Goal: Task Accomplishment & Management: Use online tool/utility

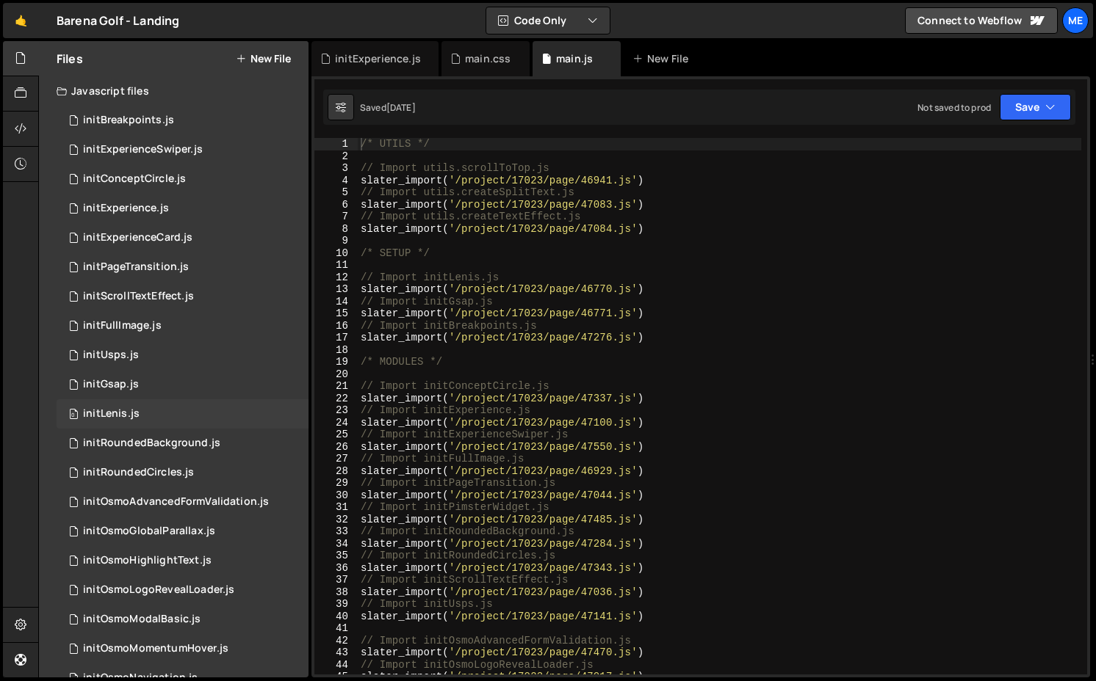
click at [118, 403] on div "0 initLenis.js 0" at bounding box center [183, 413] width 252 height 29
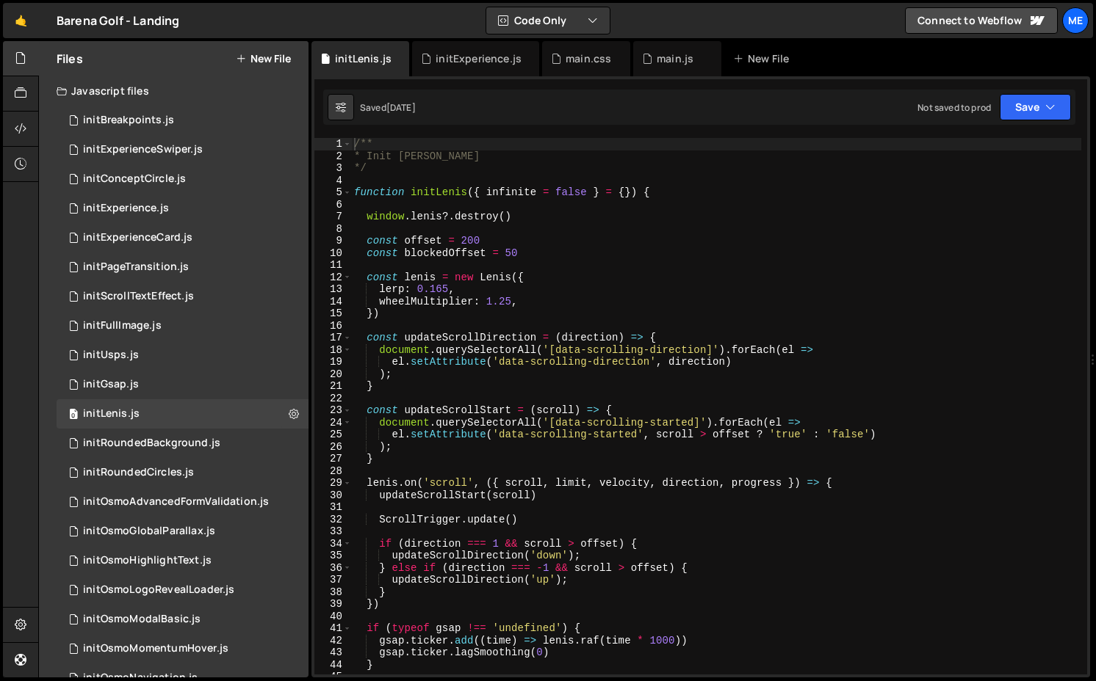
type textarea "wheelMultiplier: 1.25,"
click at [552, 299] on div "/** * Init [PERSON_NAME] */ function initLenis ( { infinite = false } = { }) { …" at bounding box center [716, 418] width 730 height 561
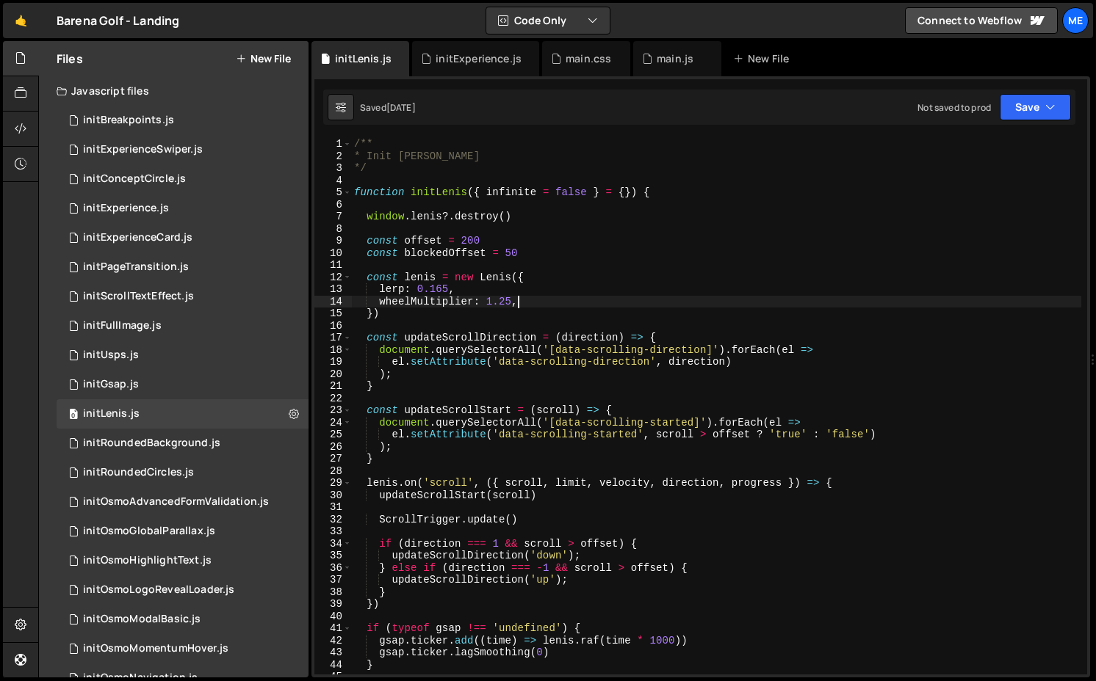
click at [503, 259] on div "/** * Init [PERSON_NAME] */ function initLenis ( { infinite = false } = { }) { …" at bounding box center [716, 418] width 730 height 561
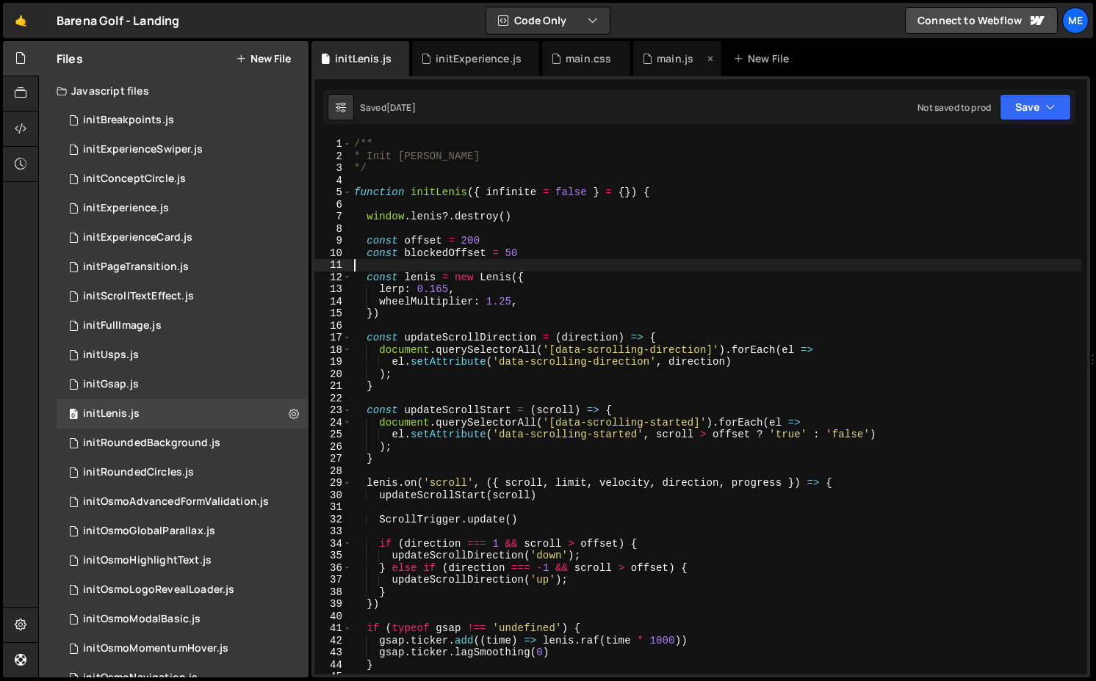
click at [693, 59] on div "main.js" at bounding box center [673, 58] width 62 height 15
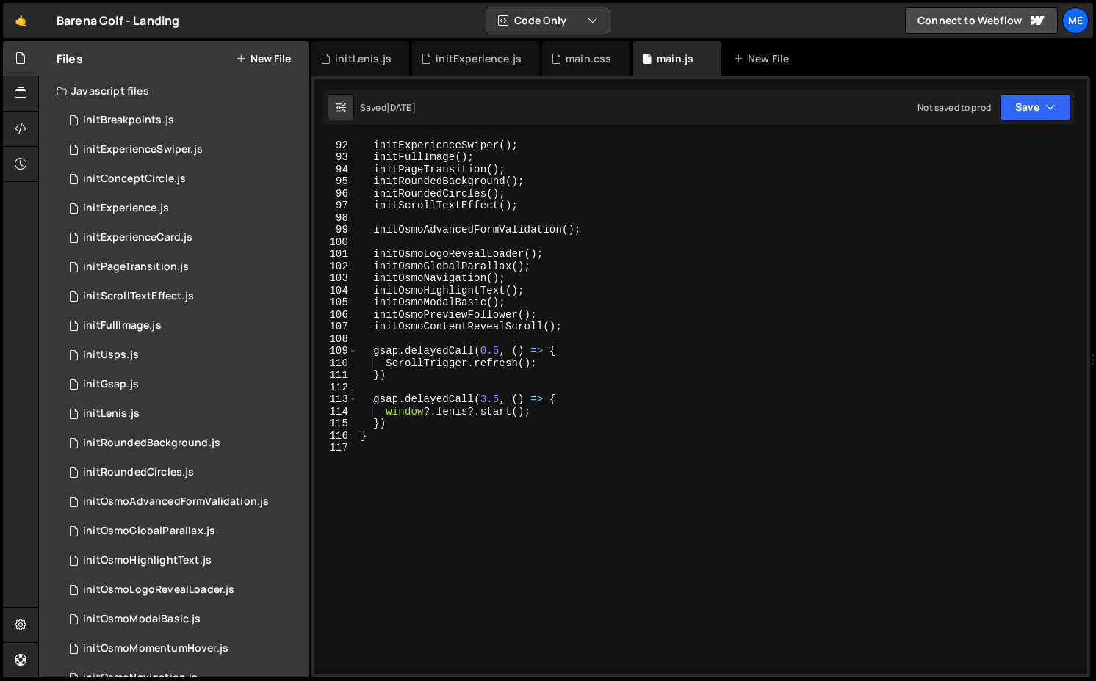
scroll to position [969, 0]
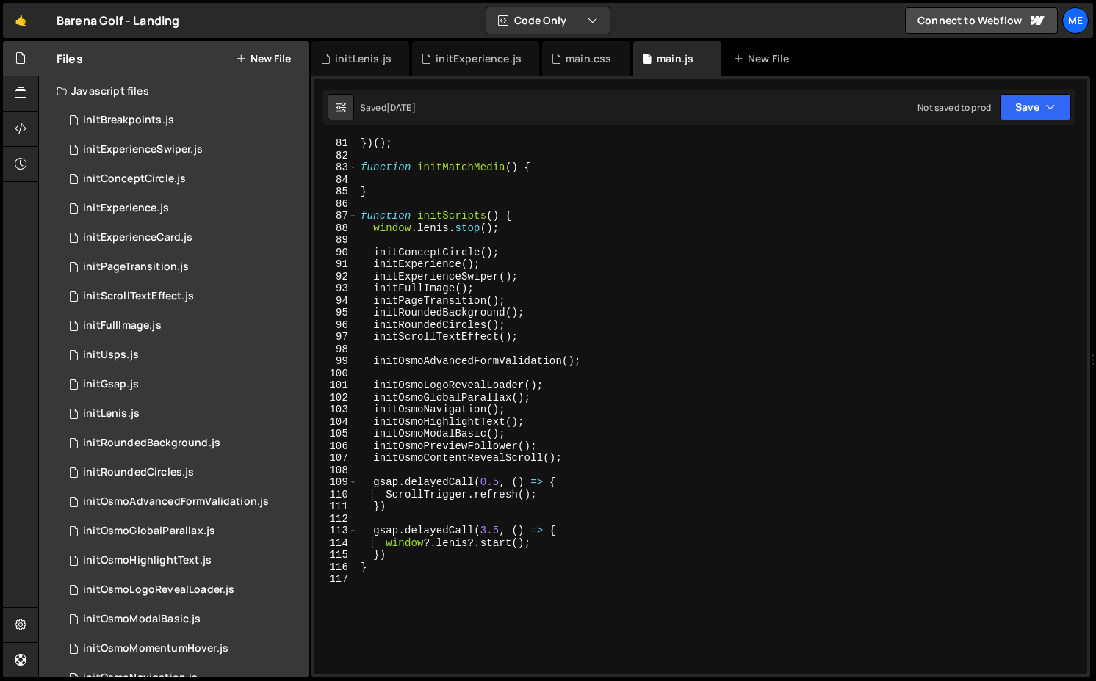
click at [373, 253] on div "}) ( ) ; function initMatchMedia ( ) { } function initScripts ( ) { window . [P…" at bounding box center [719, 417] width 723 height 561
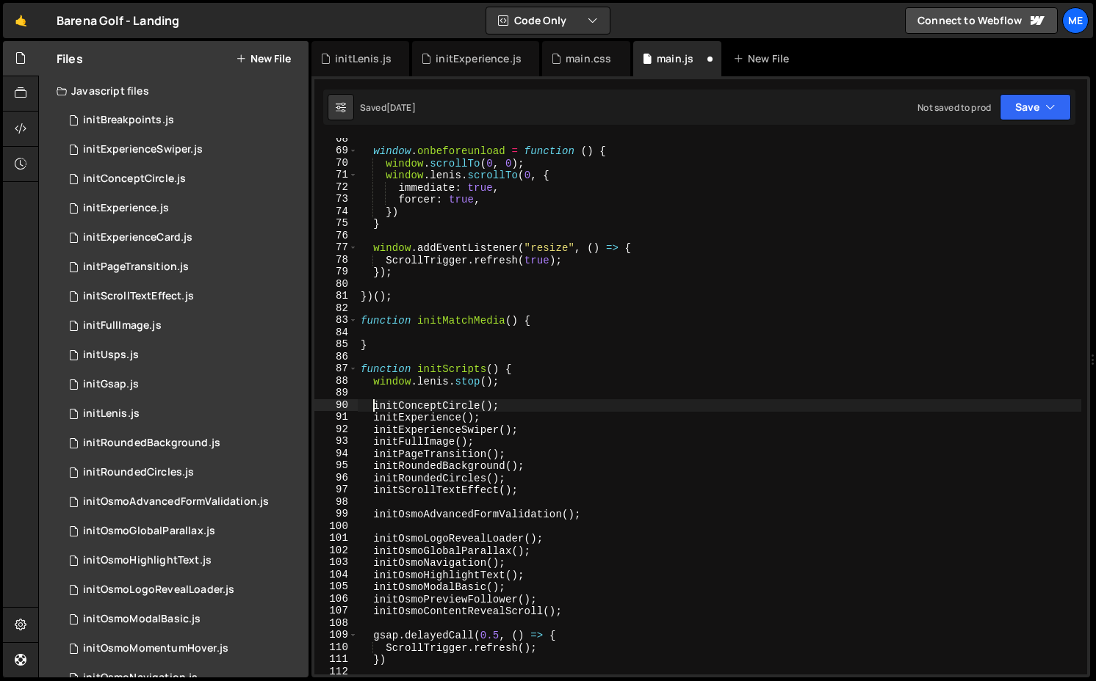
scroll to position [809, 0]
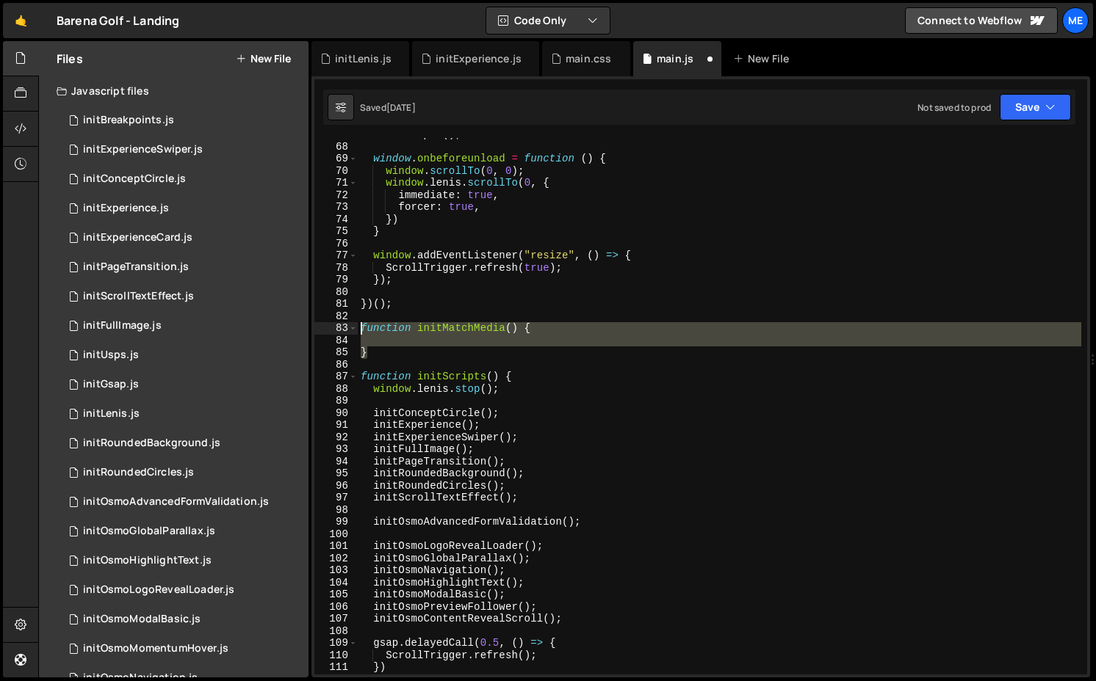
drag, startPoint x: 372, startPoint y: 358, endPoint x: 346, endPoint y: 322, distance: 45.2
click at [346, 322] on div "initConceptCircle(); 67 68 69 70 71 72 73 74 75 76 77 78 79 80 81 82 83 84 85 8…" at bounding box center [700, 406] width 773 height 537
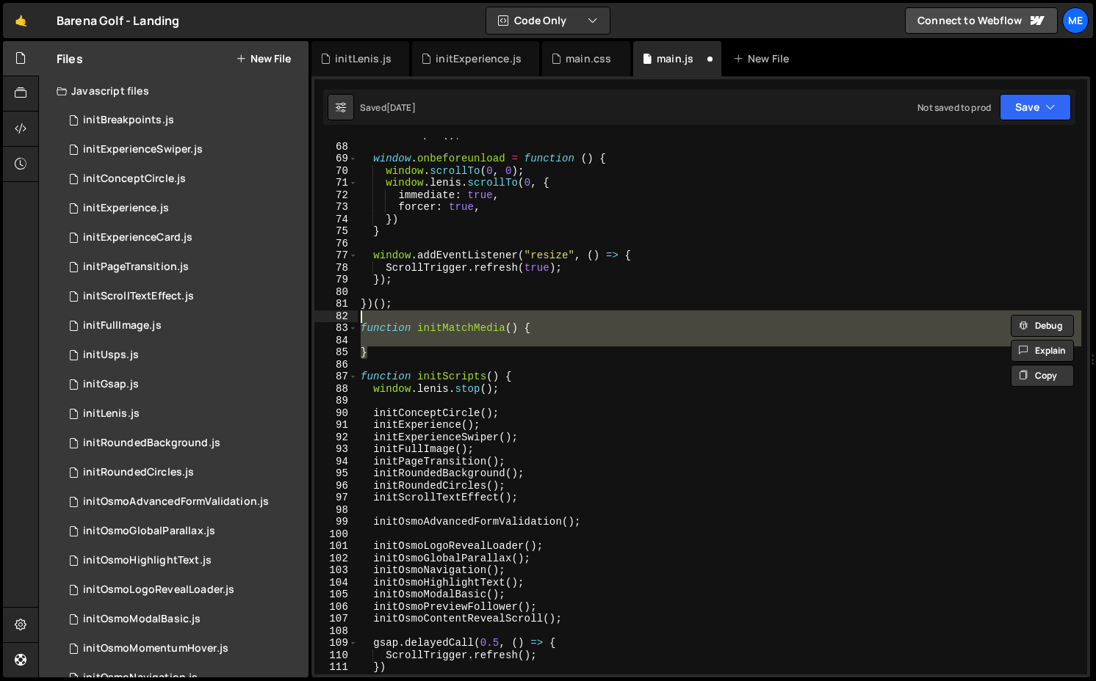
click at [467, 323] on div "initScripts ( ) ; window . onbeforeunload = function ( ) { window . scrollTo ( …" at bounding box center [719, 406] width 723 height 537
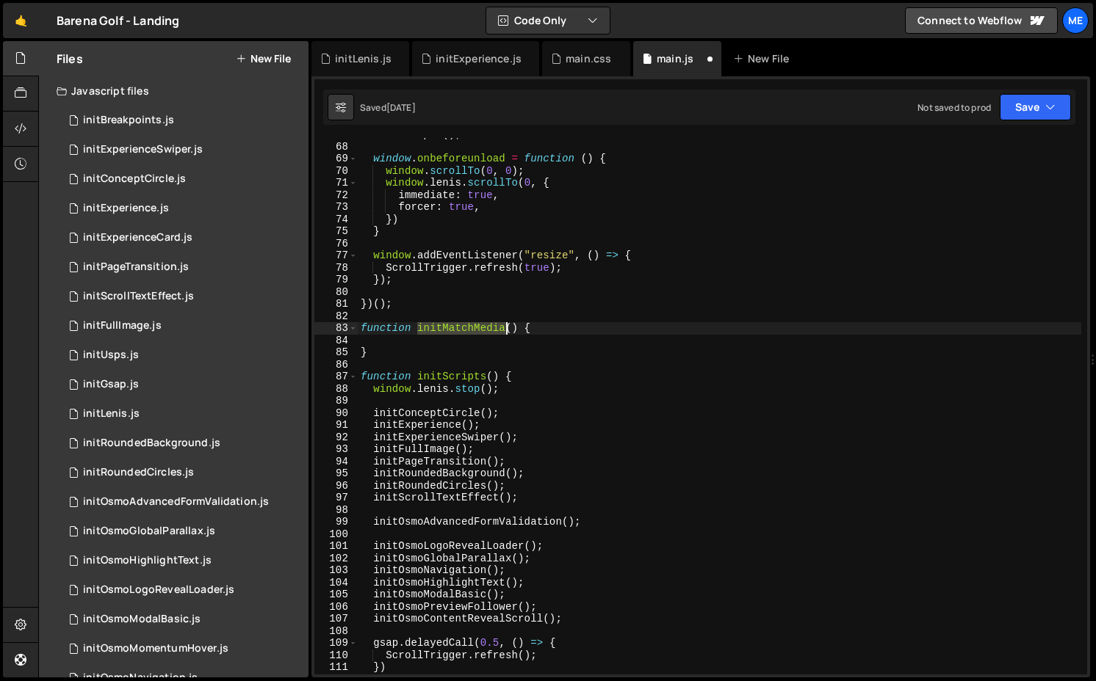
click at [467, 323] on div "initScripts ( ) ; window . onbeforeunload = function ( ) { window . scrollTo ( …" at bounding box center [719, 409] width 723 height 561
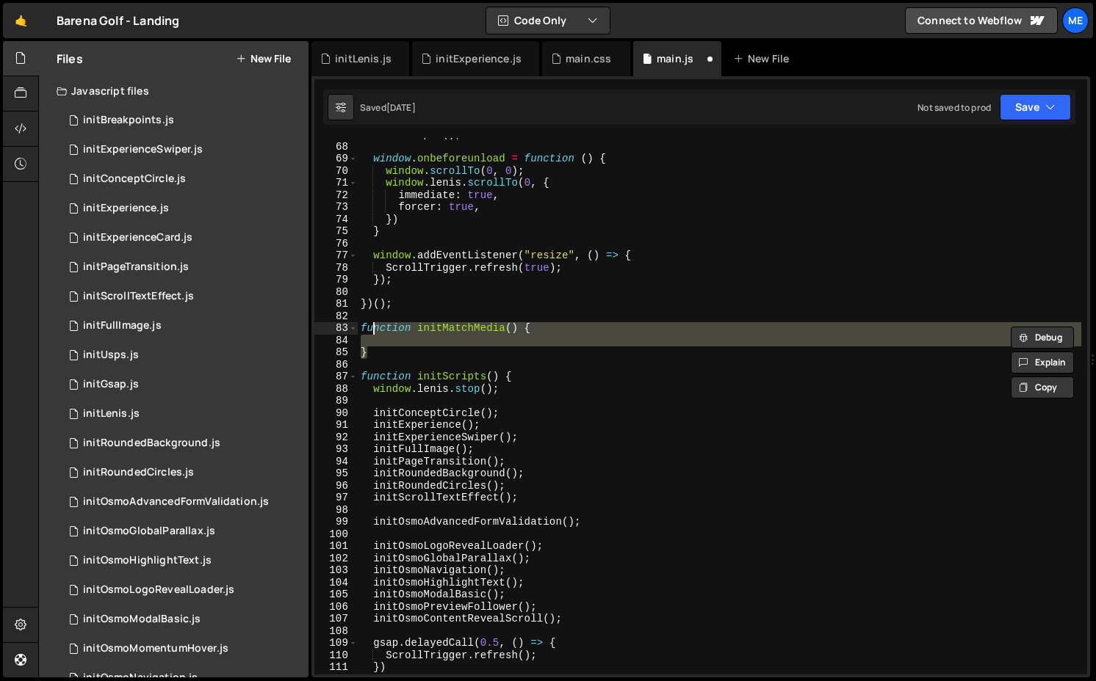
drag, startPoint x: 398, startPoint y: 350, endPoint x: 375, endPoint y: 327, distance: 32.7
click at [375, 327] on div "initScripts ( ) ; window . onbeforeunload = function ( ) { window . scrollTo ( …" at bounding box center [719, 409] width 723 height 561
type textarea "f"
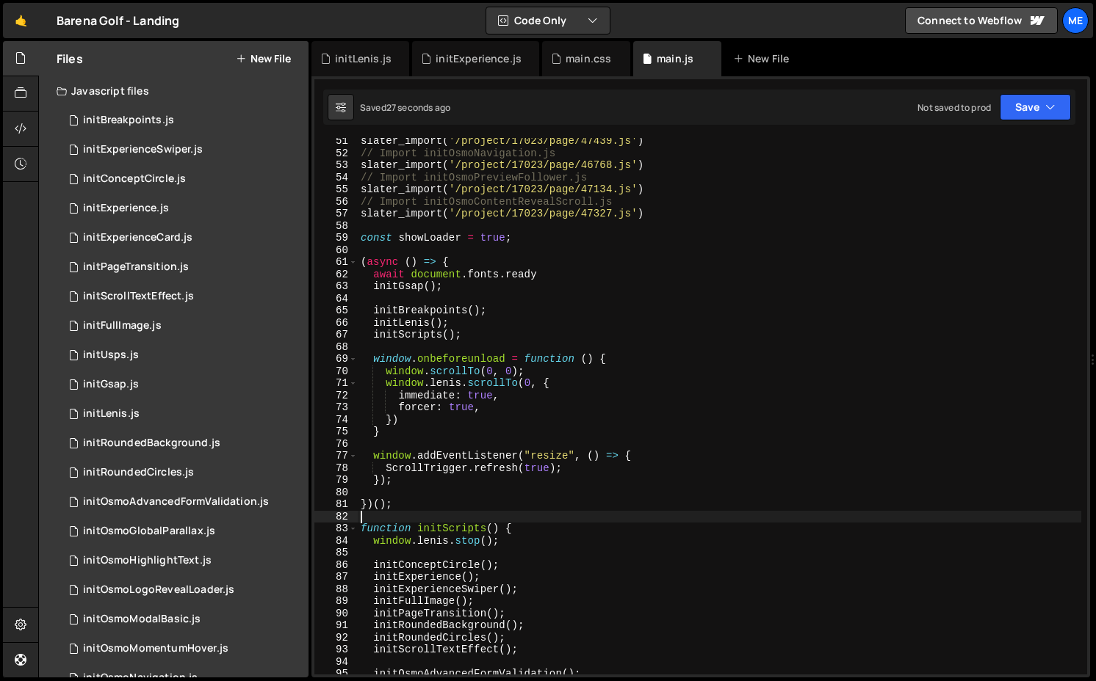
scroll to position [608, 0]
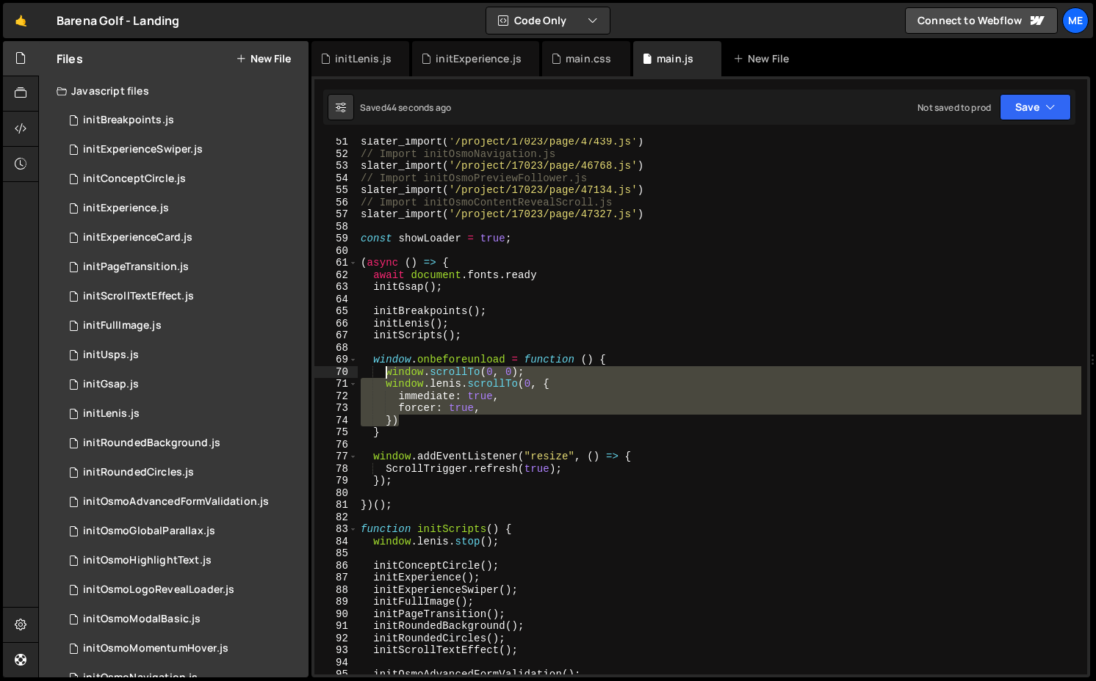
drag, startPoint x: 419, startPoint y: 419, endPoint x: 386, endPoint y: 367, distance: 61.1
click at [386, 367] on div "slater_import ( '/project/17023/page/47439.js' ) // Import initOsmoNavigation.j…" at bounding box center [719, 416] width 723 height 561
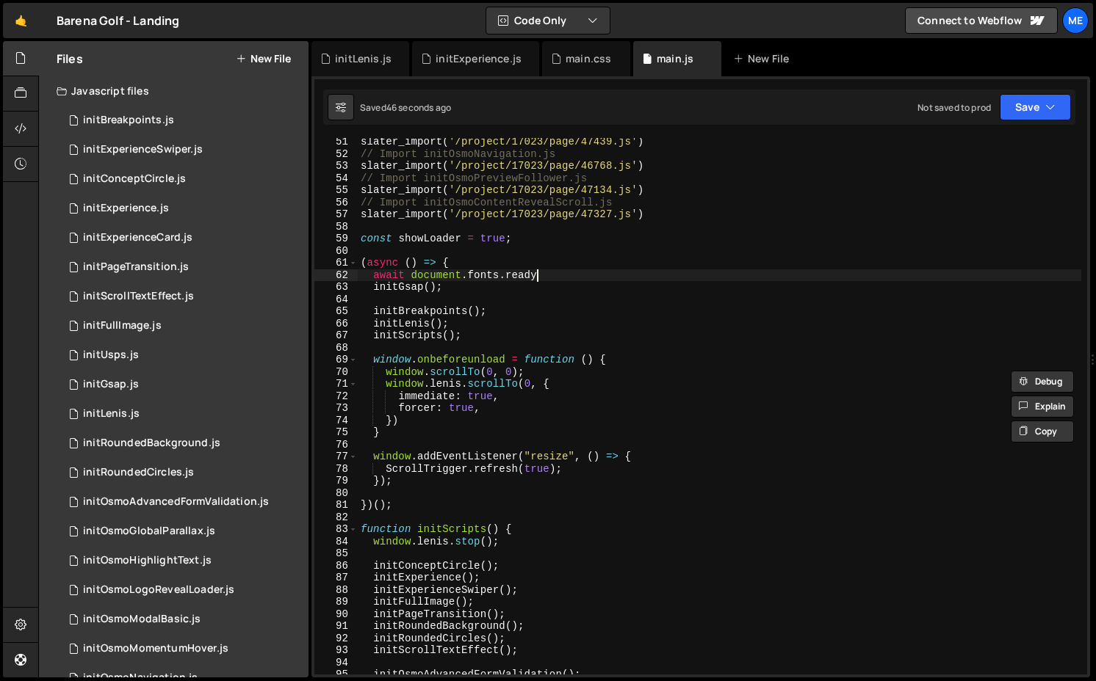
click at [554, 272] on div "slater_import ( '/project/17023/page/47439.js' ) // Import initOsmoNavigation.j…" at bounding box center [719, 416] width 723 height 561
type textarea "await document.fonts.ready"
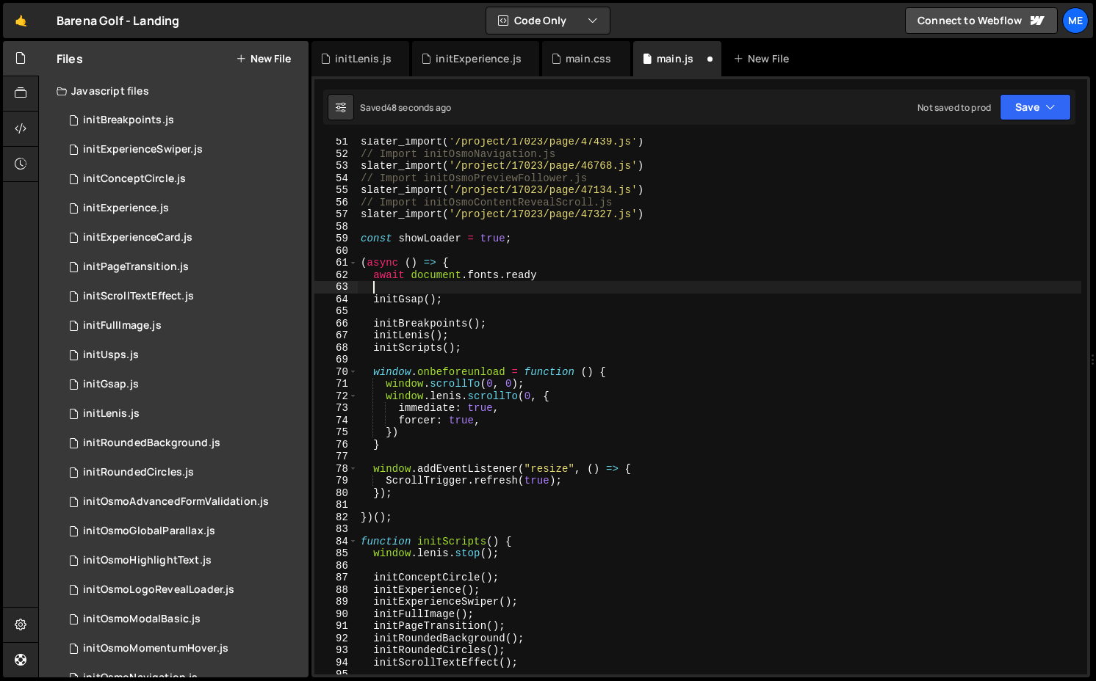
click at [375, 338] on div "slater_import ( '/project/17023/page/47439.js' ) // Import initOsmoNavigation.j…" at bounding box center [719, 416] width 723 height 561
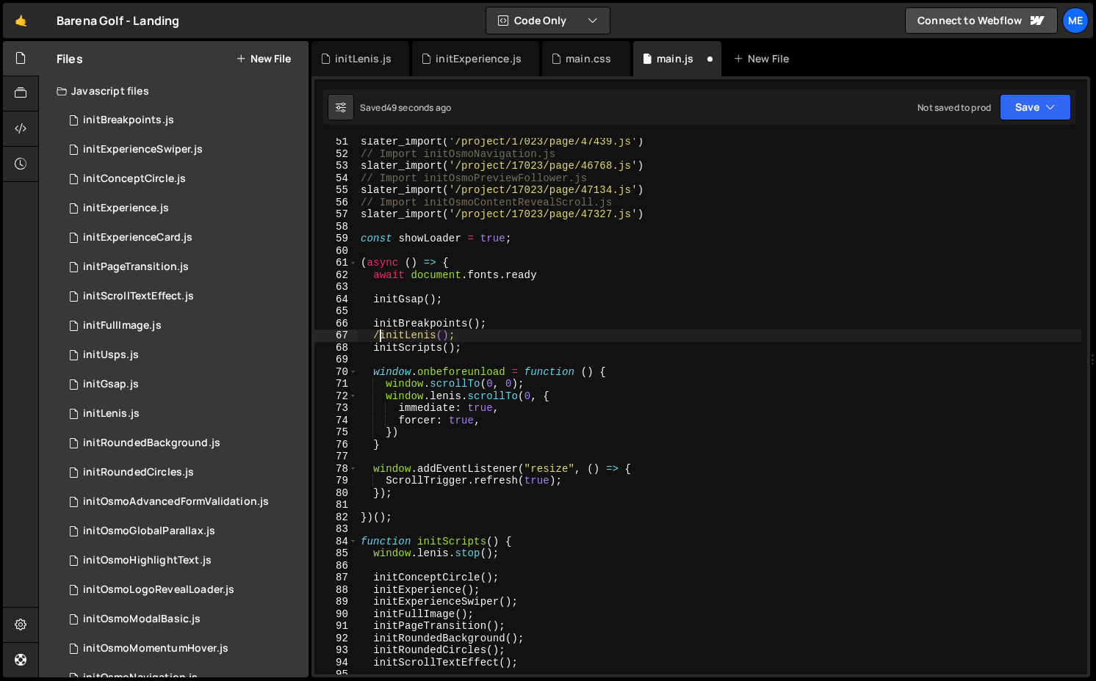
scroll to position [0, 1]
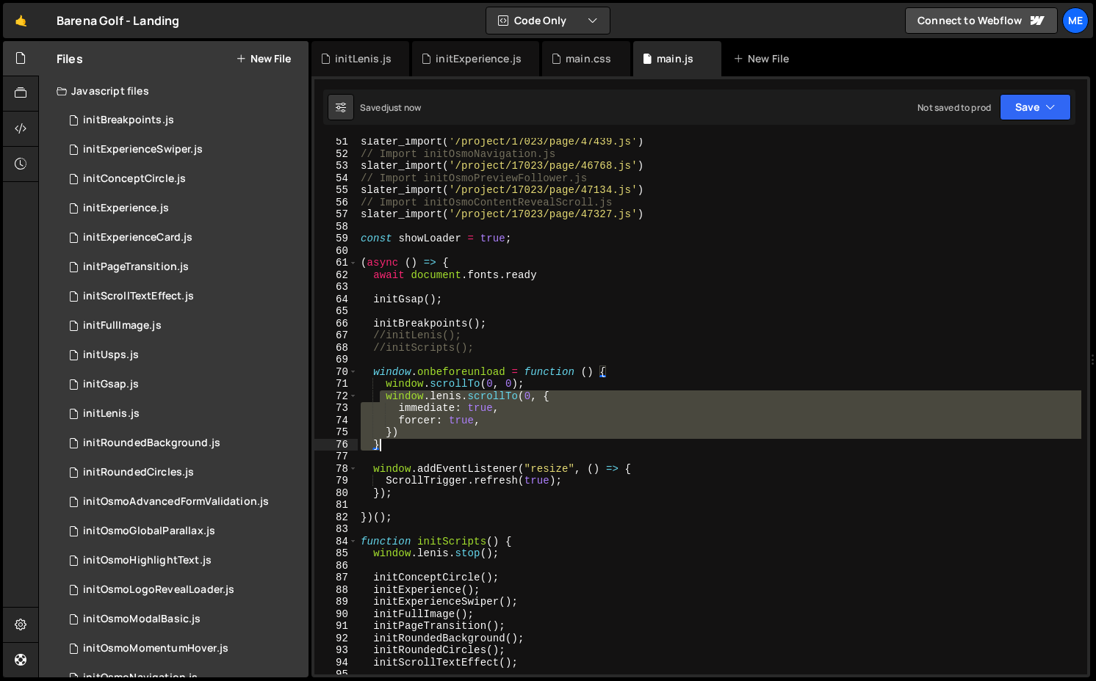
drag, startPoint x: 383, startPoint y: 399, endPoint x: 414, endPoint y: 441, distance: 52.4
click at [414, 441] on div "slater_import ( '/project/17023/page/47439.js' ) // Import initOsmoNavigation.j…" at bounding box center [719, 416] width 723 height 561
click at [416, 437] on div "slater_import ( '/project/17023/page/47439.js' ) // Import initOsmoNavigation.j…" at bounding box center [719, 406] width 723 height 537
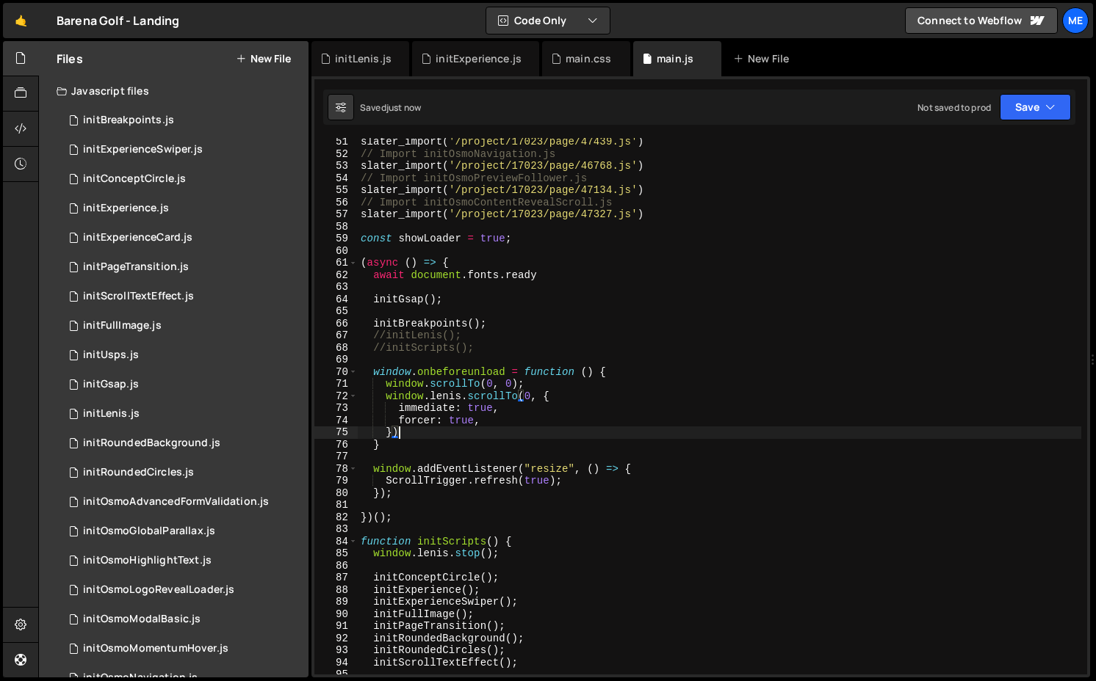
click at [461, 399] on div "slater_import ( '/project/17023/page/47439.js' ) // Import initOsmoNavigation.j…" at bounding box center [719, 416] width 723 height 561
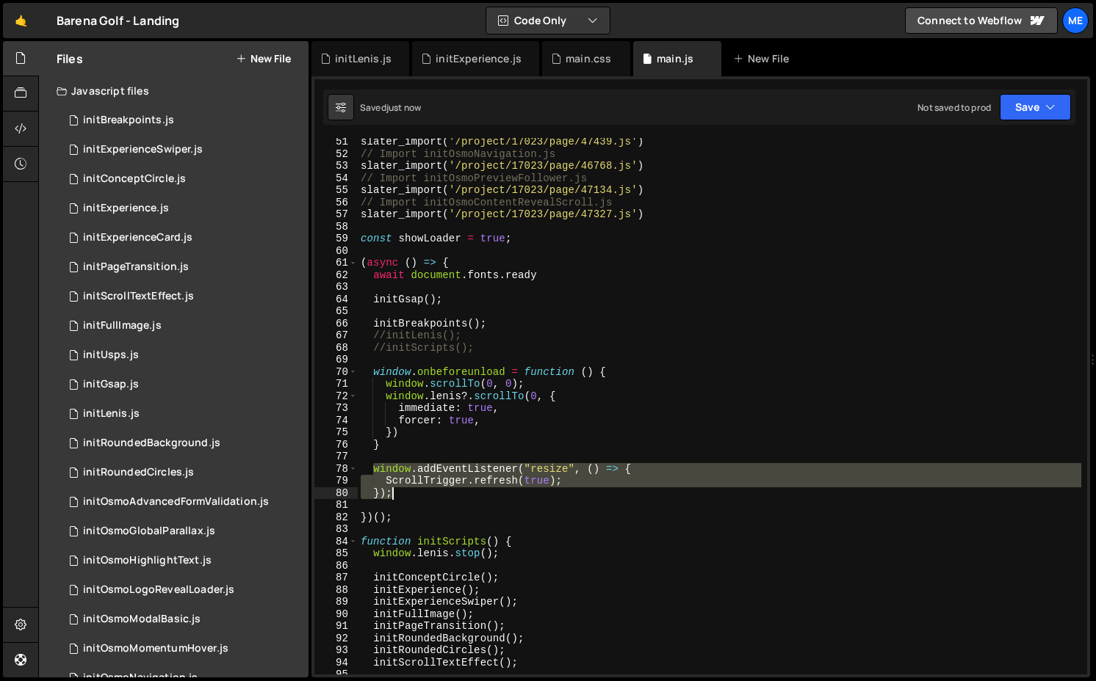
drag, startPoint x: 375, startPoint y: 469, endPoint x: 404, endPoint y: 488, distance: 34.8
click at [404, 488] on div "slater_import ( '/project/17023/page/47439.js' ) // Import initOsmoNavigation.j…" at bounding box center [719, 416] width 723 height 561
click at [386, 344] on div "slater_import ( '/project/17023/page/47439.js' ) // Import initOsmoNavigation.j…" at bounding box center [719, 416] width 723 height 561
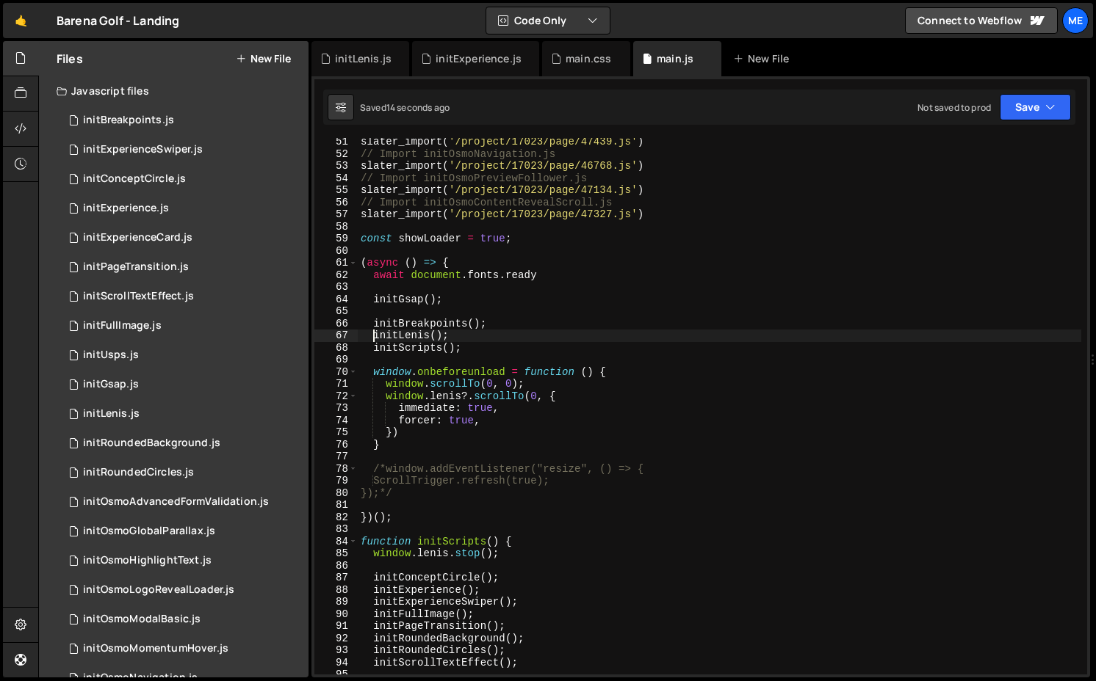
scroll to position [0, 1]
click at [372, 346] on div "slater_import ( '/project/17023/page/47439.js' ) // Import initOsmoNavigation.j…" at bounding box center [719, 416] width 723 height 561
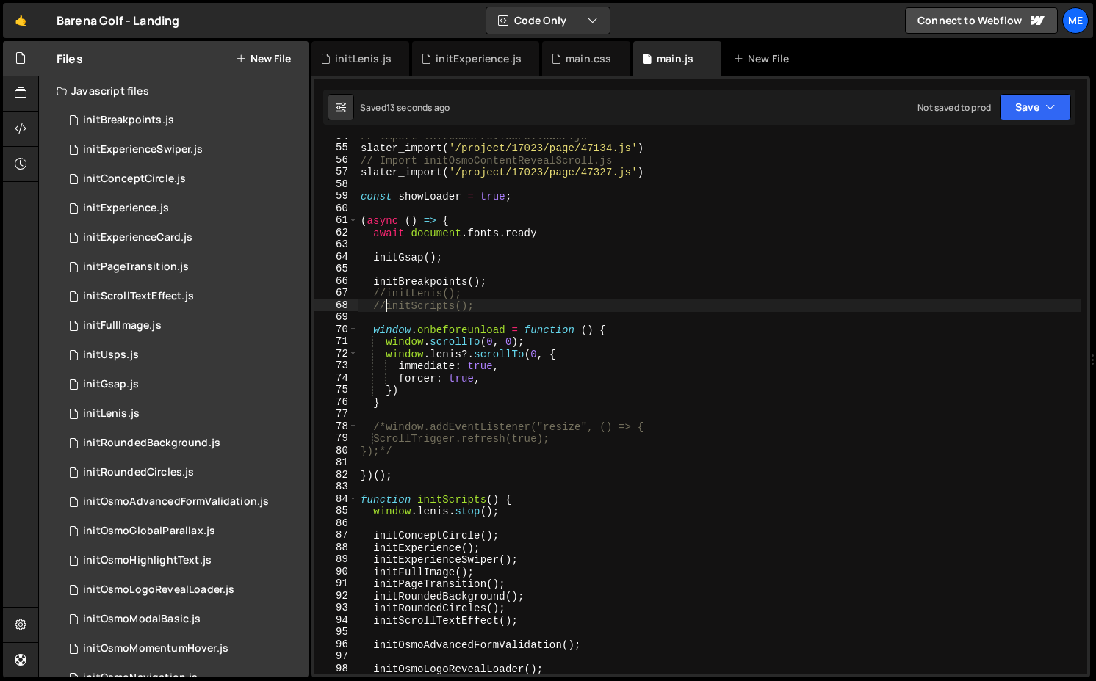
scroll to position [694, 0]
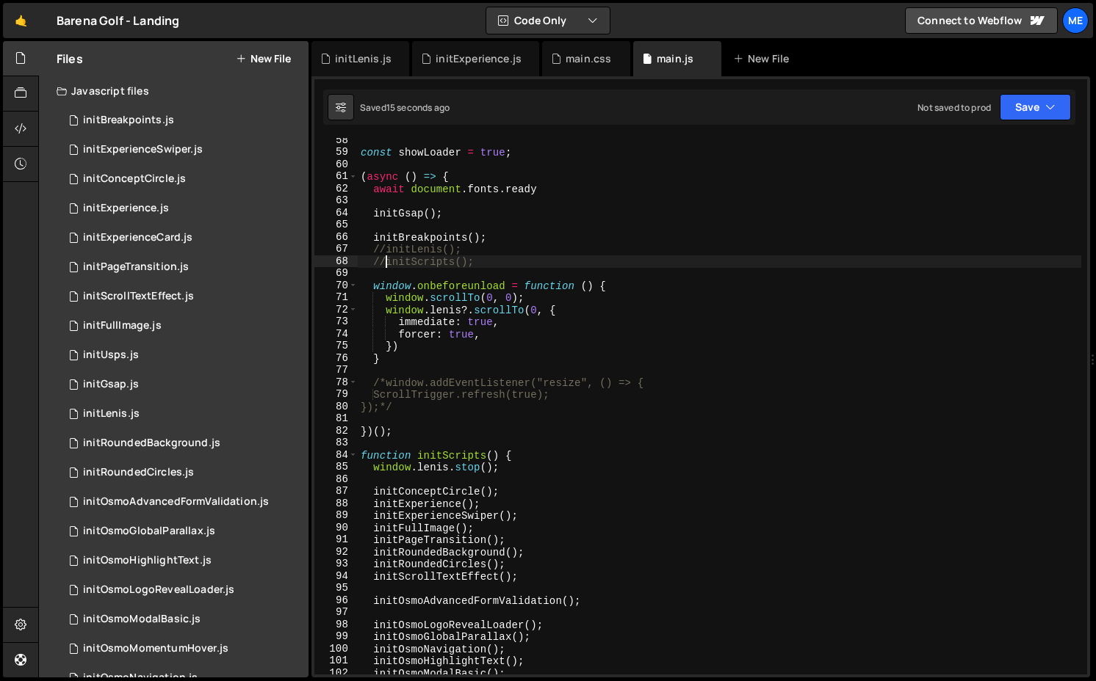
click at [376, 579] on div "const showLoader = true ; ( async ( ) => { await document . fonts . ready initG…" at bounding box center [719, 414] width 723 height 561
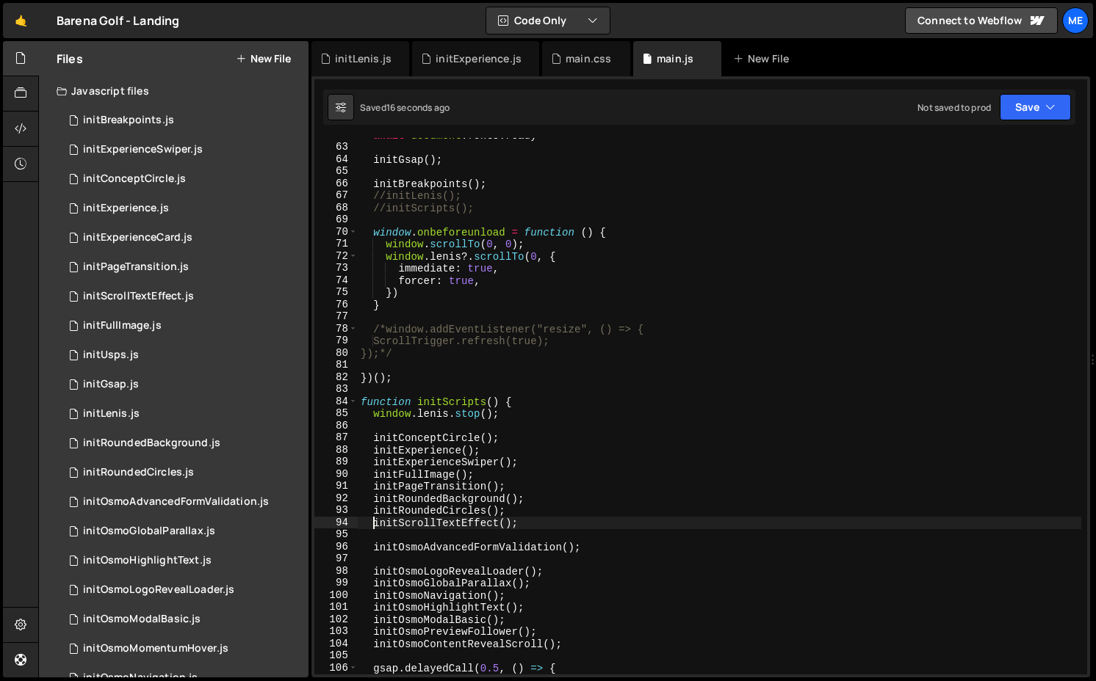
scroll to position [754, 0]
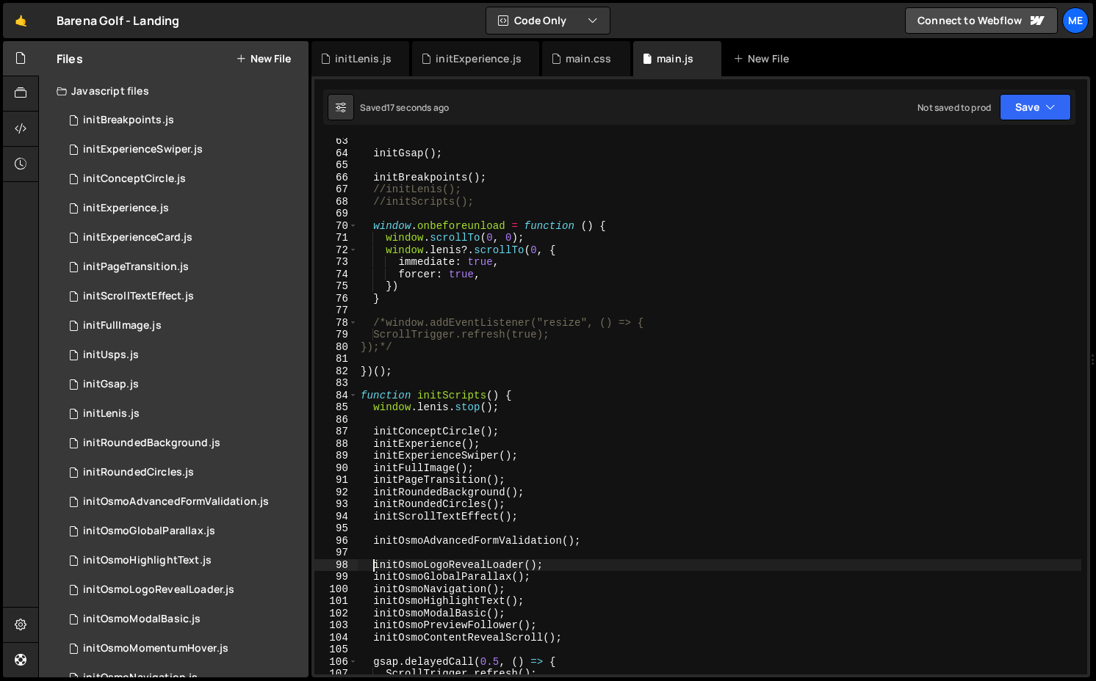
click at [373, 565] on div "initGsap ( ) ; initBreakpoints ( ) ; //initLenis(); //initScripts(); window . o…" at bounding box center [719, 415] width 723 height 561
type textarea "initOsmoLogoRevealLoader();"
click at [568, 563] on div "initGsap ( ) ; initBreakpoints ( ) ; //initLenis(); //initScripts(); window . o…" at bounding box center [719, 415] width 723 height 561
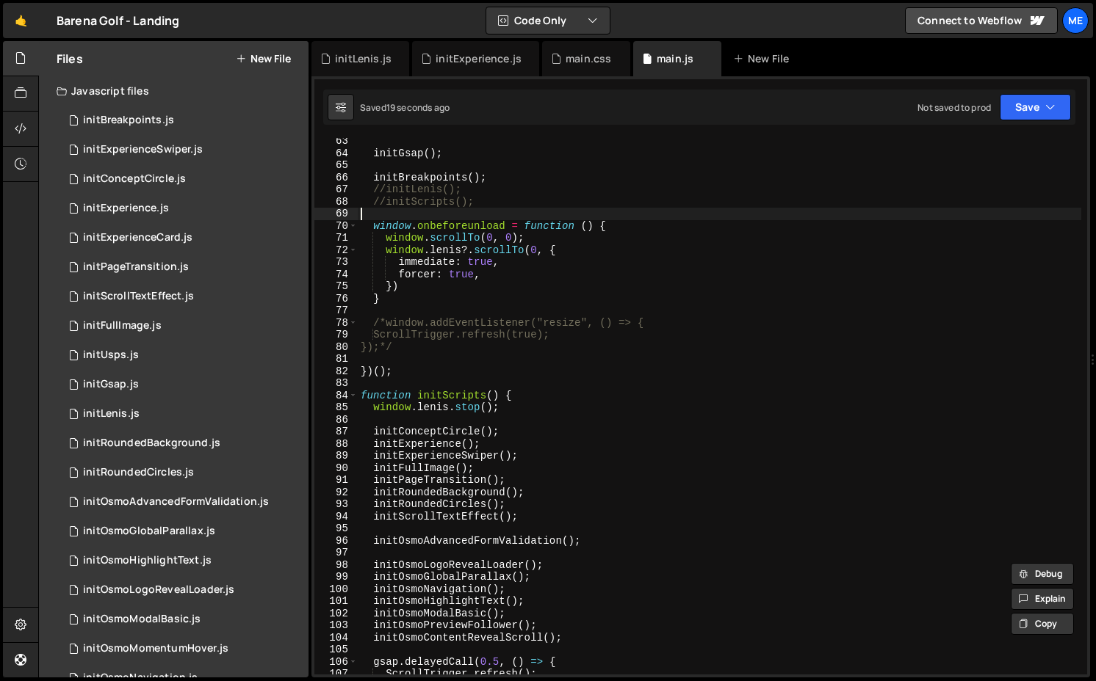
click at [443, 211] on div "initGsap ( ) ; initBreakpoints ( ) ; //initLenis(); //initScripts(); window . o…" at bounding box center [719, 415] width 723 height 561
paste textarea "initOsmoLogoRevealLoader();"
type textarea "}"
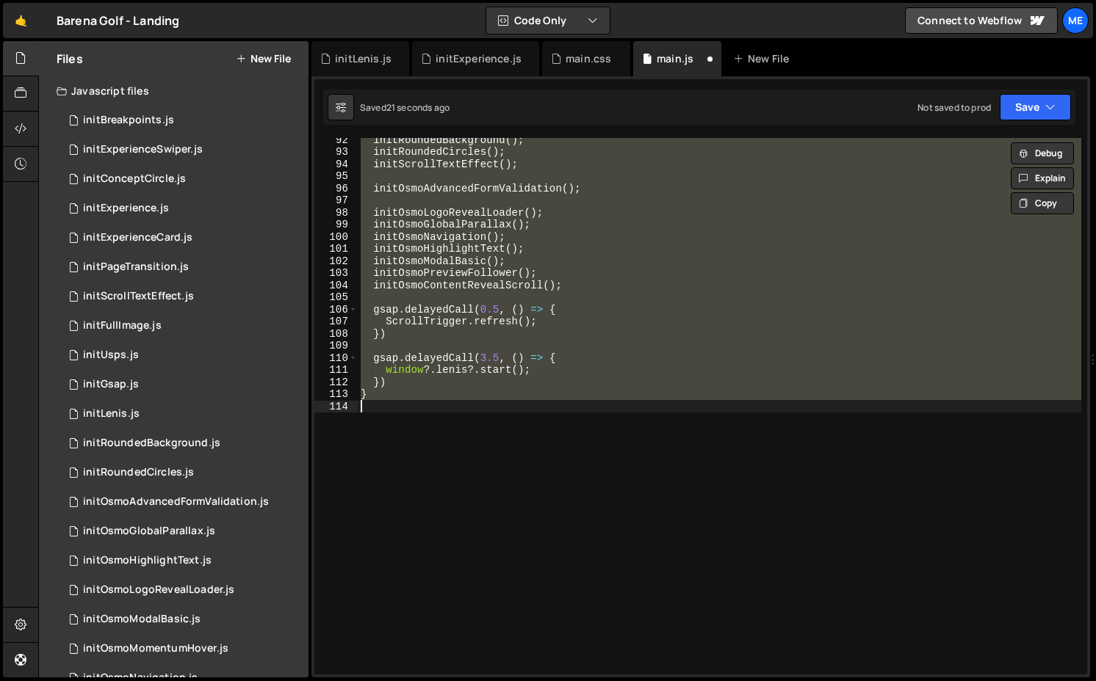
scroll to position [555, 0]
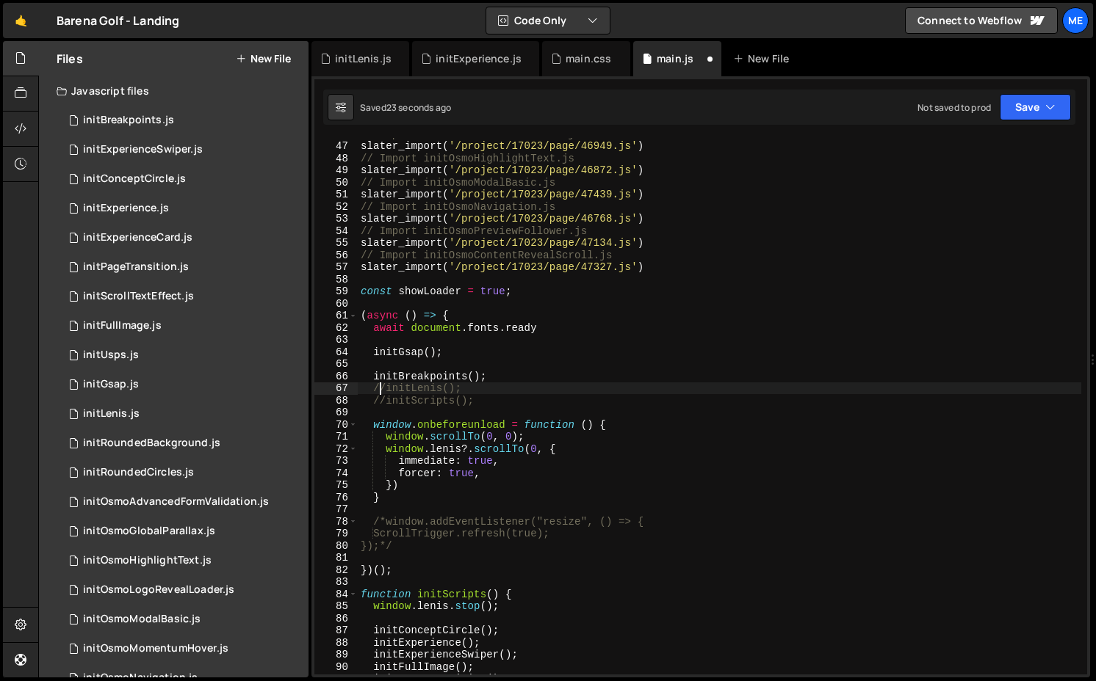
click at [383, 387] on div "// Import initOsmoGlobalParallax.js slater_import ( '/project/17023/page/46949.…" at bounding box center [719, 408] width 723 height 561
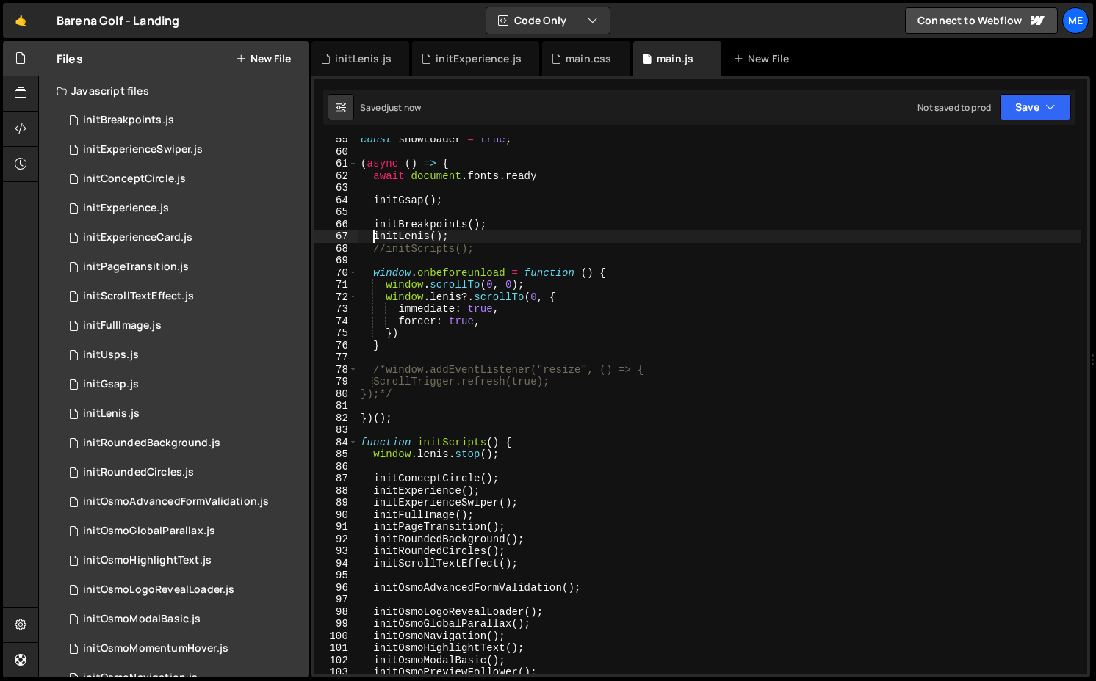
scroll to position [708, 0]
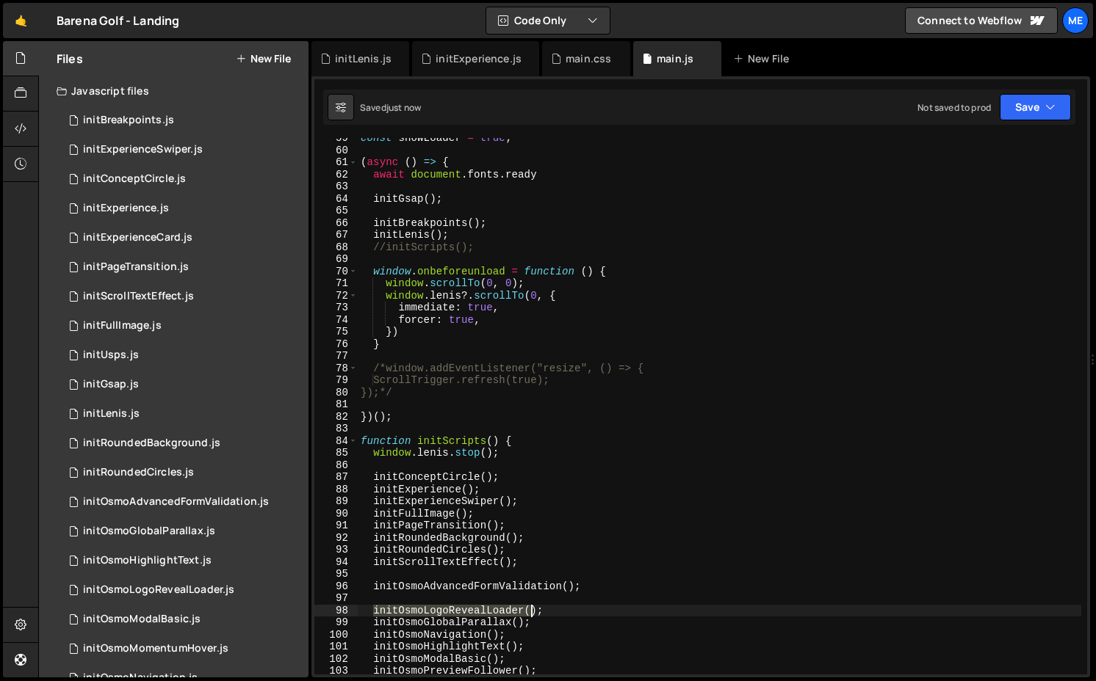
drag, startPoint x: 375, startPoint y: 608, endPoint x: 545, endPoint y: 608, distance: 169.6
click at [544, 608] on div "const showLoader = true ; ( async ( ) => { await document . fonts . ready initG…" at bounding box center [719, 412] width 723 height 561
click at [465, 245] on div "const showLoader = true ; ( async ( ) => { await document . fonts . ready initG…" at bounding box center [719, 412] width 723 height 561
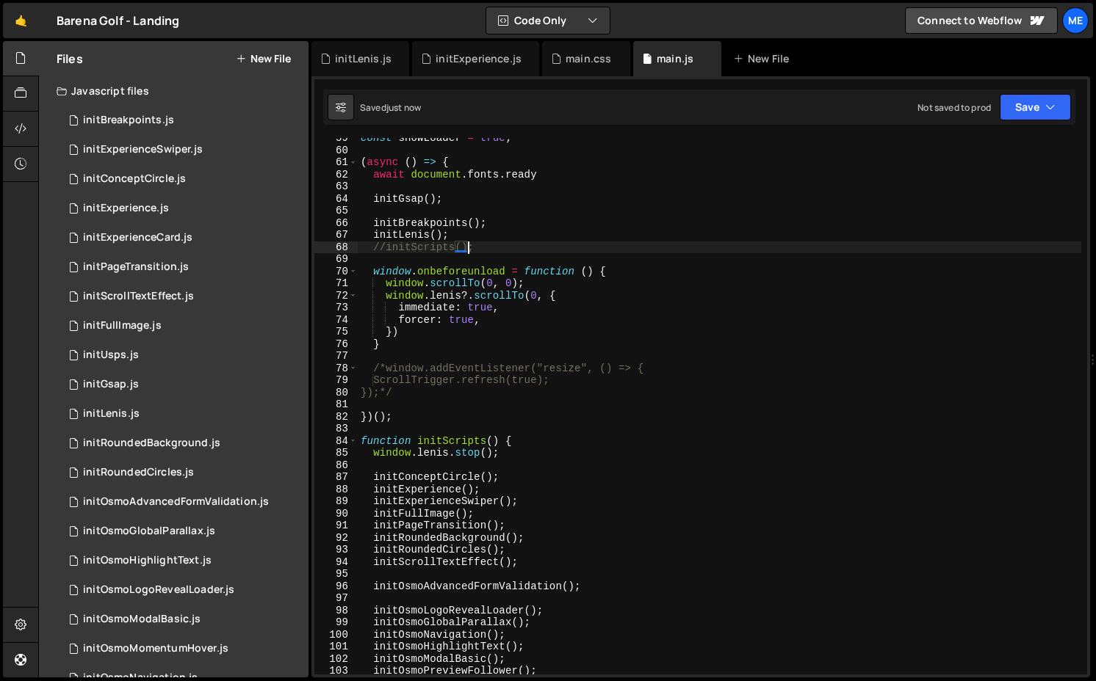
click at [465, 240] on div "const showLoader = true ; ( async ( ) => { await document . fonts . ready initG…" at bounding box center [719, 412] width 723 height 561
type textarea "initLenis();"
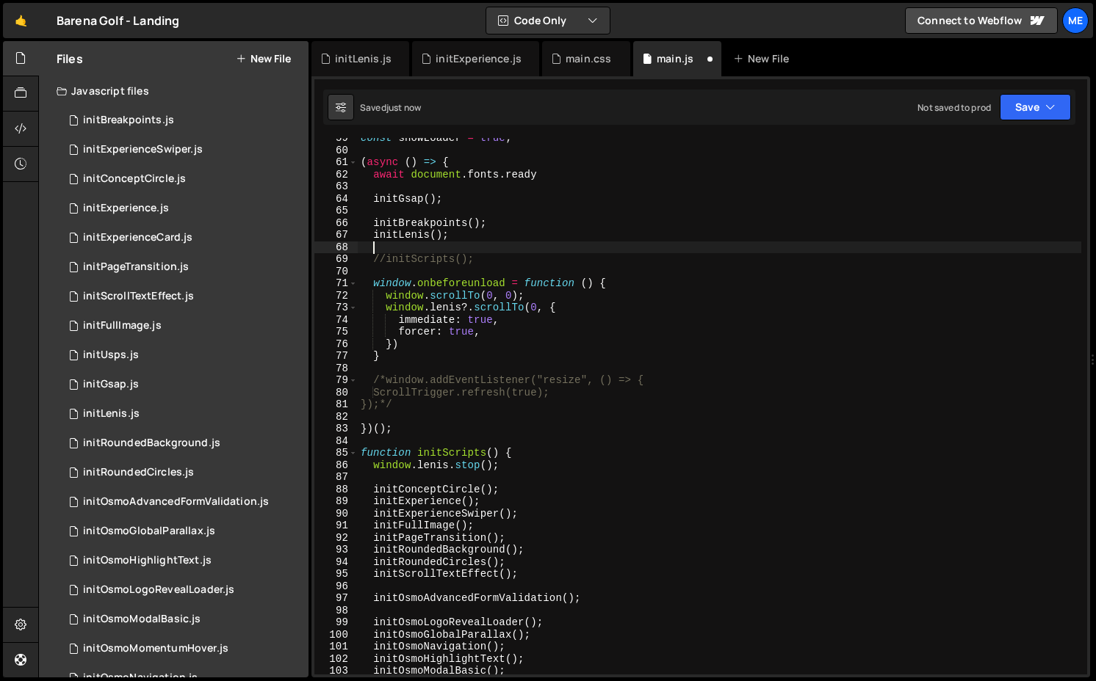
paste textarea "initOsmoLogoRevealLoader();"
type textarea "initOsmoLogoRevealLoader();"
click at [372, 243] on div "const showLoader = true ; ( async ( ) => { await document . fonts . ready initG…" at bounding box center [719, 412] width 723 height 561
click at [381, 260] on div "const showLoader = true ; ( async ( ) => { await document . fonts . ready initG…" at bounding box center [719, 412] width 723 height 561
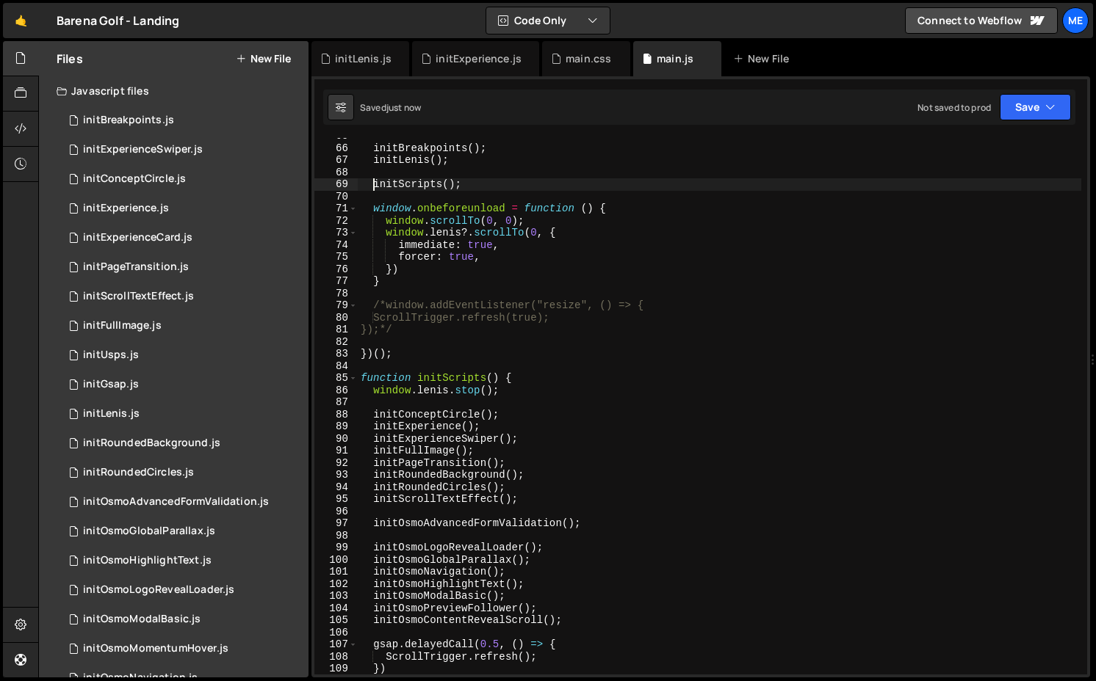
scroll to position [850, 0]
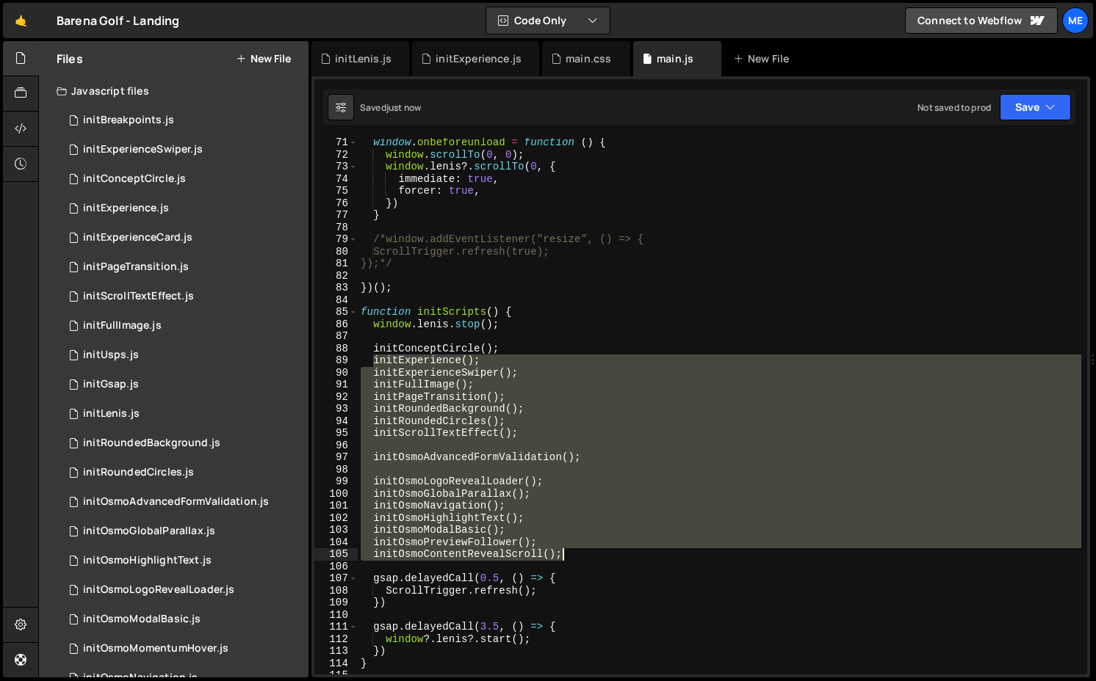
drag, startPoint x: 372, startPoint y: 361, endPoint x: 567, endPoint y: 554, distance: 275.2
click at [567, 554] on div "window . onbeforeunload = function ( ) { window . scrollTo ( 0 , 0 ) ; window .…" at bounding box center [719, 417] width 723 height 561
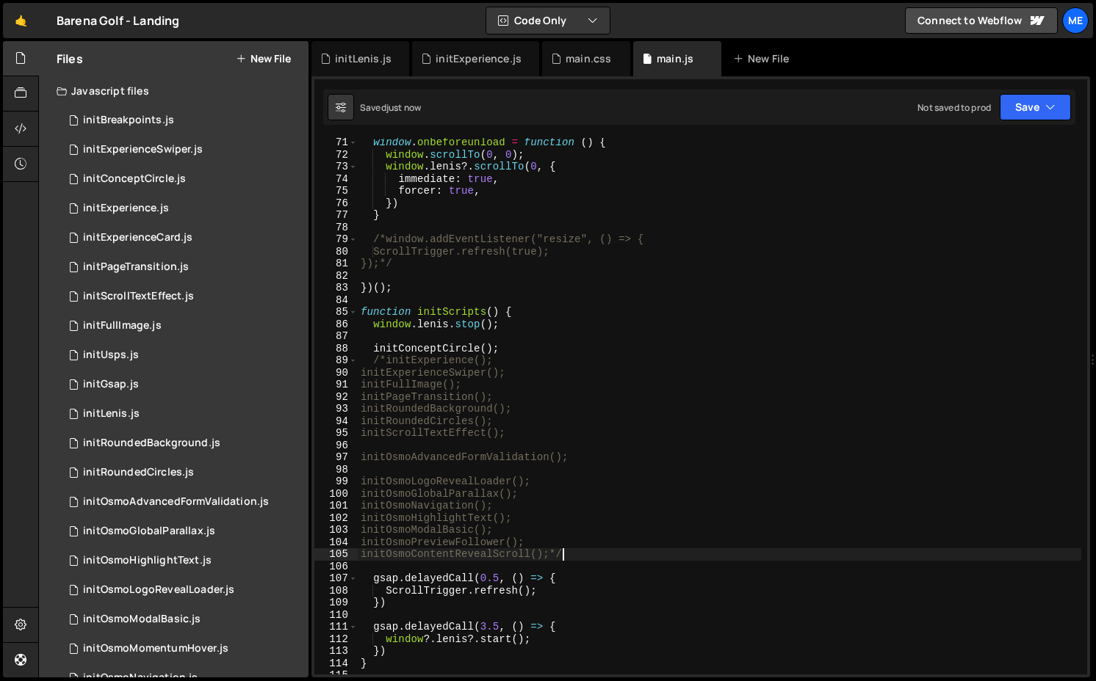
click at [376, 483] on div "window . onbeforeunload = function ( ) { window . scrollTo ( 0 , 0 ) ; window .…" at bounding box center [719, 417] width 723 height 561
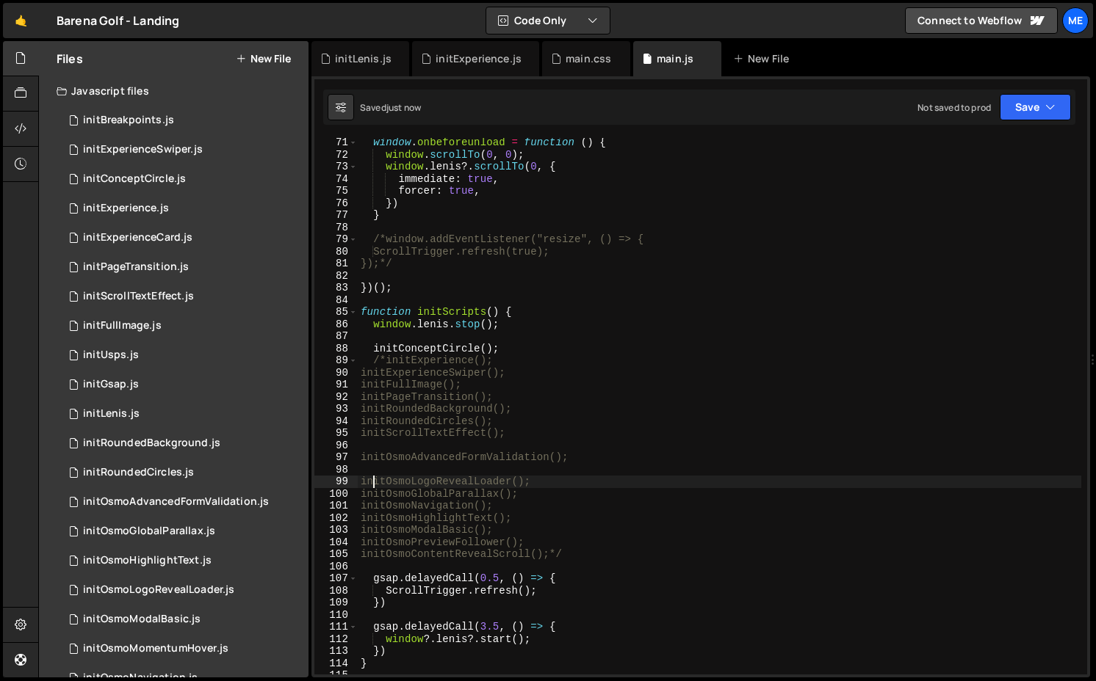
click at [557, 478] on div "window . onbeforeunload = function ( ) { window . scrollTo ( 0 , 0 ) ; window .…" at bounding box center [719, 417] width 723 height 561
click at [513, 348] on div "window . onbeforeunload = function ( ) { window . scrollTo ( 0 , 0 ) ; window .…" at bounding box center [719, 417] width 723 height 561
type textarea "initConceptCircle();"
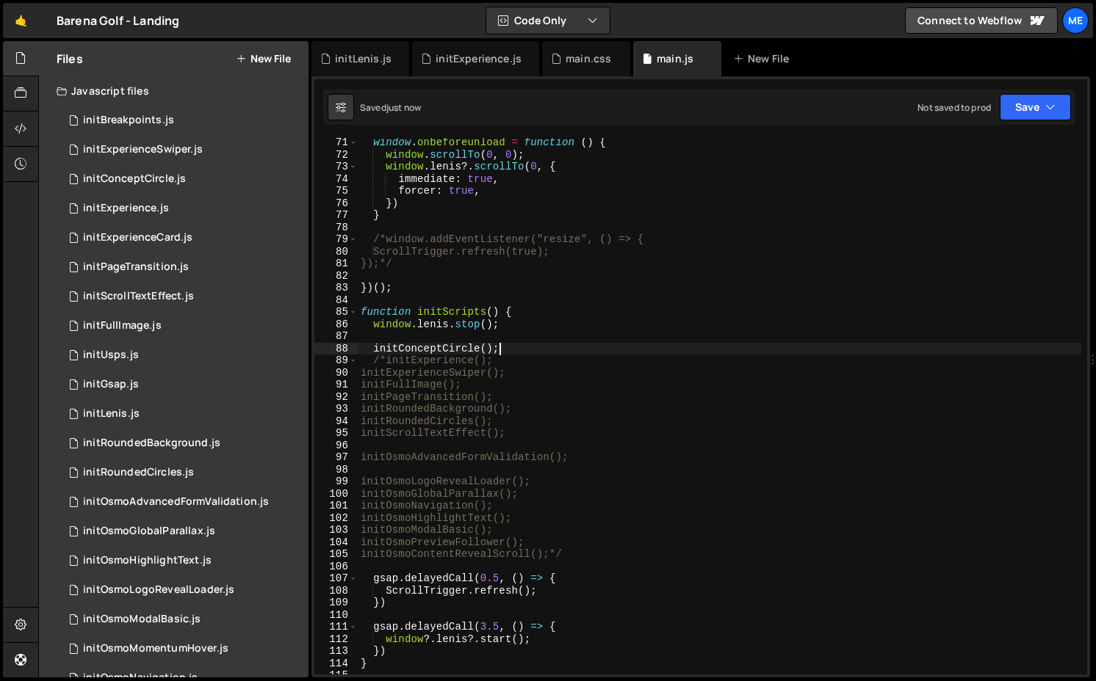
click at [513, 337] on div "window . onbeforeunload = function ( ) { window . scrollTo ( 0 , 0 ) ; window .…" at bounding box center [719, 417] width 723 height 561
paste textarea "initOsmoLogoRevealLoader();"
click at [537, 496] on div "window . onbeforeunload = function ( ) { window . scrollTo ( 0 , 0 ) ; window .…" at bounding box center [719, 417] width 723 height 561
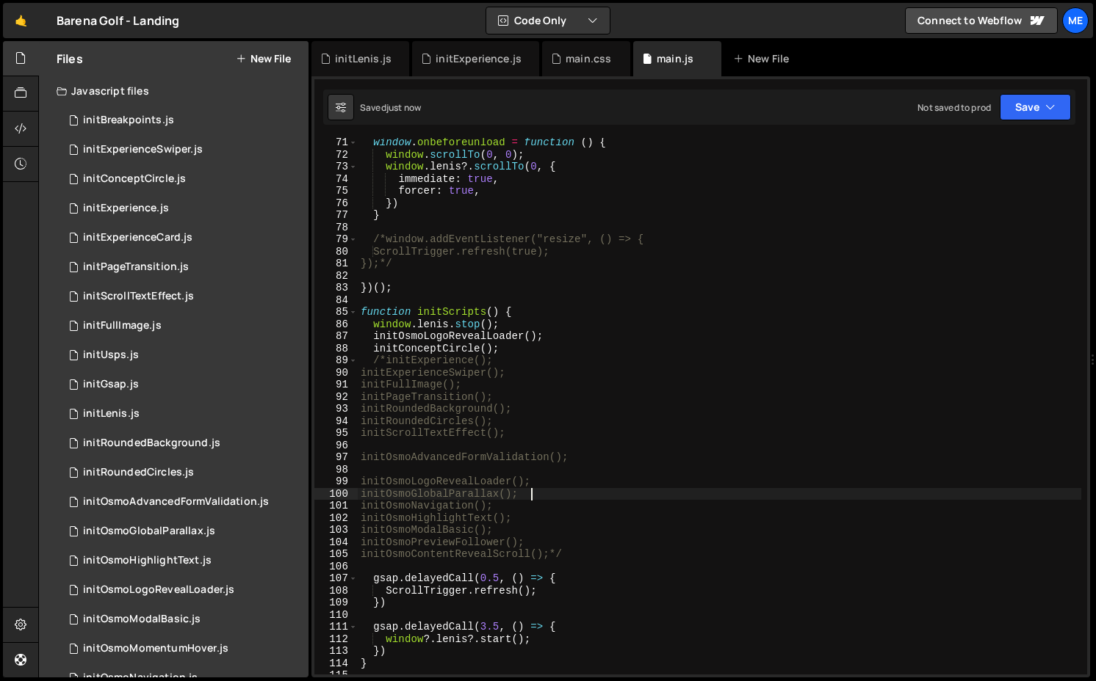
type textarea "initOsmoLogoRevealLoader();"
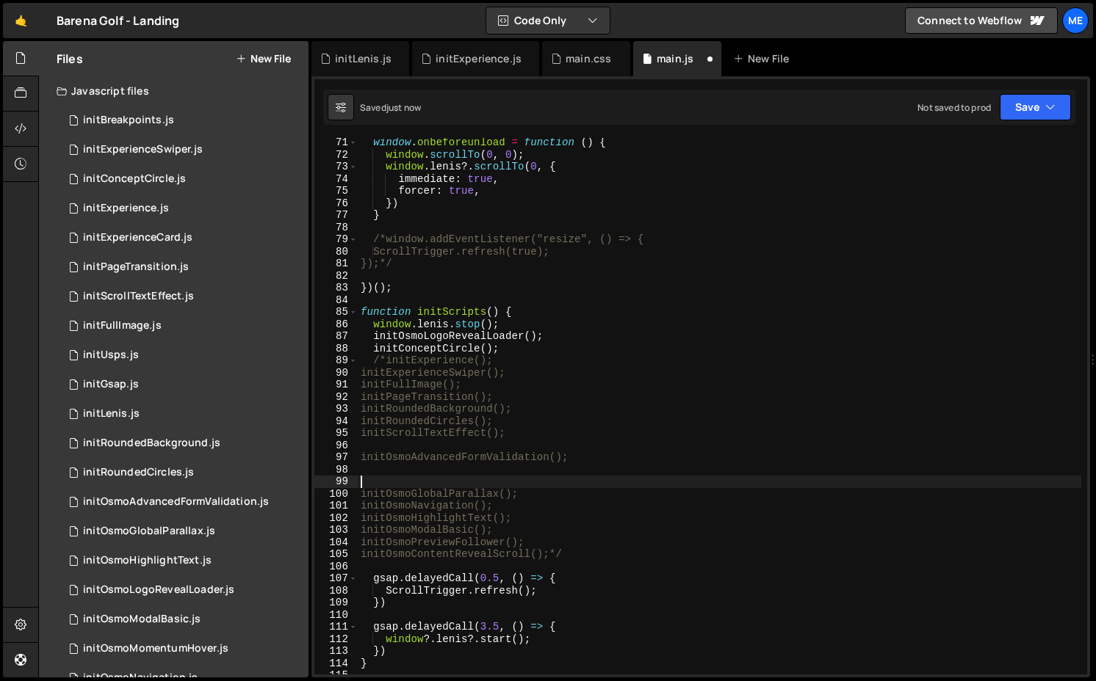
type textarea "initOsmoAdvancedFormValidation();"
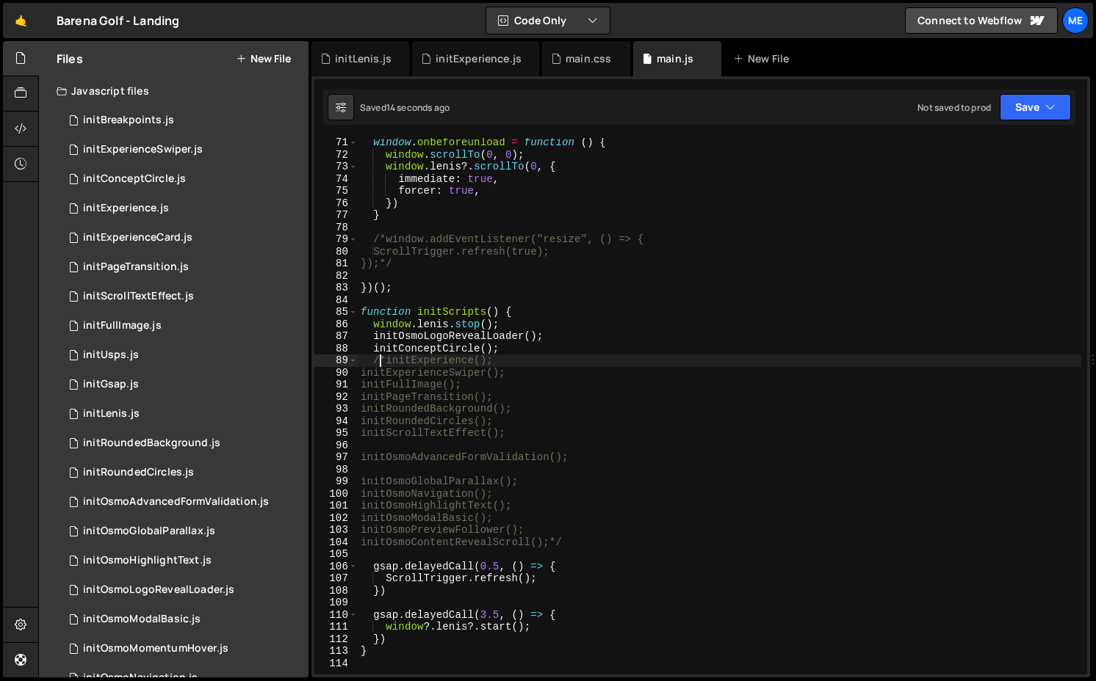
click at [382, 363] on div "window . onbeforeunload = function ( ) { window . scrollTo ( 0 , 0 ) ; window .…" at bounding box center [719, 417] width 723 height 561
click at [386, 364] on div "window . onbeforeunload = function ( ) { window . scrollTo ( 0 , 0 ) ; window .…" at bounding box center [719, 417] width 723 height 561
drag, startPoint x: 371, startPoint y: 385, endPoint x: 532, endPoint y: 386, distance: 160.8
click at [532, 386] on div "window . onbeforeunload = function ( ) { window . scrollTo ( 0 , 0 ) ; window .…" at bounding box center [719, 417] width 723 height 561
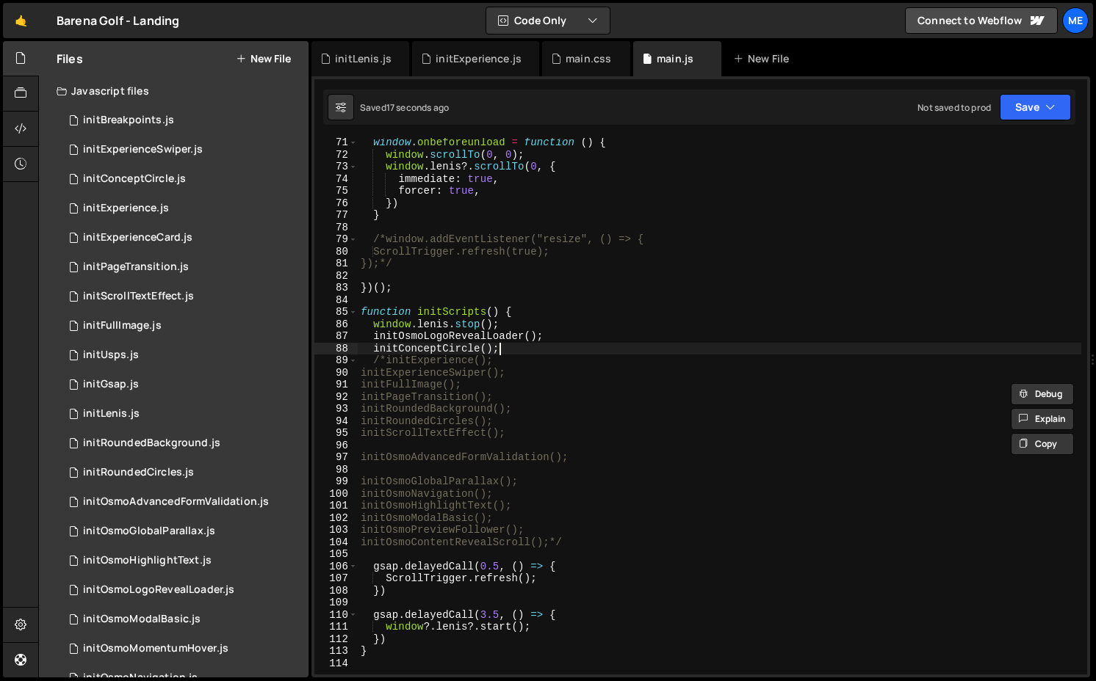
click at [512, 349] on div "window . onbeforeunload = function ( ) { window . scrollTo ( 0 , 0 ) ; window .…" at bounding box center [719, 417] width 723 height 561
type textarea "initConceptCircle();"
paste textarea "initFullImage();"
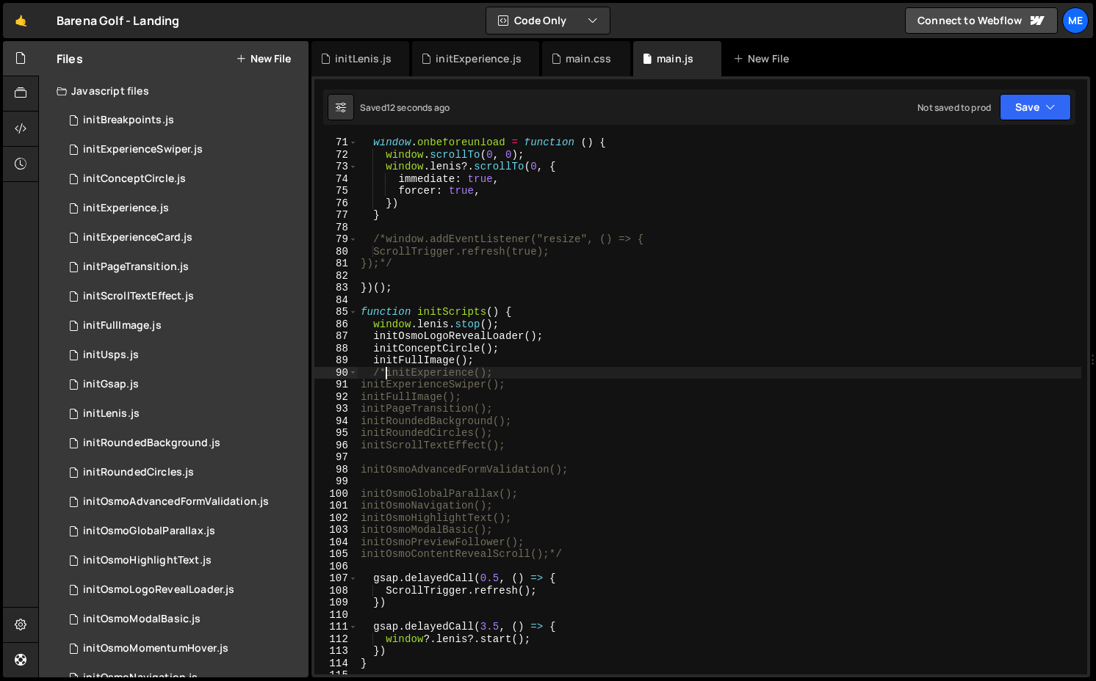
click at [386, 377] on div "window . onbeforeunload = function ( ) { window . scrollTo ( 0 , 0 ) ; window .…" at bounding box center [719, 417] width 723 height 561
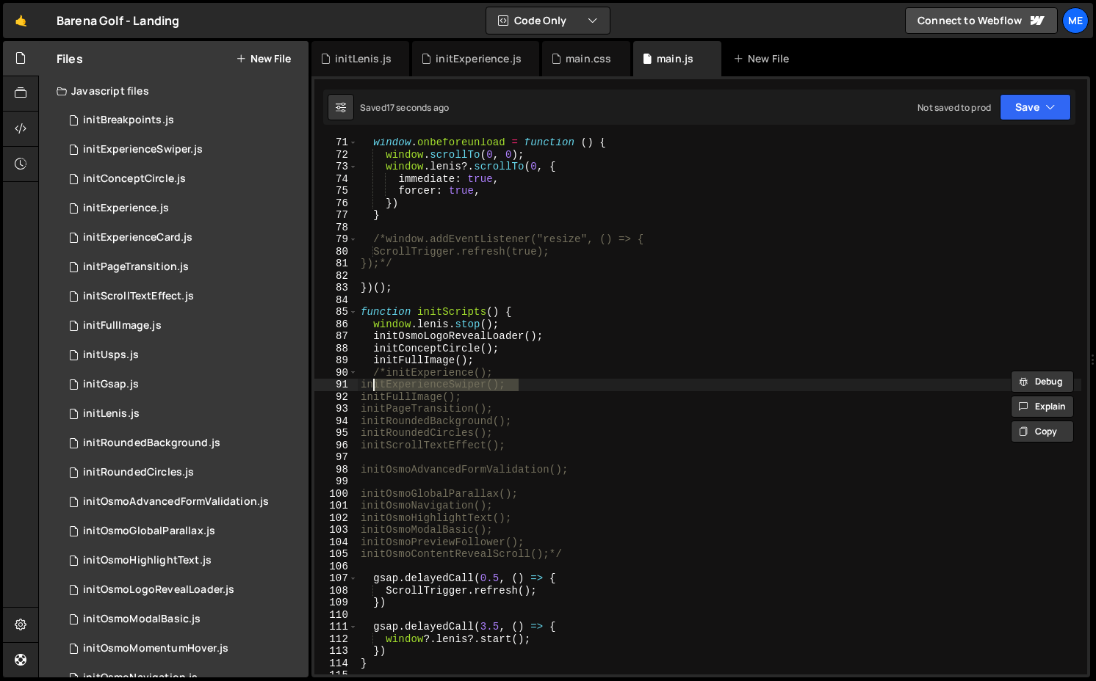
drag, startPoint x: 529, startPoint y: 386, endPoint x: 375, endPoint y: 383, distance: 153.5
click at [375, 383] on div "window . onbeforeunload = function ( ) { window . scrollTo ( 0 , 0 ) ; window .…" at bounding box center [719, 417] width 723 height 561
type textarea "initExperienceSwiper();"
click at [475, 358] on div "window . onbeforeunload = function ( ) { window . scrollTo ( 0 , 0 ) ; window .…" at bounding box center [719, 417] width 723 height 561
type textarea "initFullImage();"
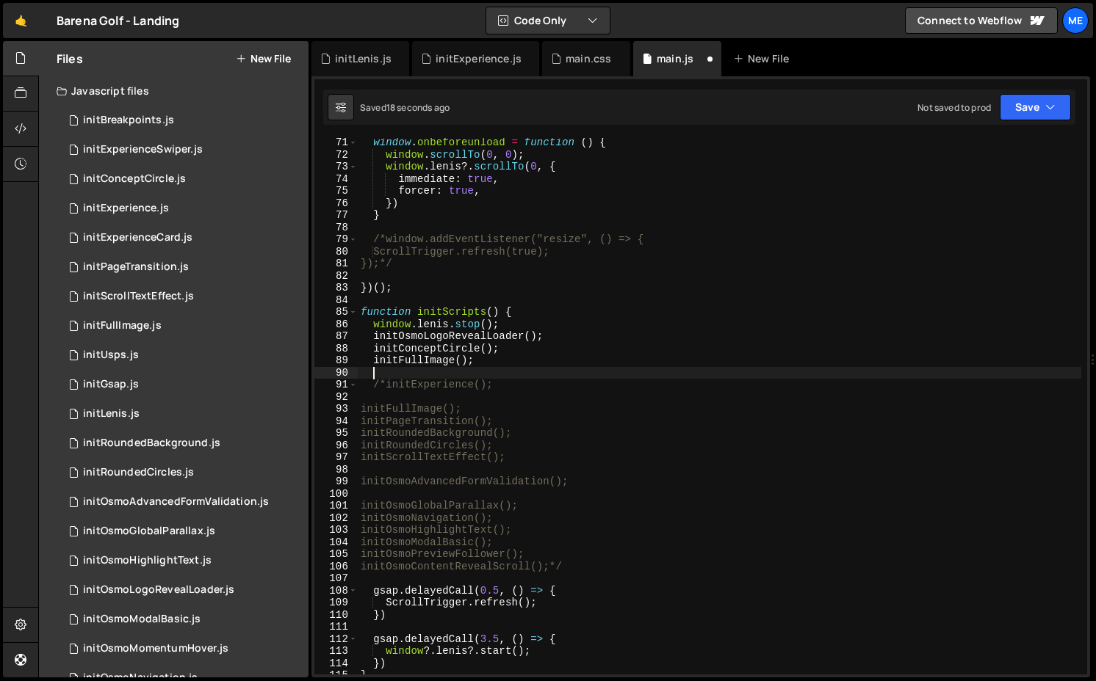
paste textarea "initExperienceSwiper();"
drag, startPoint x: 372, startPoint y: 409, endPoint x: 571, endPoint y: 409, distance: 199.7
click at [571, 409] on div "window . onbeforeunload = function ( ) { window . scrollTo ( 0 , 0 ) ; window .…" at bounding box center [719, 417] width 723 height 561
type textarea "initFullImage();"
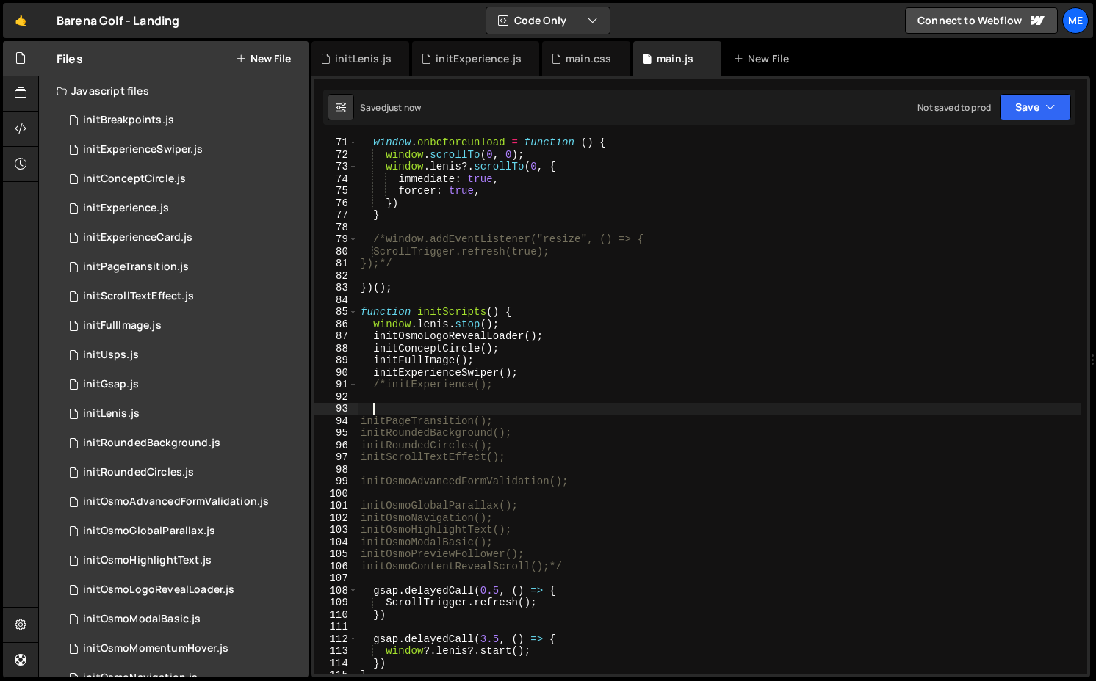
click at [512, 422] on div "window . onbeforeunload = function ( ) { window . scrollTo ( 0 , 0 ) ; window .…" at bounding box center [719, 417] width 723 height 561
type textarea "initPageTransition();"
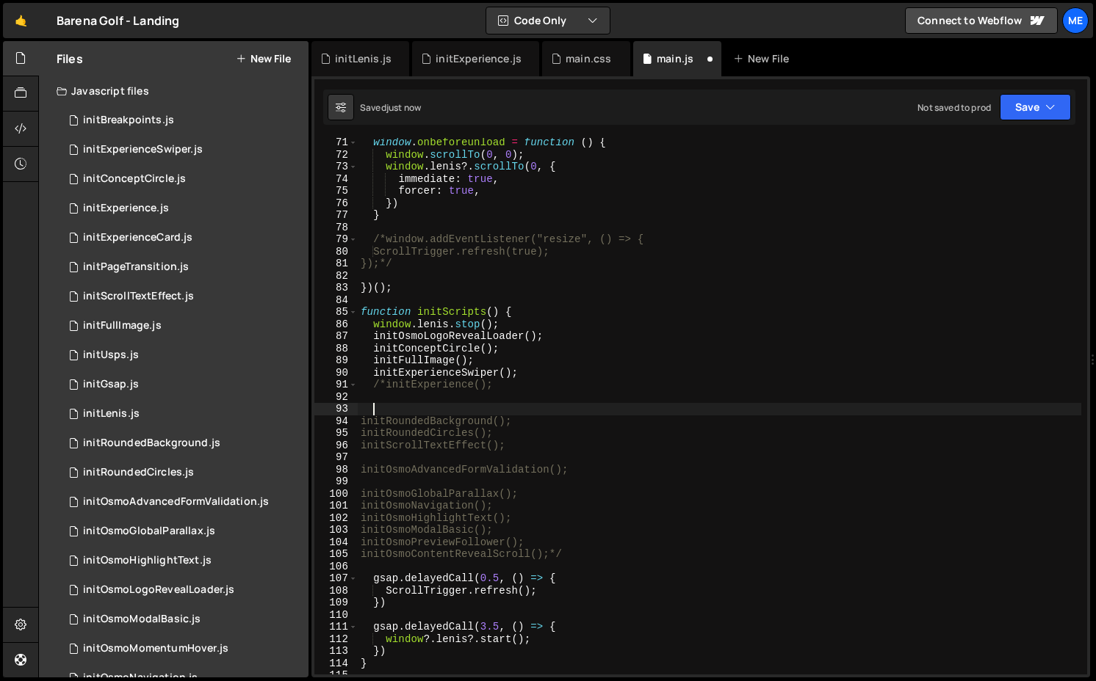
click at [526, 372] on div "window . onbeforeunload = function ( ) { window . scrollTo ( 0 , 0 ) ; window .…" at bounding box center [719, 417] width 723 height 561
type textarea "initExperienceSwiper();"
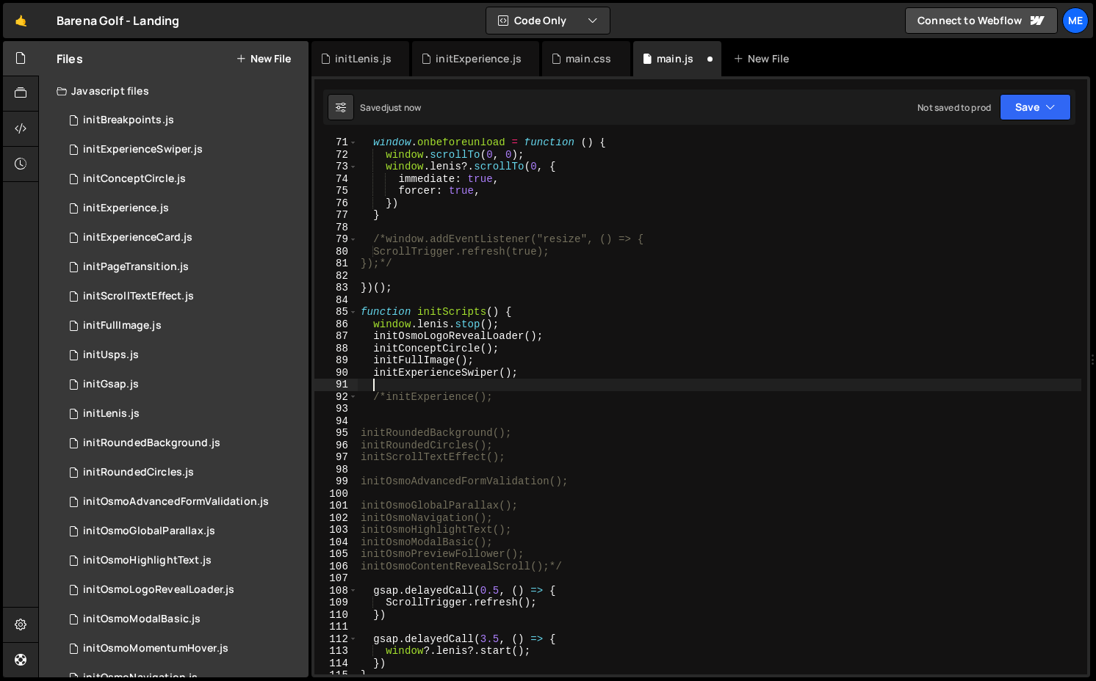
paste textarea "initPageTransition();"
type textarea "initPageTransition();"
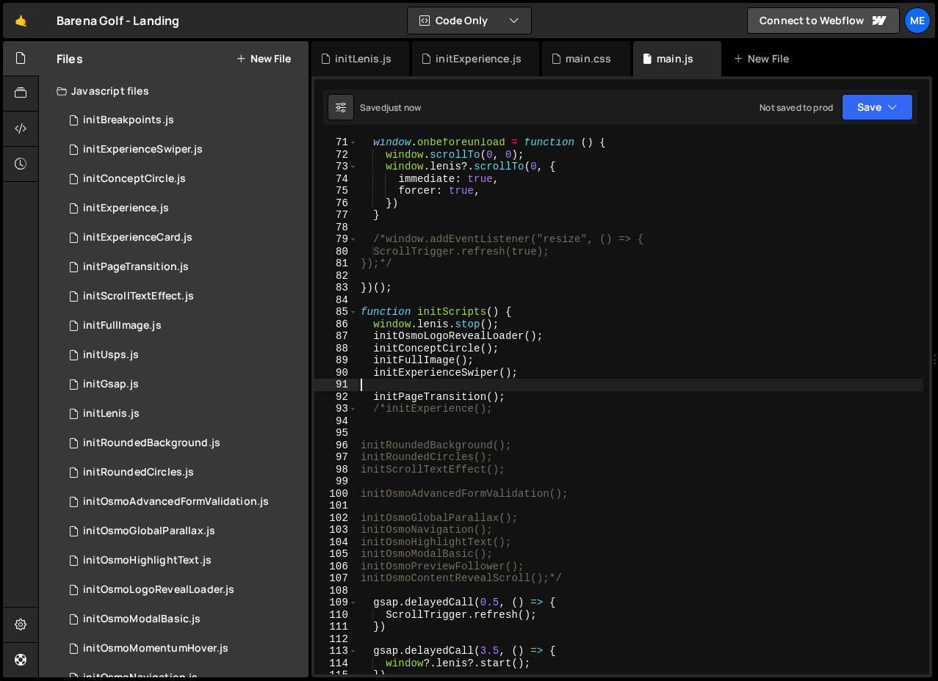
click at [465, 386] on div "window . onbeforeunload = function ( ) { window . scrollTo ( 0 , 0 ) ; window .…" at bounding box center [640, 417] width 565 height 561
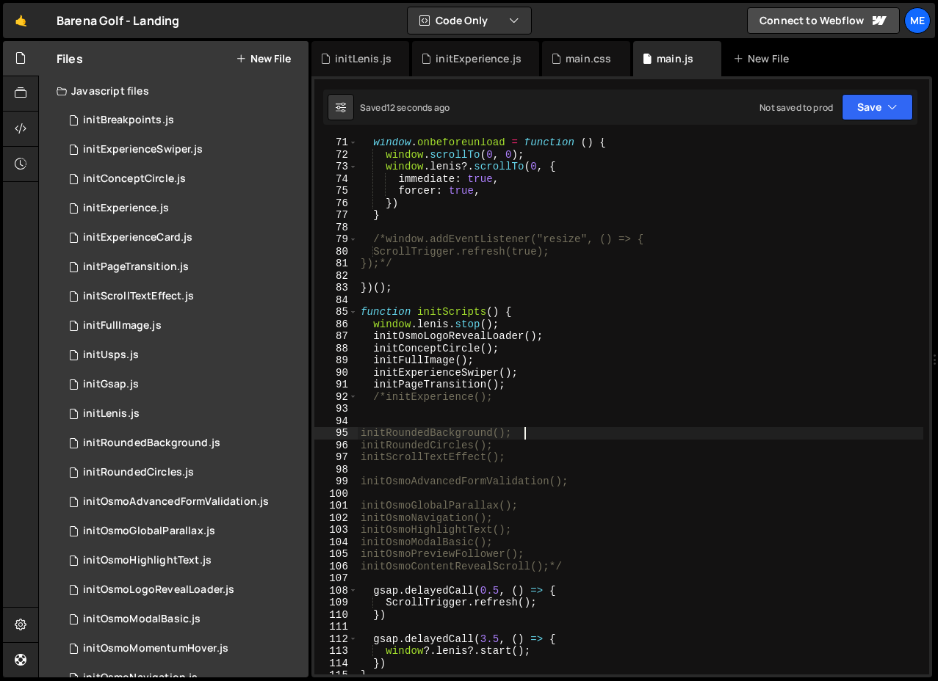
click at [532, 430] on div "window . onbeforeunload = function ( ) { window . scrollTo ( 0 , 0 ) ; window .…" at bounding box center [640, 417] width 565 height 561
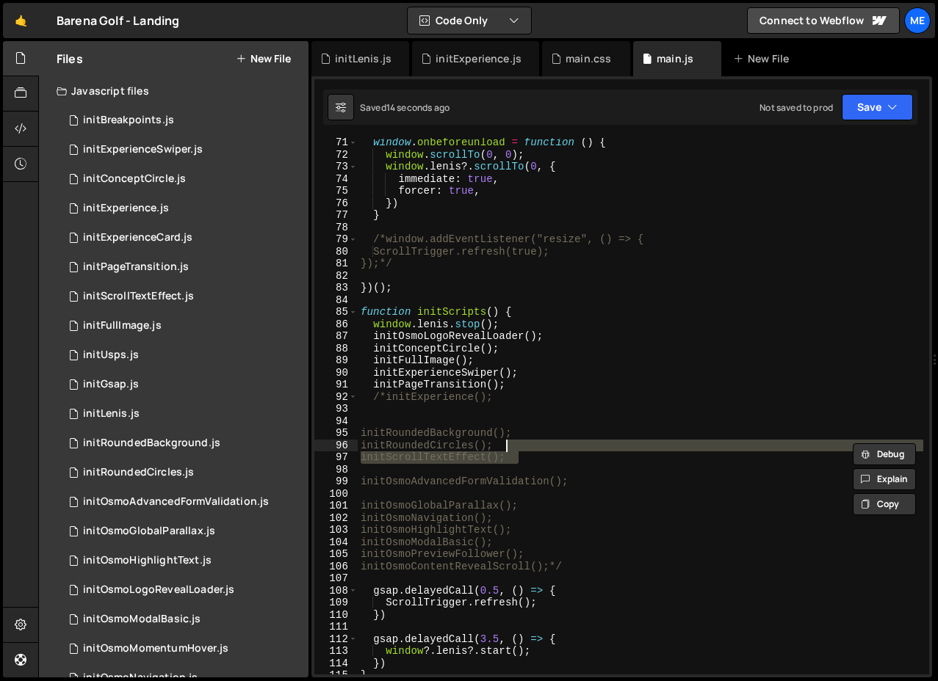
type textarea "initRoundedBackground(); initRoundedCircles();"
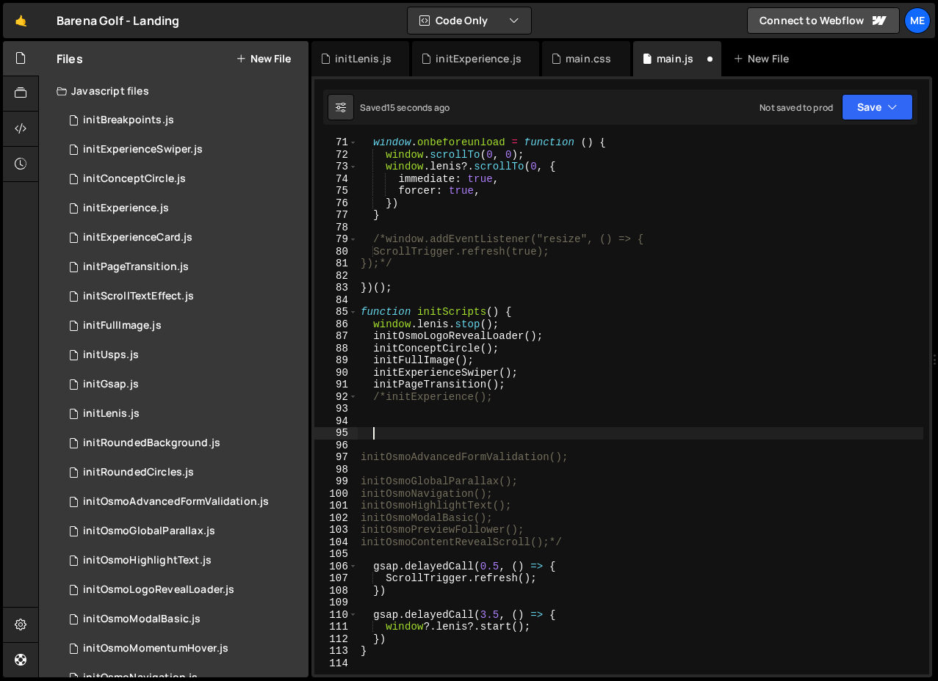
click at [527, 385] on div "window . onbeforeunload = function ( ) { window . scrollTo ( 0 , 0 ) ; window .…" at bounding box center [640, 417] width 565 height 561
type textarea "initPageTransition();"
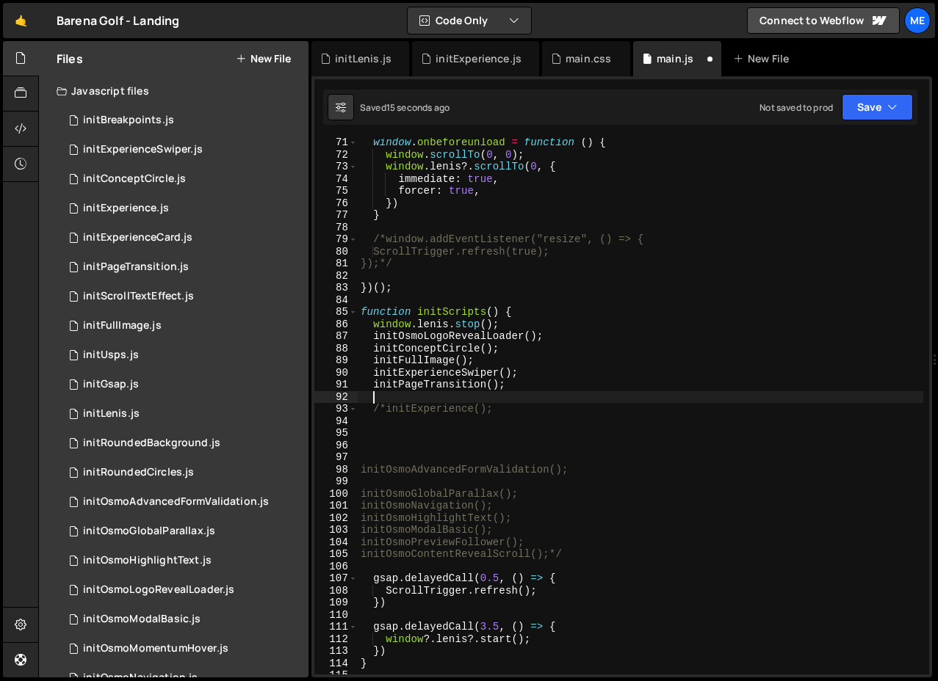
paste textarea "initScrollTextEffect();"
type textarea "initScrollTextEffect();"
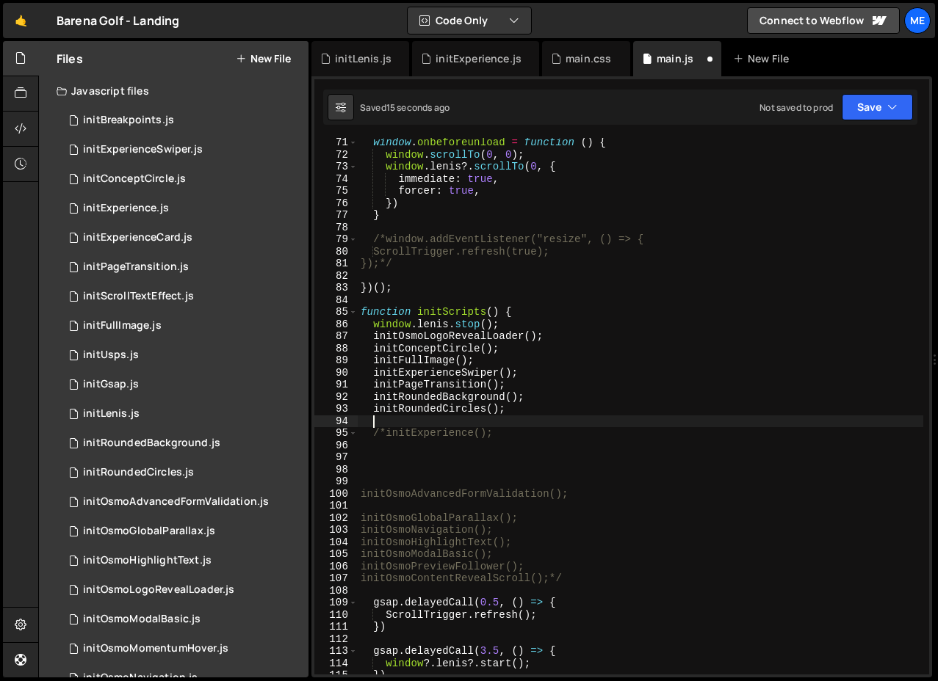
click at [422, 481] on div "window . onbeforeunload = function ( ) { window . scrollTo ( 0 , 0 ) ; window .…" at bounding box center [640, 417] width 565 height 561
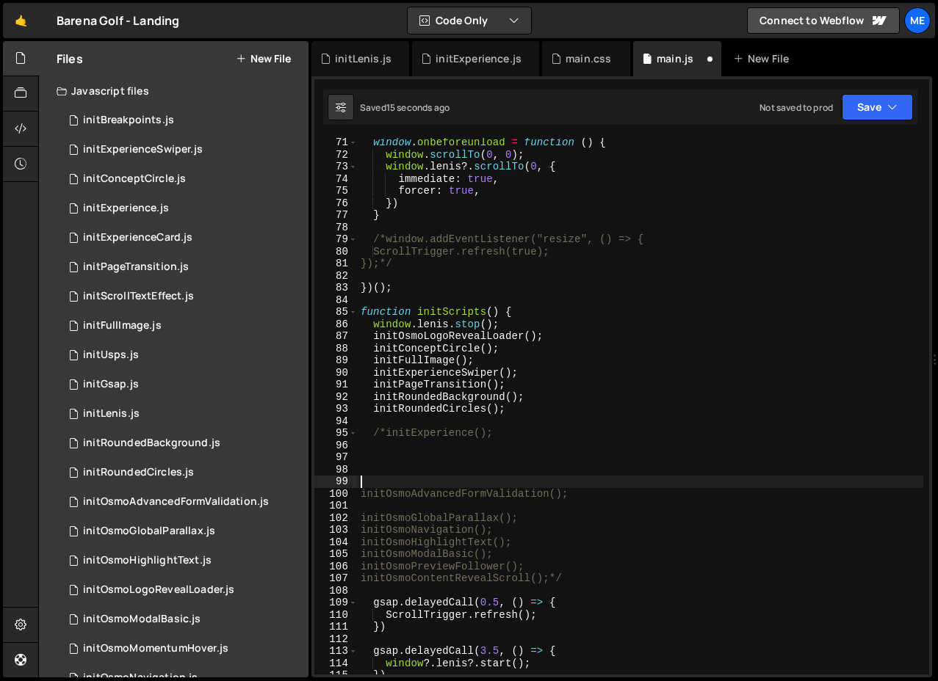
paste textarea "initScrollTextEffect();"
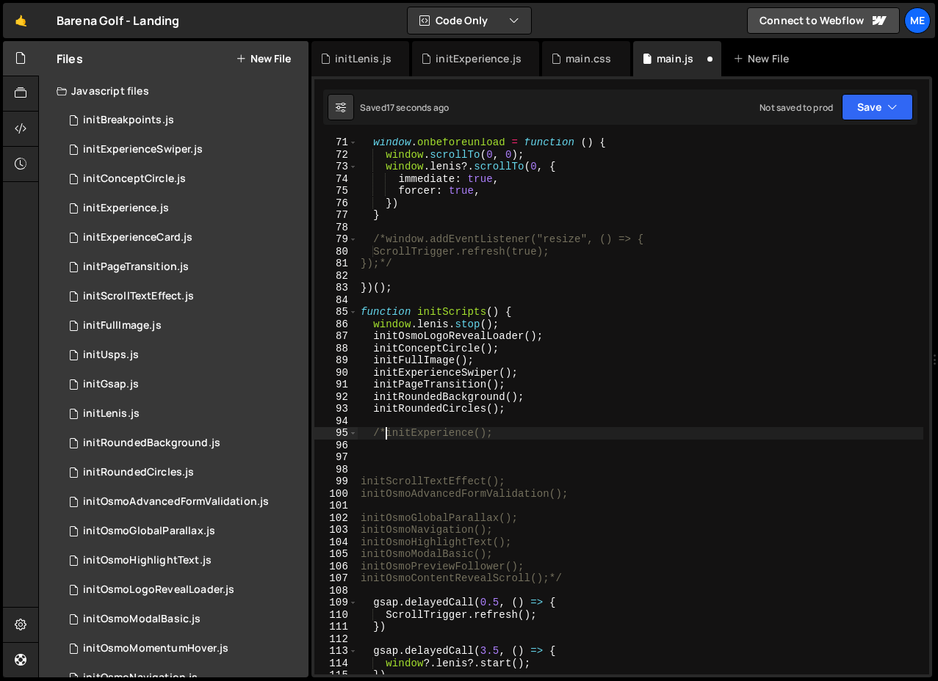
drag, startPoint x: 387, startPoint y: 433, endPoint x: 377, endPoint y: 433, distance: 10.3
click at [377, 433] on div "window . onbeforeunload = function ( ) { window . scrollTo ( 0 , 0 ) ; window .…" at bounding box center [640, 417] width 565 height 561
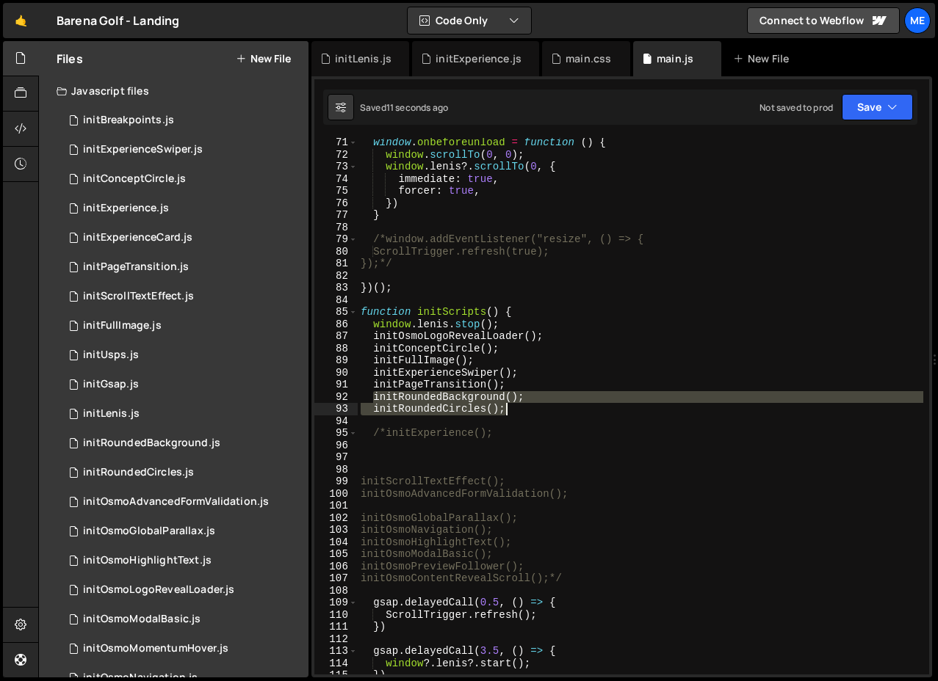
drag, startPoint x: 372, startPoint y: 399, endPoint x: 542, endPoint y: 408, distance: 169.9
click at [542, 408] on div "window . onbeforeunload = function ( ) { window . scrollTo ( 0 , 0 ) ; window .…" at bounding box center [640, 417] width 565 height 561
click at [542, 408] on div "window . onbeforeunload = function ( ) { window . scrollTo ( 0 , 0 ) ; window .…" at bounding box center [640, 406] width 565 height 537
type textarea "initRoundedCircles();"
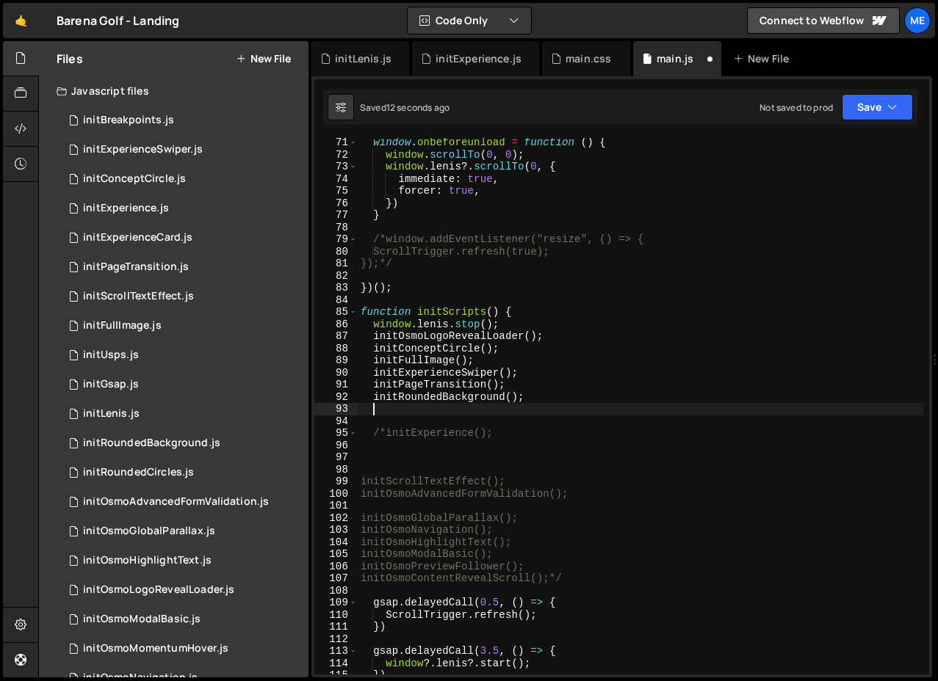
type textarea "/*initExperience();"
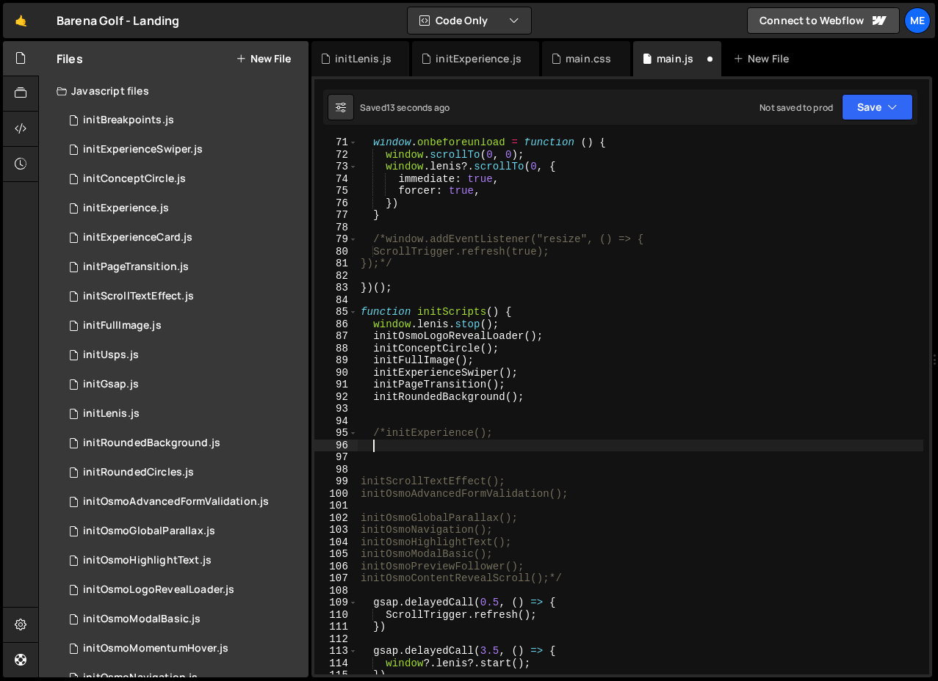
paste textarea "initRoundedCircles();"
type textarea "initRoundedCircles();"
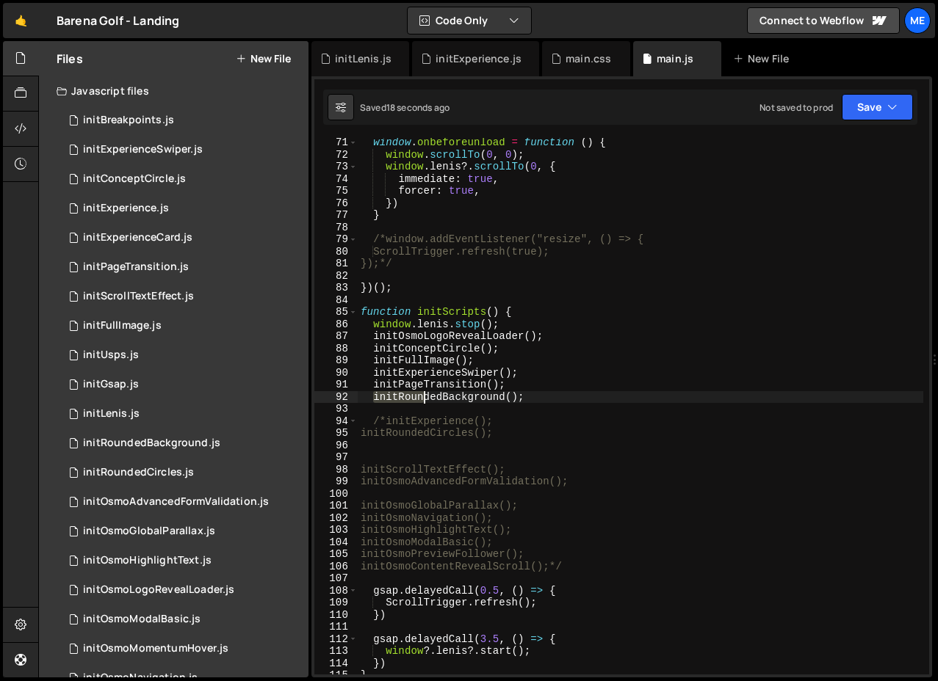
drag, startPoint x: 372, startPoint y: 399, endPoint x: 610, endPoint y: 399, distance: 237.9
click at [610, 399] on div "window . onbeforeunload = function ( ) { window . scrollTo ( 0 , 0 ) ; window .…" at bounding box center [640, 417] width 565 height 561
type textarea "initRoundedBackground();"
click at [447, 445] on div "window . onbeforeunload = function ( ) { window . scrollTo ( 0 , 0 ) ; window .…" at bounding box center [640, 417] width 565 height 561
paste textarea "initRoundedBackground();"
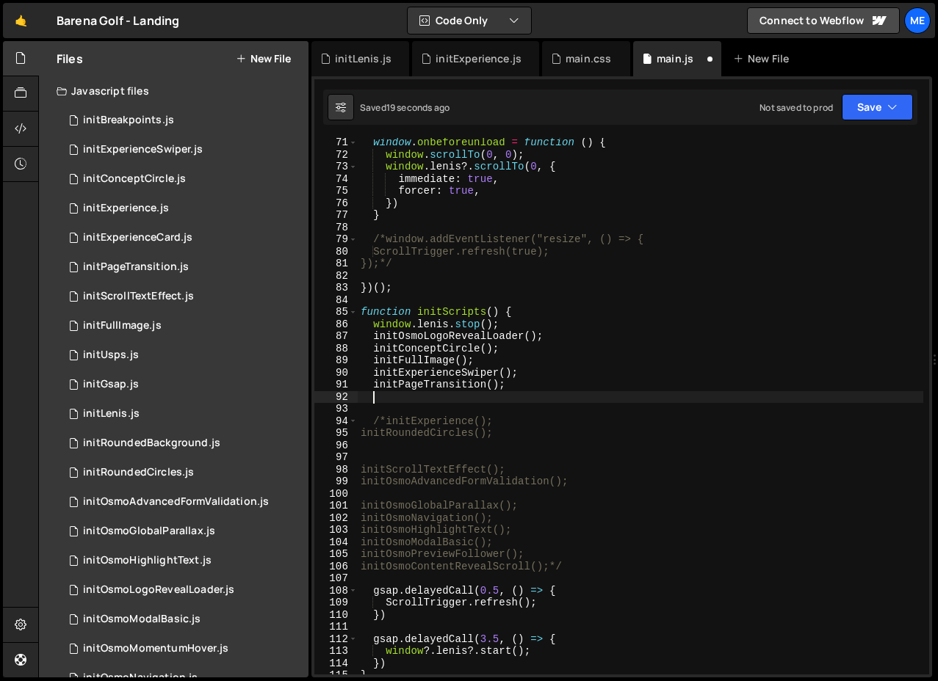
type textarea "initRoundedBackground();"
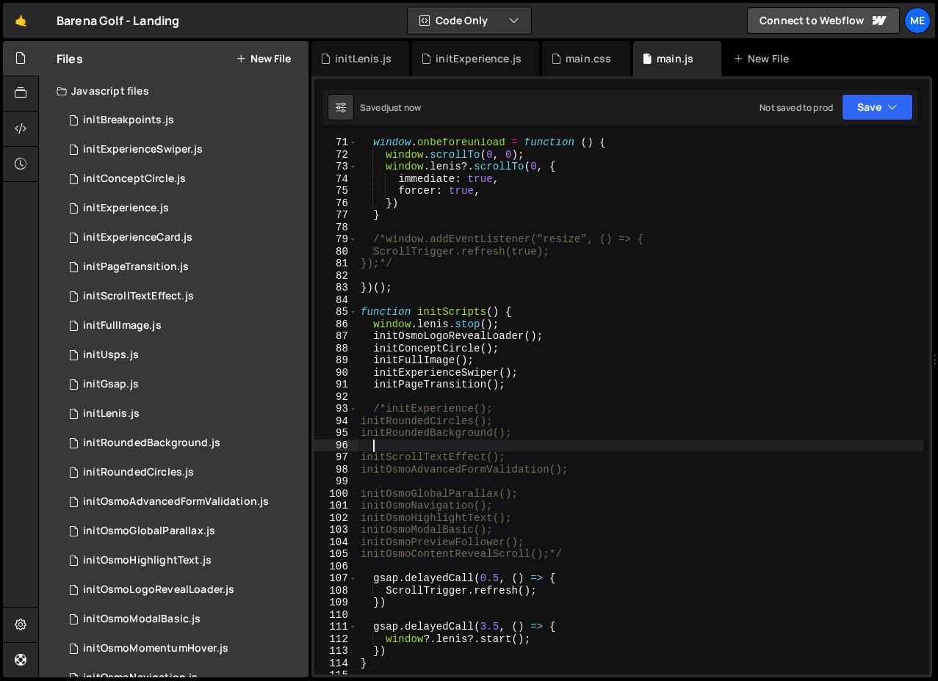
click at [362, 456] on div "window . onbeforeunload = function ( ) { window . scrollTo ( 0 , 0 ) ; window .…" at bounding box center [640, 417] width 565 height 561
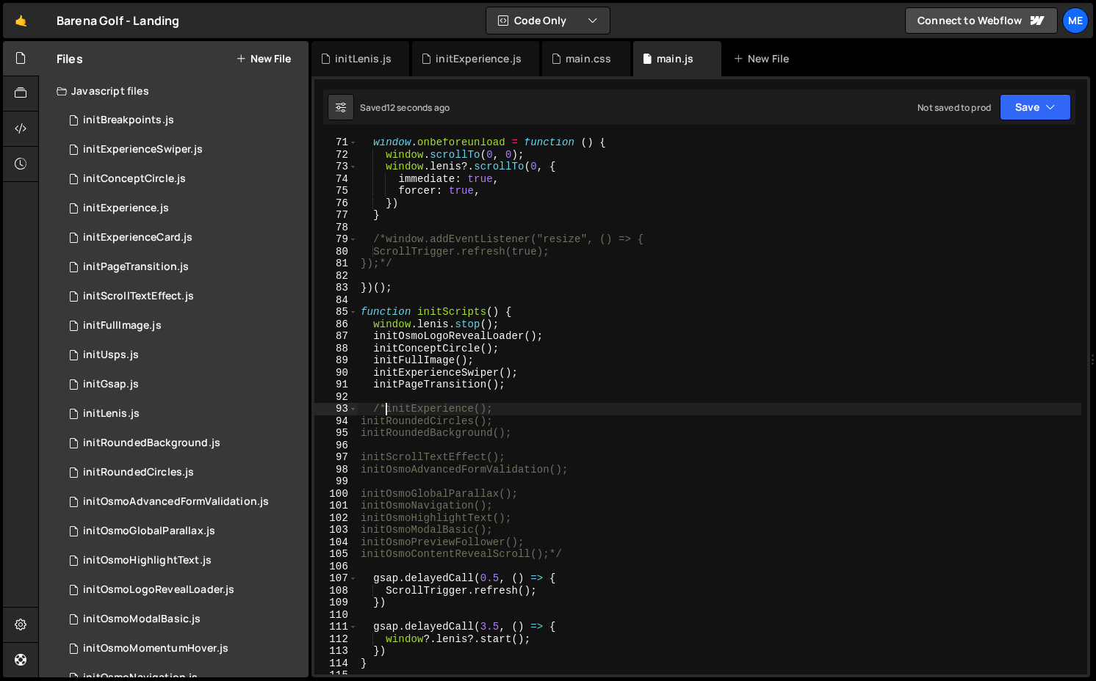
drag, startPoint x: 386, startPoint y: 410, endPoint x: 563, endPoint y: 410, distance: 176.2
click at [563, 410] on div "window . onbeforeunload = function ( ) { window . scrollTo ( 0 , 0 ) ; window .…" at bounding box center [719, 417] width 723 height 561
click at [523, 350] on div "window . onbeforeunload = function ( ) { window . scrollTo ( 0 , 0 ) ; window .…" at bounding box center [719, 417] width 723 height 561
type textarea "initConceptCircle();"
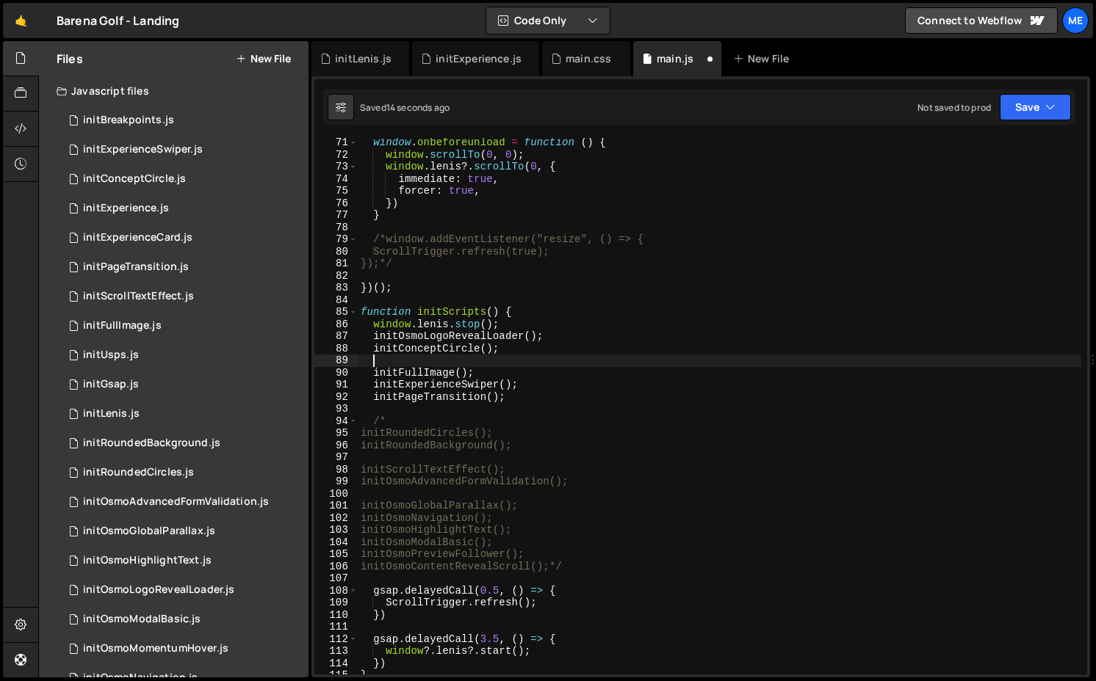
paste textarea "initExperience();"
type textarea "initFullImage();"
type textarea "initExperienceSwiper();"
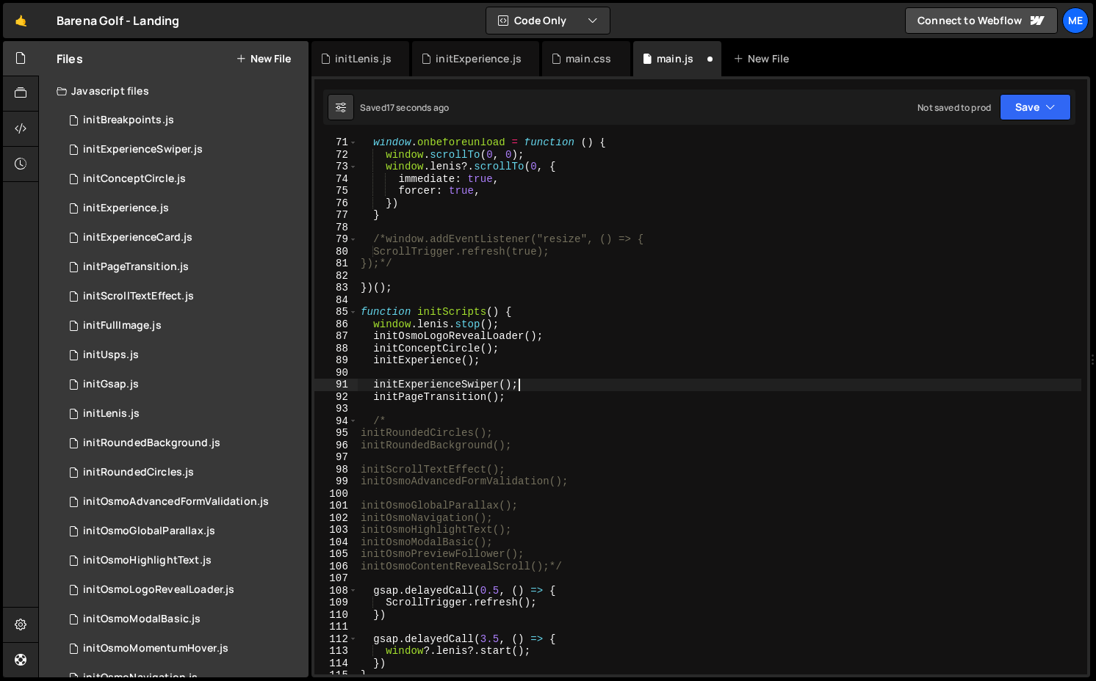
paste textarea "initFullImage();"
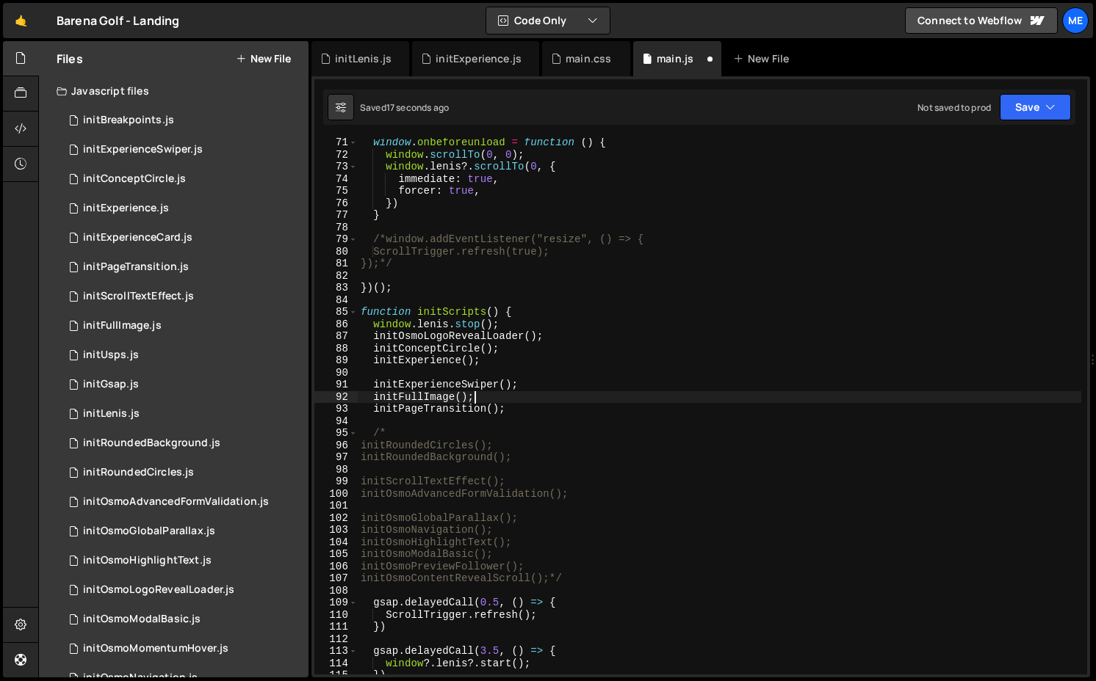
type textarea "initExperienceSwiper();"
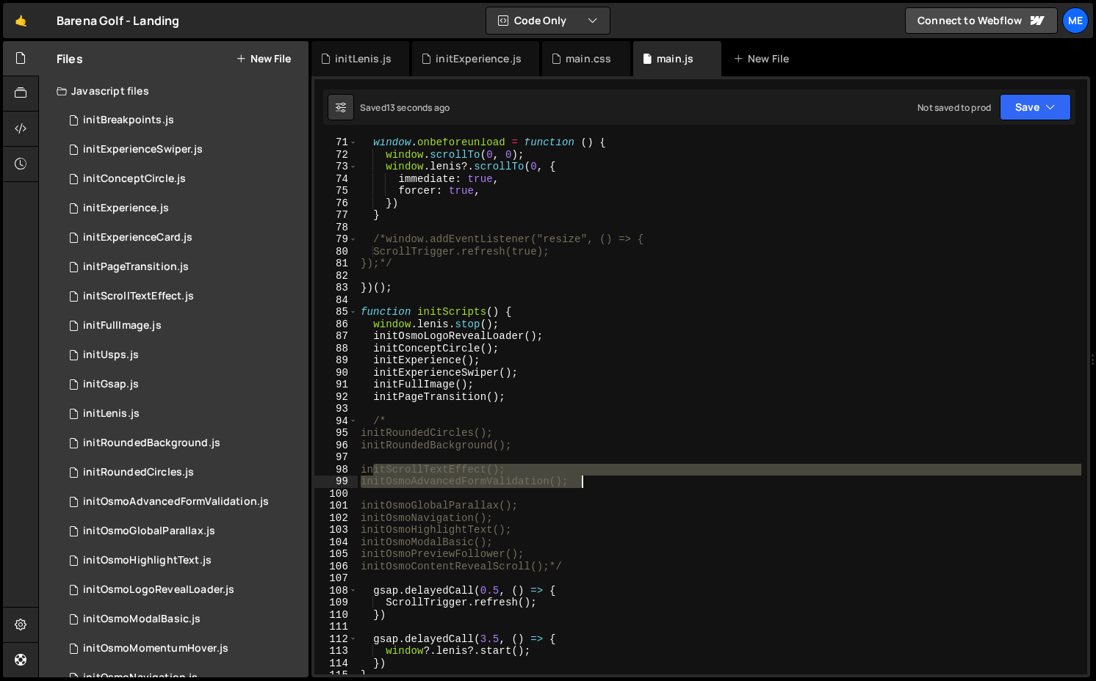
drag, startPoint x: 371, startPoint y: 471, endPoint x: 607, endPoint y: 483, distance: 236.0
click at [607, 483] on div "window . onbeforeunload = function ( ) { window . scrollTo ( 0 , 0 ) ; window .…" at bounding box center [719, 417] width 723 height 561
type textarea "initScrollTextEffect(); initOsmoAdvancedFormValidation();"
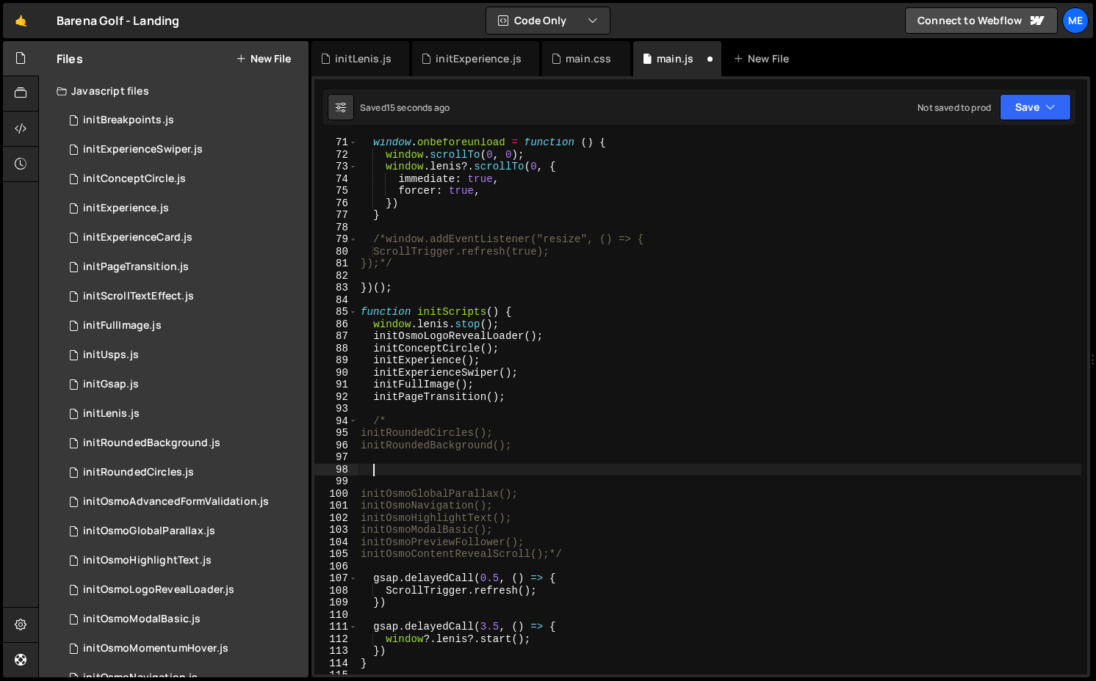
click at [532, 394] on div "window . onbeforeunload = function ( ) { window . scrollTo ( 0 , 0 ) ; window .…" at bounding box center [719, 417] width 723 height 561
type textarea "initPageTransition();"
click at [528, 409] on div "window . onbeforeunload = function ( ) { window . scrollTo ( 0 , 0 ) ; window .…" at bounding box center [719, 417] width 723 height 561
paste textarea "initOsmoAdvancedFormValidation();"
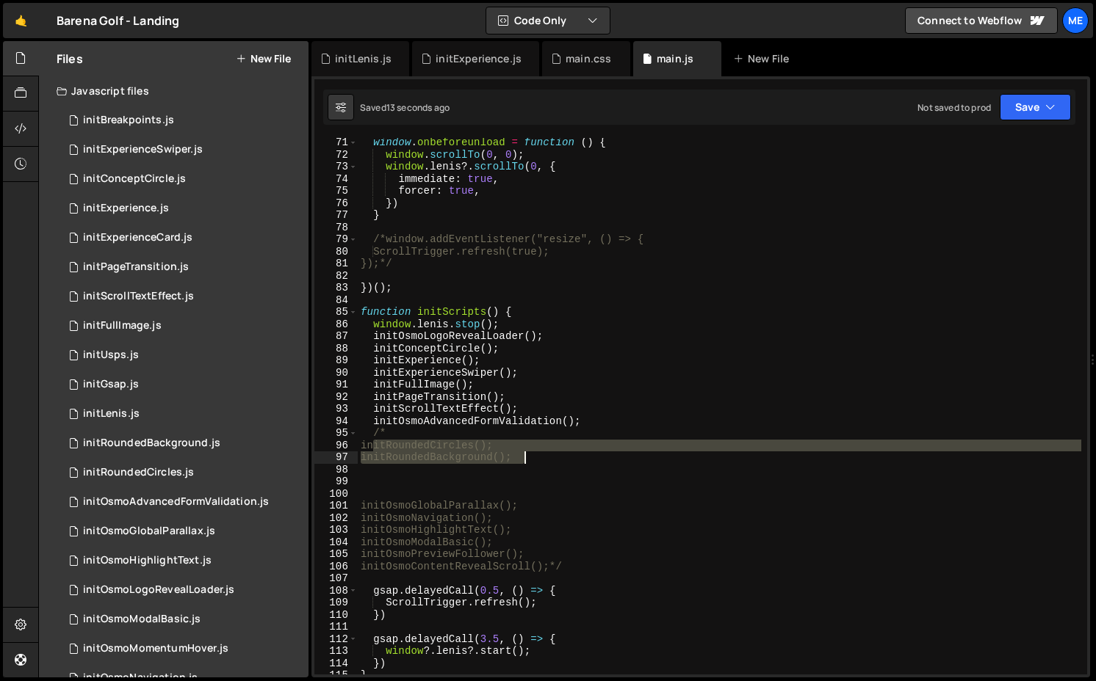
drag, startPoint x: 372, startPoint y: 444, endPoint x: 546, endPoint y: 453, distance: 174.3
click at [546, 453] on div "window . onbeforeunload = function ( ) { window . scrollTo ( 0 , 0 ) ; window .…" at bounding box center [719, 417] width 723 height 561
click at [546, 453] on div "window . onbeforeunload = function ( ) { window . scrollTo ( 0 , 0 ) ; window .…" at bounding box center [719, 406] width 723 height 537
type textarea "initRoundedBackground();"
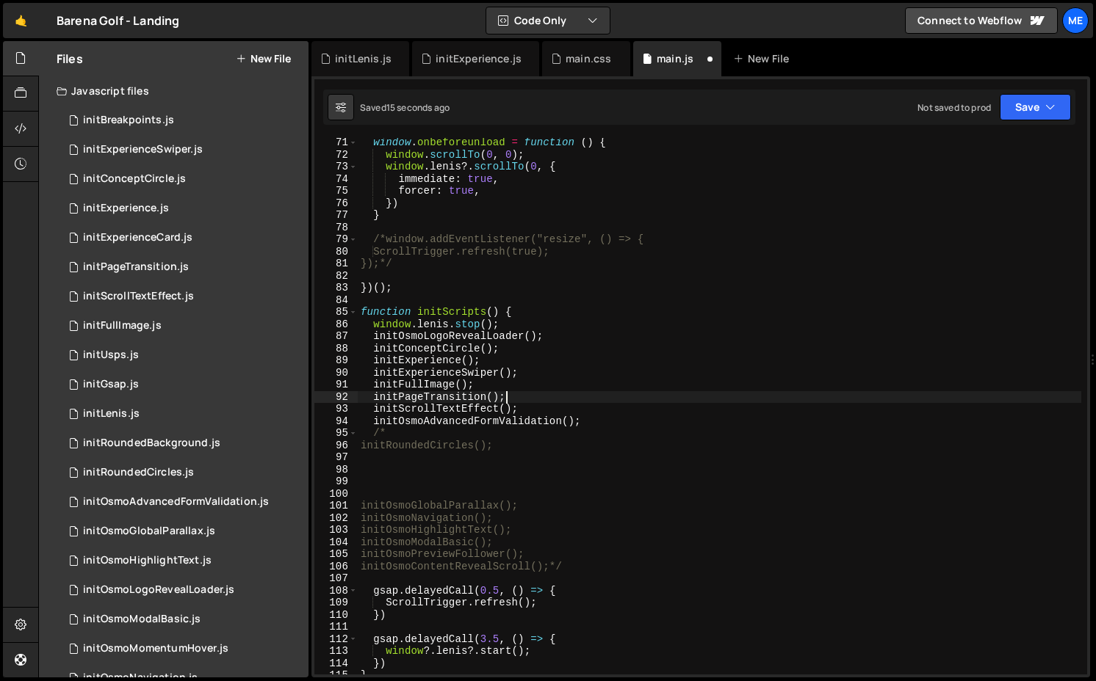
click at [554, 397] on div "window . onbeforeunload = function ( ) { window . scrollTo ( 0 , 0 ) ; window .…" at bounding box center [719, 417] width 723 height 561
type textarea "initPageTransition();"
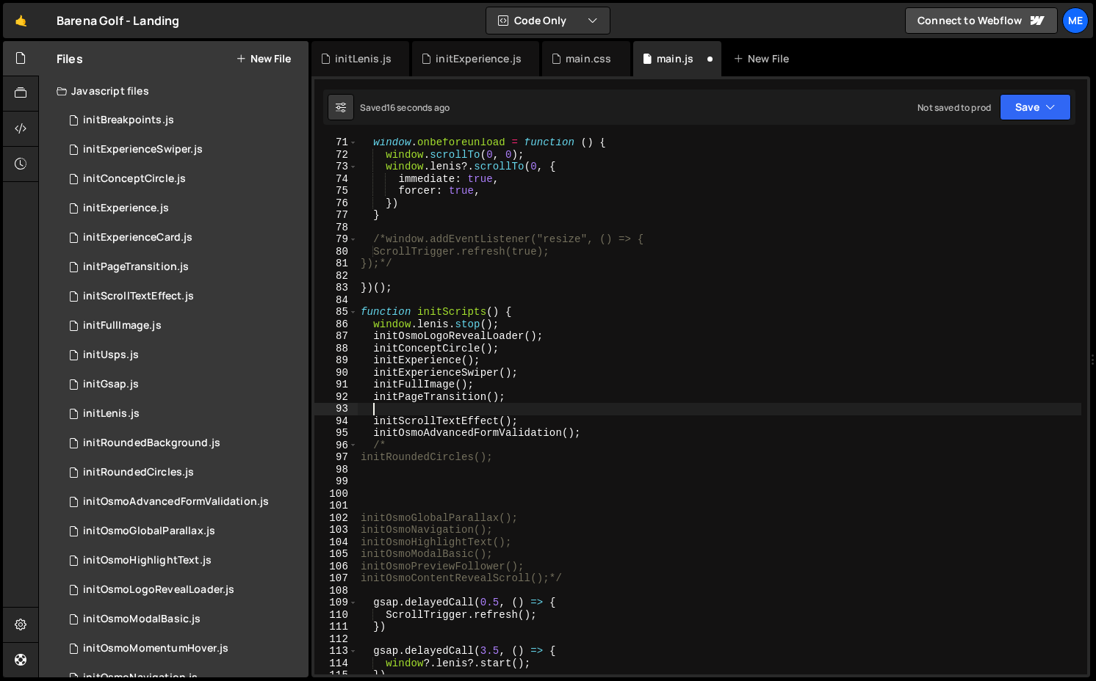
paste textarea "initRoundedBackground();"
type textarea "initRoundedBackground();"
click at [386, 469] on div "window . onbeforeunload = function ( ) { window . scrollTo ( 0 , 0 ) ; window .…" at bounding box center [719, 417] width 723 height 561
paste textarea "initRoundedBackground();"
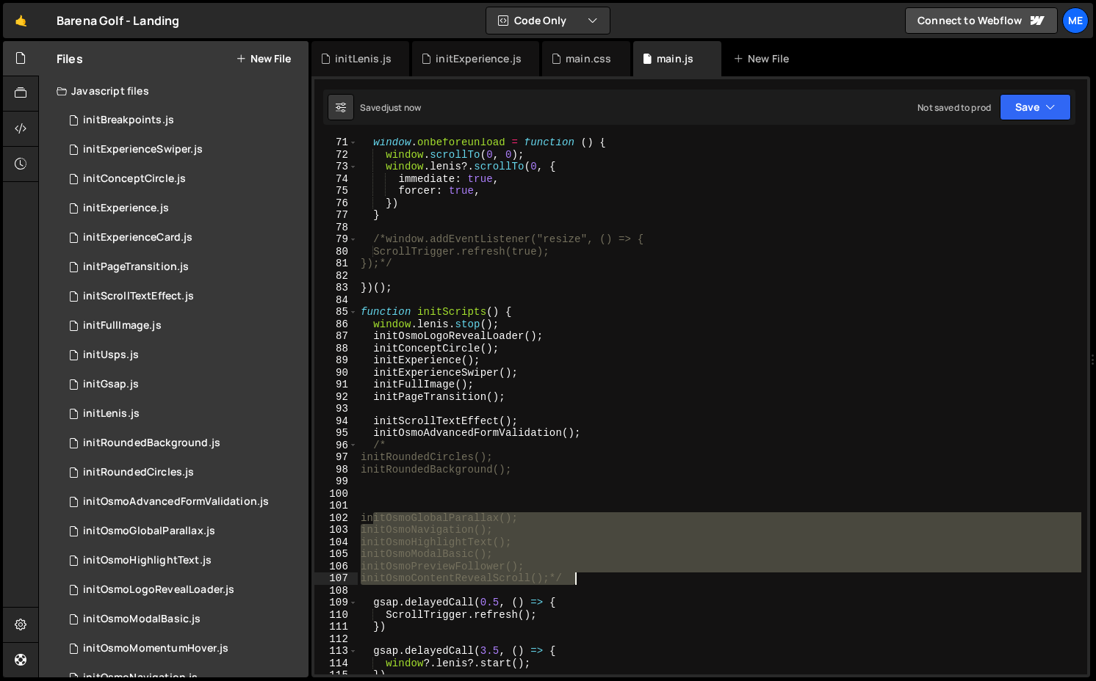
drag, startPoint x: 372, startPoint y: 518, endPoint x: 599, endPoint y: 576, distance: 234.2
click at [599, 576] on div "window . onbeforeunload = function ( ) { window . scrollTo ( 0 , 0 ) ; window .…" at bounding box center [719, 417] width 723 height 561
click at [561, 581] on div "window . onbeforeunload = function ( ) { window . scrollTo ( 0 , 0 ) ; window .…" at bounding box center [719, 406] width 723 height 537
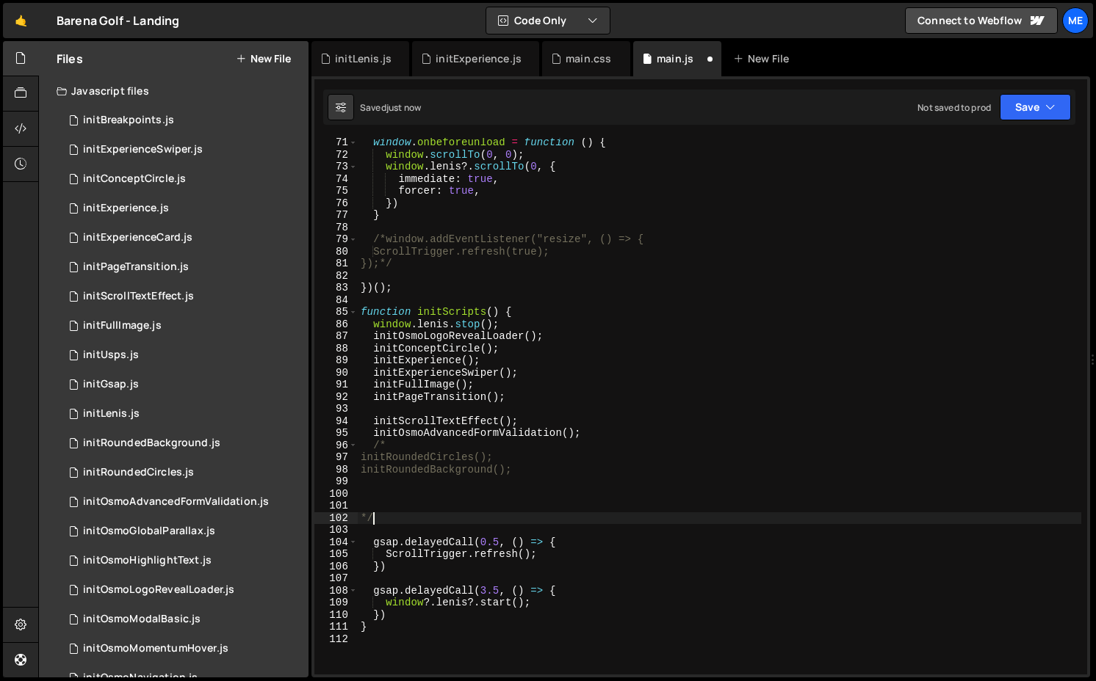
click at [595, 439] on div "window . onbeforeunload = function ( ) { window . scrollTo ( 0 , 0 ) ; window .…" at bounding box center [719, 417] width 723 height 561
type textarea "initOsmoAdvancedFormValidation();"
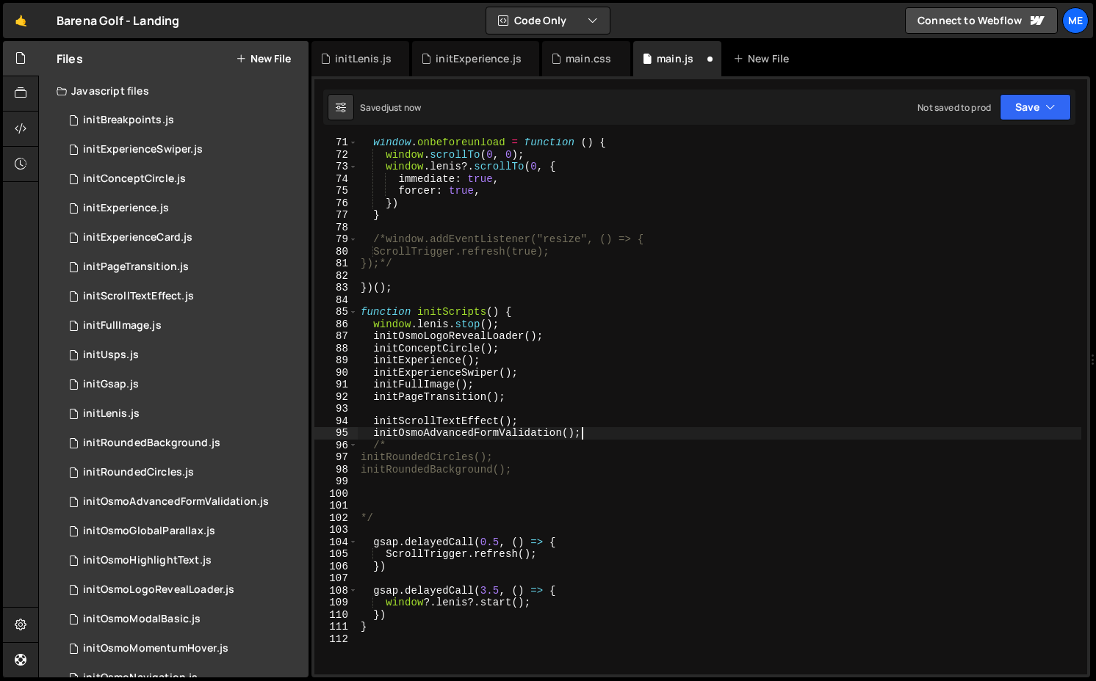
paste textarea "initOsmoContentRevealScroll();"
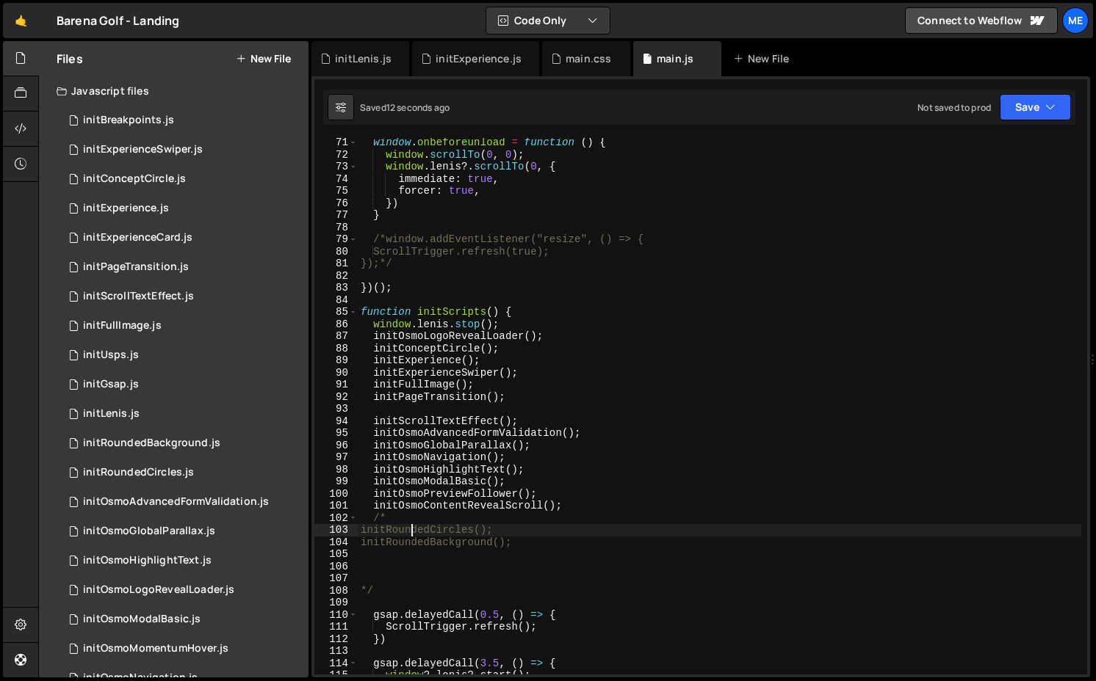
click at [413, 534] on div "window . onbeforeunload = function ( ) { window . scrollTo ( 0 , 0 ) ; window .…" at bounding box center [719, 417] width 723 height 561
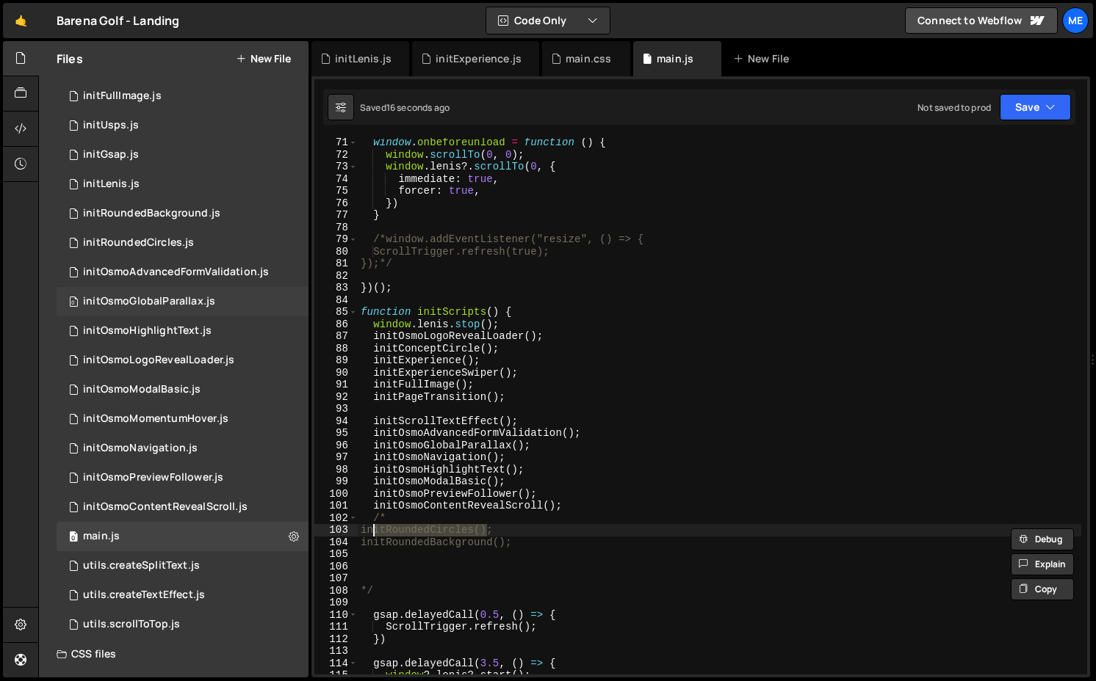
scroll to position [209, 0]
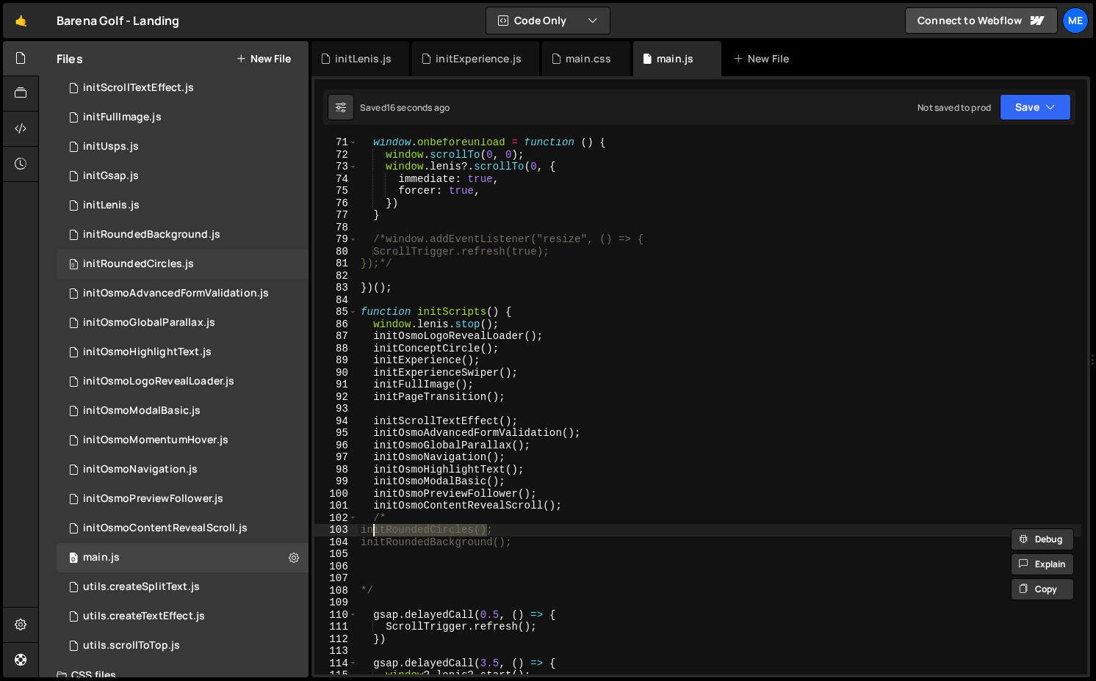
type textarea "initRoundedCircles();"
click at [173, 266] on div "initRoundedCircles.js" at bounding box center [138, 264] width 111 height 13
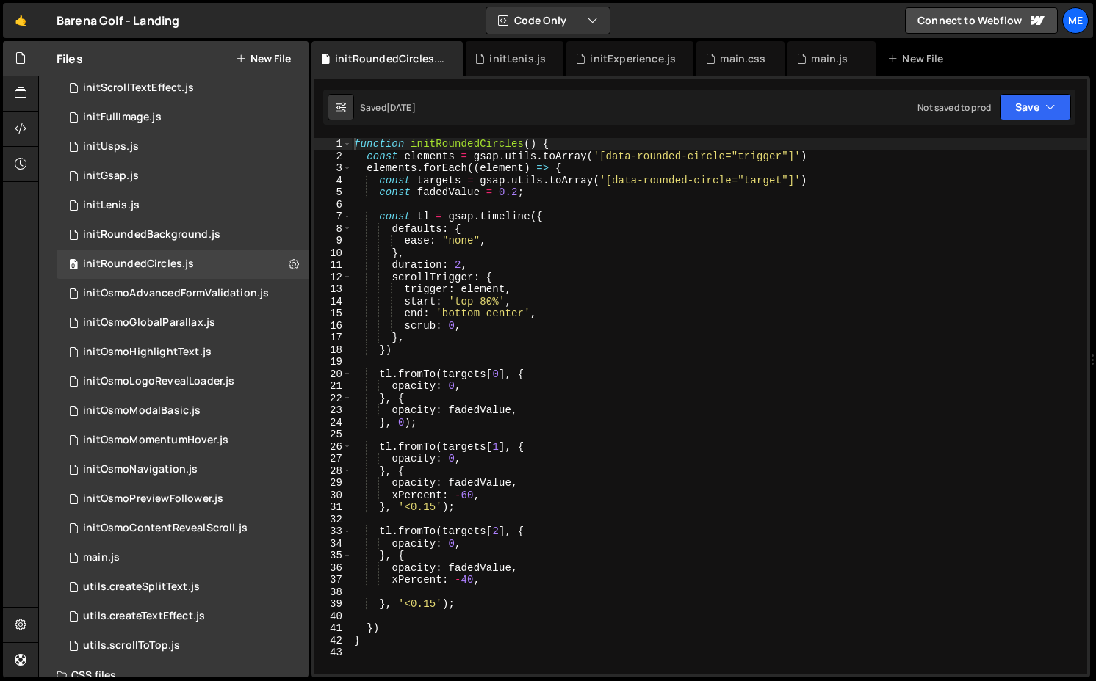
scroll to position [0, 0]
click at [364, 166] on div "function initRoundedCircles ( ) { const elements = gsap . utils . toArray ( '[d…" at bounding box center [719, 418] width 736 height 561
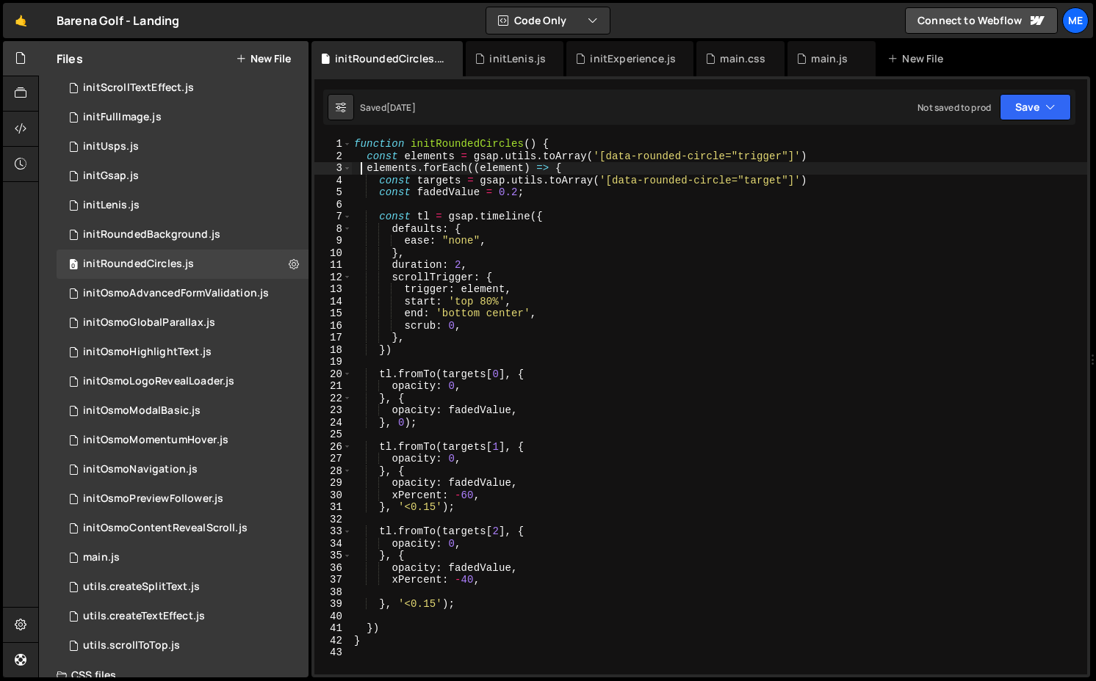
type textarea "elements.forEach((element) => {"
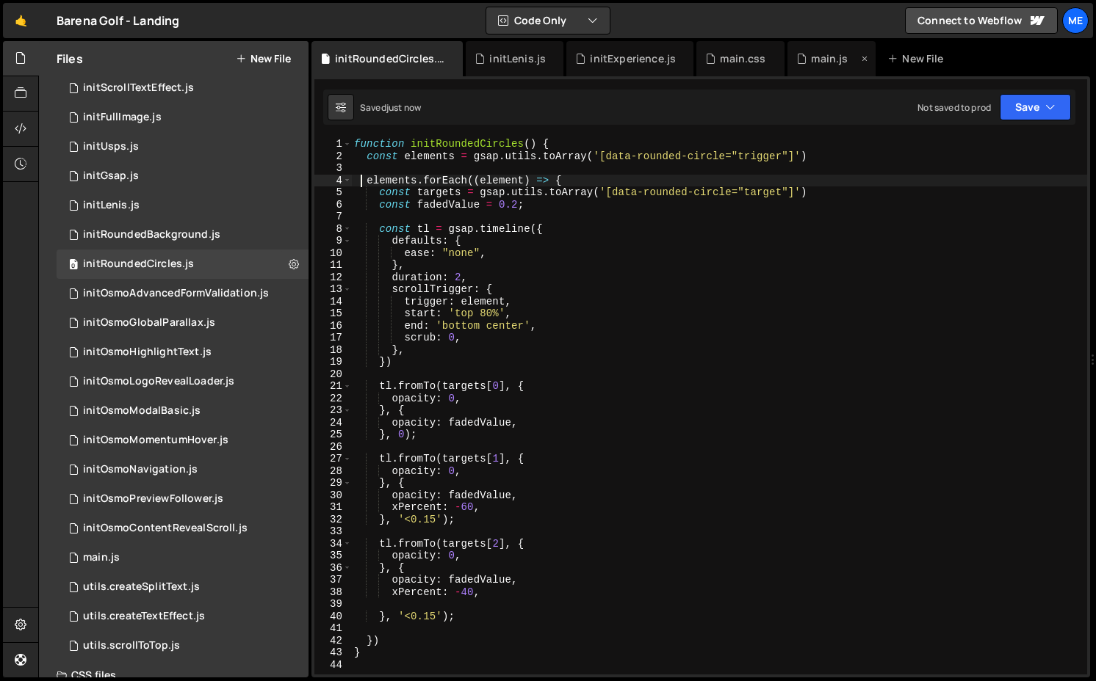
click at [823, 62] on div "main.js" at bounding box center [829, 58] width 37 height 15
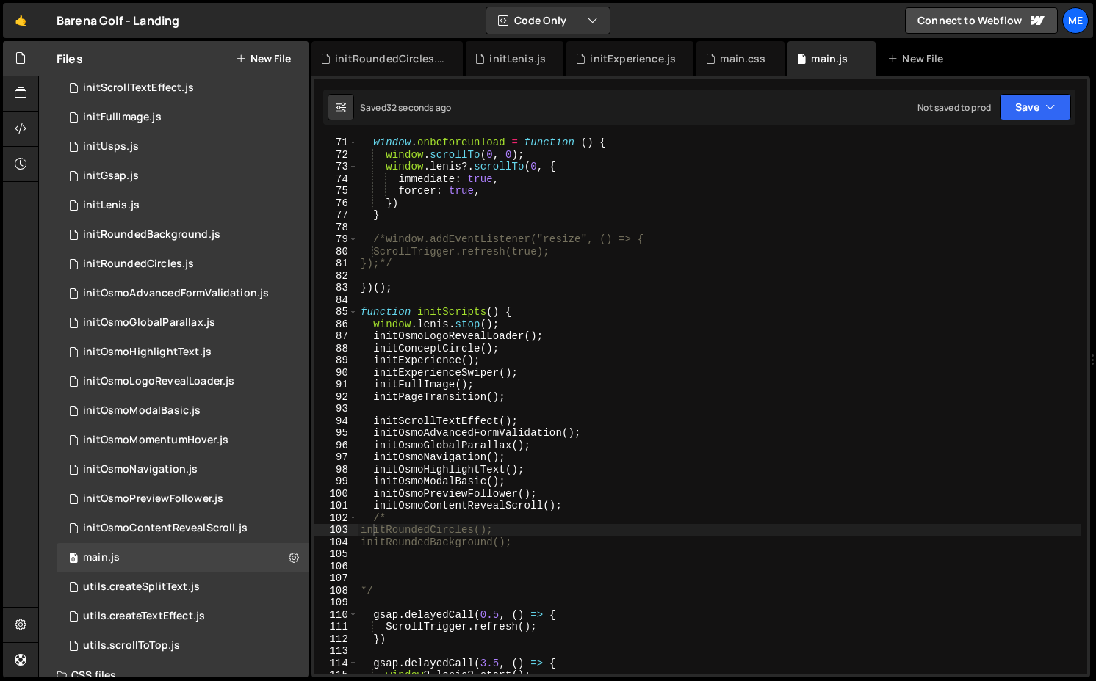
click at [372, 545] on div "window . onbeforeunload = function ( ) { window . scrollTo ( 0 , 0 ) ; window .…" at bounding box center [719, 417] width 723 height 561
drag, startPoint x: 372, startPoint y: 533, endPoint x: 516, endPoint y: 533, distance: 144.7
click at [516, 533] on div "window . onbeforeunload = function ( ) { window . scrollTo ( 0 , 0 ) ; window .…" at bounding box center [719, 417] width 723 height 561
type textarea "initRoundedCircles();"
click at [523, 399] on div "window . onbeforeunload = function ( ) { window . scrollTo ( 0 , 0 ) ; window .…" at bounding box center [719, 417] width 723 height 561
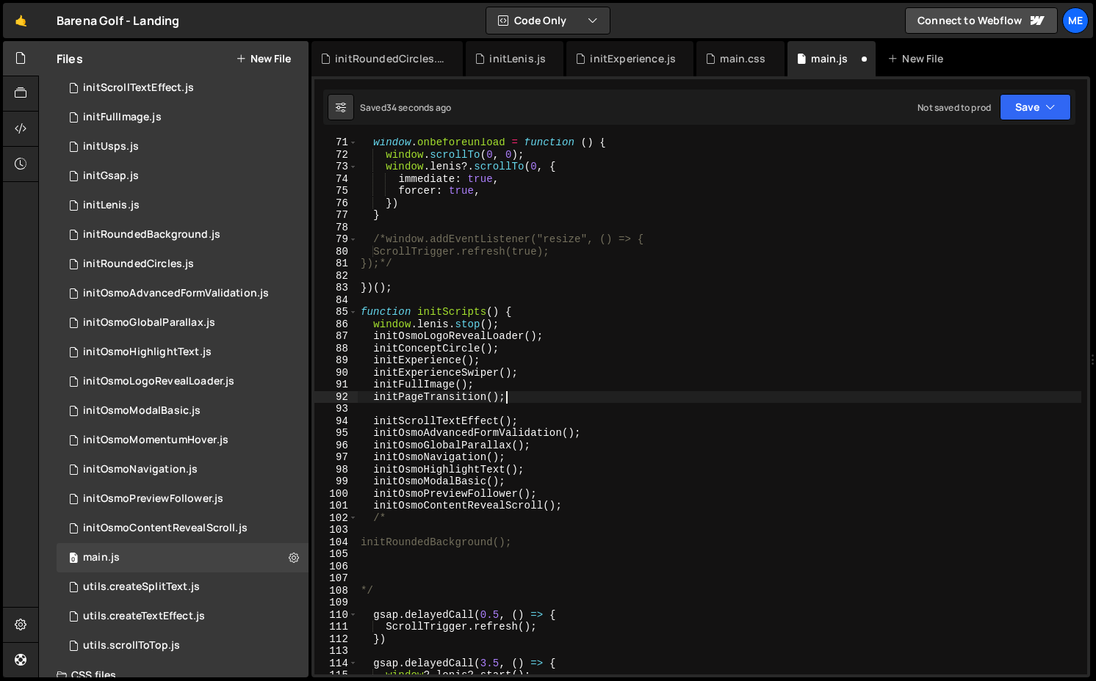
click at [523, 387] on div "window . onbeforeunload = function ( ) { window . scrollTo ( 0 , 0 ) ; window .…" at bounding box center [719, 417] width 723 height 561
type textarea "initFullImage();"
paste textarea "initRoundedCircles();"
type textarea "initRoundedCircles();"
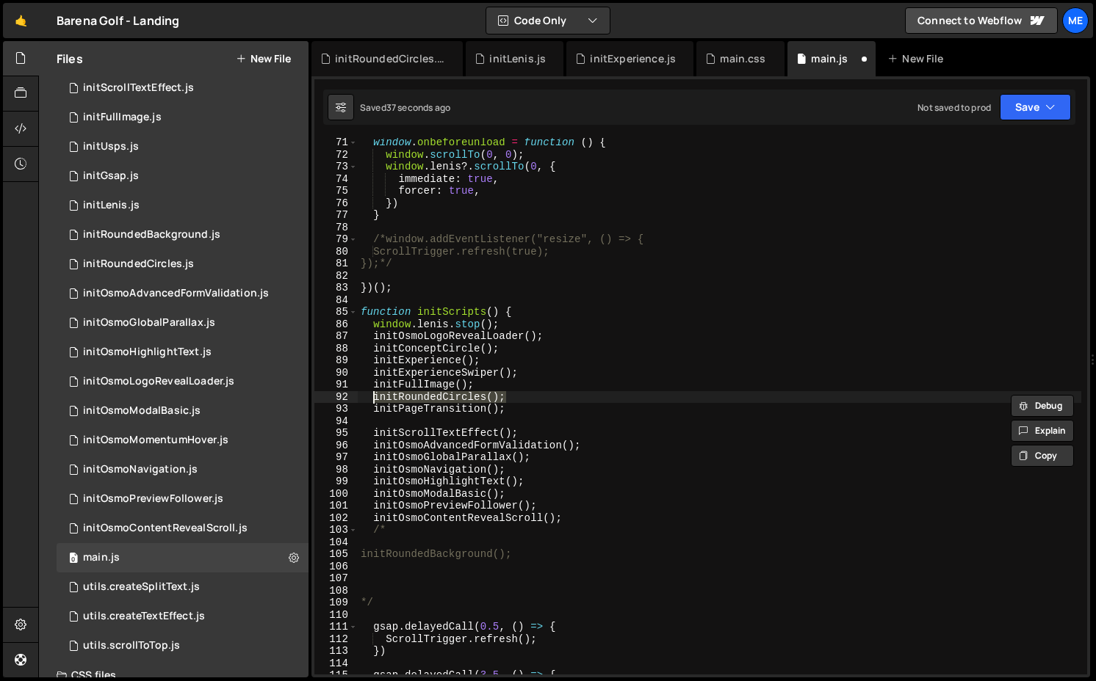
type textarea "initPageTransition();"
paste textarea "initRoundedCircles();"
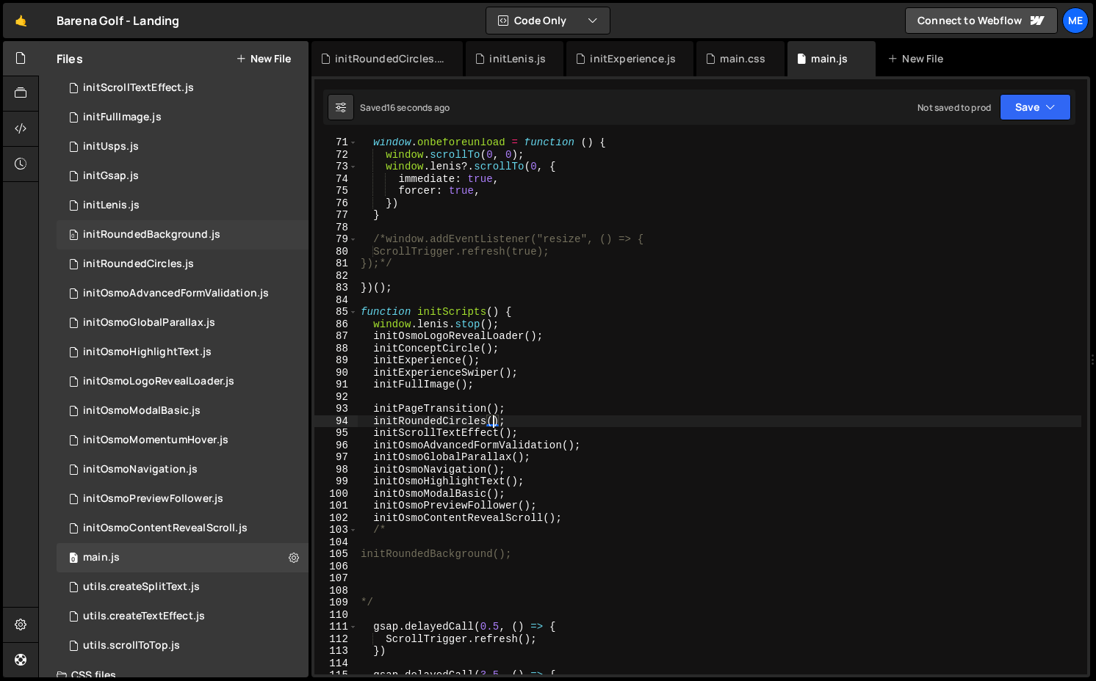
type textarea "initRoundedCircles();"
click at [184, 230] on div "initRoundedBackground.js" at bounding box center [151, 234] width 137 height 13
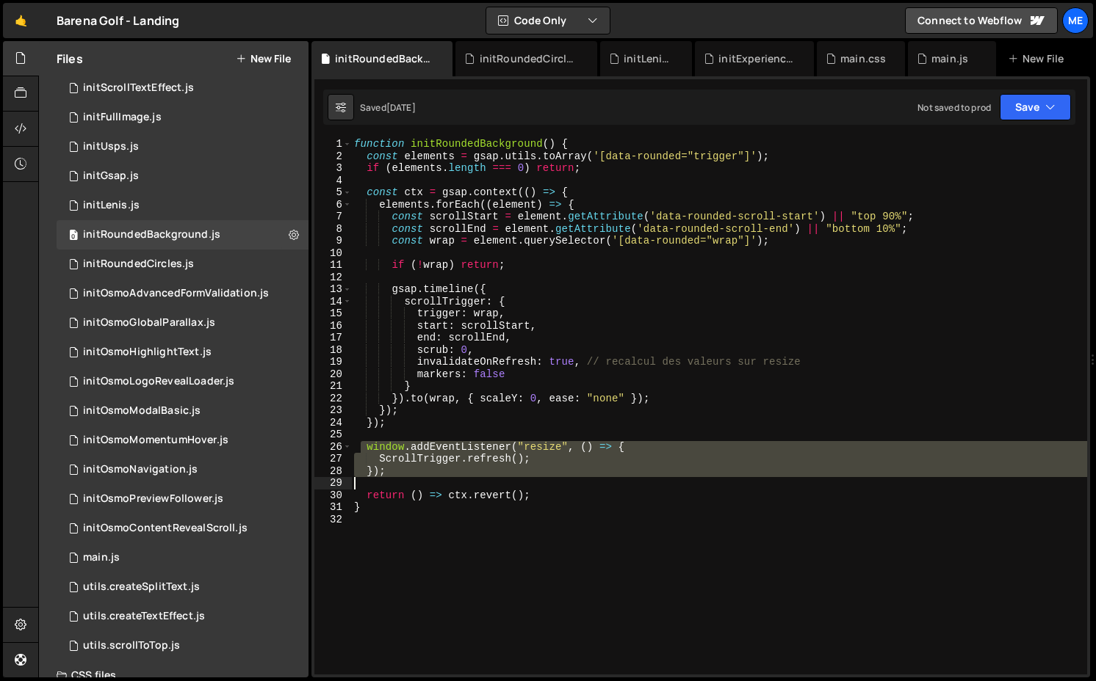
drag, startPoint x: 361, startPoint y: 449, endPoint x: 400, endPoint y: 482, distance: 51.1
click at [400, 482] on div "function initRoundedBackground ( ) { const elements = gsap . utils . toArray ( …" at bounding box center [719, 418] width 736 height 561
type textarea "});"
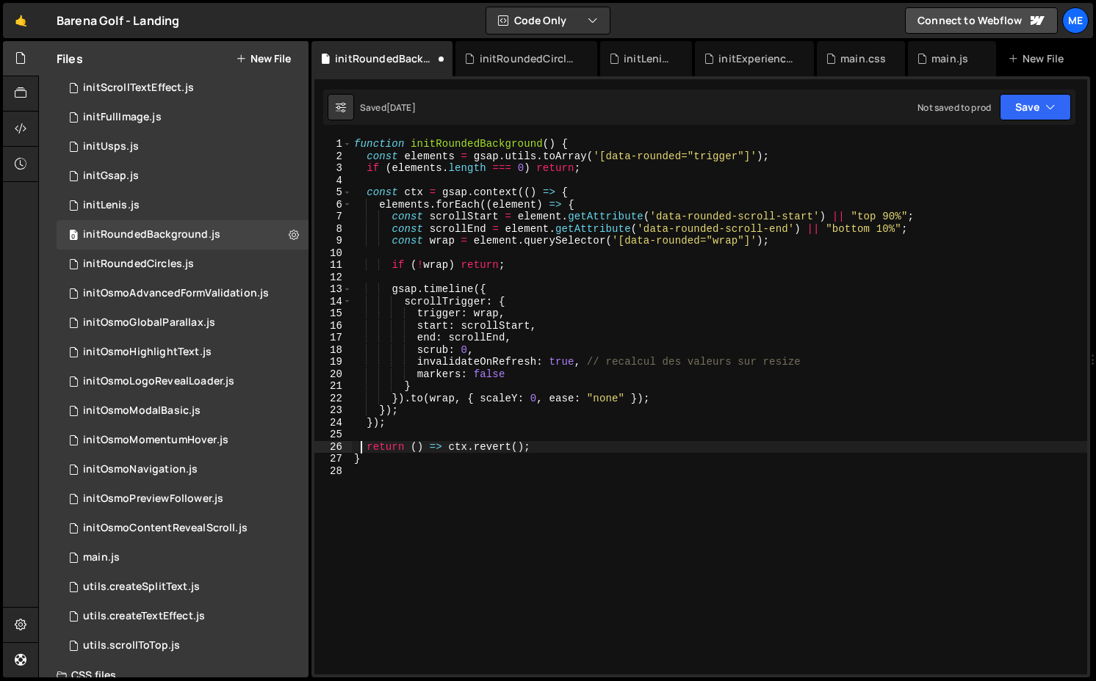
type textarea "return () => ctx.revert();"
click at [955, 61] on div "main.js" at bounding box center [949, 58] width 37 height 15
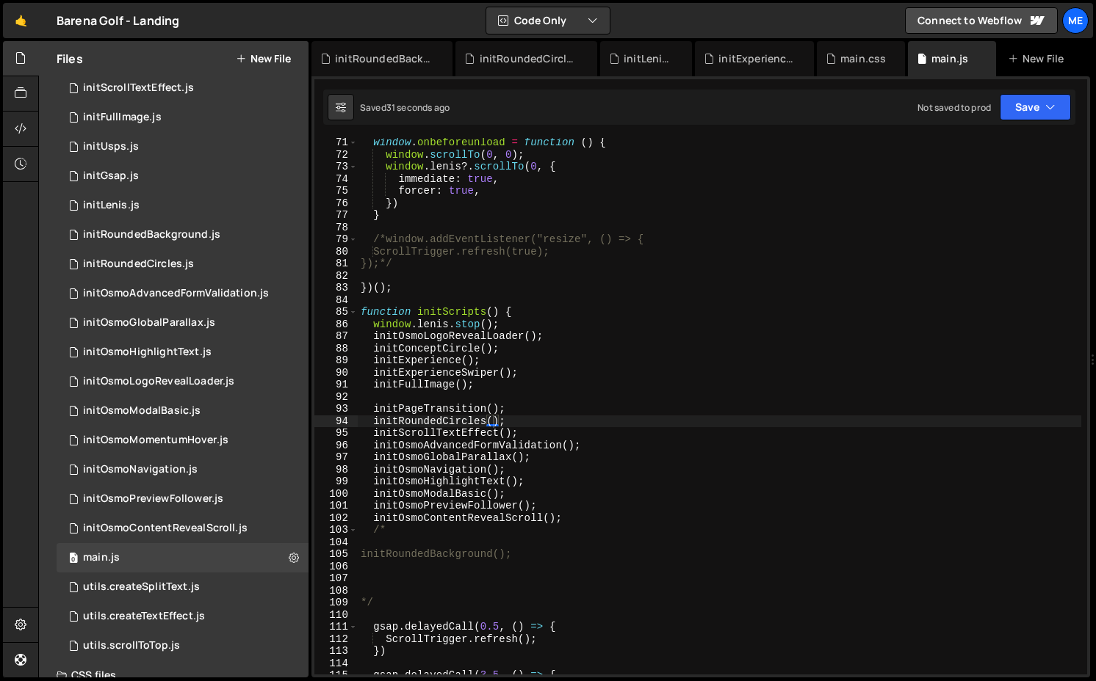
type textarea "initRoundedBackground();"
drag, startPoint x: 371, startPoint y: 557, endPoint x: 533, endPoint y: 557, distance: 162.3
click at [533, 557] on div "window . onbeforeunload = function ( ) { window . scrollTo ( 0 , 0 ) ; window .…" at bounding box center [719, 417] width 723 height 561
click at [531, 413] on div "window . onbeforeunload = function ( ) { window . scrollTo ( 0 , 0 ) ; window .…" at bounding box center [719, 417] width 723 height 561
type textarea "initRoundedCircles();"
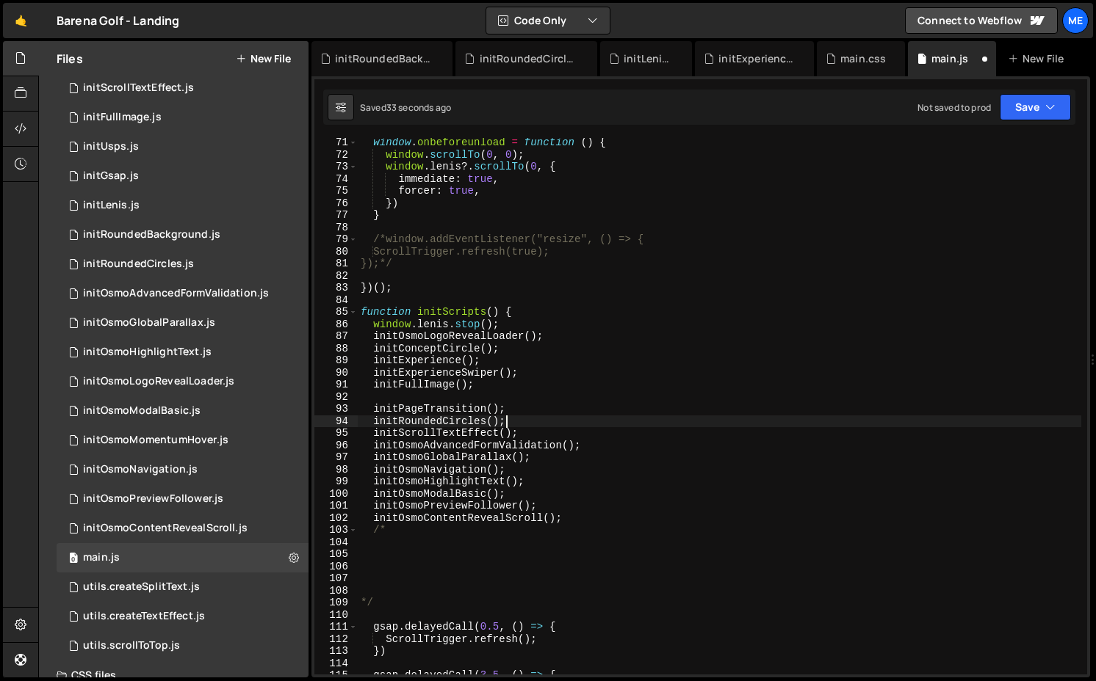
paste textarea "initRoundedBackground();"
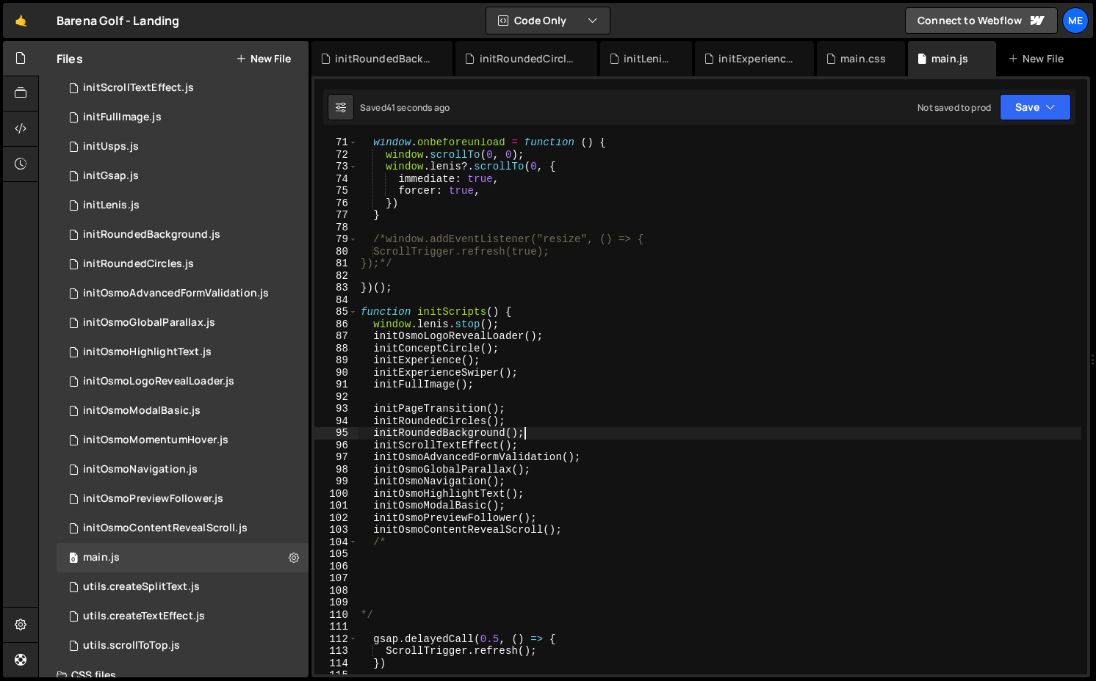
click at [375, 234] on div "window . onbeforeunload = function ( ) { window . scrollTo ( 0 , 0 ) ; window .…" at bounding box center [719, 417] width 723 height 561
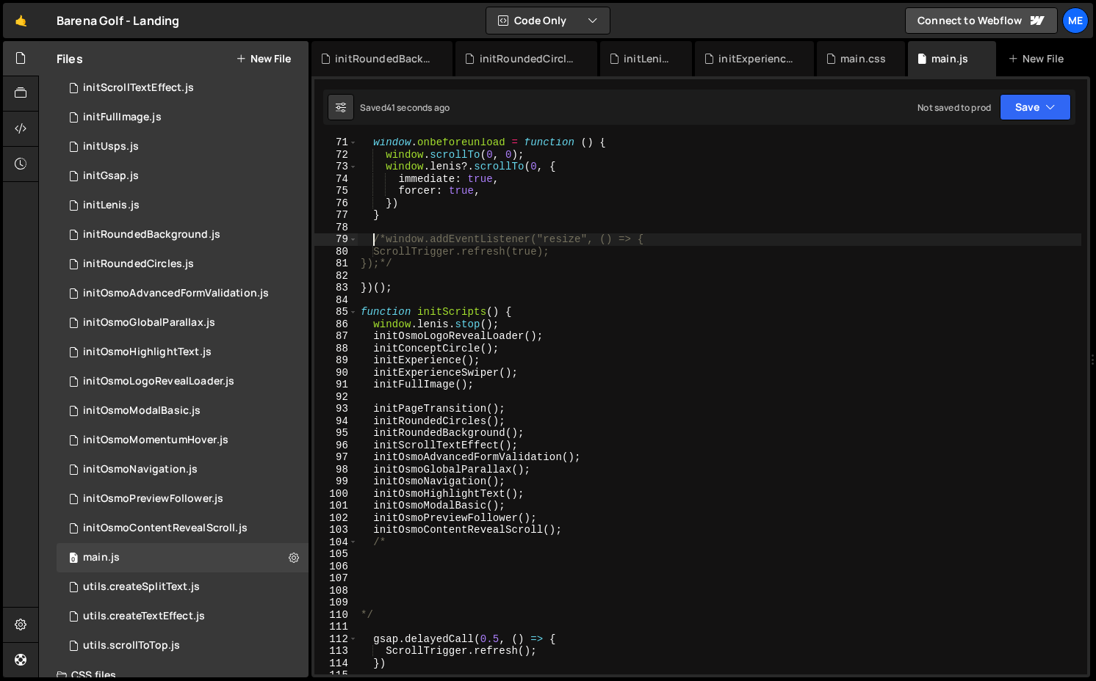
click at [386, 242] on div "window . onbeforeunload = function ( ) { window . scrollTo ( 0 , 0 ) ; window .…" at bounding box center [719, 417] width 723 height 561
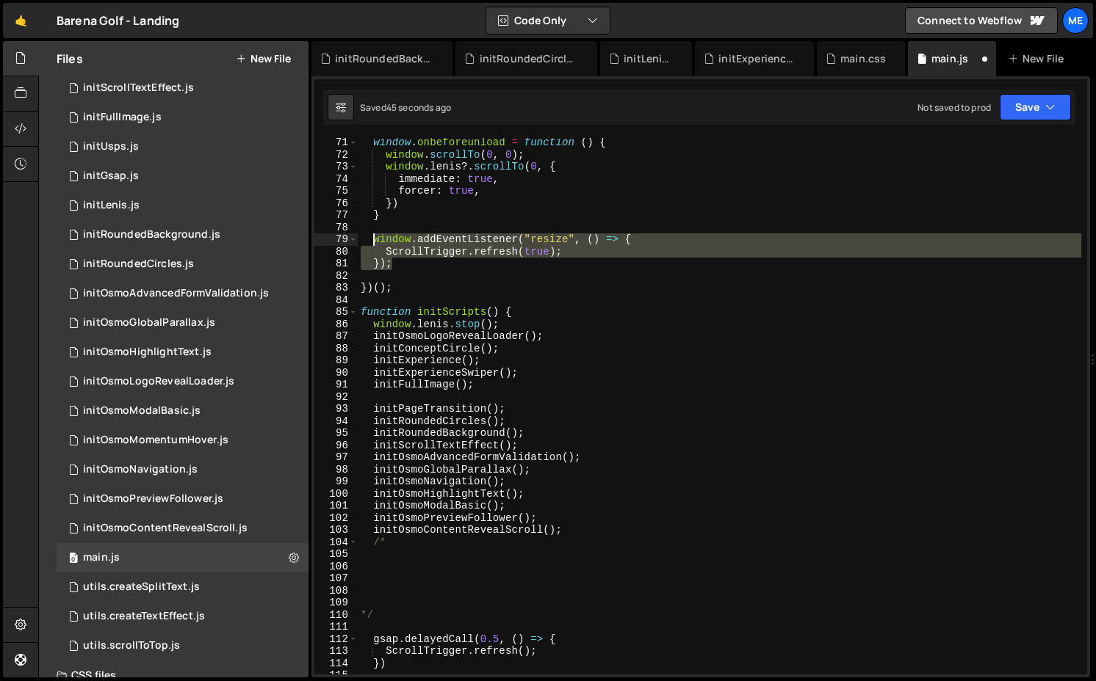
click at [374, 245] on div "window . onbeforeunload = function ( ) { window . scrollTo ( 0 , 0 ) ; window .…" at bounding box center [719, 417] width 723 height 561
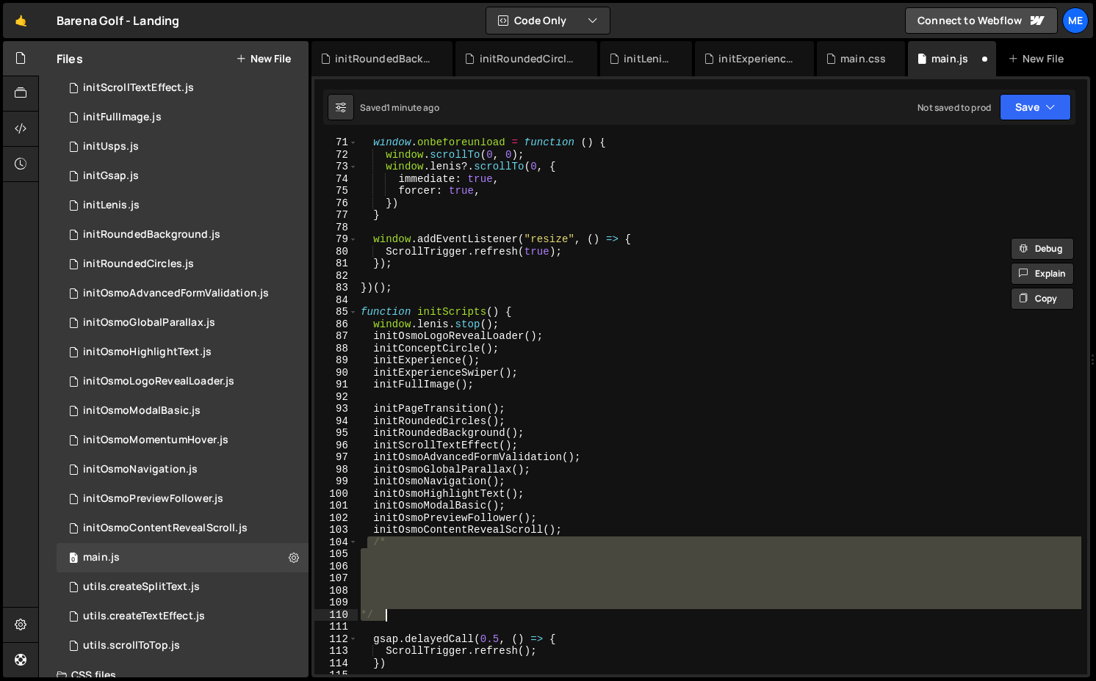
drag, startPoint x: 365, startPoint y: 539, endPoint x: 424, endPoint y: 618, distance: 98.1
click at [424, 618] on div "window . onbeforeunload = function ( ) { window . scrollTo ( 0 , 0 ) ; window .…" at bounding box center [719, 417] width 723 height 561
type textarea "*/"
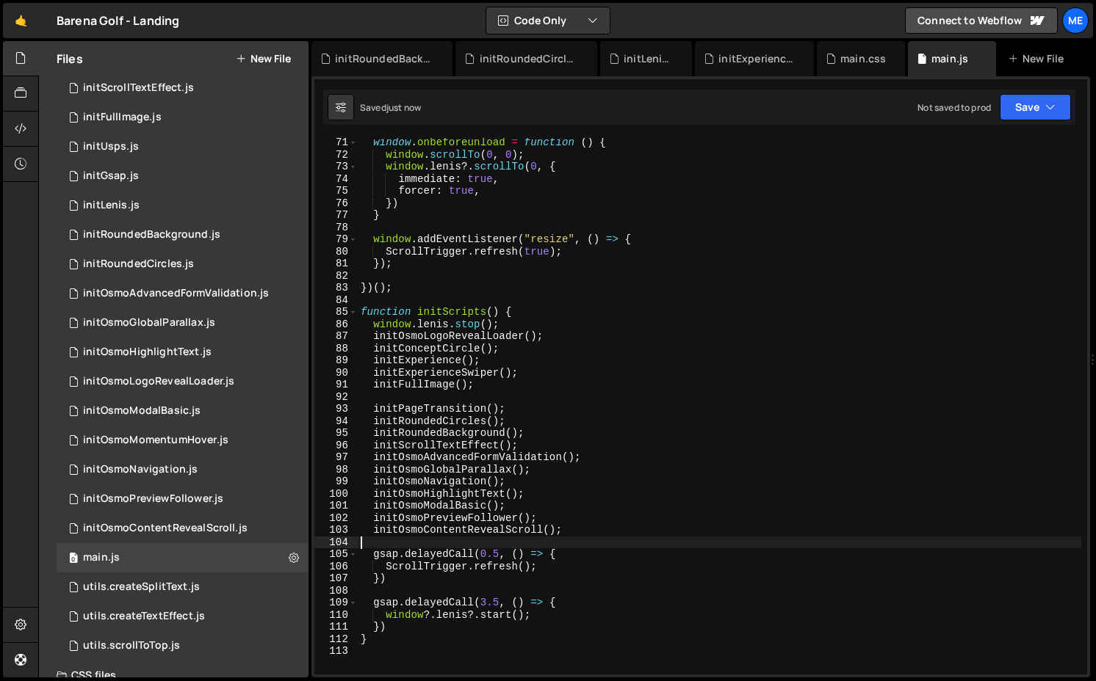
click at [541, 431] on div "window . onbeforeunload = function ( ) { window . scrollTo ( 0 , 0 ) ; window .…" at bounding box center [719, 417] width 723 height 561
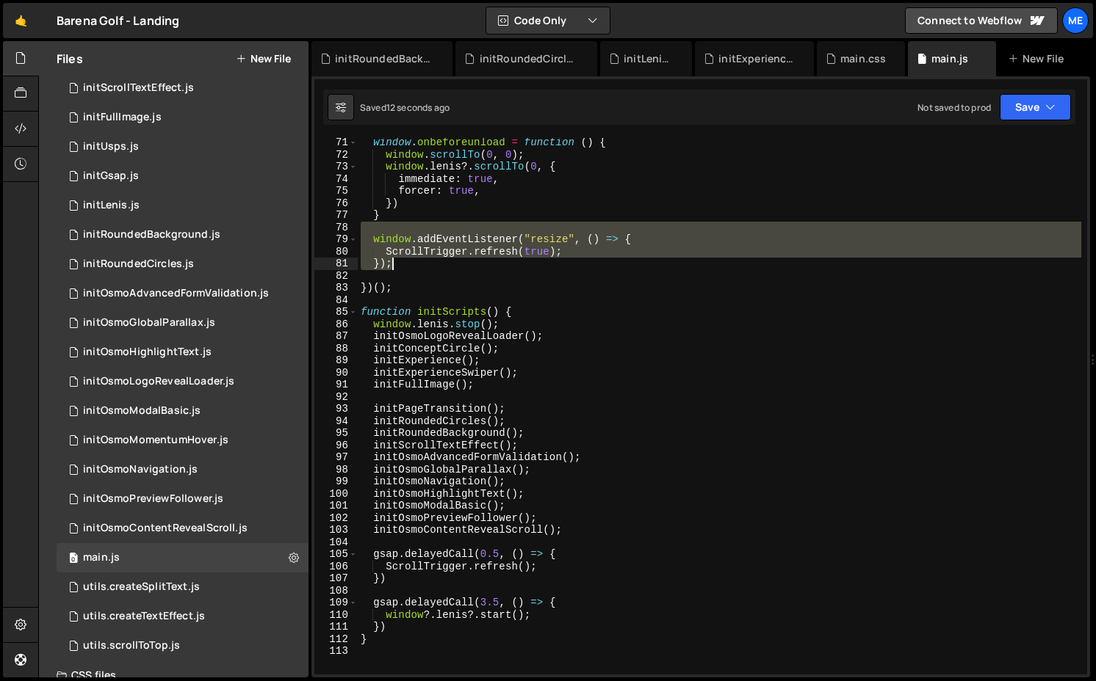
drag, startPoint x: 369, startPoint y: 232, endPoint x: 400, endPoint y: 266, distance: 45.7
click at [400, 266] on div "window . onbeforeunload = function ( ) { window . scrollTo ( 0 , 0 ) ; window .…" at bounding box center [719, 417] width 723 height 561
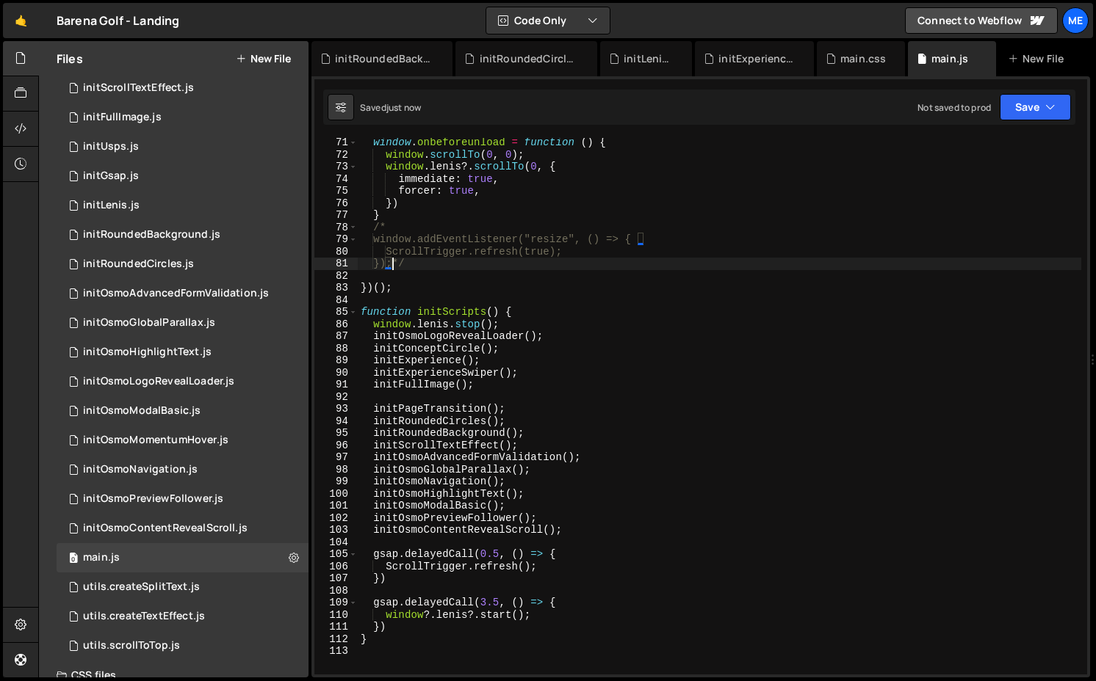
click at [397, 252] on div "window . onbeforeunload = function ( ) { window . scrollTo ( 0 , 0 ) ; window .…" at bounding box center [719, 417] width 723 height 561
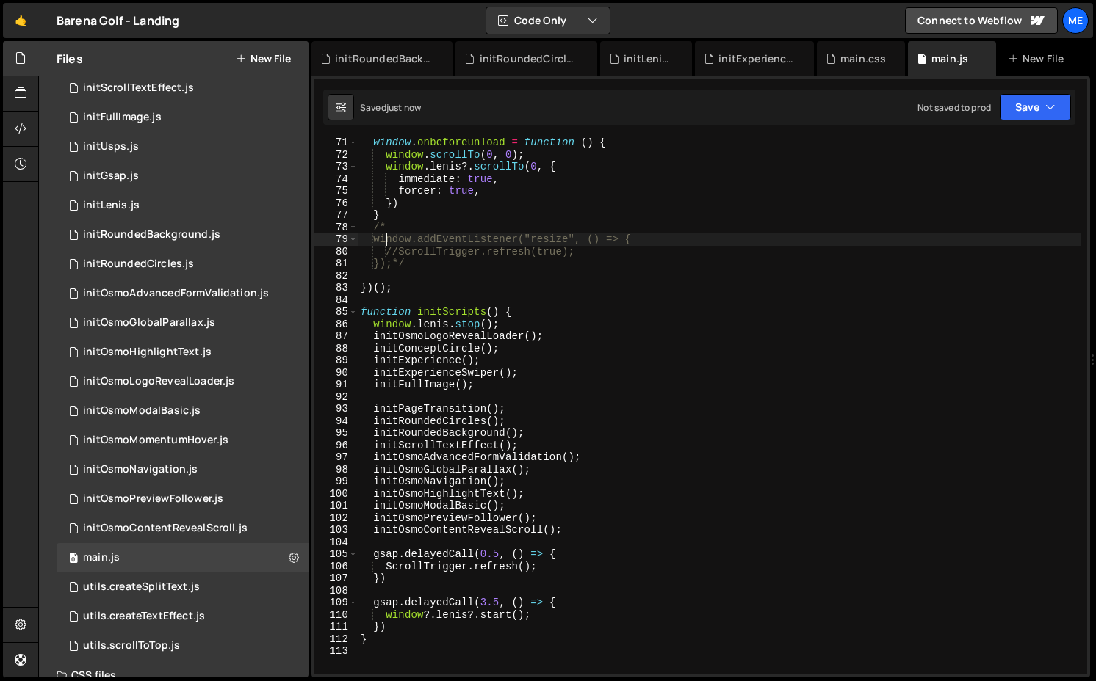
drag, startPoint x: 387, startPoint y: 234, endPoint x: 376, endPoint y: 234, distance: 11.0
click at [377, 234] on div "window . onbeforeunload = function ( ) { window . scrollTo ( 0 , 0 ) ; window .…" at bounding box center [719, 417] width 723 height 561
type textarea "/"
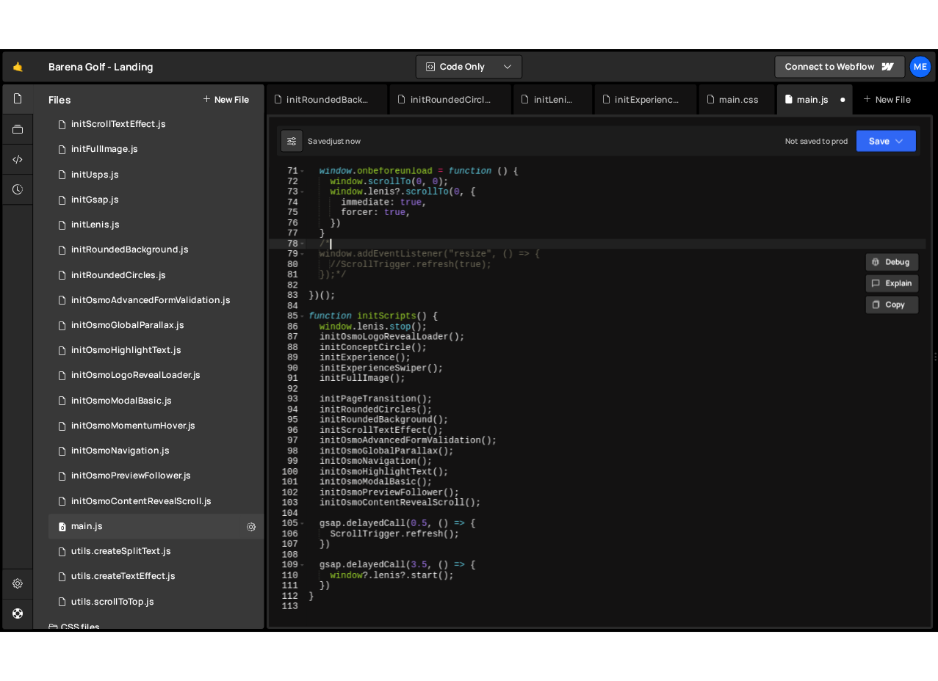
scroll to position [0, 0]
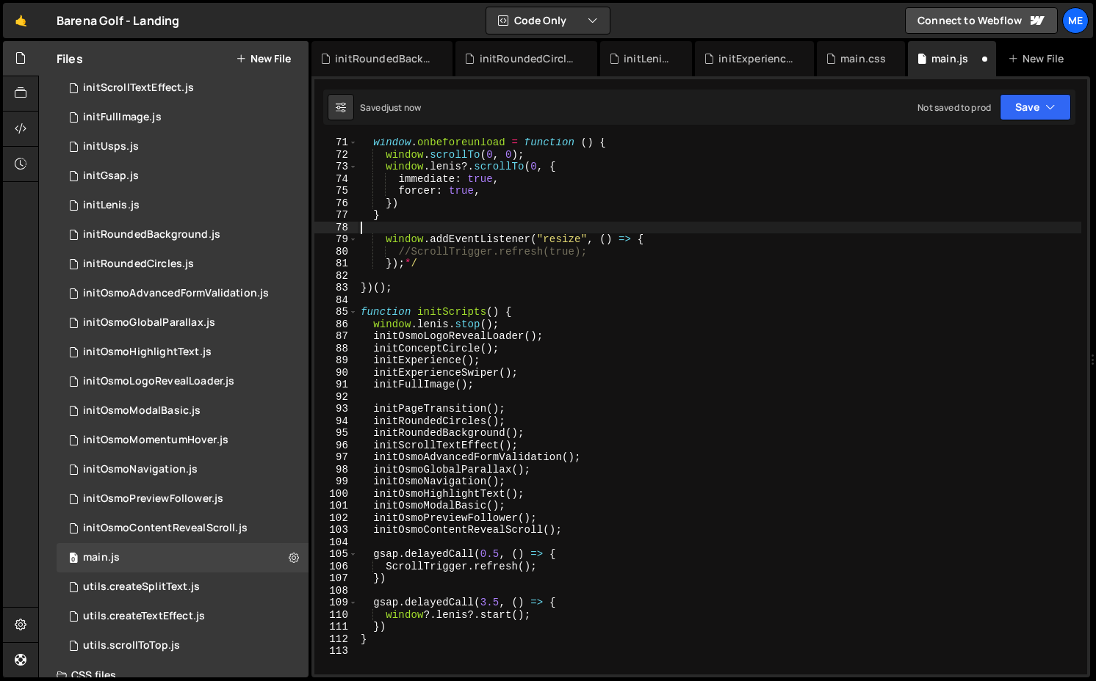
click at [424, 267] on div "window . onbeforeunload = function ( ) { window . scrollTo ( 0 , 0 ) ; window .…" at bounding box center [719, 417] width 723 height 561
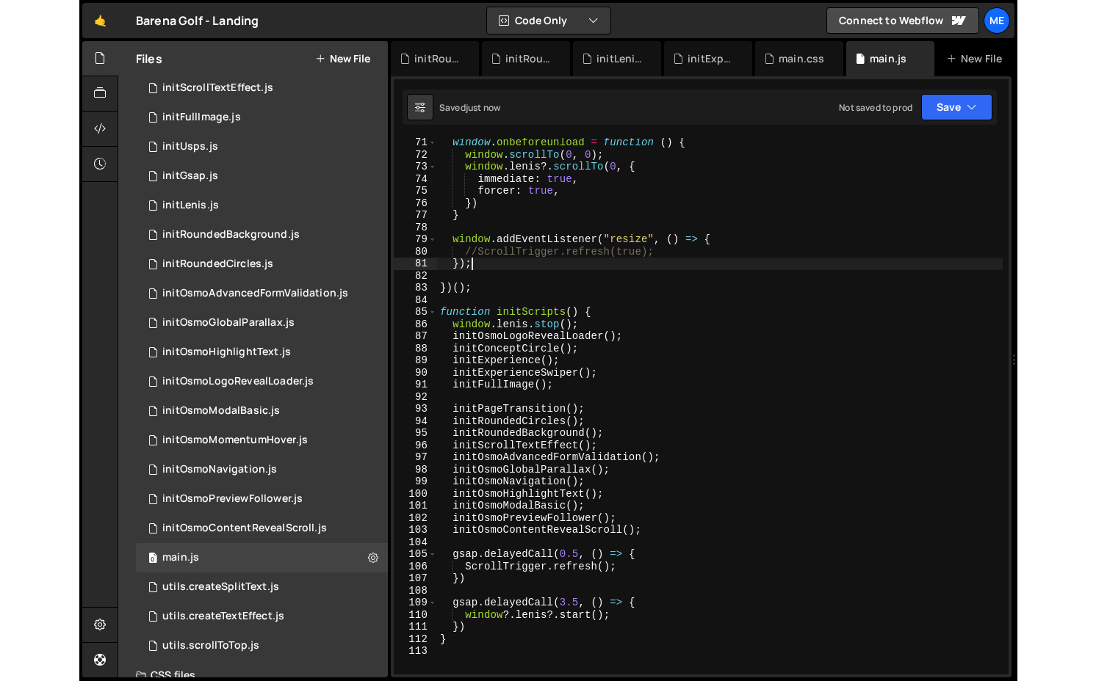
scroll to position [853, 0]
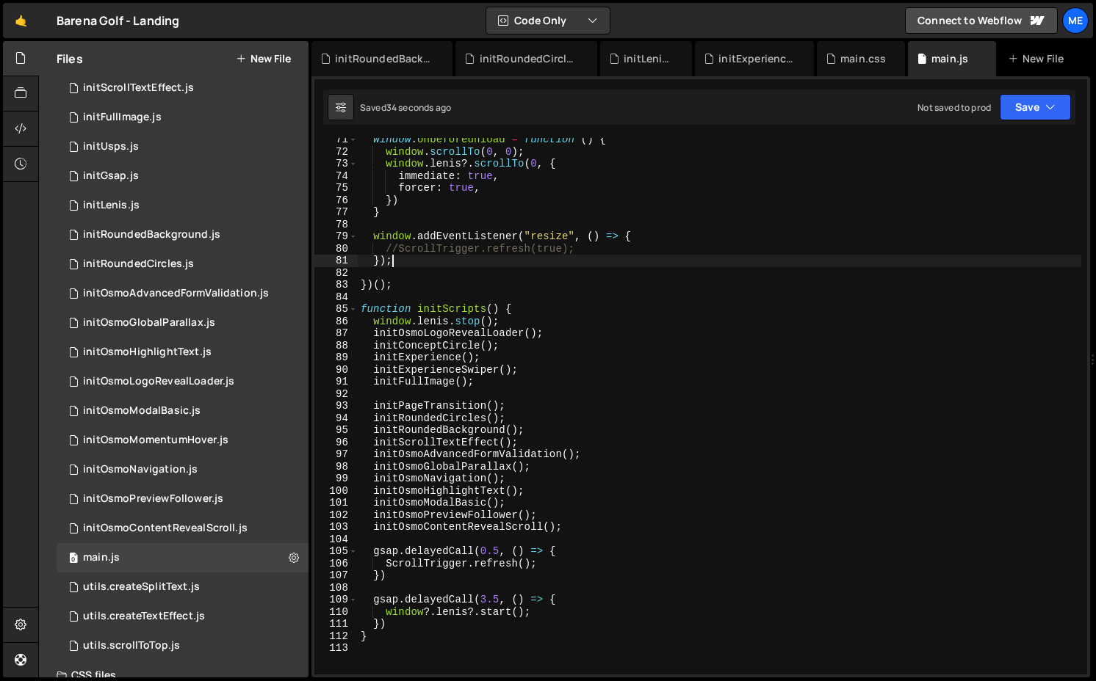
click at [643, 240] on div "window . onbeforeunload = function ( ) { window . scrollTo ( 0 , 0 ) ; window .…" at bounding box center [719, 414] width 723 height 561
click at [595, 236] on div "window . onbeforeunload = function ( ) { window . scrollTo ( 0 , 0 ) ; window .…" at bounding box center [719, 414] width 723 height 561
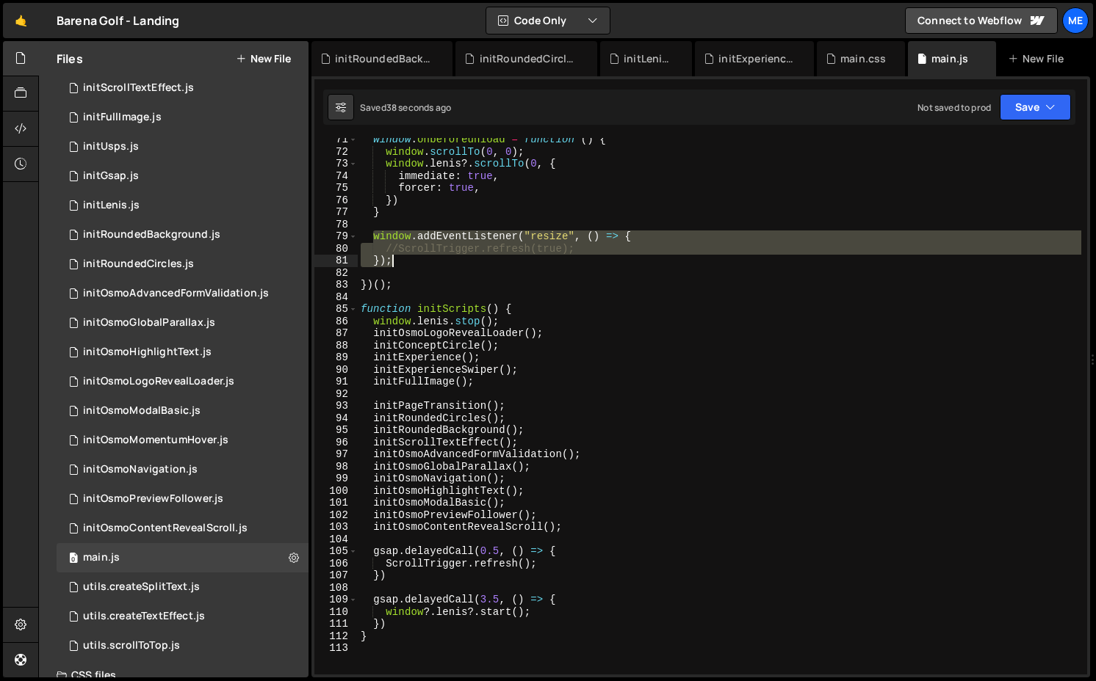
drag, startPoint x: 372, startPoint y: 238, endPoint x: 435, endPoint y: 264, distance: 68.9
click at [435, 264] on div "window . onbeforeunload = function ( ) { window . scrollTo ( 0 , 0 ) ; window .…" at bounding box center [719, 414] width 723 height 561
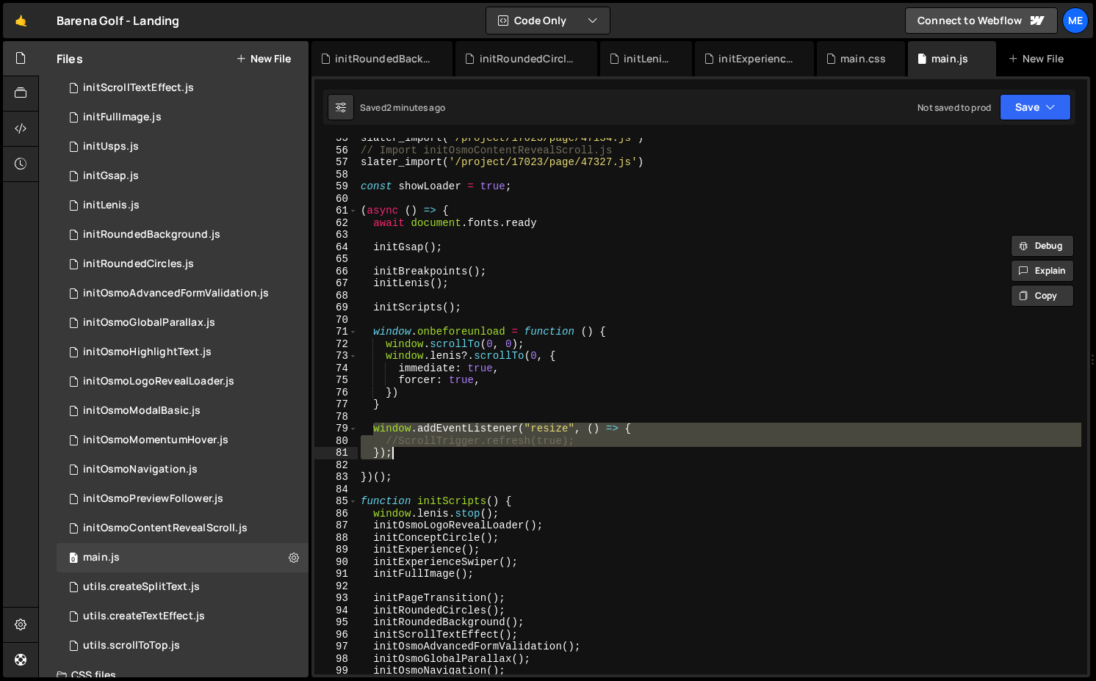
scroll to position [659, 0]
paste textarea "window.addEventListener("resize", debouncedResize"
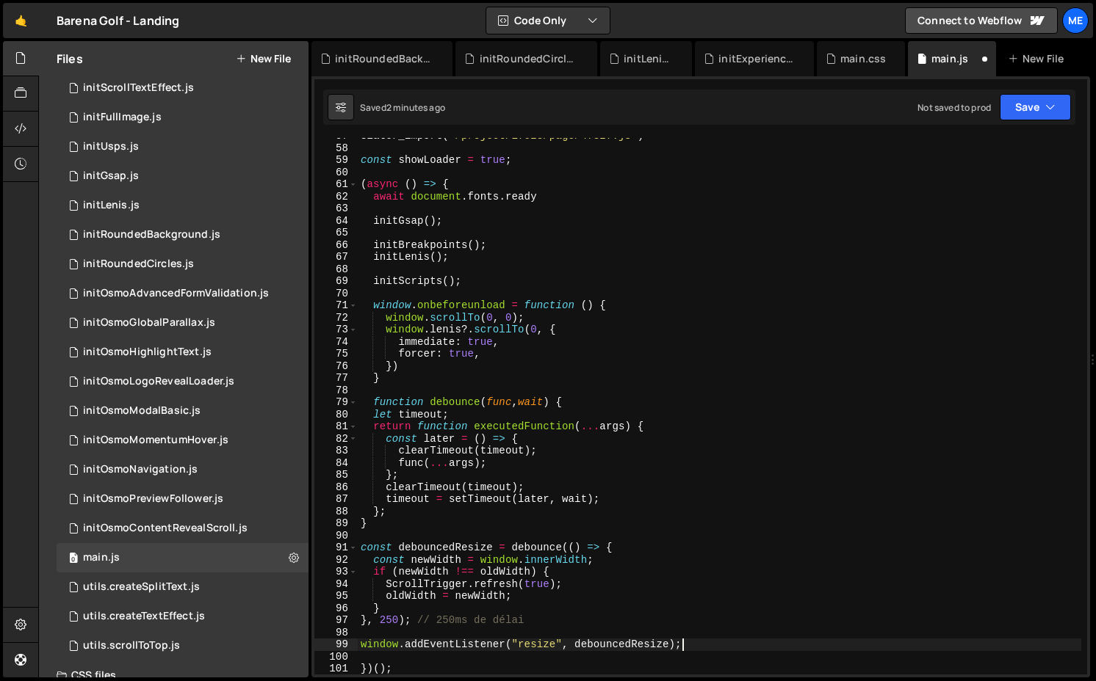
scroll to position [747, 0]
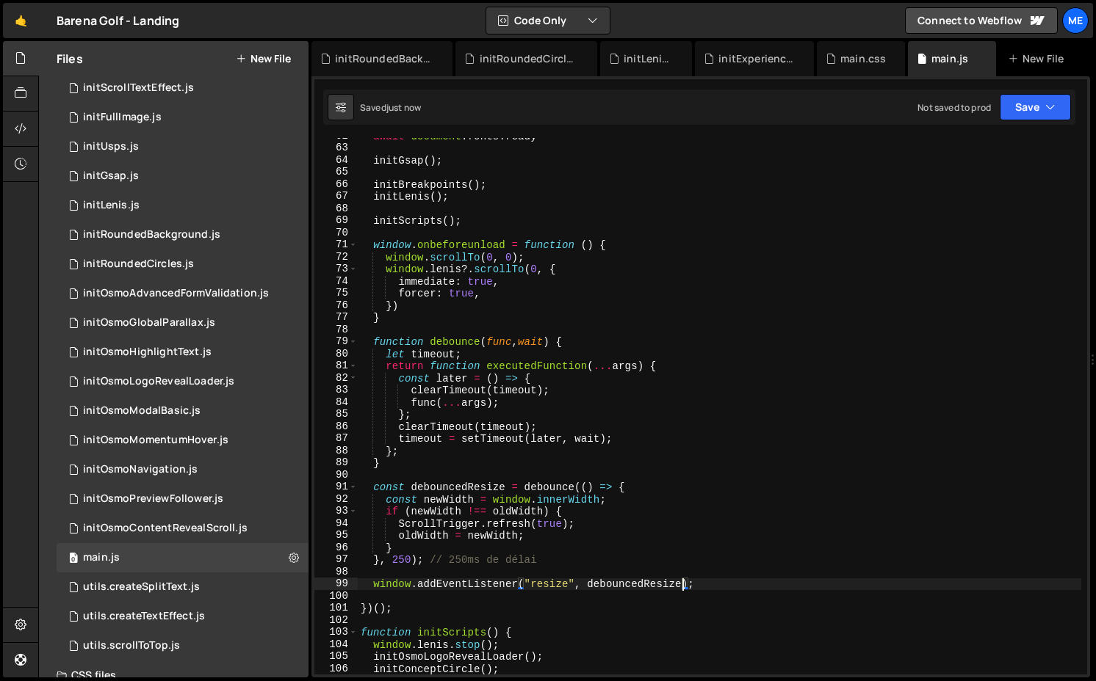
click at [399, 524] on div "await document . fonts . ready initGsap ( ) ; initBreakpoints ( ) ; initLenis (…" at bounding box center [719, 410] width 723 height 561
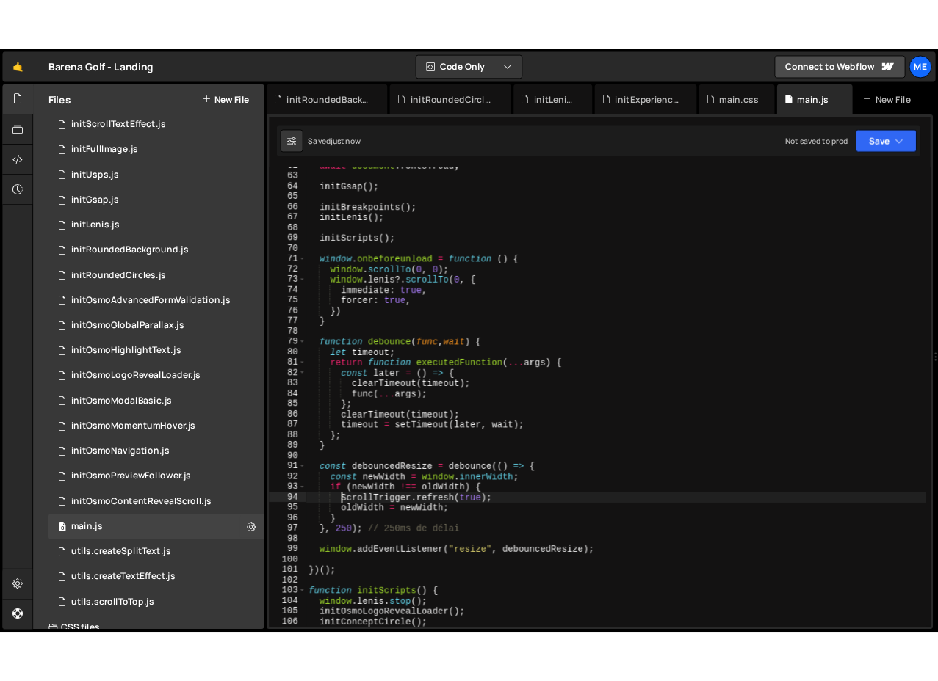
scroll to position [0, 3]
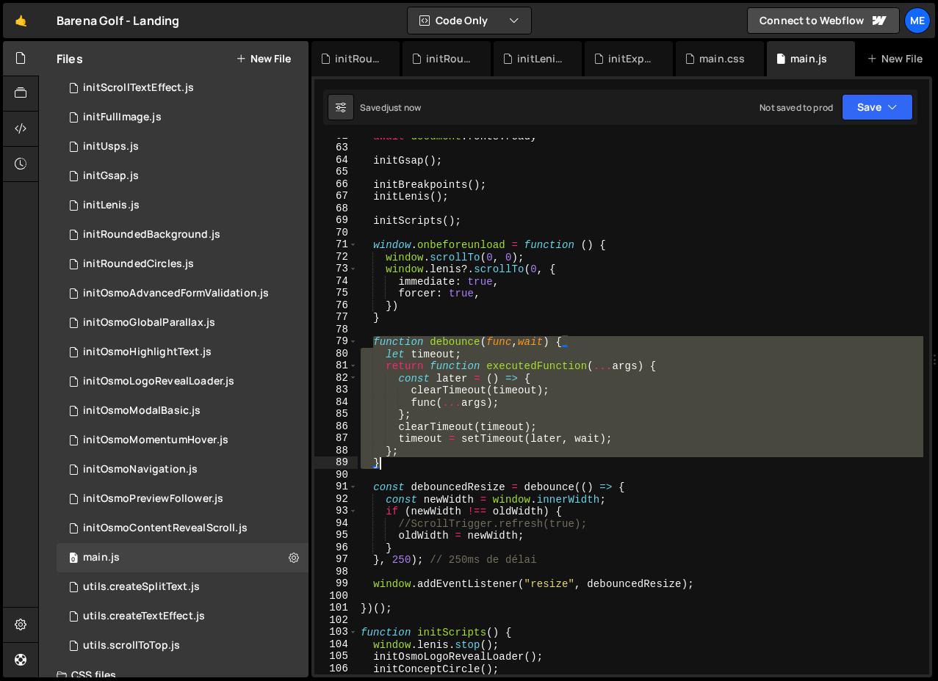
drag, startPoint x: 372, startPoint y: 336, endPoint x: 391, endPoint y: 459, distance: 124.1
click at [391, 459] on div "await document . fonts . ready initGsap ( ) ; initBreakpoints ( ) ; initLenis (…" at bounding box center [640, 410] width 565 height 561
type textarea "}; }"
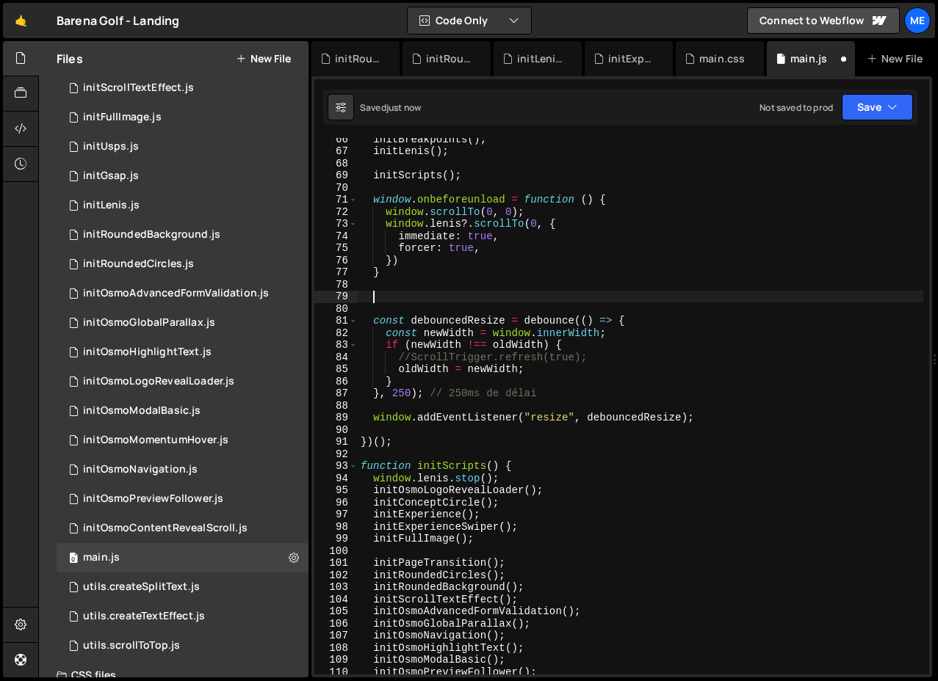
scroll to position [800, 0]
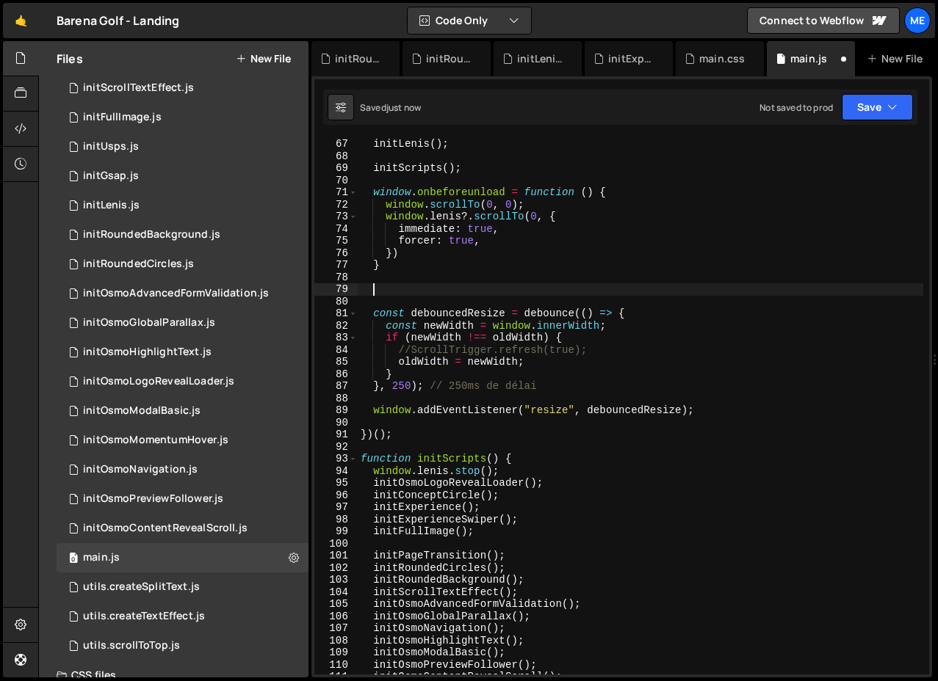
click at [399, 444] on div "initLenis ( ) ; initScripts ( ) ; window . onbeforeunload = function ( ) { wind…" at bounding box center [640, 418] width 565 height 561
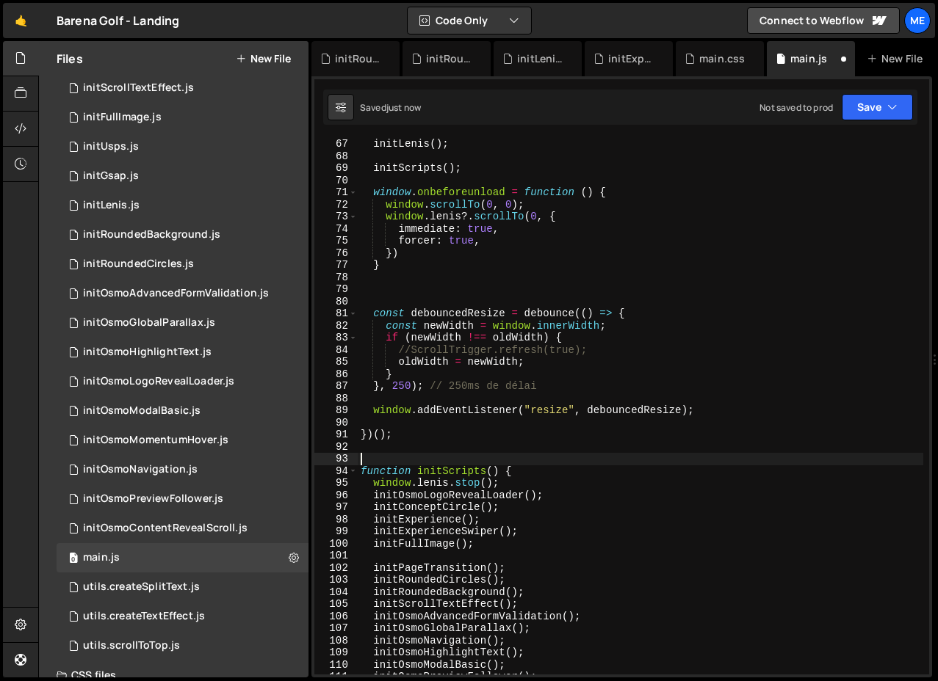
paste textarea "}"
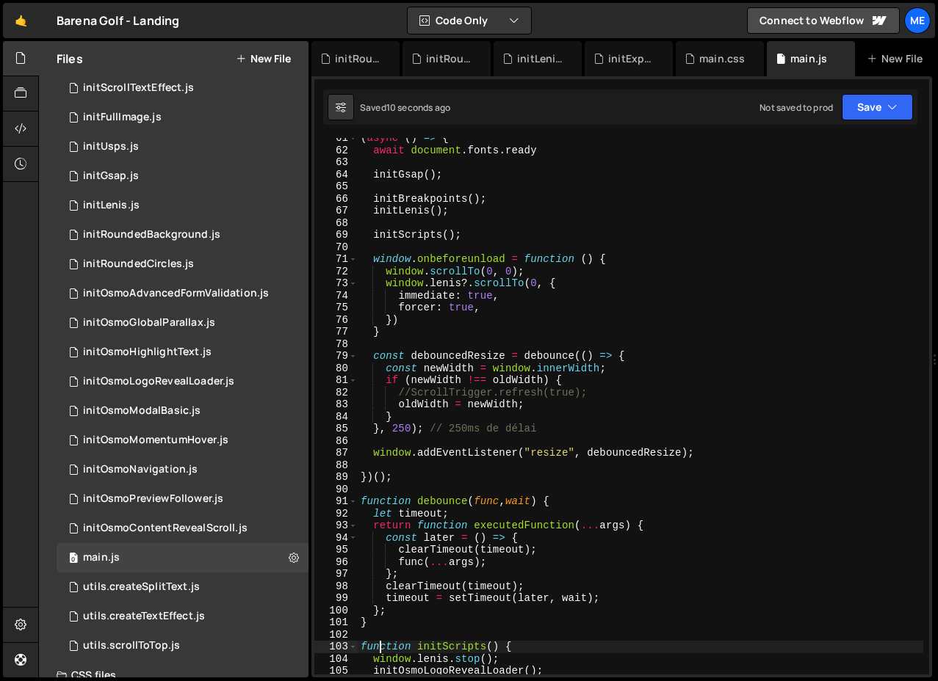
scroll to position [740, 0]
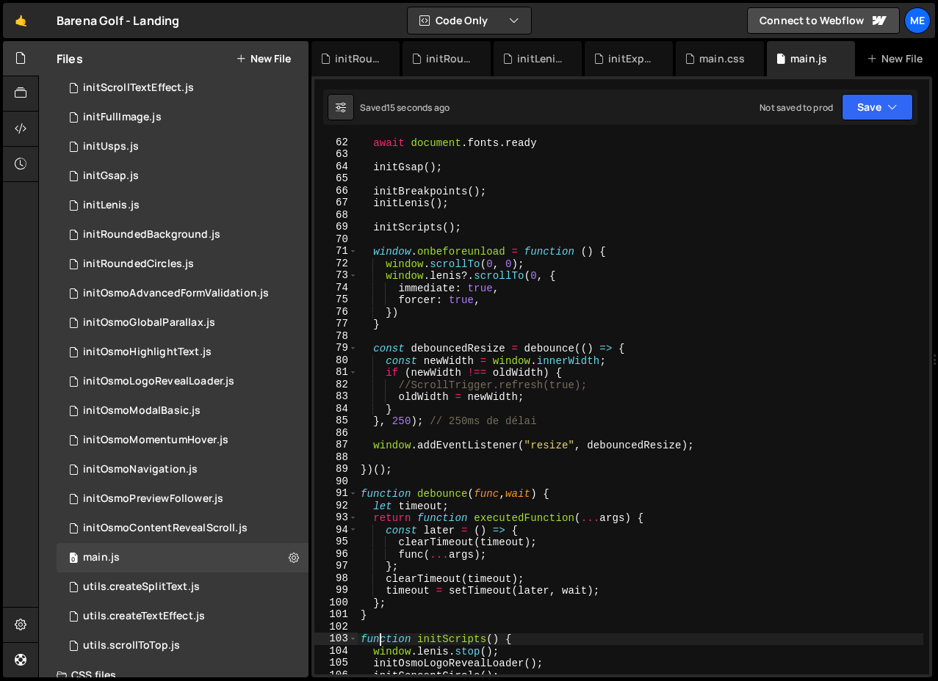
click at [512, 375] on div "await document . fonts . ready initGsap ( ) ; initBreakpoints ( ) ; initLenis (…" at bounding box center [640, 417] width 565 height 561
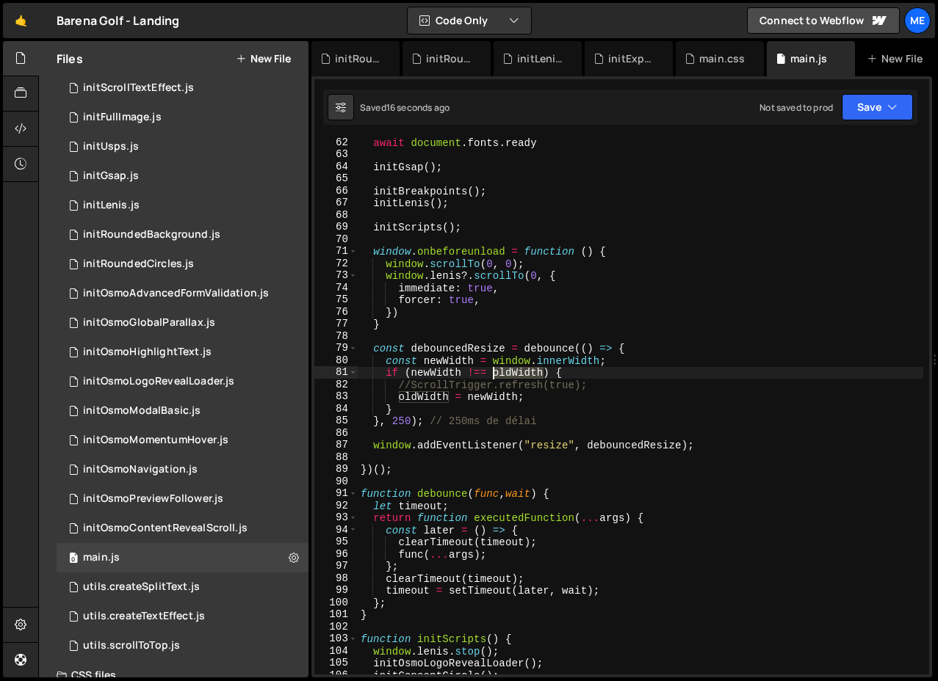
click at [512, 375] on div "await document . fonts . ready initGsap ( ) ; initBreakpoints ( ) ; initLenis (…" at bounding box center [640, 417] width 565 height 561
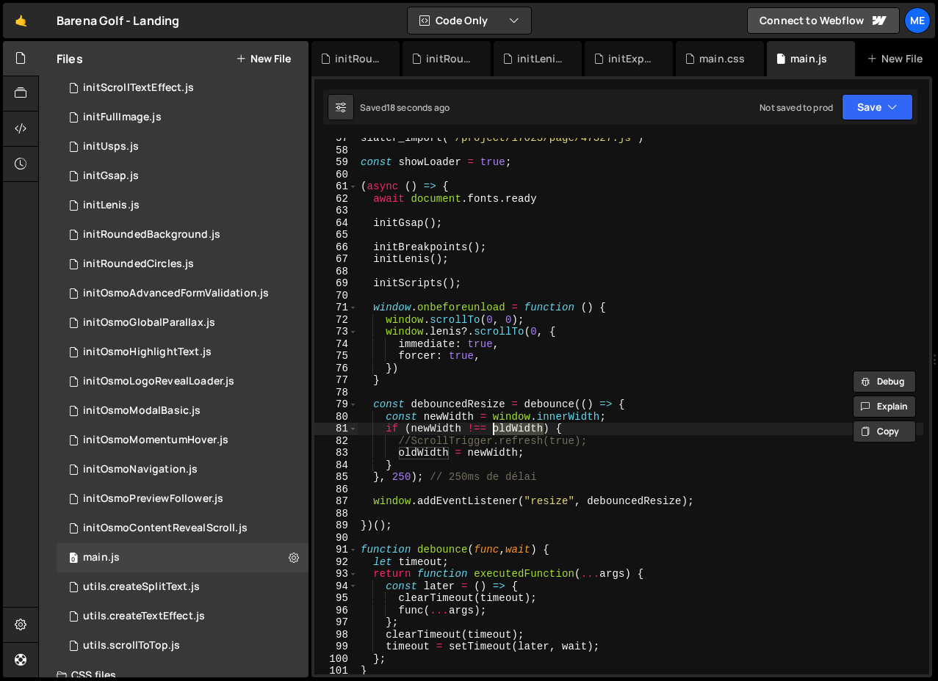
scroll to position [678, 0]
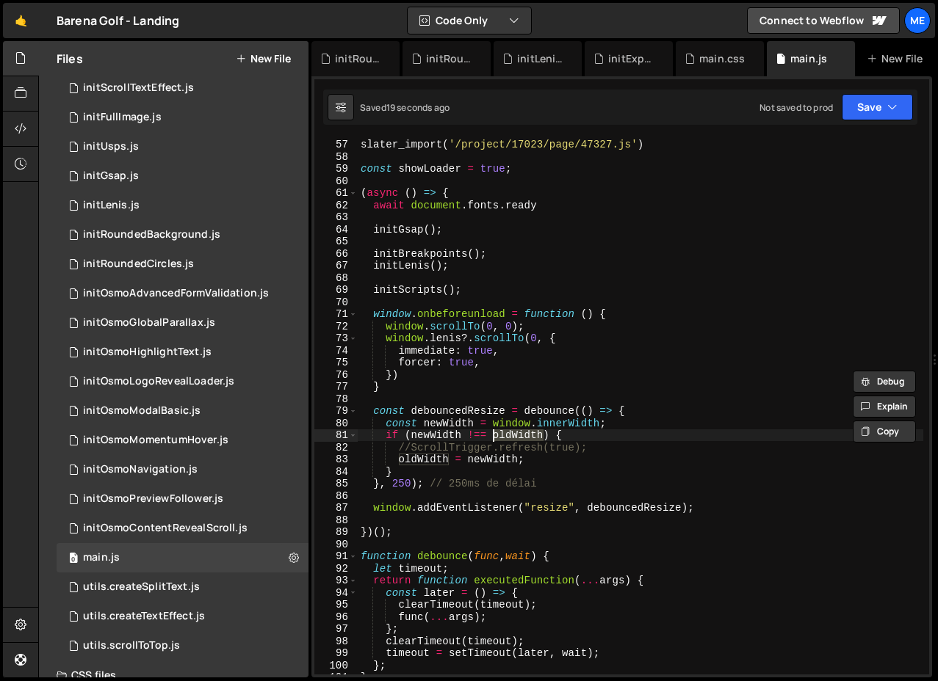
click at [459, 211] on div "// Import initOsmoContentRevealScroll.js slater_import ( '/project/17023/page/4…" at bounding box center [640, 406] width 565 height 561
type textarea "await document.fonts.ready"
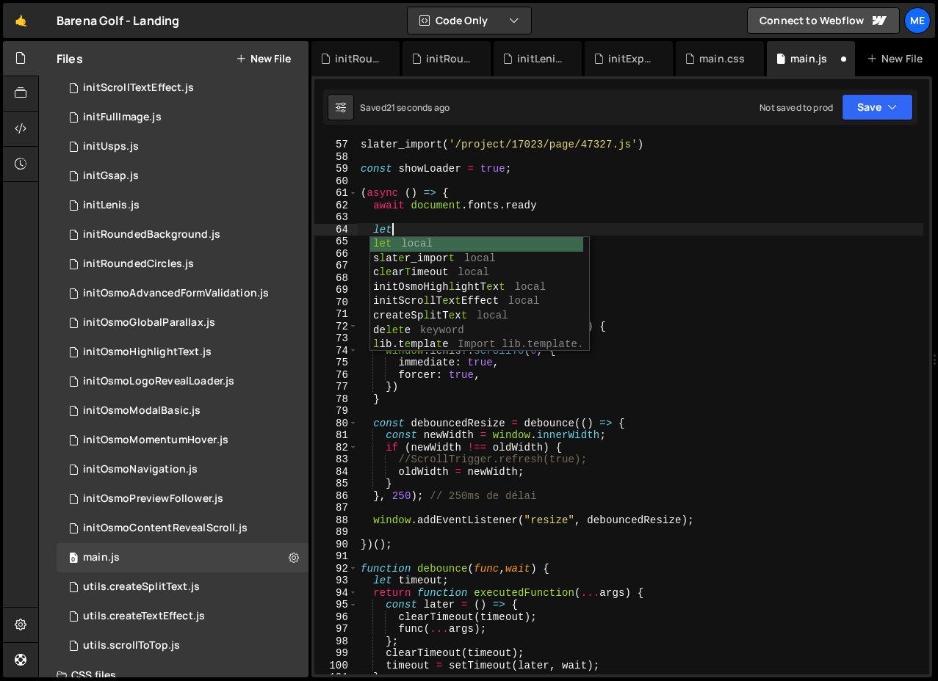
scroll to position [0, 1]
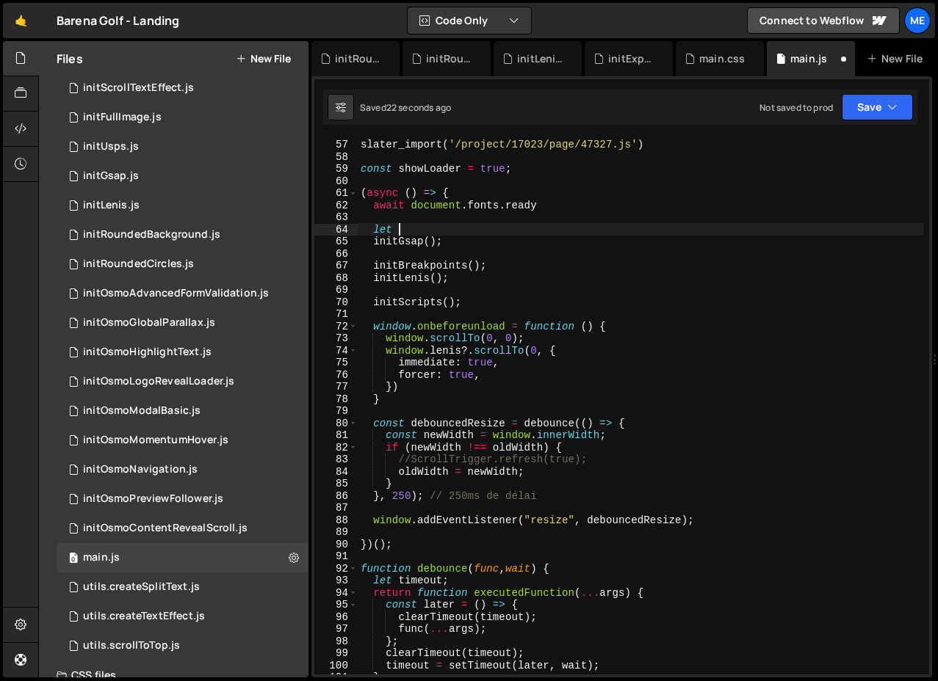
paste textarea "oldWidth"
type textarea "let oldWidth;"
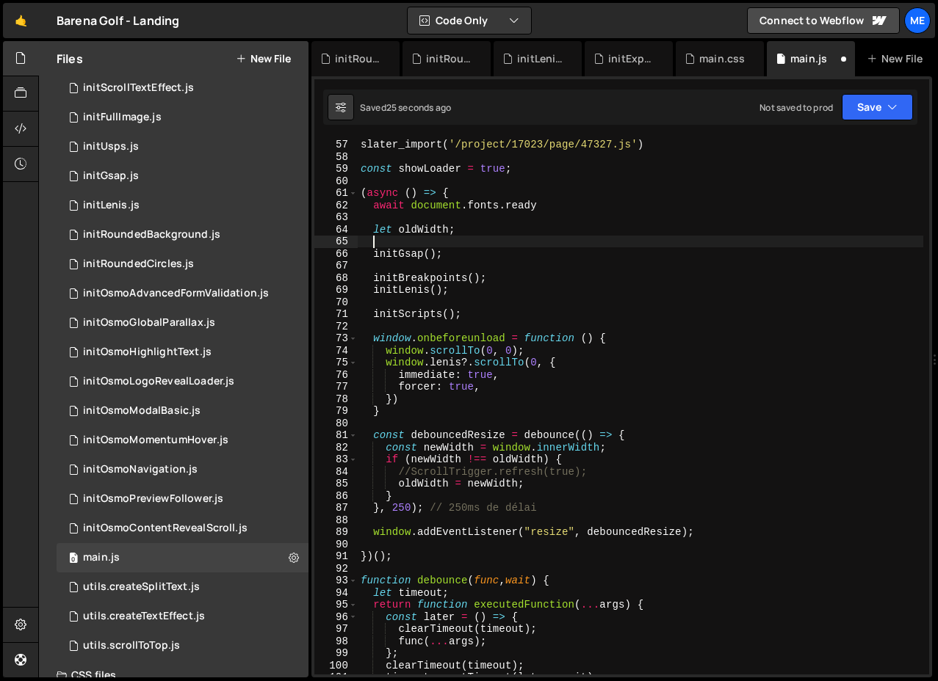
scroll to position [0, 0]
drag, startPoint x: 467, startPoint y: 235, endPoint x: 373, endPoint y: 236, distance: 94.0
click at [375, 235] on div "// Import initOsmoContentRevealScroll.js slater_import ( '/project/17023/page/4…" at bounding box center [640, 406] width 565 height 561
paste textarea "= window.innerWidth"
type textarea "let oldWidth = window.innerWidth;"
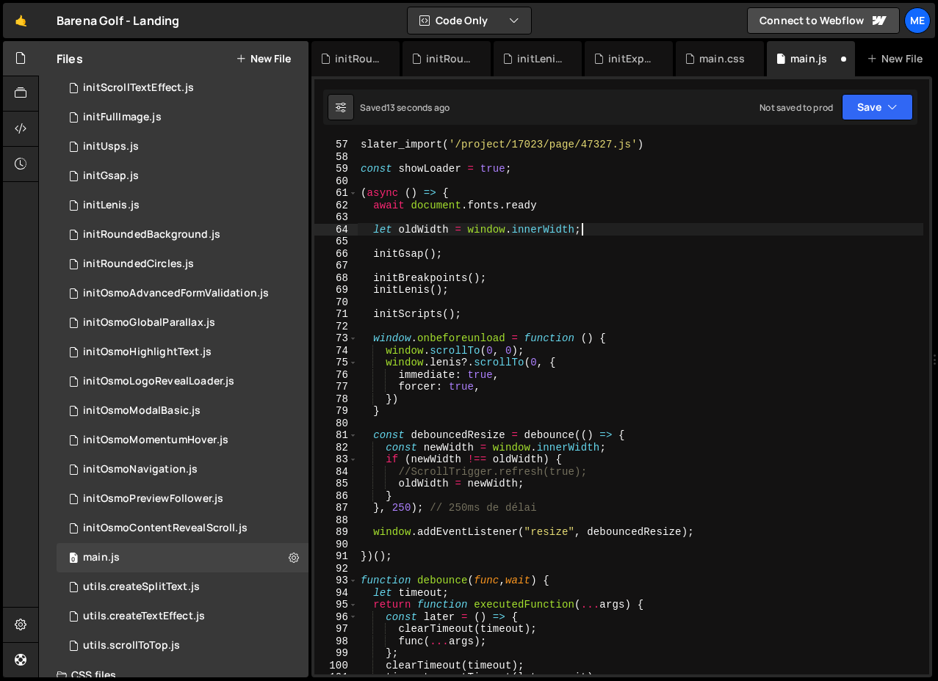
click at [386, 265] on div "// Import initOsmoContentRevealScroll.js slater_import ( '/project/17023/page/4…" at bounding box center [640, 406] width 565 height 561
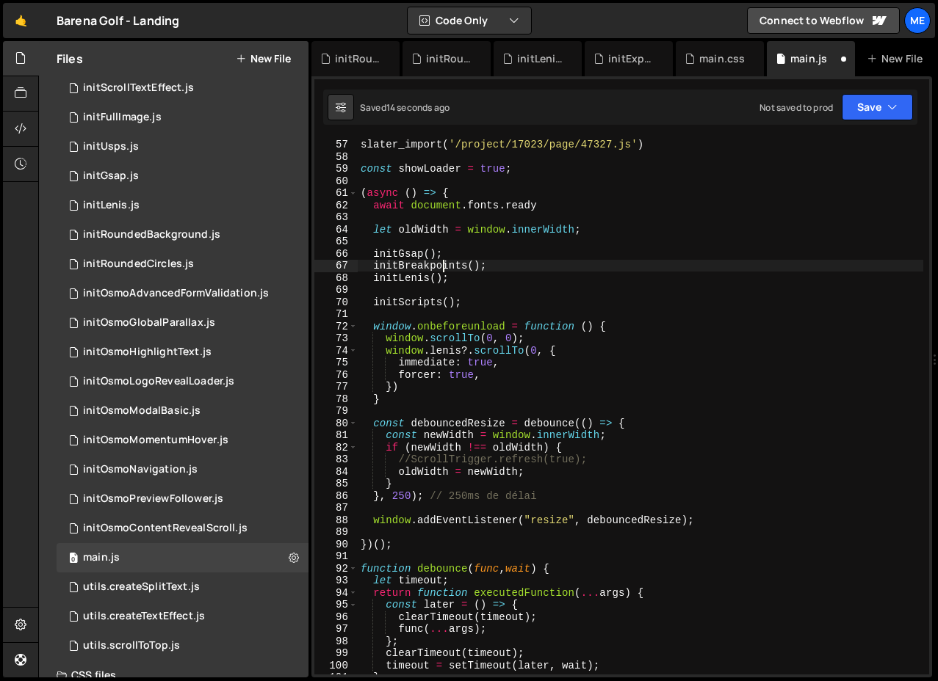
type textarea "initLenis();"
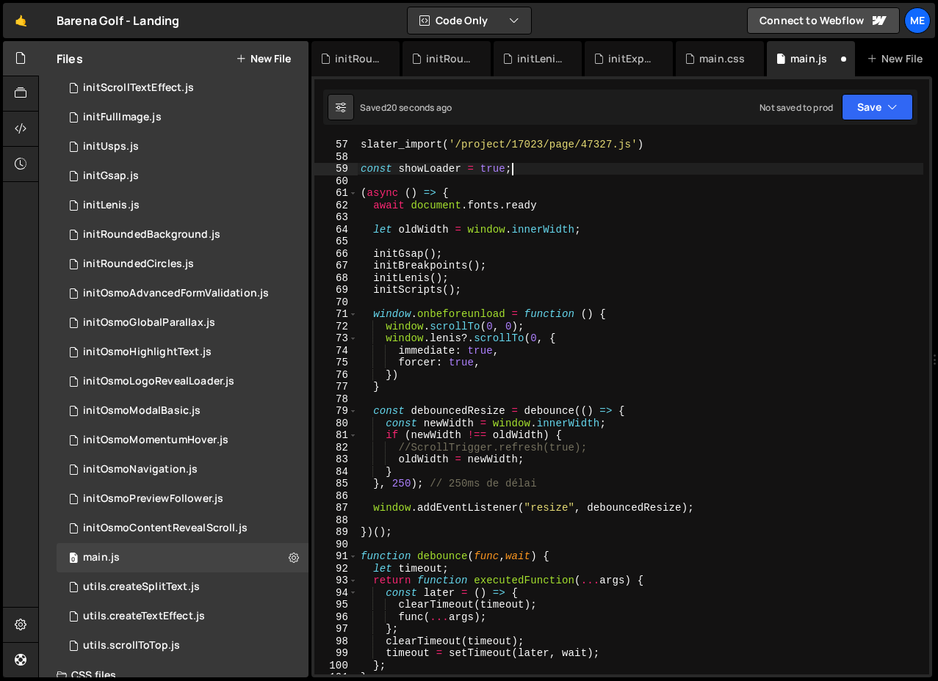
click at [524, 171] on div "// Import initOsmoContentRevealScroll.js slater_import ( '/project/17023/page/4…" at bounding box center [640, 406] width 565 height 561
click at [592, 234] on div "// Import initOsmoContentRevealScroll.js slater_import ( '/project/17023/page/4…" at bounding box center [640, 406] width 565 height 561
type textarea "let oldWidth = window.innerWidth;"
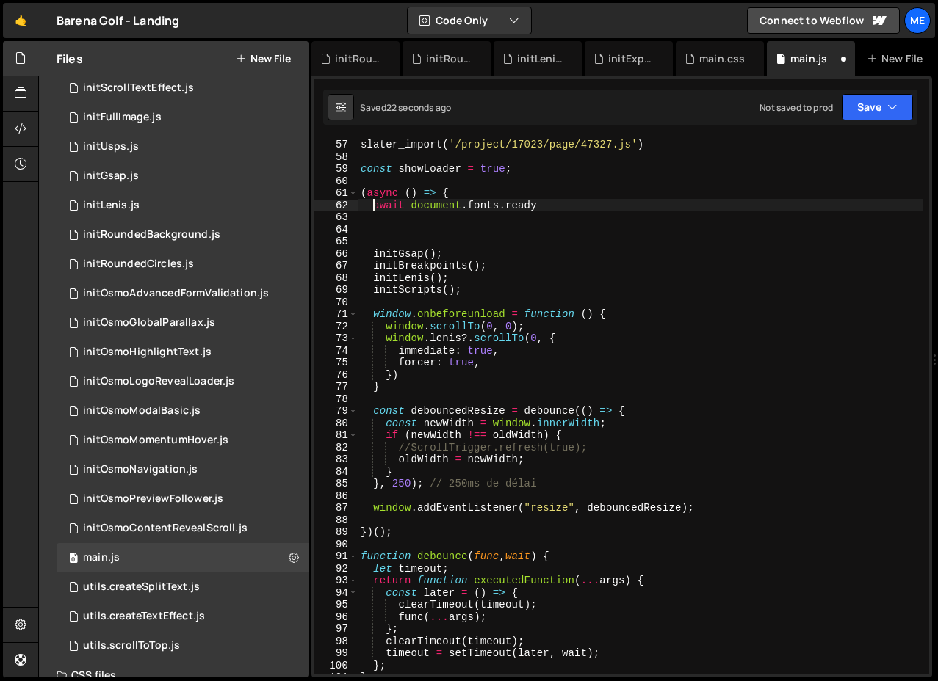
type textarea "(async () => {"
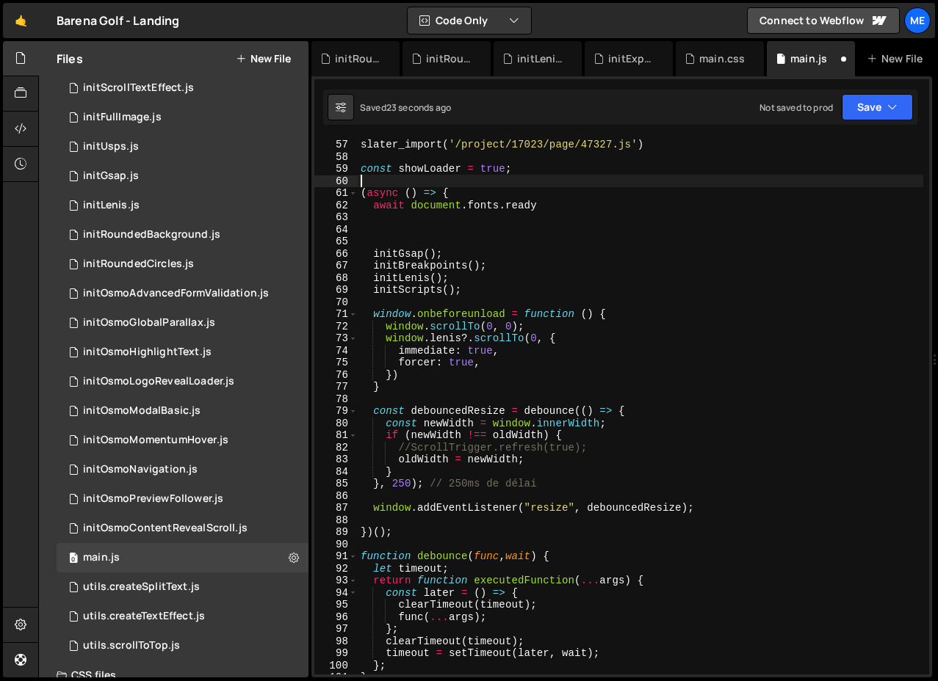
paste textarea "let oldWidth = window.innerWidth;"
type textarea "let oldWidth = window.innerWidth;"
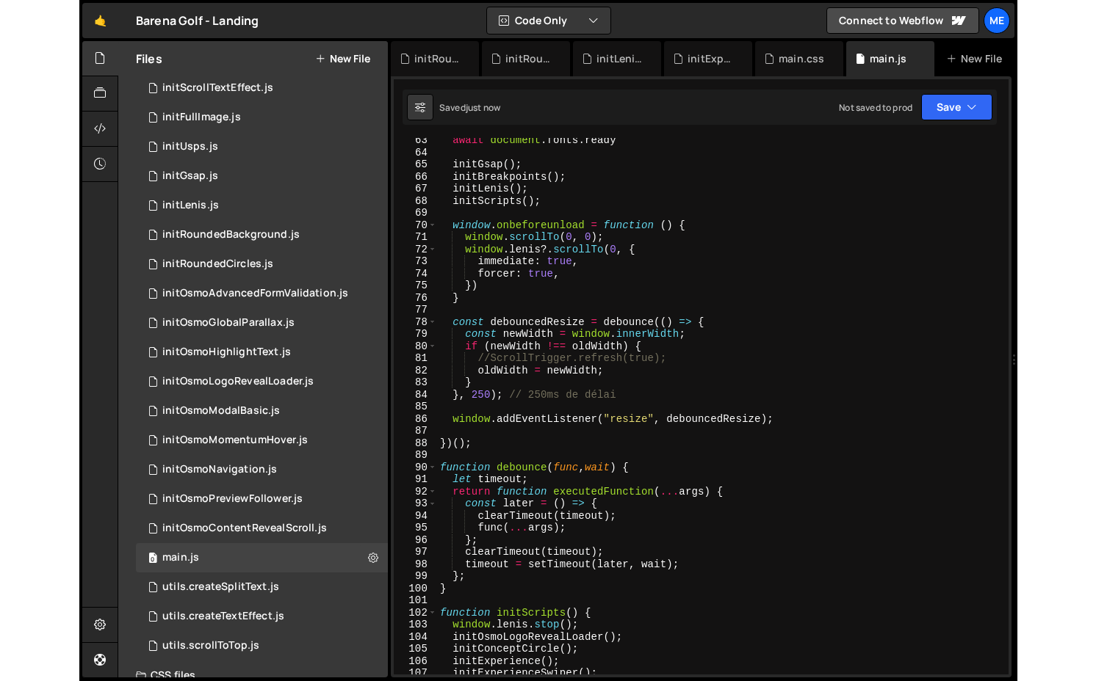
scroll to position [749, 0]
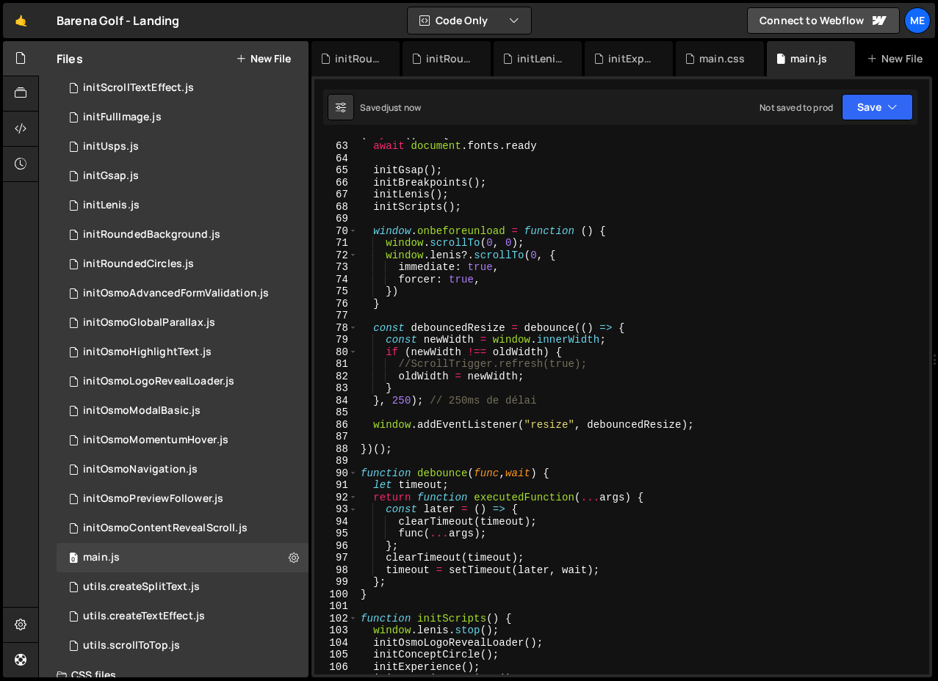
click at [607, 364] on div "( async ( ) => { await document . fonts . ready initGsap ( ) ; initBreakpoints …" at bounding box center [640, 408] width 565 height 561
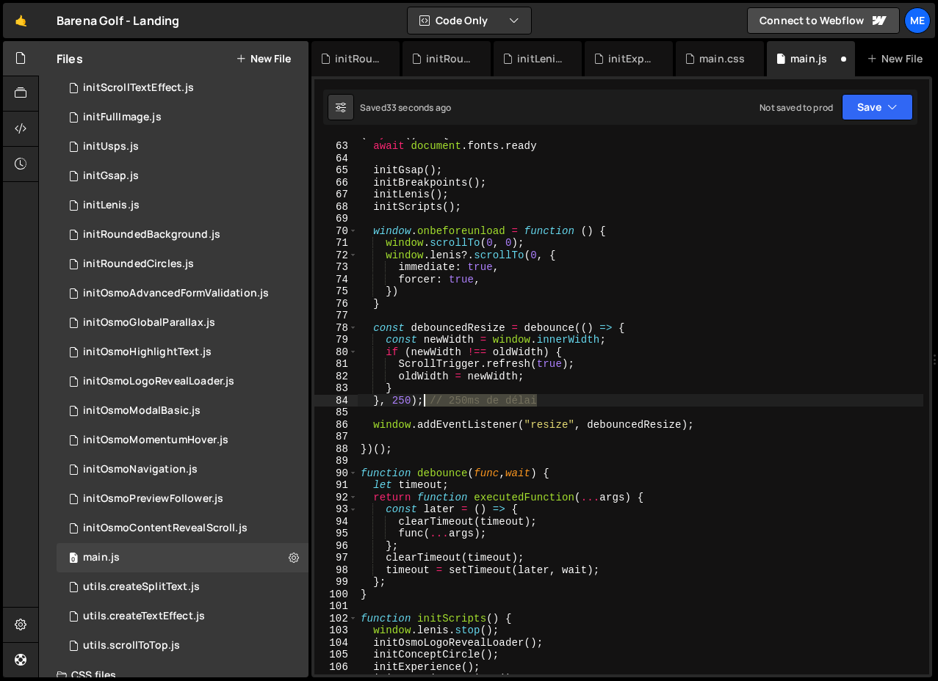
drag, startPoint x: 542, startPoint y: 405, endPoint x: 424, endPoint y: 401, distance: 117.6
click at [424, 401] on div "( async ( ) => { await document . fonts . ready initGsap ( ) ; initBreakpoints …" at bounding box center [640, 408] width 565 height 561
type textarea "}, 250);"
click at [454, 407] on div "( async ( ) => { await document . fonts . ready initGsap ( ) ; initBreakpoints …" at bounding box center [640, 408] width 565 height 561
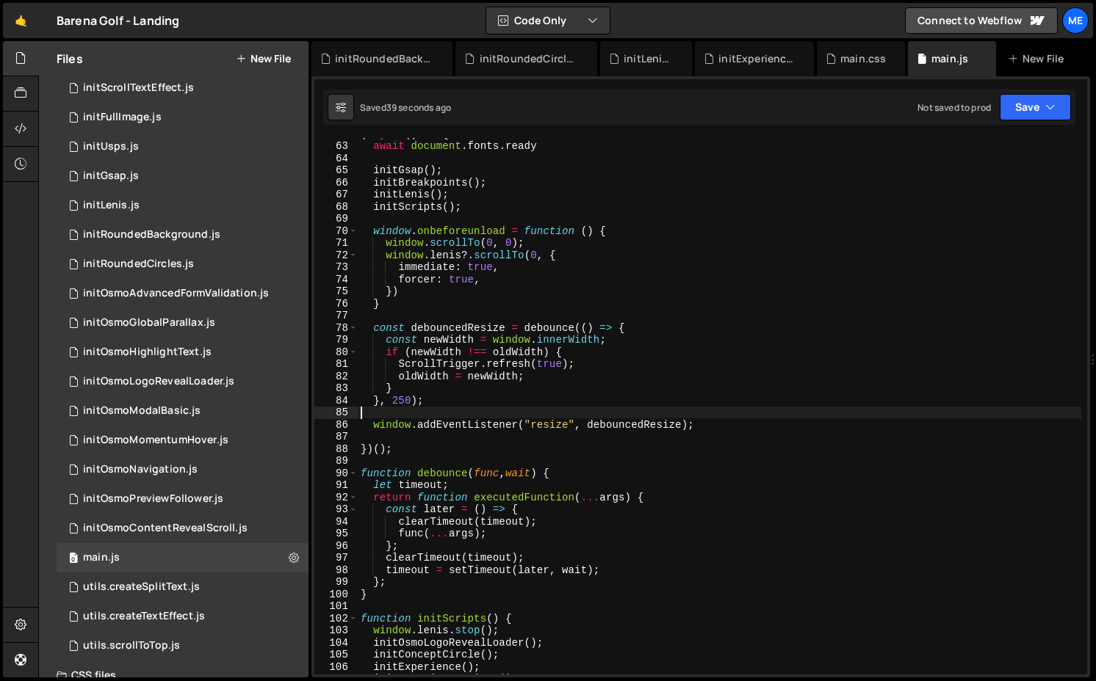
click at [523, 274] on div "( async ( ) => { await document . fonts . ready initGsap ( ) ; initBreakpoints …" at bounding box center [719, 408] width 723 height 561
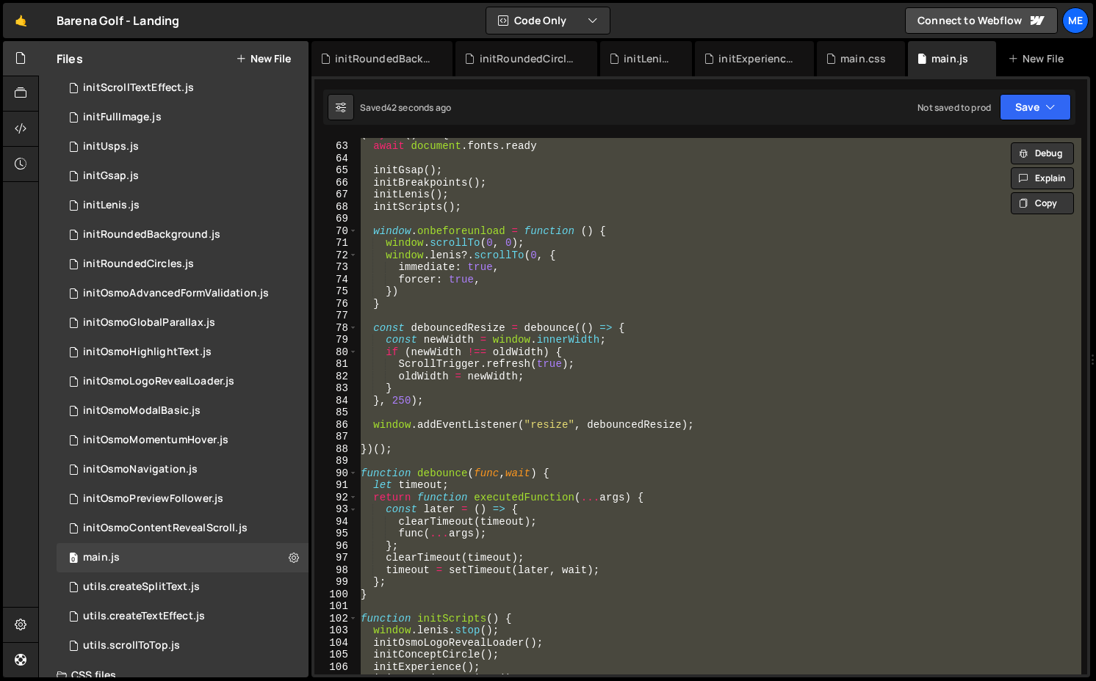
click at [502, 257] on div "( async ( ) => { await document . fonts . ready initGsap ( ) ; initBreakpoints …" at bounding box center [719, 406] width 723 height 537
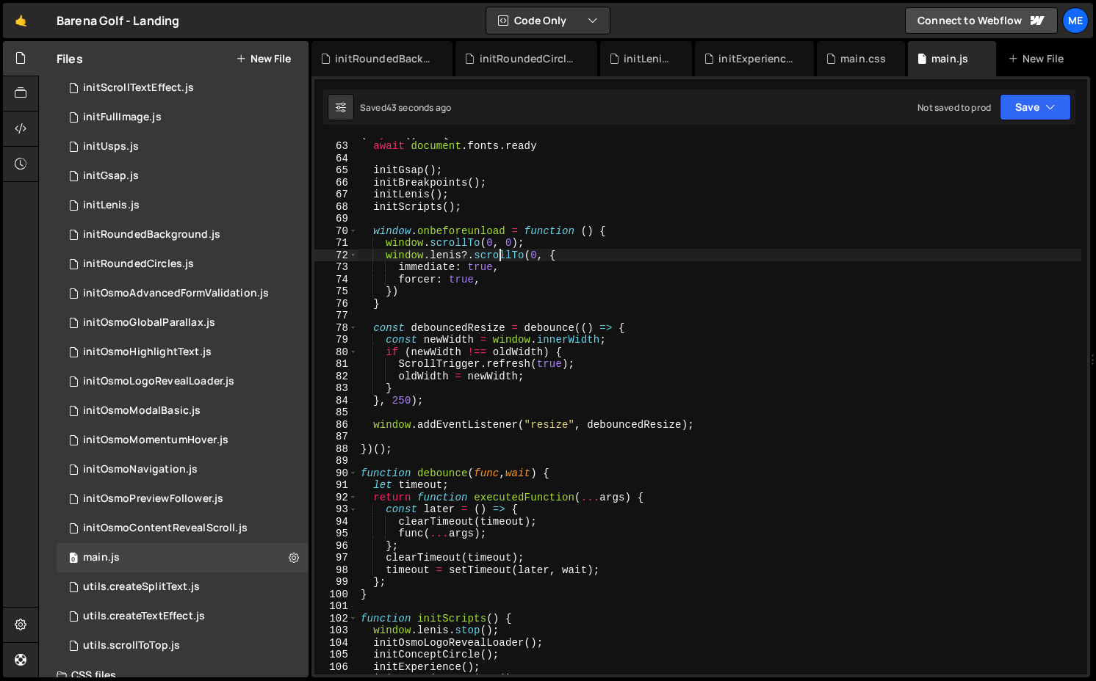
click at [510, 255] on div "( async ( ) => { await document . fonts . ready initGsap ( ) ; initBreakpoints …" at bounding box center [719, 408] width 723 height 561
click at [437, 276] on div "( async ( ) => { await document . fonts . ready initGsap ( ) ; initBreakpoints …" at bounding box center [719, 408] width 723 height 561
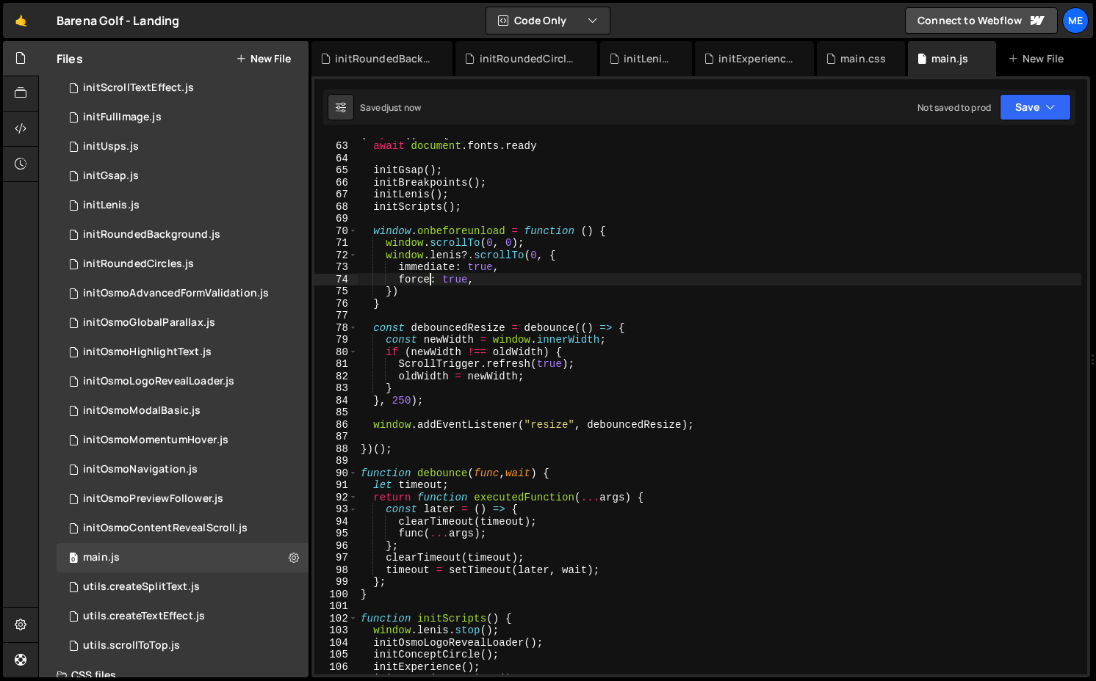
click at [497, 246] on div "( async ( ) => { await document . fonts . ready initGsap ( ) ; initBreakpoints …" at bounding box center [719, 408] width 723 height 561
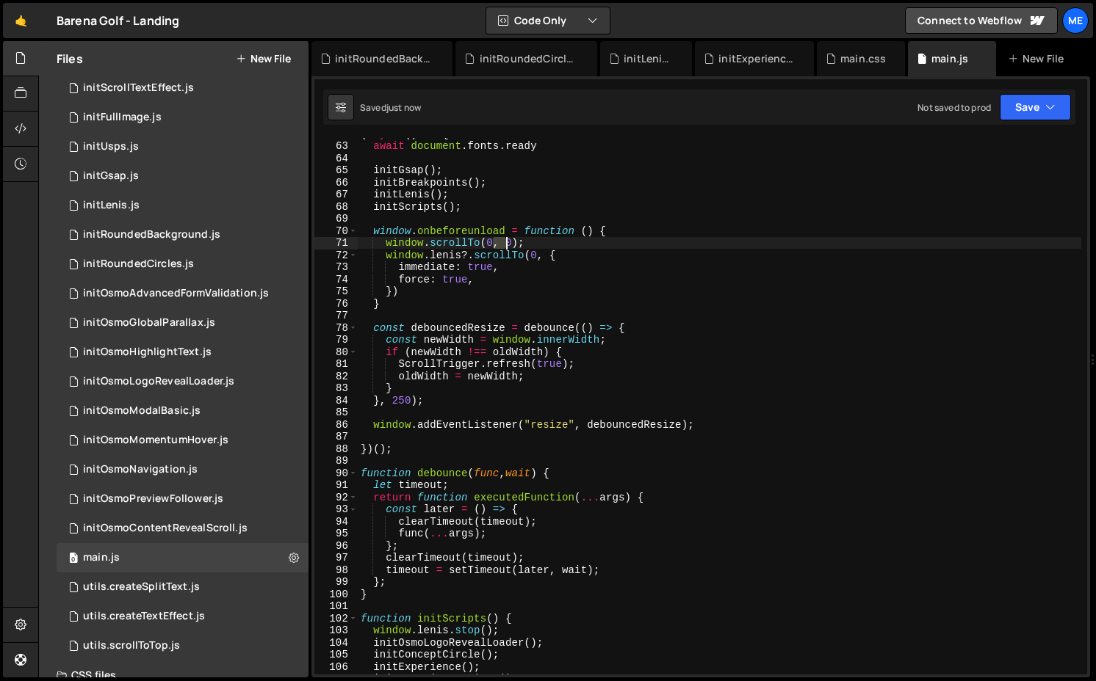
click at [497, 246] on div "( async ( ) => { await document . fonts . ready initGsap ( ) ; initBreakpoints …" at bounding box center [719, 408] width 723 height 561
click at [497, 250] on div "( async ( ) => { await document . fonts . ready initGsap ( ) ; initBreakpoints …" at bounding box center [719, 408] width 723 height 561
type textarea "window.[PERSON_NAME]?.scrollTo(0, {"
click at [497, 250] on div "( async ( ) => { await document . fonts . ready initGsap ( ) ; initBreakpoints …" at bounding box center [719, 408] width 723 height 561
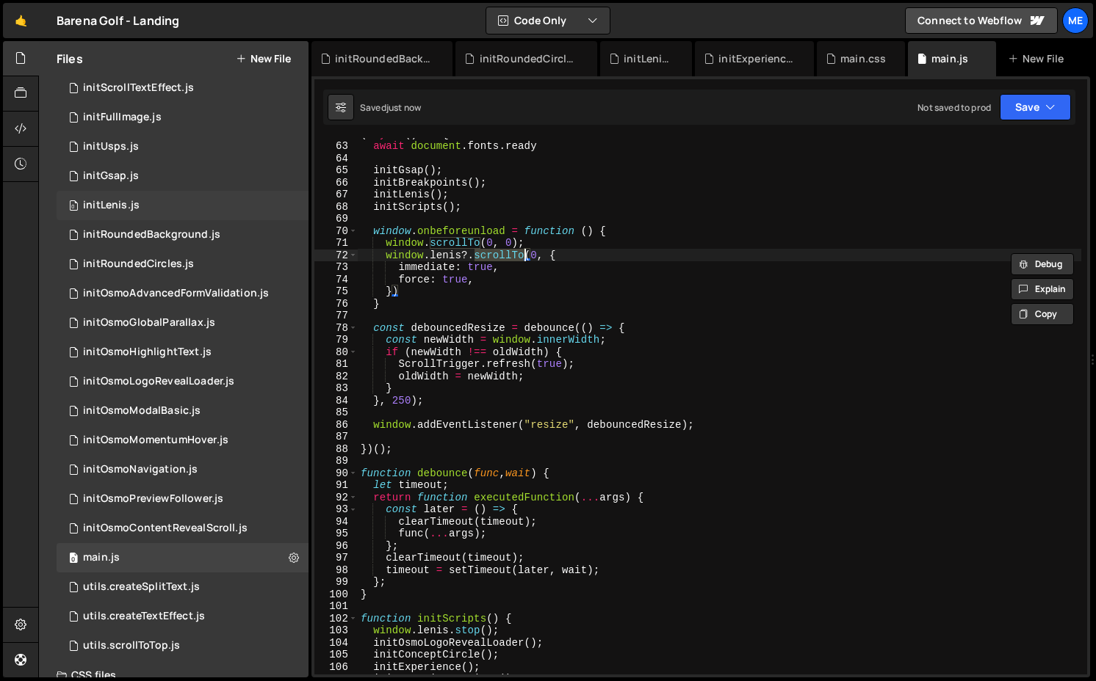
click at [124, 206] on div "initLenis.js" at bounding box center [111, 205] width 57 height 13
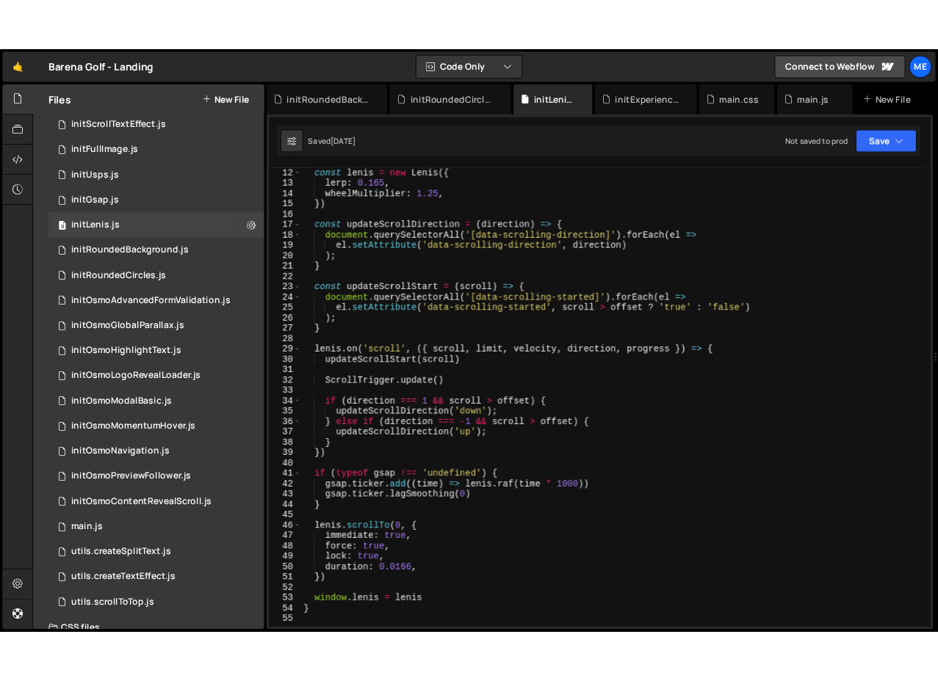
scroll to position [134, 0]
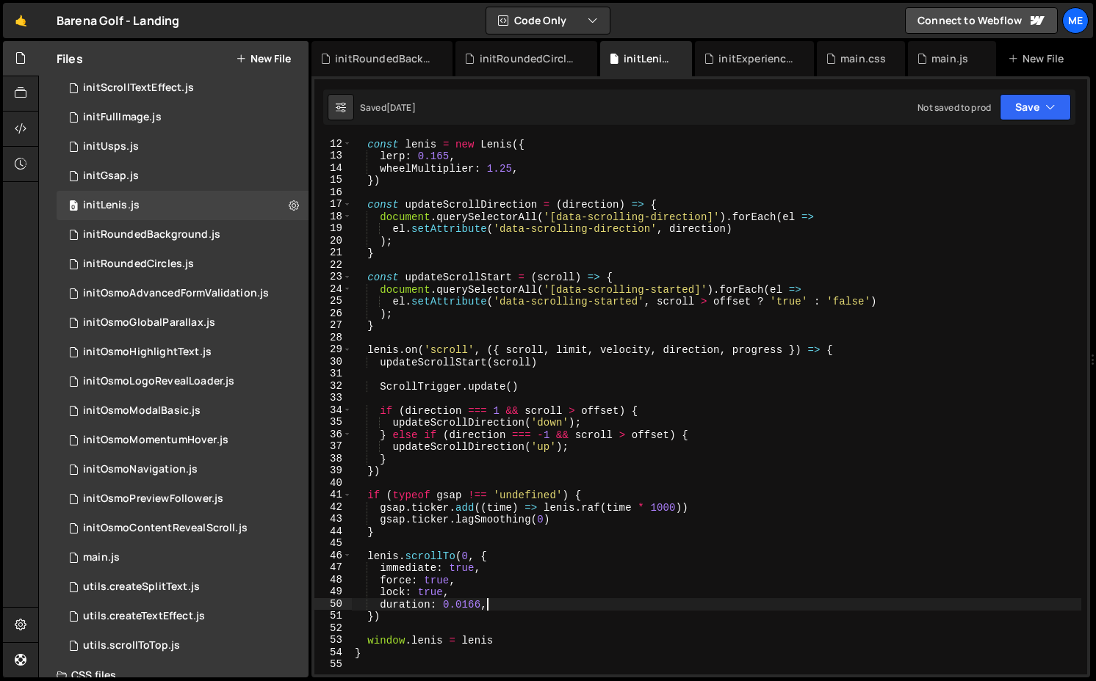
click at [496, 606] on div "const [PERSON_NAME] = new [PERSON_NAME] ({ lerp : 0.165 , wheelMultiplier : 1.2…" at bounding box center [716, 418] width 729 height 561
click at [494, 595] on div "const [PERSON_NAME] = new [PERSON_NAME] ({ lerp : 0.165 , wheelMultiplier : 1.2…" at bounding box center [716, 418] width 729 height 561
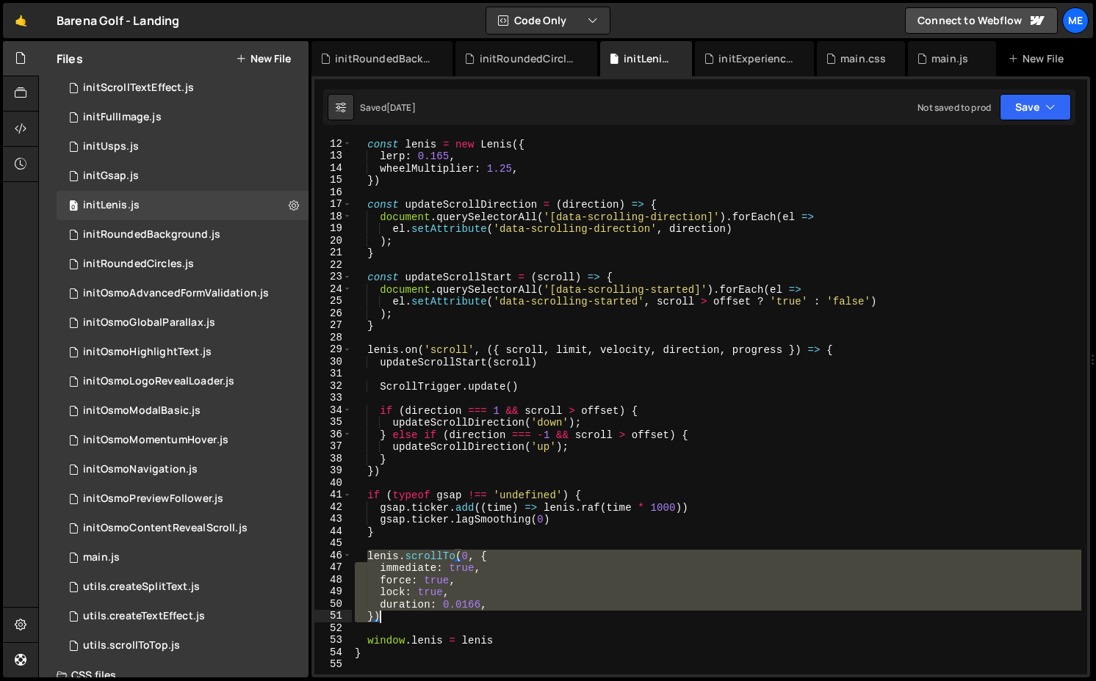
drag, startPoint x: 368, startPoint y: 555, endPoint x: 410, endPoint y: 615, distance: 72.7
click at [410, 615] on div "const [PERSON_NAME] = new [PERSON_NAME] ({ lerp : 0.165 , wheelMultiplier : 1.2…" at bounding box center [716, 418] width 729 height 561
type textarea "duration: 0.0166, })"
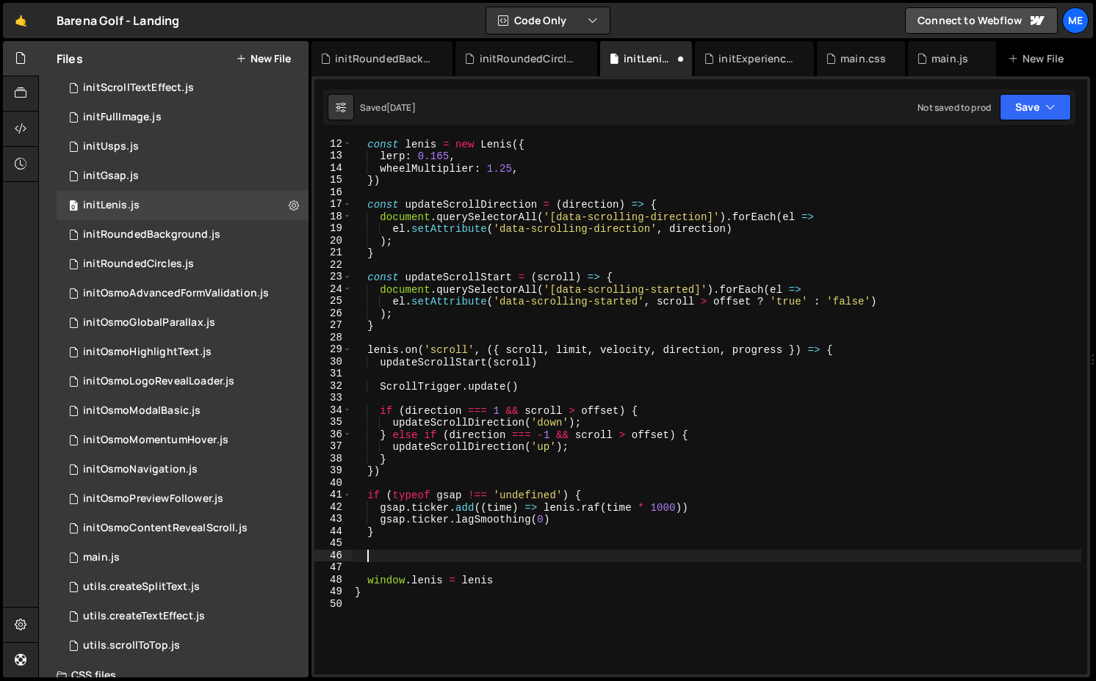
paste textarea "})"
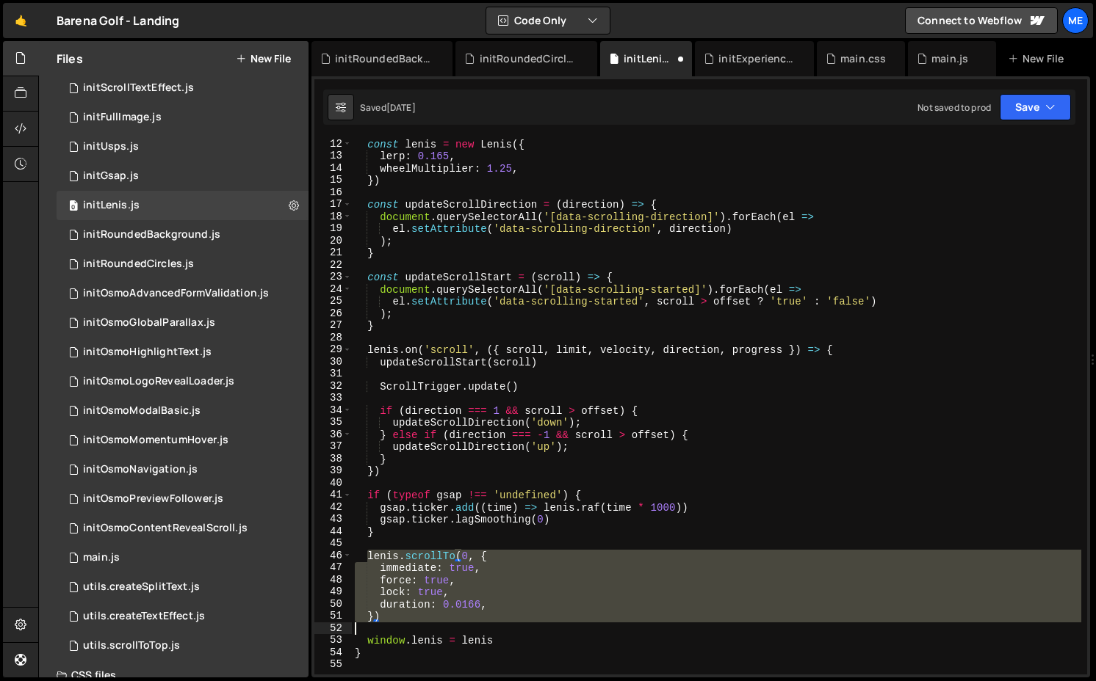
drag, startPoint x: 367, startPoint y: 554, endPoint x: 426, endPoint y: 625, distance: 92.3
click at [426, 625] on div "const [PERSON_NAME] = new [PERSON_NAME] ({ lerp : 0.165 , wheelMultiplier : 1.2…" at bounding box center [716, 418] width 729 height 561
type textarea "})"
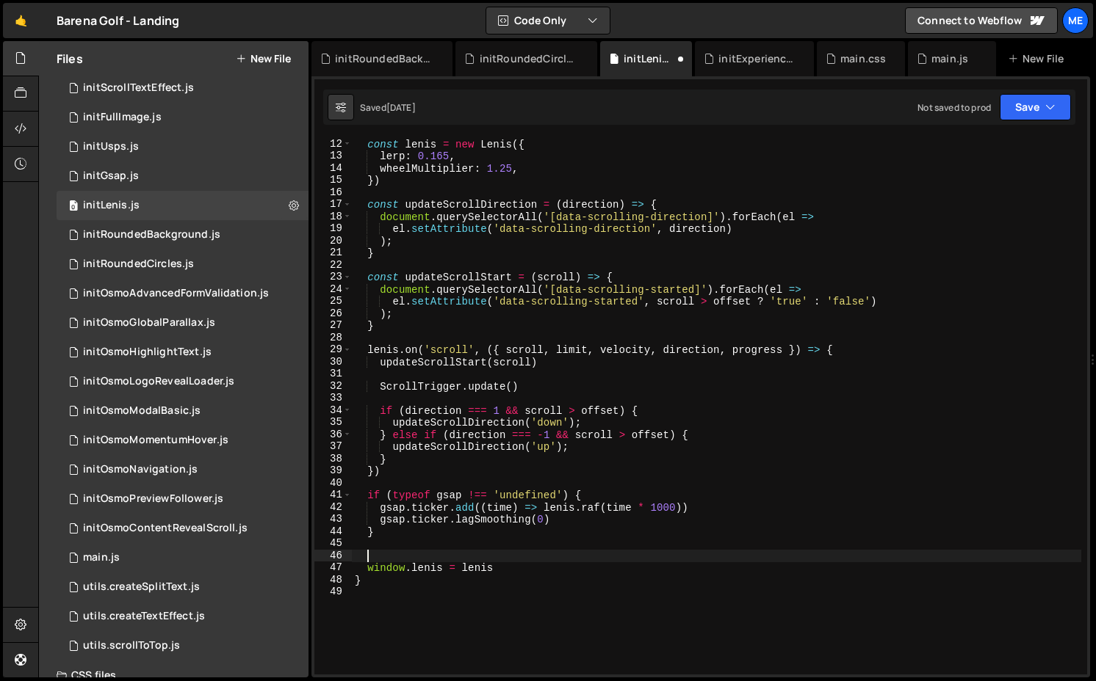
type textarea "window.[PERSON_NAME] = [PERSON_NAME]"
click at [481, 377] on div "const [PERSON_NAME] = new [PERSON_NAME] ({ lerp : 0.165 , wheelMultiplier : 1.2…" at bounding box center [716, 418] width 729 height 561
type textarea "updateScrollStart(scroll)"
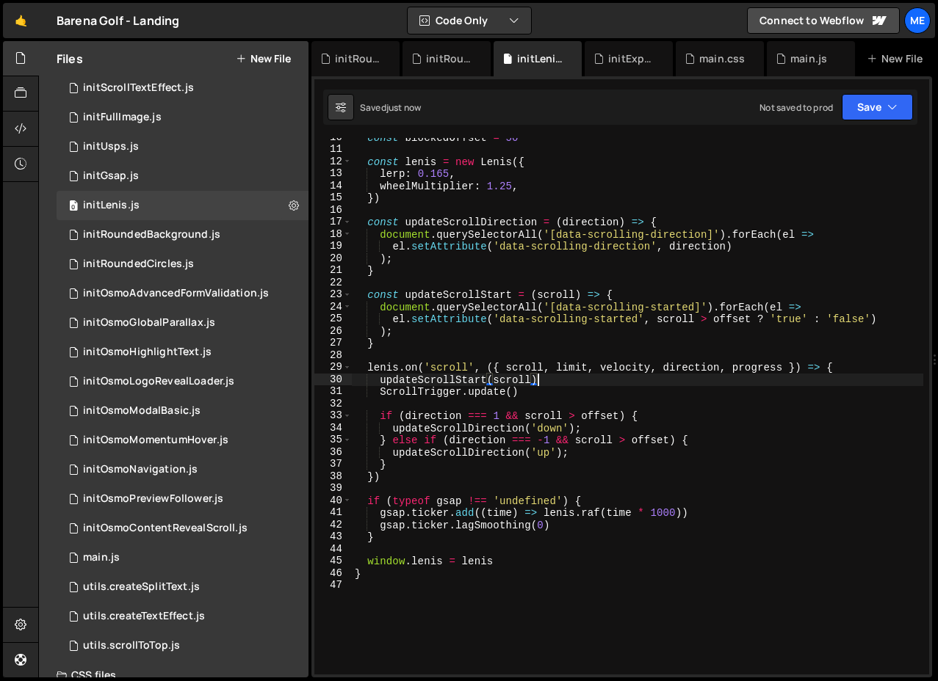
scroll to position [0, 0]
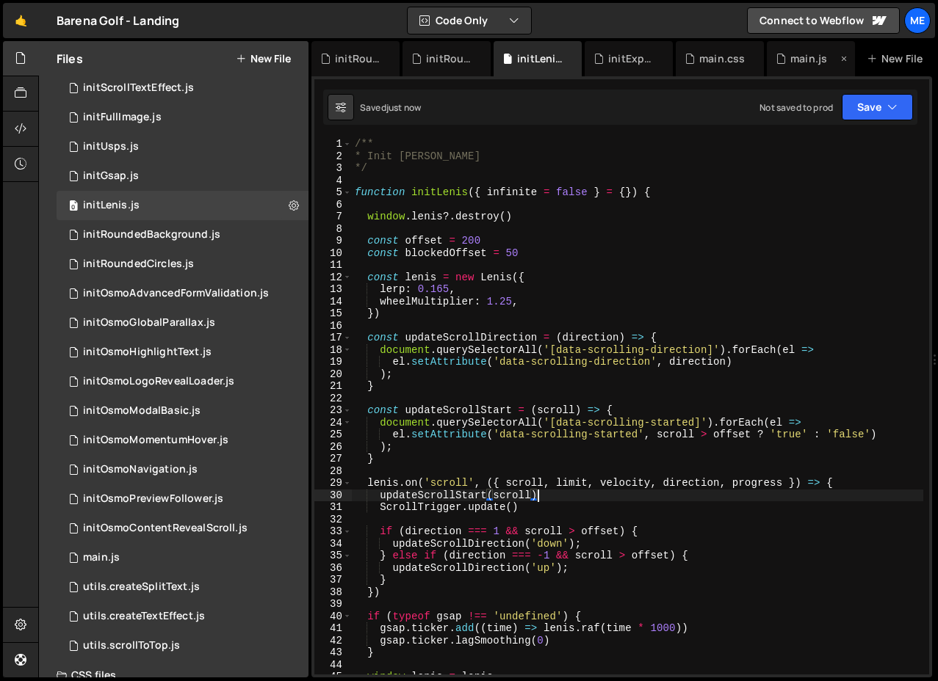
click at [828, 55] on div "main.js" at bounding box center [806, 58] width 62 height 15
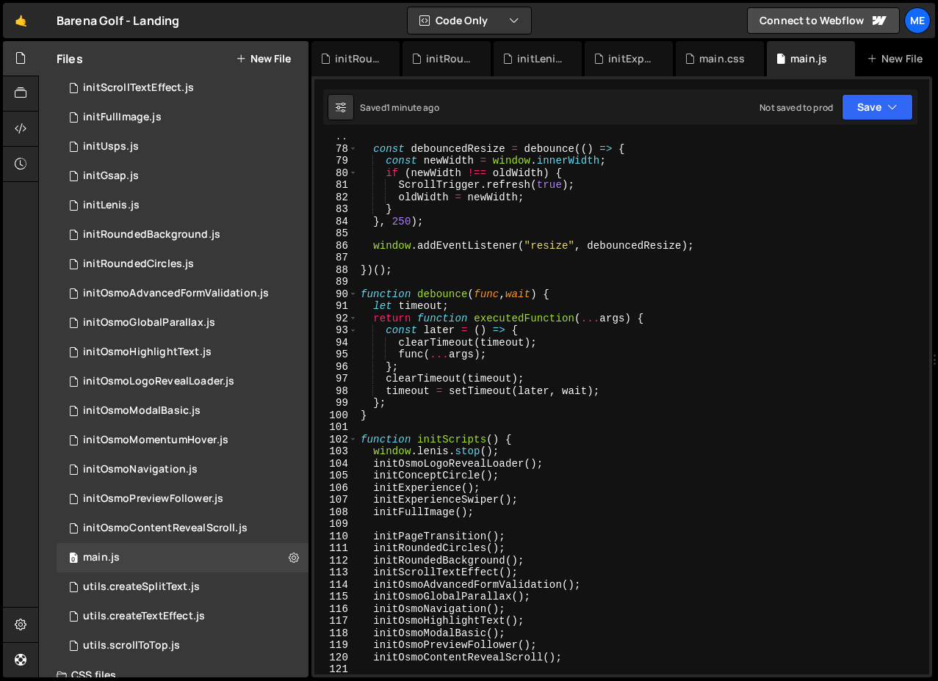
scroll to position [927, 0]
type textarea "}"
click at [395, 413] on div "const debouncedResize = debounce (( ) => { const newWidth = window . innerWidth…" at bounding box center [640, 411] width 565 height 561
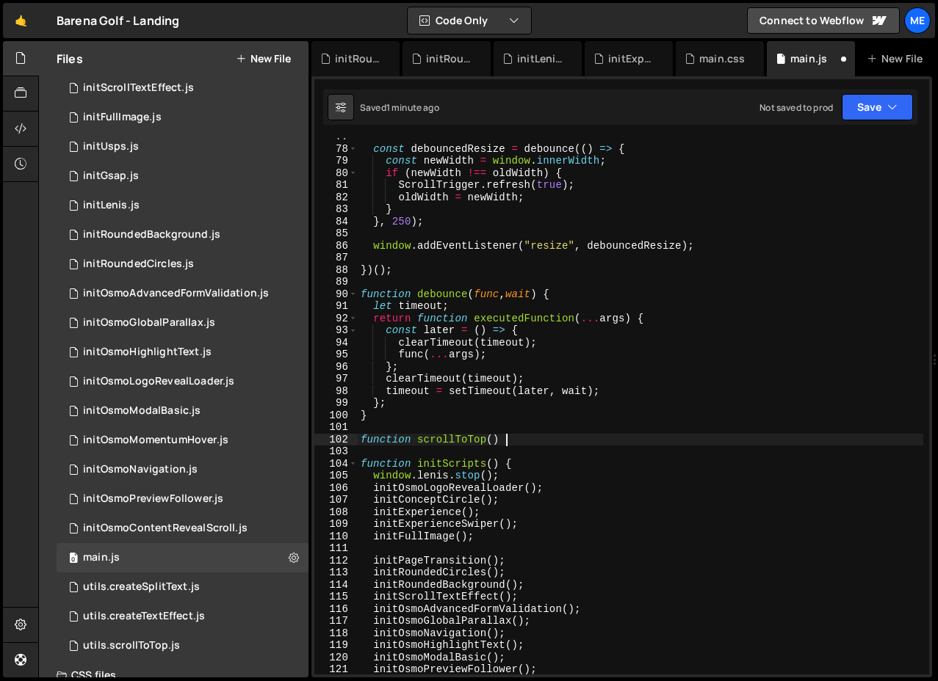
type textarea "function scrollToTop() {}"
paste textarea
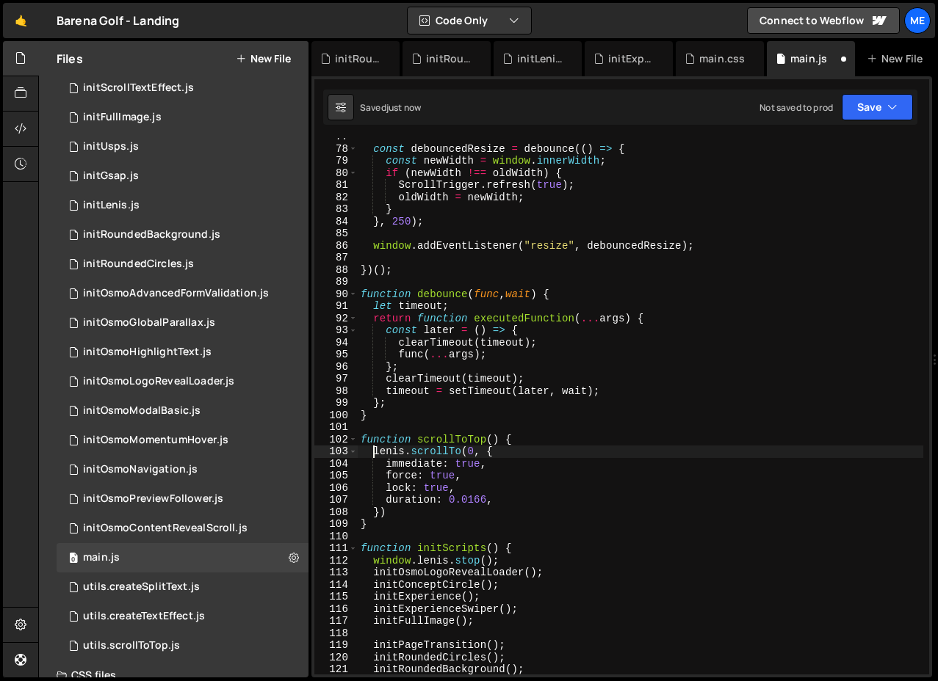
click at [373, 449] on div "const debouncedResize = debounce (( ) => { const newWidth = window . innerWidth…" at bounding box center [640, 411] width 565 height 561
click at [446, 453] on div "const debouncedResize = debounce (( ) => { const newWidth = window . innerWidth…" at bounding box center [640, 411] width 565 height 561
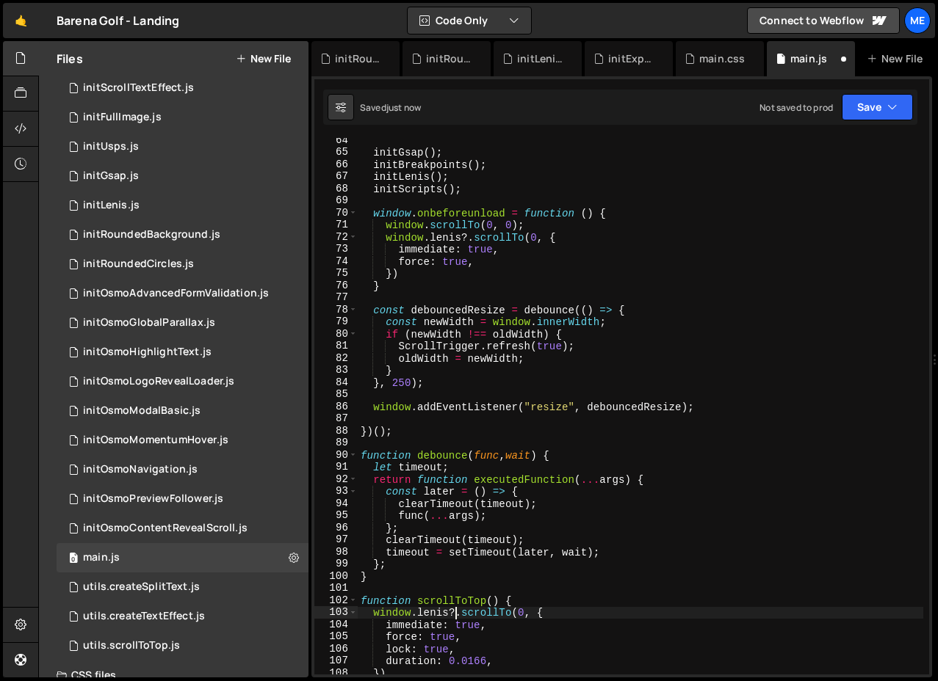
scroll to position [767, 0]
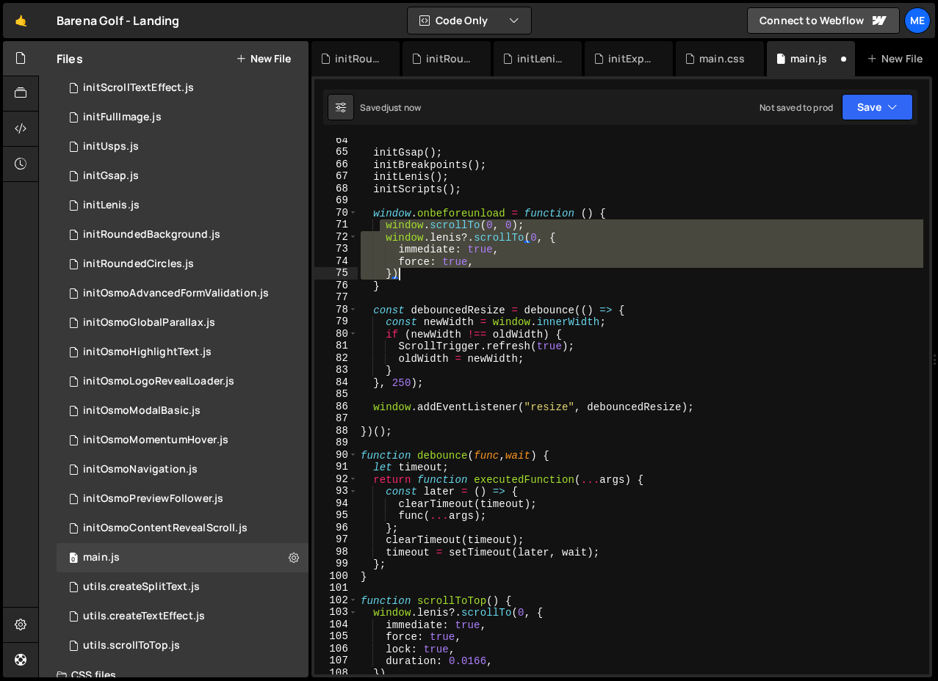
drag, startPoint x: 382, startPoint y: 223, endPoint x: 504, endPoint y: 274, distance: 132.3
click at [504, 274] on div "initGsap ( ) ; initBreakpoints ( ) ; initLenis ( ) ; initScripts ( ) ; window .…" at bounding box center [640, 414] width 565 height 561
click at [524, 599] on div "initGsap ( ) ; initBreakpoints ( ) ; initLenis ( ) ; initScripts ( ) ; window .…" at bounding box center [640, 414] width 565 height 561
type textarea "function scrollToTop() {"
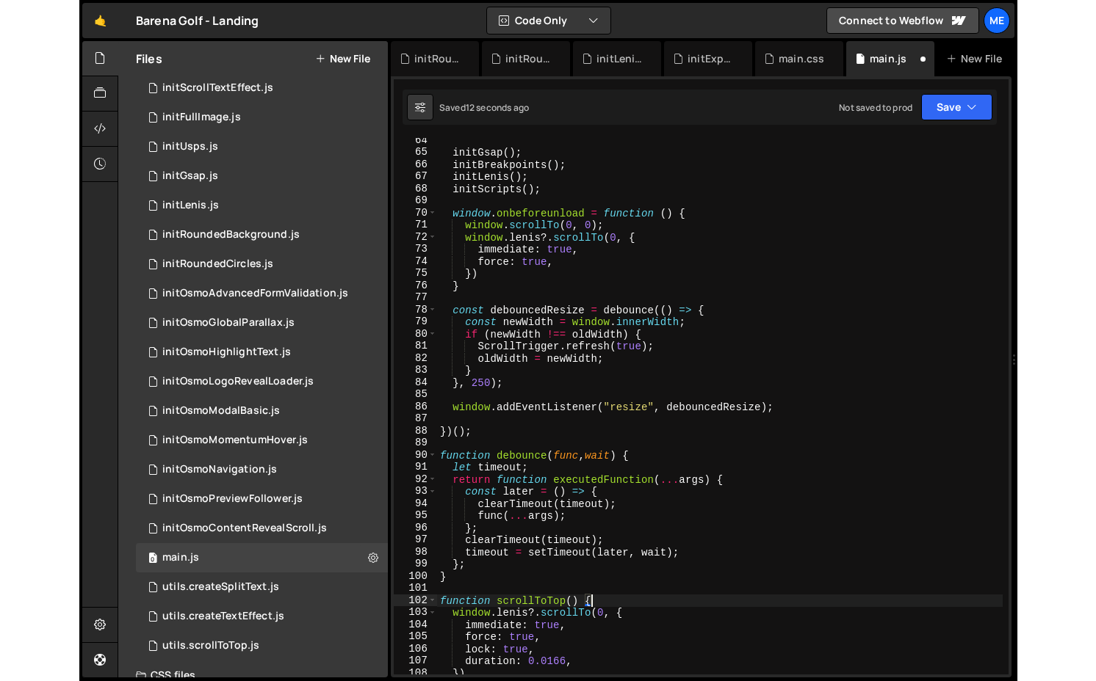
scroll to position [0, 0]
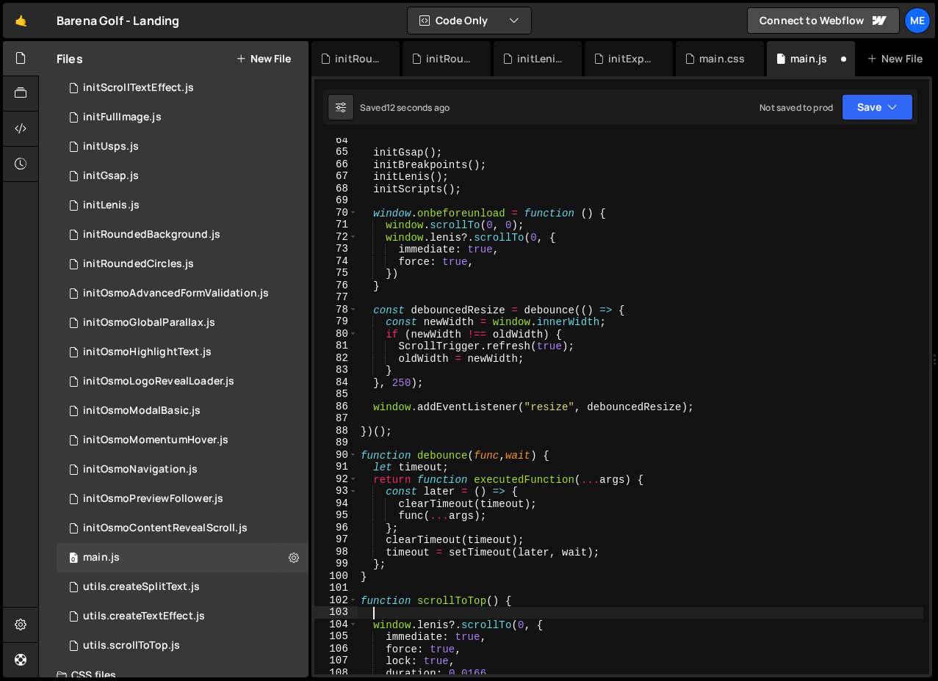
paste textarea "})"
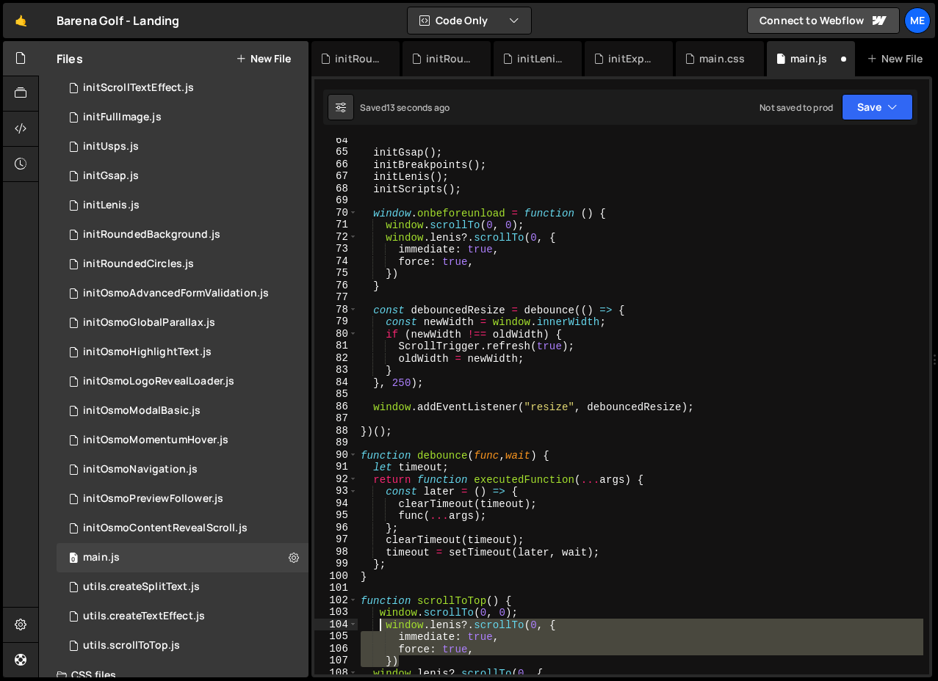
click at [380, 626] on div "initGsap ( ) ; initBreakpoints ( ) ; initLenis ( ) ; initScripts ( ) ; window .…" at bounding box center [640, 414] width 565 height 561
type textarea "window.[PERSON_NAME]?.scrollTo(0, { immediate: true,"
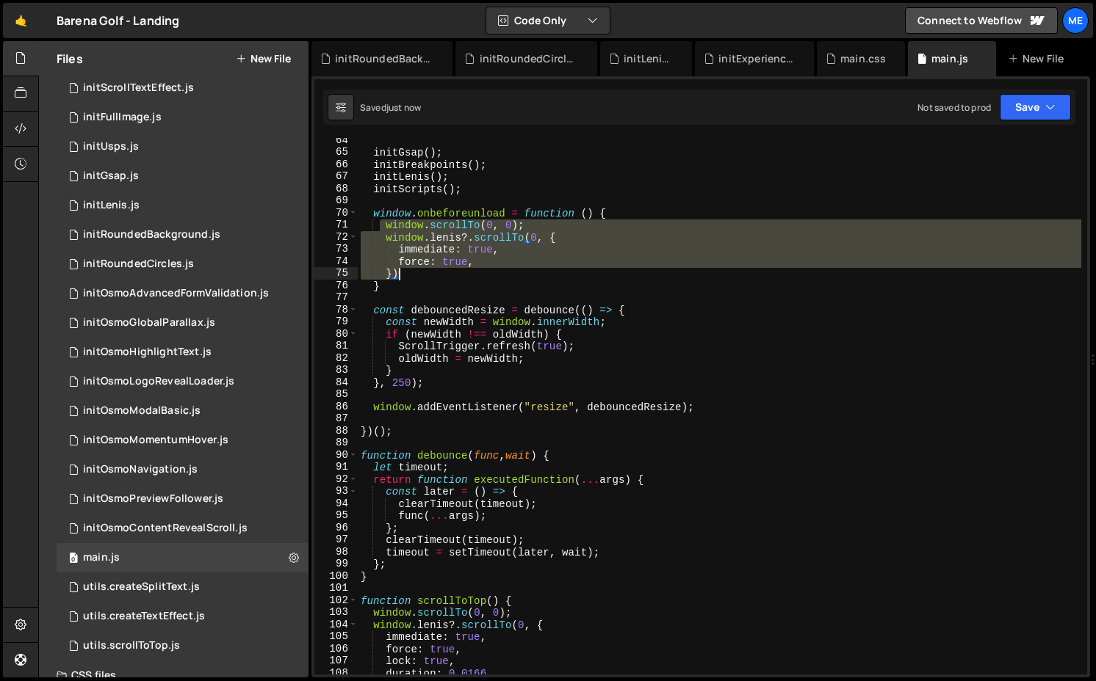
drag, startPoint x: 382, startPoint y: 228, endPoint x: 483, endPoint y: 275, distance: 111.7
click at [483, 275] on div "initGsap ( ) ; initBreakpoints ( ) ; initLenis ( ) ; initScripts ( ) ; window .…" at bounding box center [719, 414] width 723 height 561
type textarea "force: true, })"
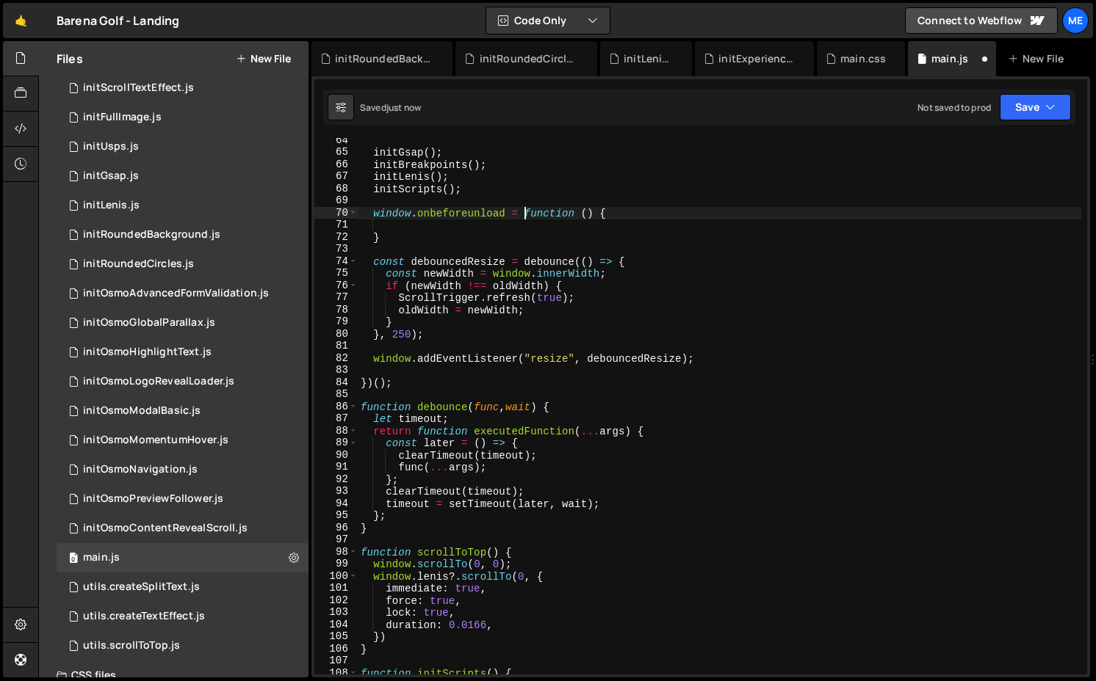
click at [525, 214] on div "initGsap ( ) ; initBreakpoints ( ) ; initLenis ( ) ; initScripts ( ) ; window .…" at bounding box center [719, 414] width 723 height 561
type textarea "window.onbeforeunload = function () {"
click at [521, 223] on div "initGsap ( ) ; initBreakpoints ( ) ; initLenis ( ) ; initScripts ( ) ; window .…" at bounding box center [719, 414] width 723 height 561
type textarea "window.onbeforeunload = function () {"
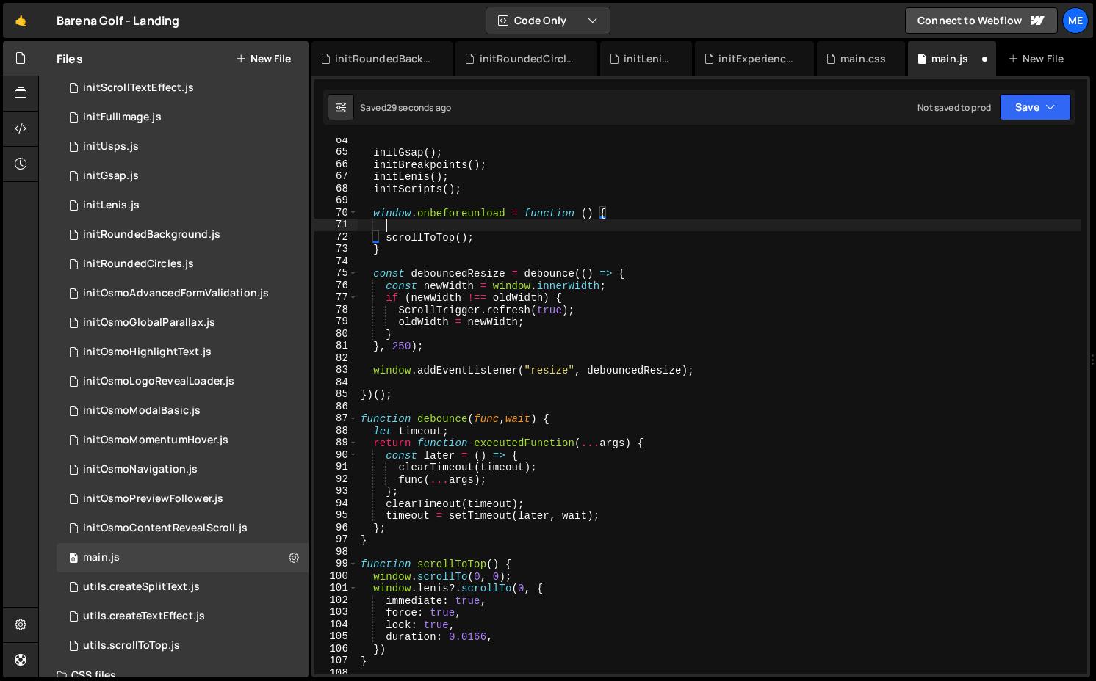
scroll to position [0, 1]
type textarea "console.log('"
click at [488, 202] on div "initGsap ( ) ; initBreakpoints ( ) ; initLenis ( ) ; initScripts ( ) ; window .…" at bounding box center [719, 414] width 723 height 561
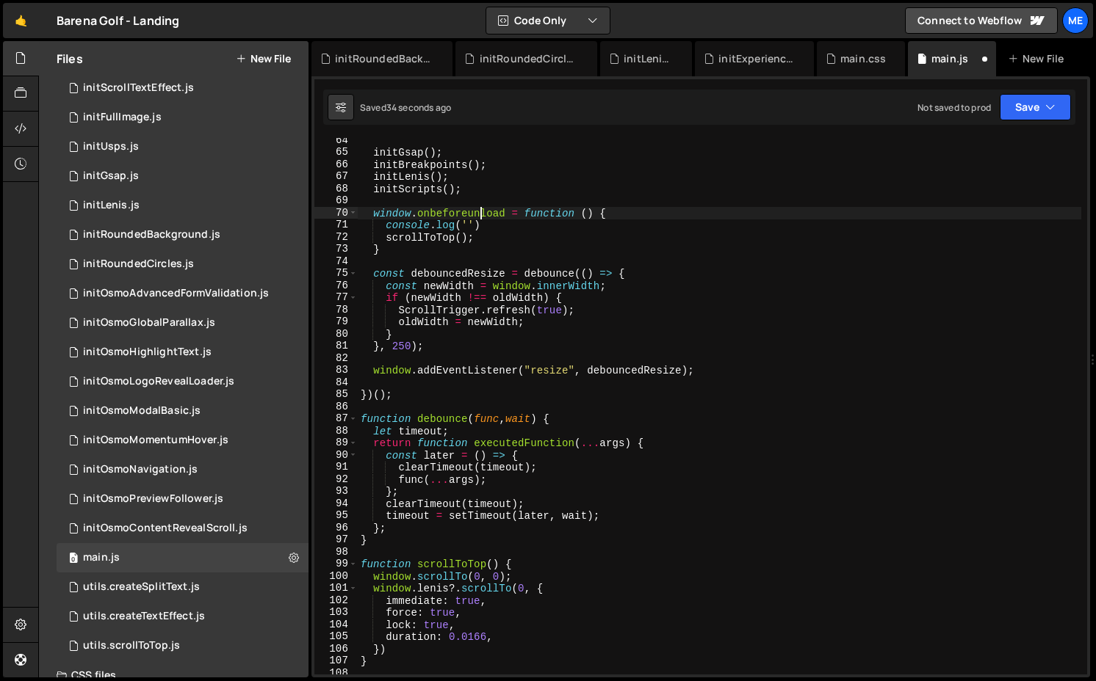
click at [483, 209] on div "initGsap ( ) ; initBreakpoints ( ) ; initLenis ( ) ; initScripts ( ) ; window .…" at bounding box center [719, 414] width 723 height 561
click at [469, 225] on div "initGsap ( ) ; initBreakpoints ( ) ; initLenis ( ) ; initScripts ( ) ; window .…" at bounding box center [719, 414] width 723 height 561
paste textarea "onbeforeunload"
click at [538, 566] on div "initGsap ( ) ; initBreakpoints ( ) ; initLenis ( ) ; initScripts ( ) ; window .…" at bounding box center [719, 414] width 723 height 561
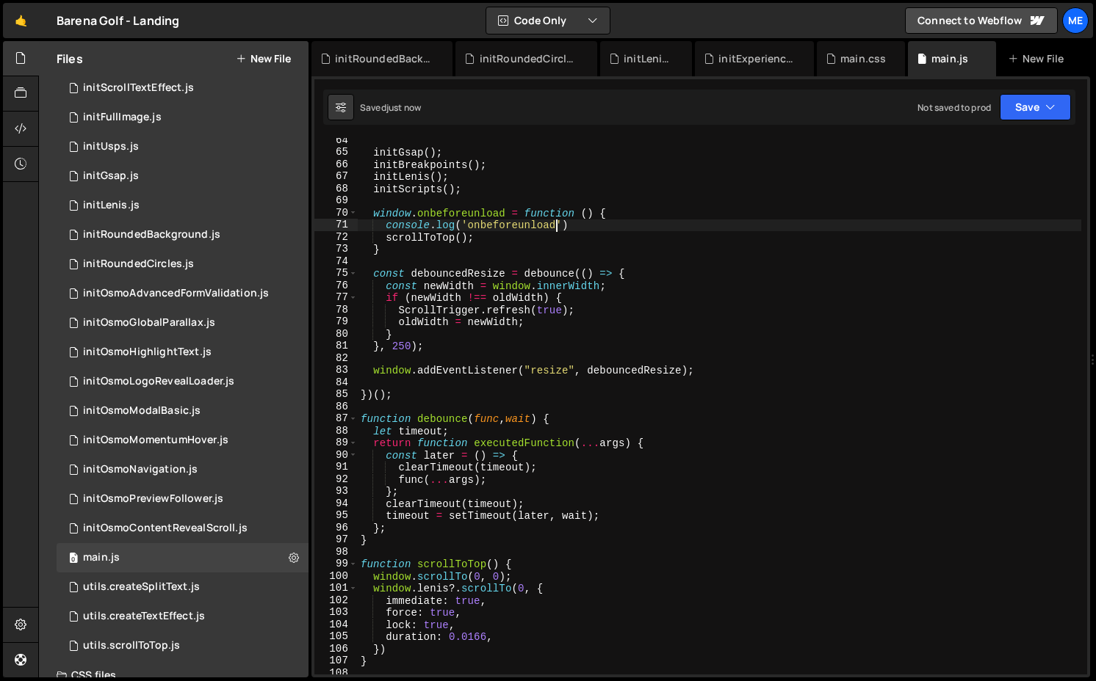
type textarea "function scrollToTop() {"
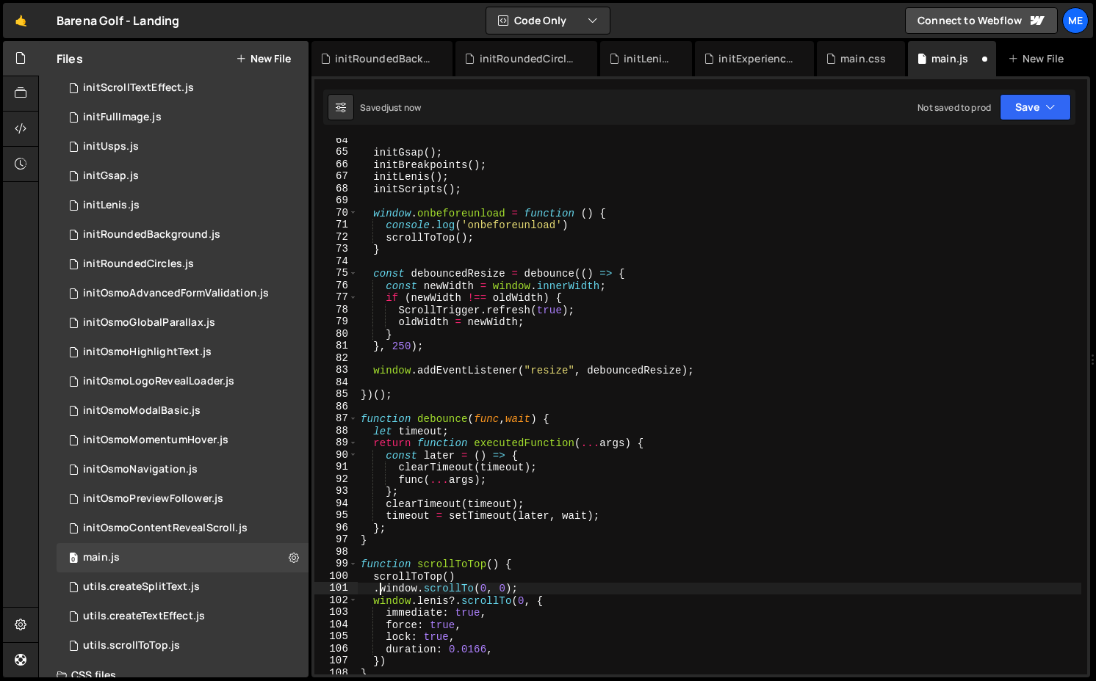
scroll to position [0, 1]
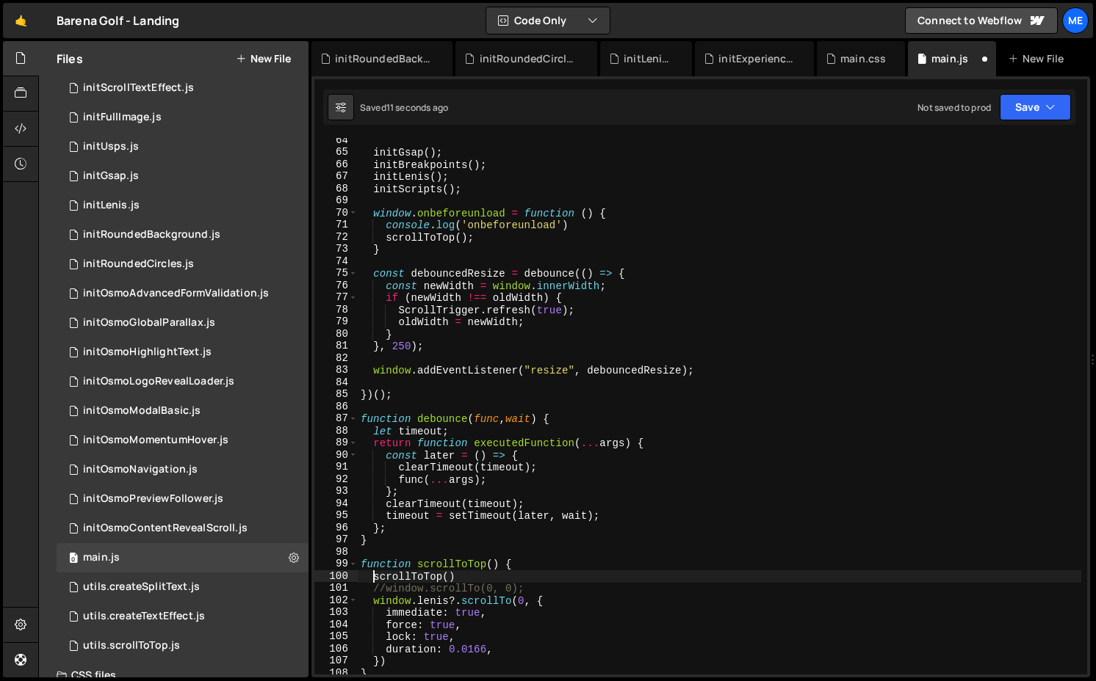
drag, startPoint x: 371, startPoint y: 578, endPoint x: 615, endPoint y: 578, distance: 243.8
click at [615, 578] on div "initGsap ( ) ; initBreakpoints ( ) ; initLenis ( ) ; initScripts ( ) ; window .…" at bounding box center [719, 414] width 723 height 561
type textarea "console.log('scrollToTop')"
click at [480, 554] on div "initGsap ( ) ; initBreakpoints ( ) ; initLenis ( ) ; initScripts ( ) ; window .…" at bounding box center [719, 414] width 723 height 561
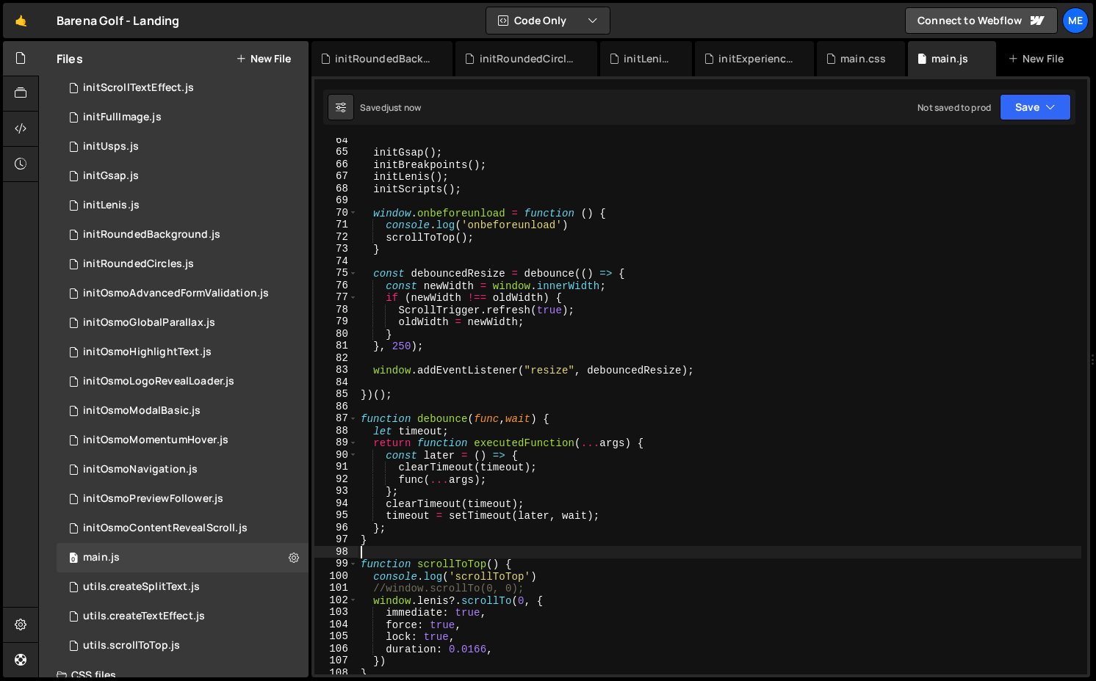
scroll to position [0, 0]
click at [479, 564] on div "initGsap ( ) ; initBreakpoints ( ) ; initLenis ( ) ; initScripts ( ) ; window .…" at bounding box center [719, 414] width 723 height 561
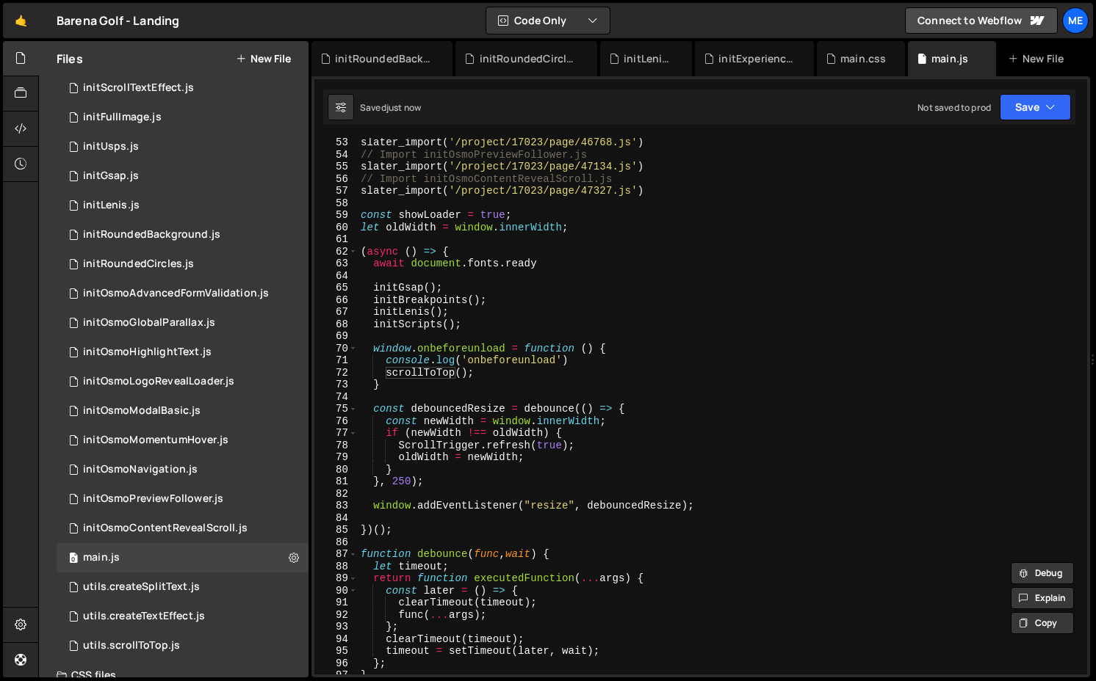
scroll to position [617, 0]
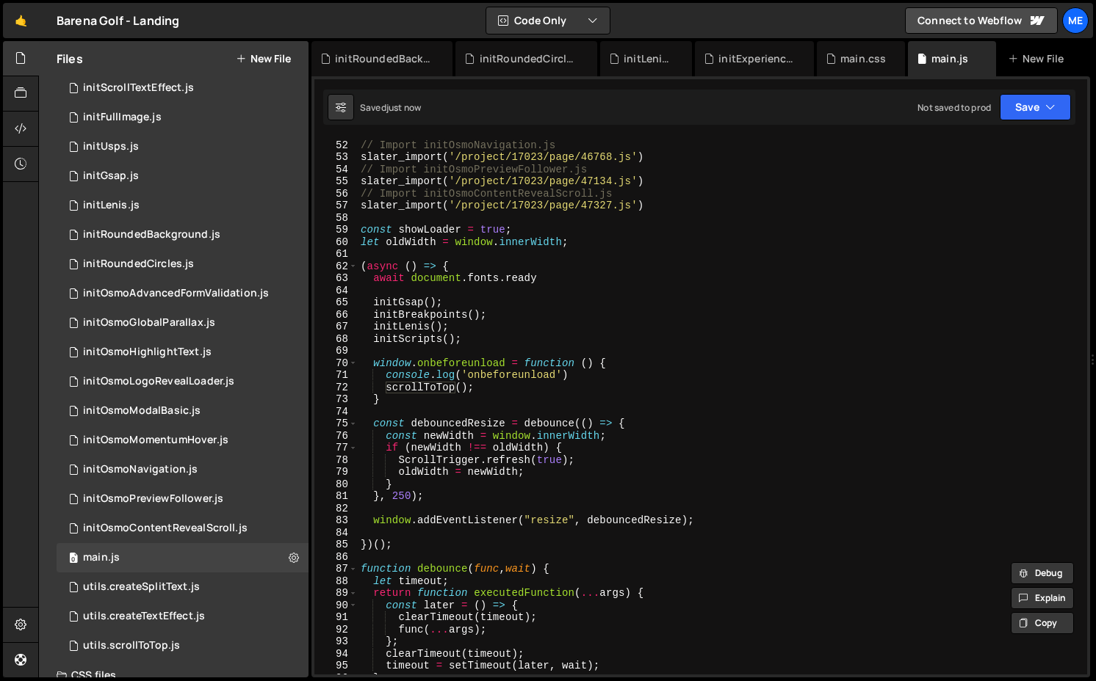
click at [478, 339] on div "slater_import ( '/project/17023/page/47439.js' ) // Import initOsmoNavigation.j…" at bounding box center [719, 407] width 723 height 561
type textarea "initScripts();"
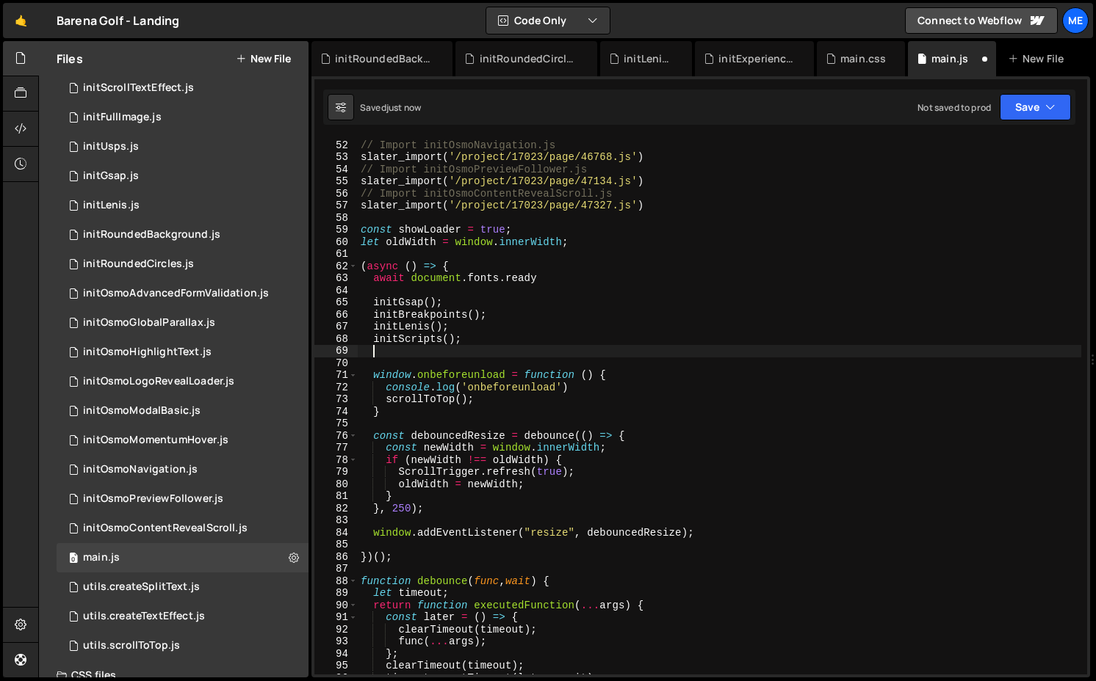
paste textarea "scrollToTop"
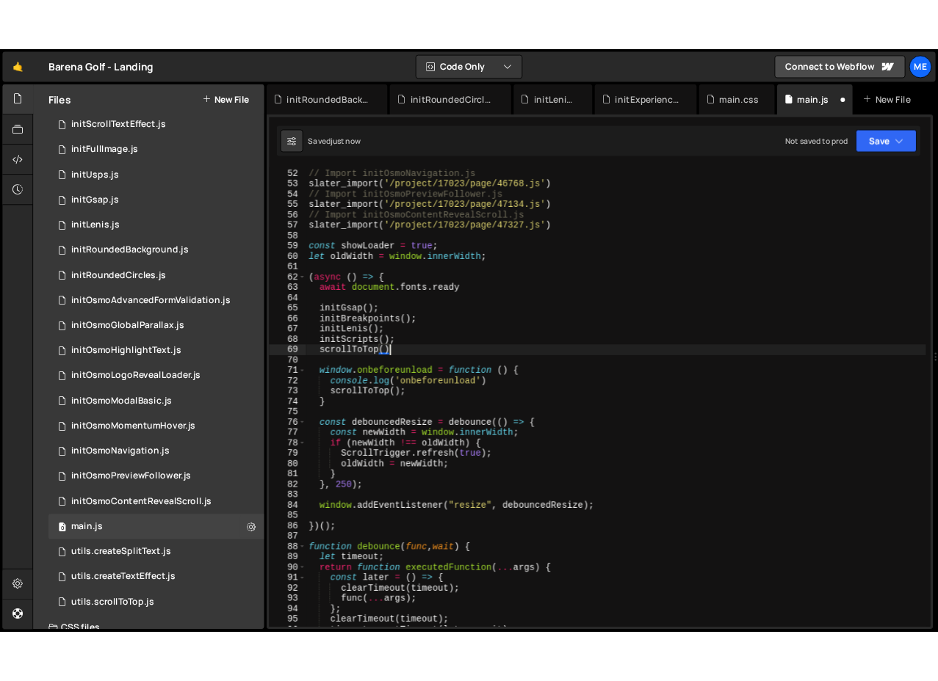
scroll to position [0, 6]
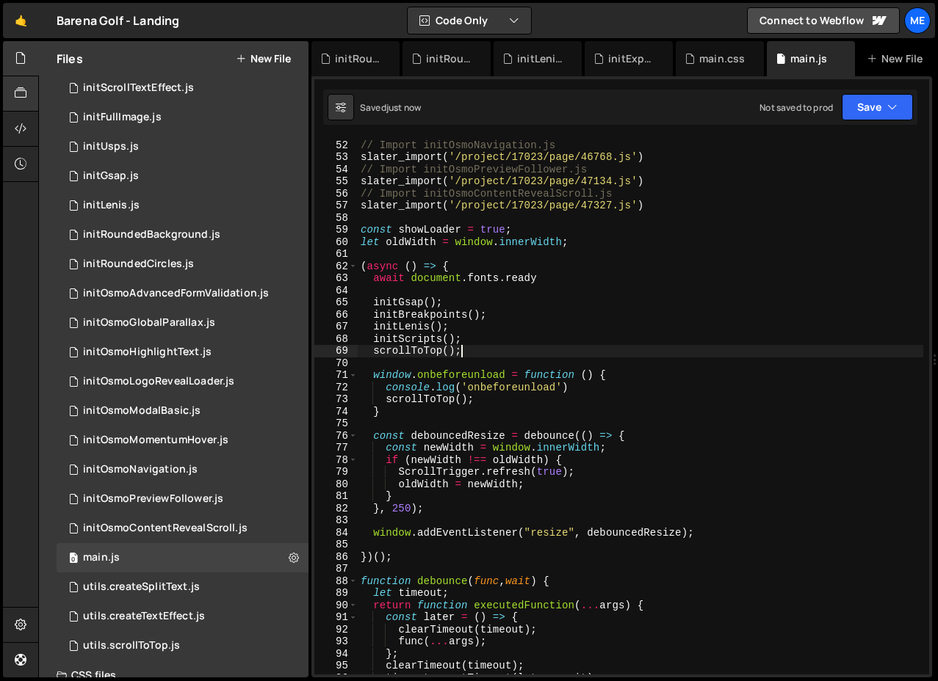
type textarea "scrollToTop();"
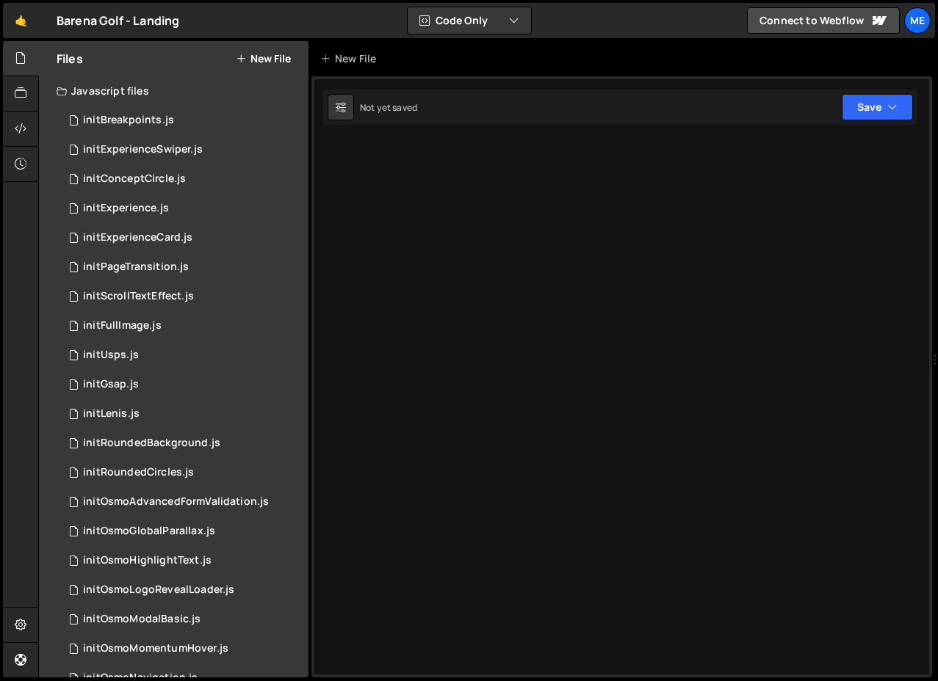
click at [479, 348] on div at bounding box center [621, 376] width 621 height 601
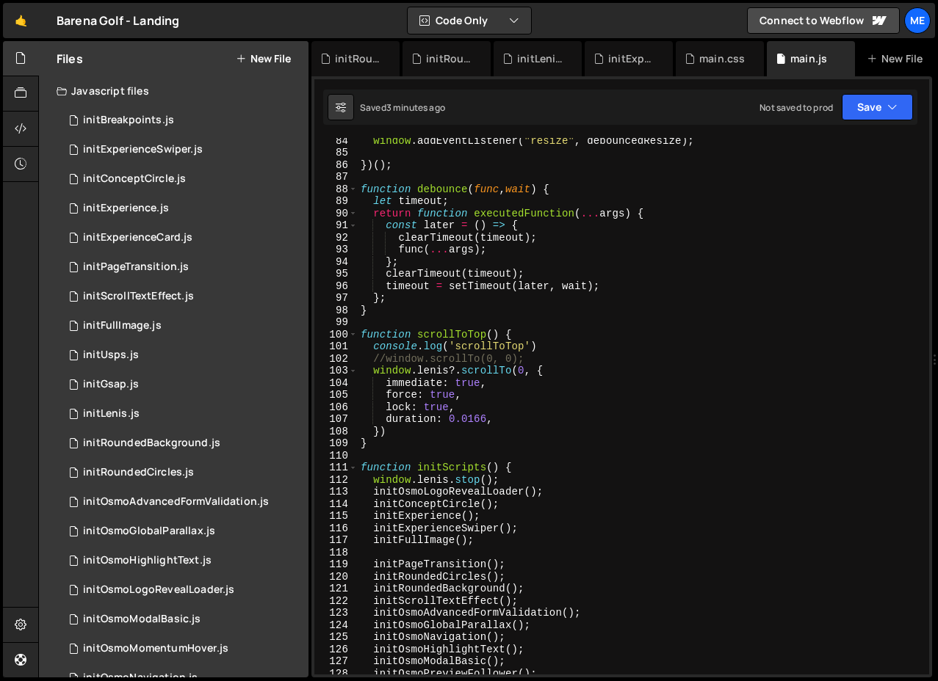
scroll to position [987, 0]
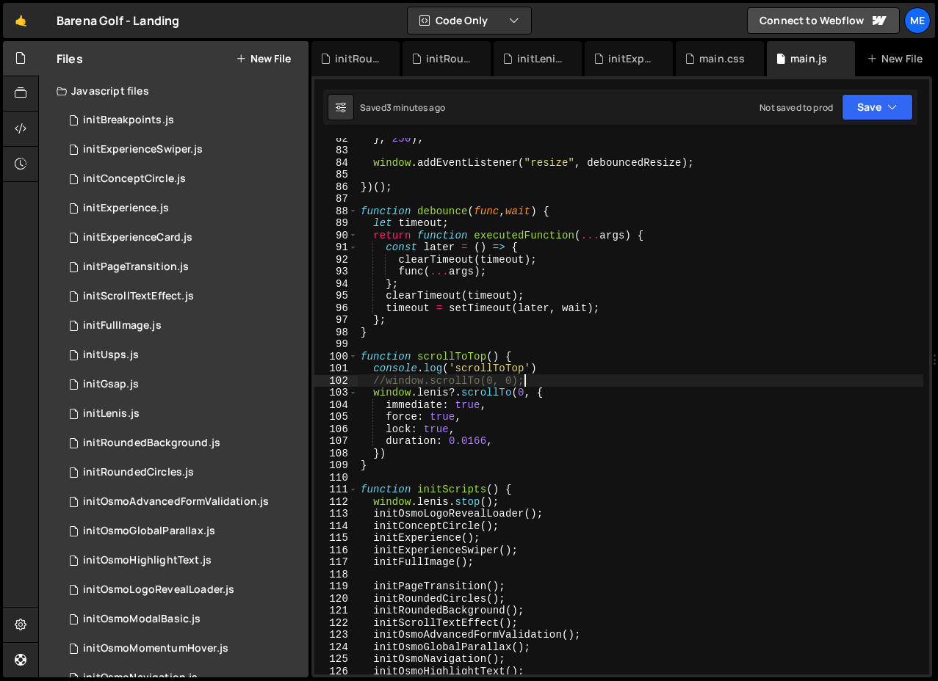
click at [533, 380] on div "} , 250 ) ; window . addEventListener ( "resize" , debouncedResize ) ; }) ( ) ;…" at bounding box center [640, 412] width 565 height 561
click at [454, 389] on div "} , 250 ) ; window . addEventListener ( "resize" , debouncedResize ) ; }) ( ) ;…" at bounding box center [640, 412] width 565 height 561
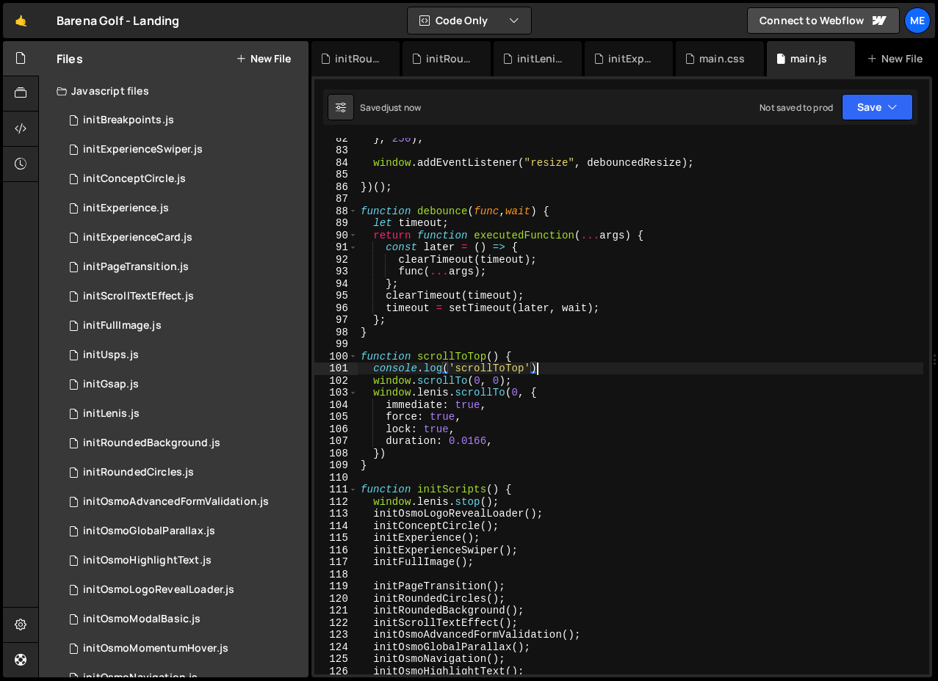
click at [564, 363] on div "} , 250 ) ; window . addEventListener ( "resize" , debouncedResize ) ; }) ( ) ;…" at bounding box center [640, 412] width 565 height 561
type textarea "console.log('scrollToTop')"
paste textarea "setTimeout(() => { window.scrollTo(0, 0); }, 100);"
type textarea "setTimeout(() => { window.scrollTo(0, 0); }, 100);"
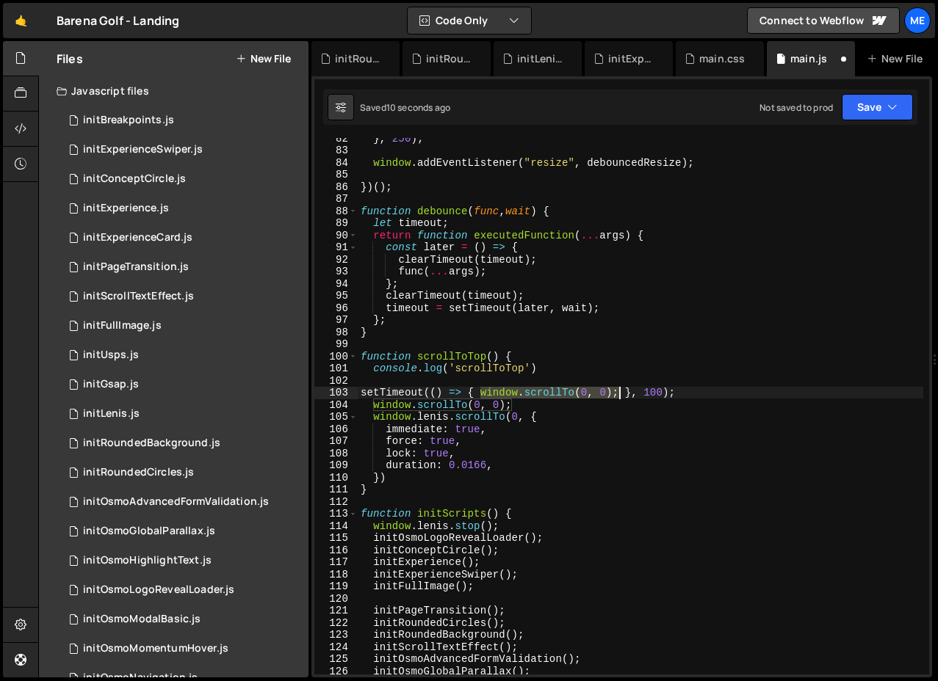
drag, startPoint x: 478, startPoint y: 391, endPoint x: 621, endPoint y: 397, distance: 143.3
click at [621, 397] on div "} , 250 ) ; window . addEventListener ( "resize" , debouncedResize ) ; }) ( ) ;…" at bounding box center [640, 412] width 565 height 561
click at [585, 377] on div "} , 250 ) ; window . addEventListener ( "resize" , debouncedResize ) ; }) ( ) ;…" at bounding box center [640, 412] width 565 height 561
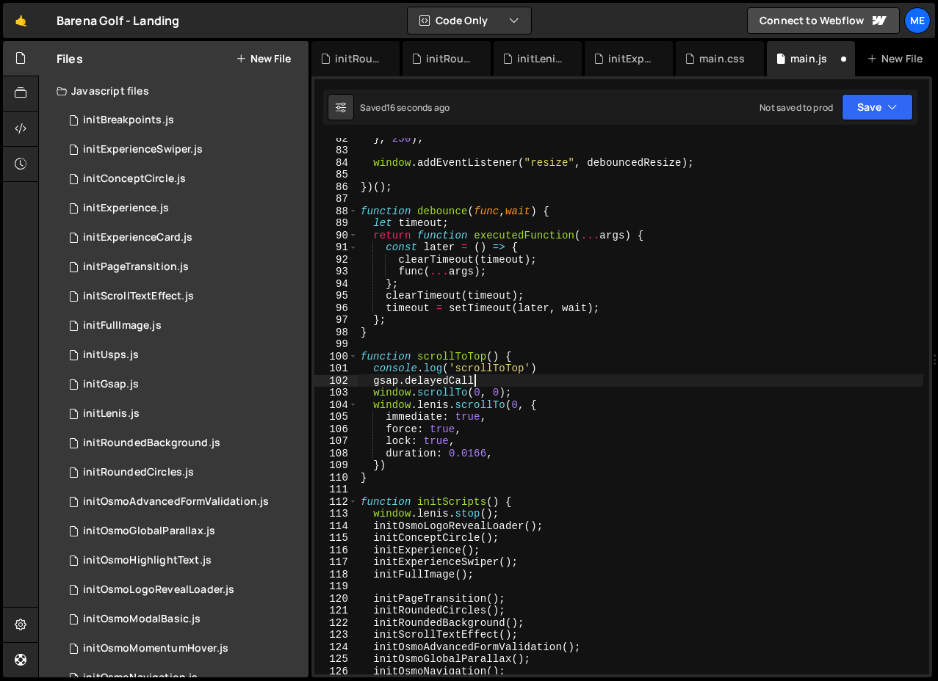
scroll to position [0, 7]
type textarea "gsap.delayedCall(0.5, {})"
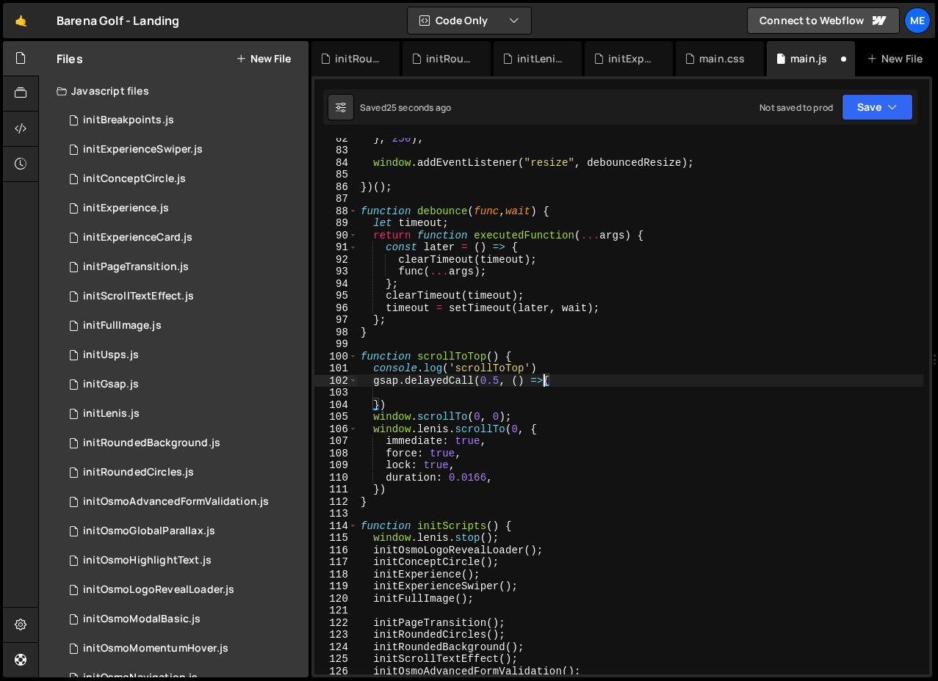
scroll to position [0, 12]
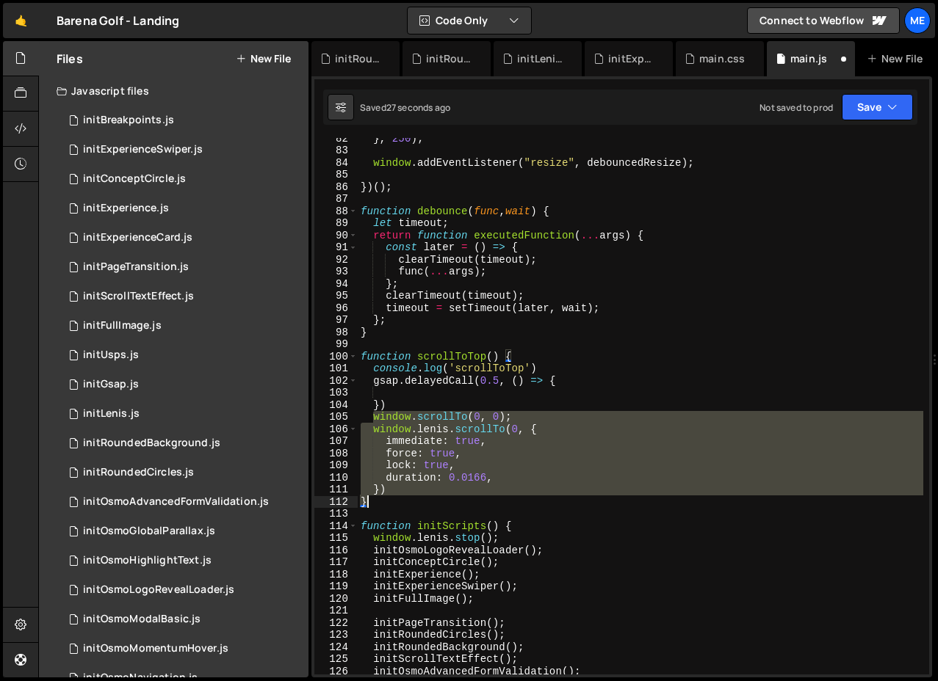
drag, startPoint x: 375, startPoint y: 419, endPoint x: 424, endPoint y: 488, distance: 84.8
click at [424, 488] on div "} , 250 ) ; window . addEventListener ( "resize" , debouncedResize ) ; }) ( ) ;…" at bounding box center [640, 412] width 565 height 561
type textarea "duration: 0.0166, })"
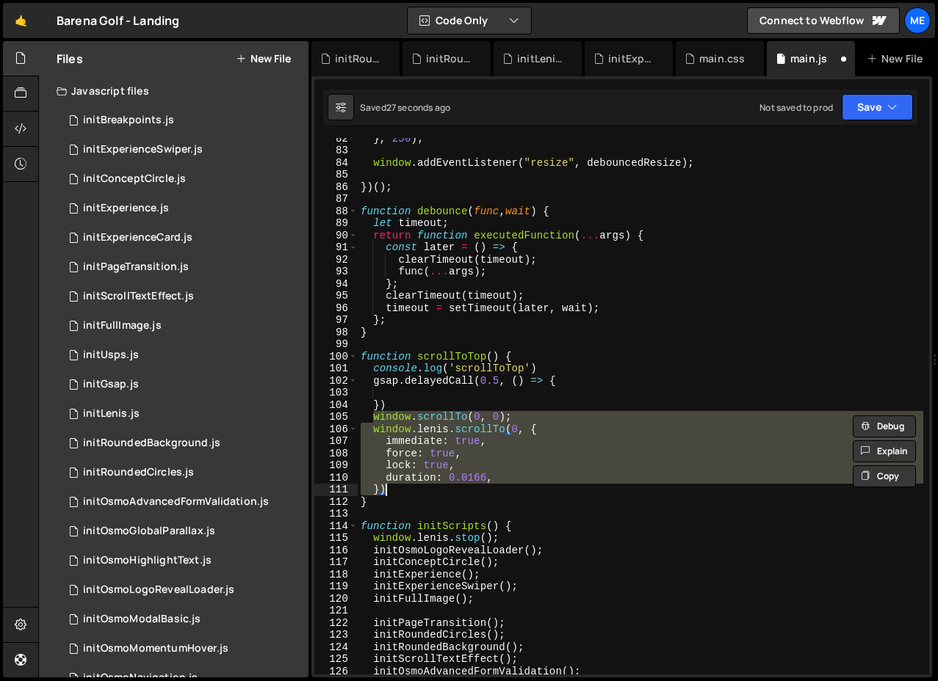
scroll to position [0, 0]
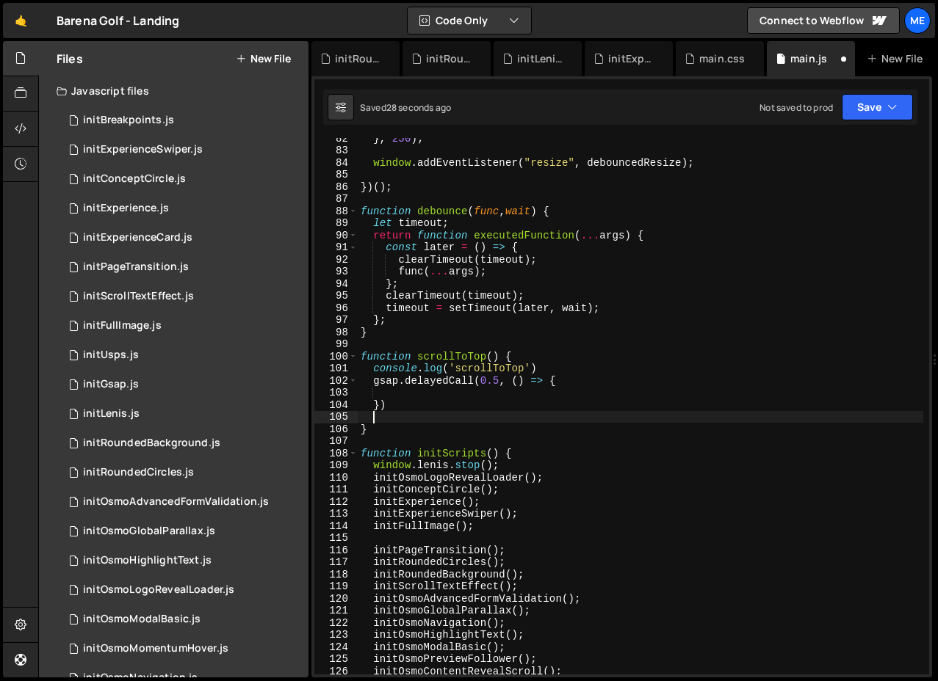
click at [422, 394] on div "} , 250 ) ; window . addEventListener ( "resize" , debouncedResize ) ; }) ( ) ;…" at bounding box center [640, 412] width 565 height 561
paste textarea "})"
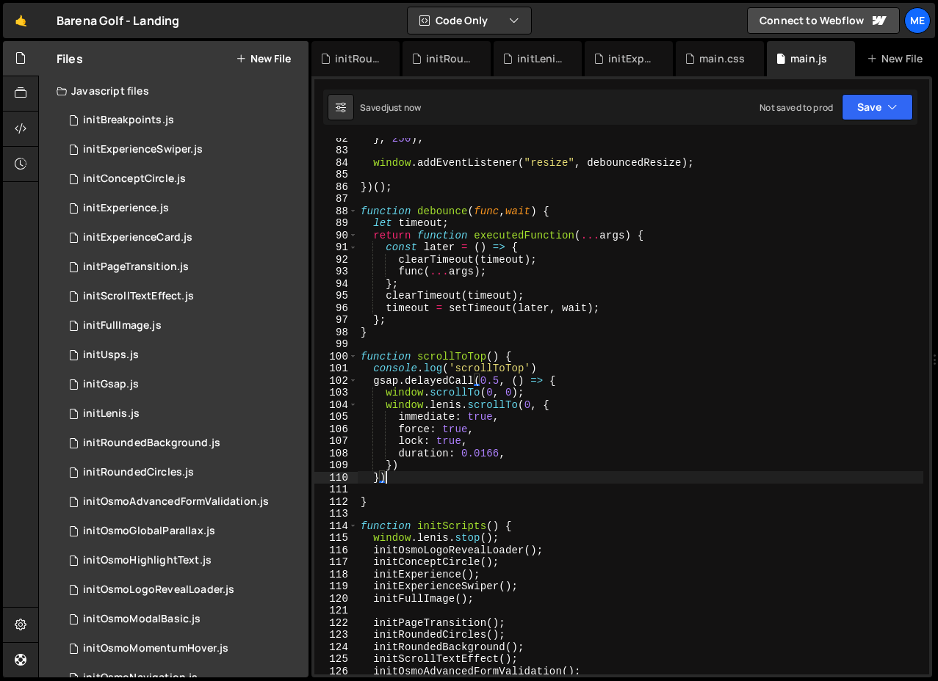
click at [413, 477] on div "} , 250 ) ; window . addEventListener ( "resize" , debouncedResize ) ; }) ( ) ;…" at bounding box center [640, 412] width 565 height 561
type textarea "});"
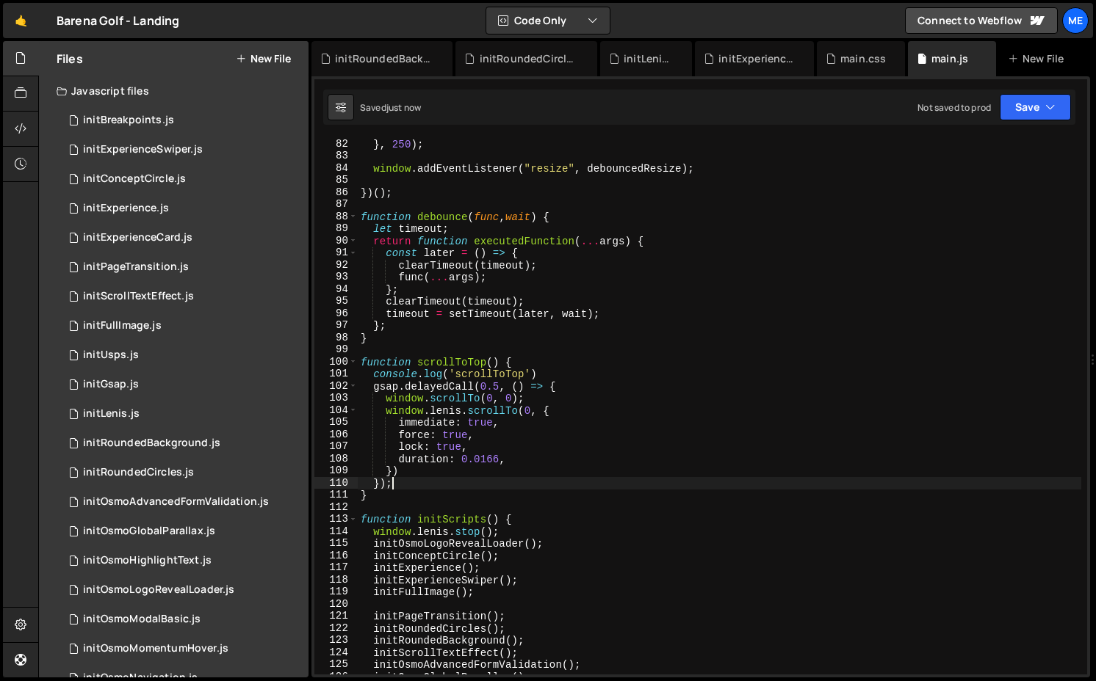
scroll to position [821, 0]
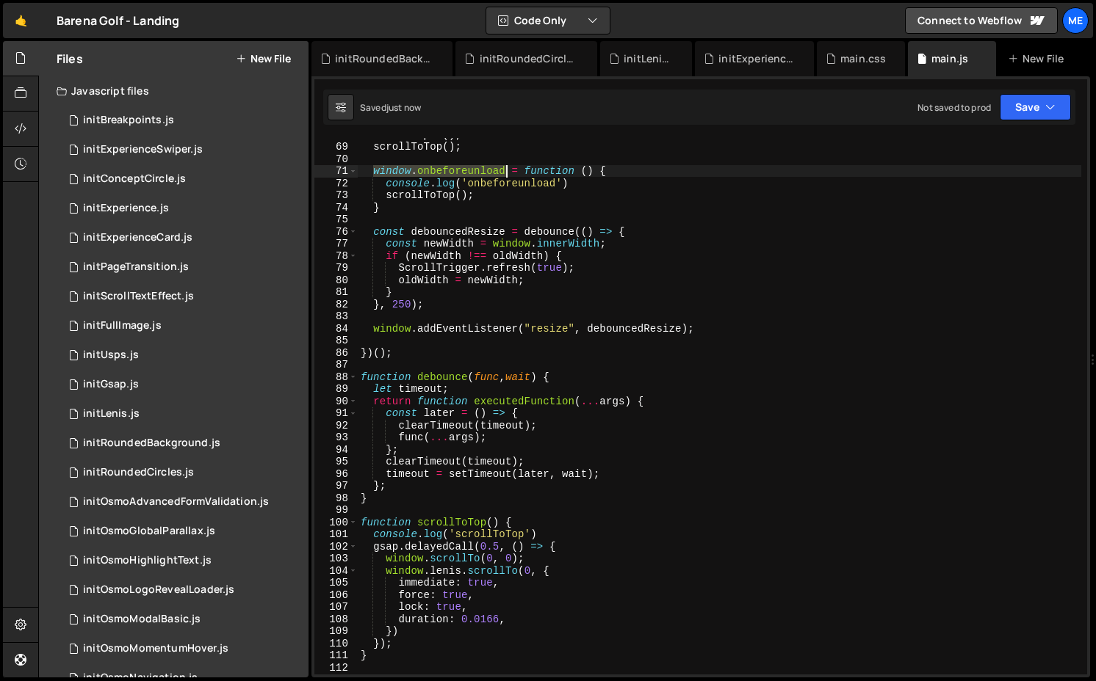
drag, startPoint x: 375, startPoint y: 170, endPoint x: 506, endPoint y: 170, distance: 131.4
click at [506, 170] on div "initScripts ( ) ; scrollToTop ( ) ; window . onbeforeunload = function ( ) { co…" at bounding box center [719, 409] width 723 height 561
type textarea "window.onbeforeunload = function () {"
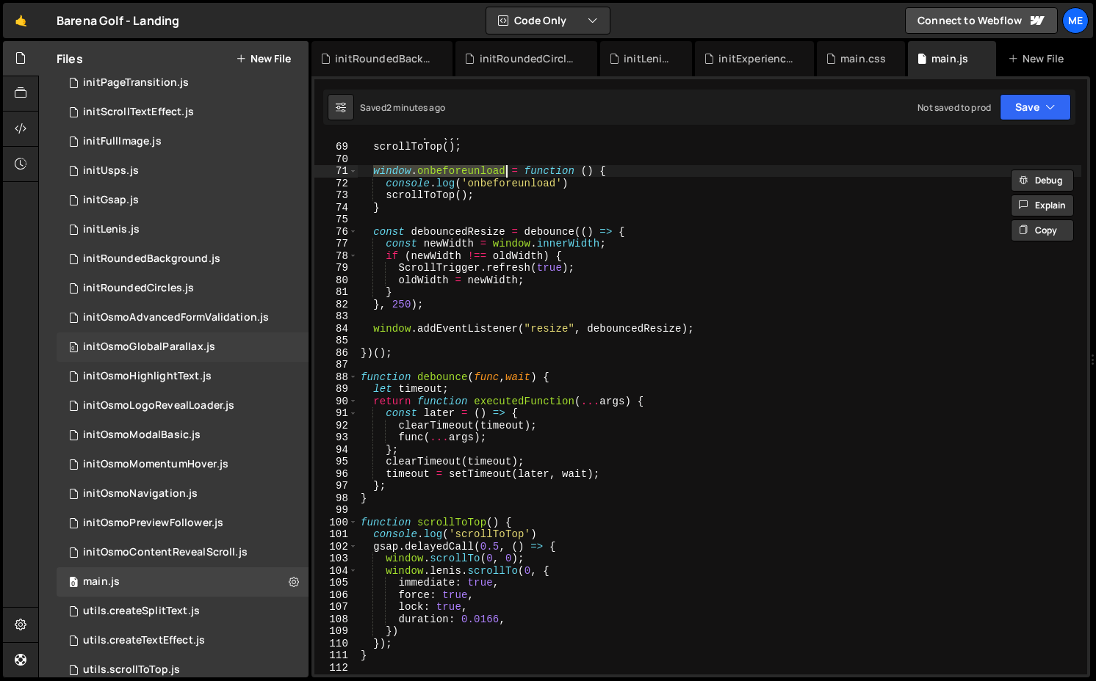
scroll to position [198, 0]
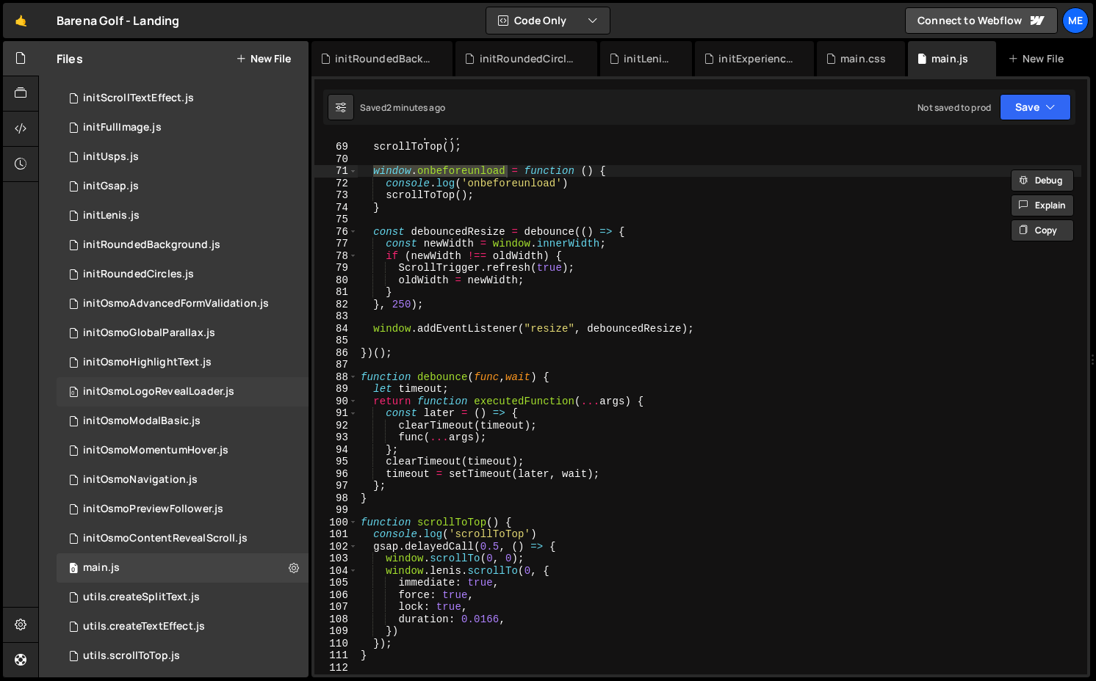
click at [189, 391] on div "initOsmoLogoRevealLoader.js" at bounding box center [158, 392] width 151 height 13
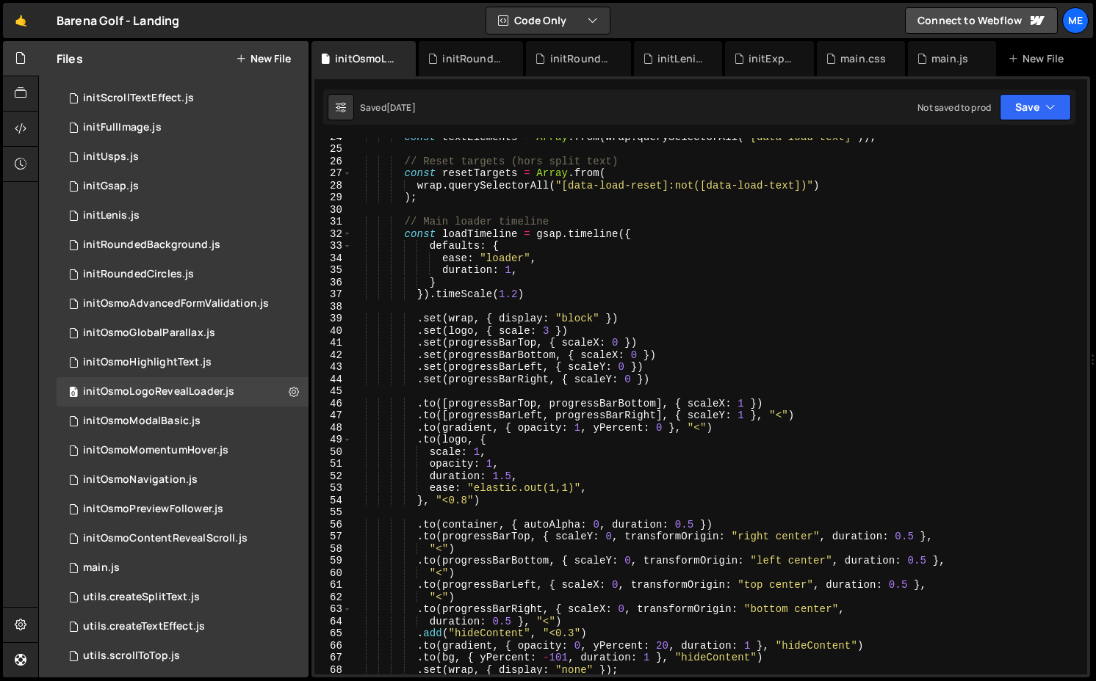
scroll to position [624, 0]
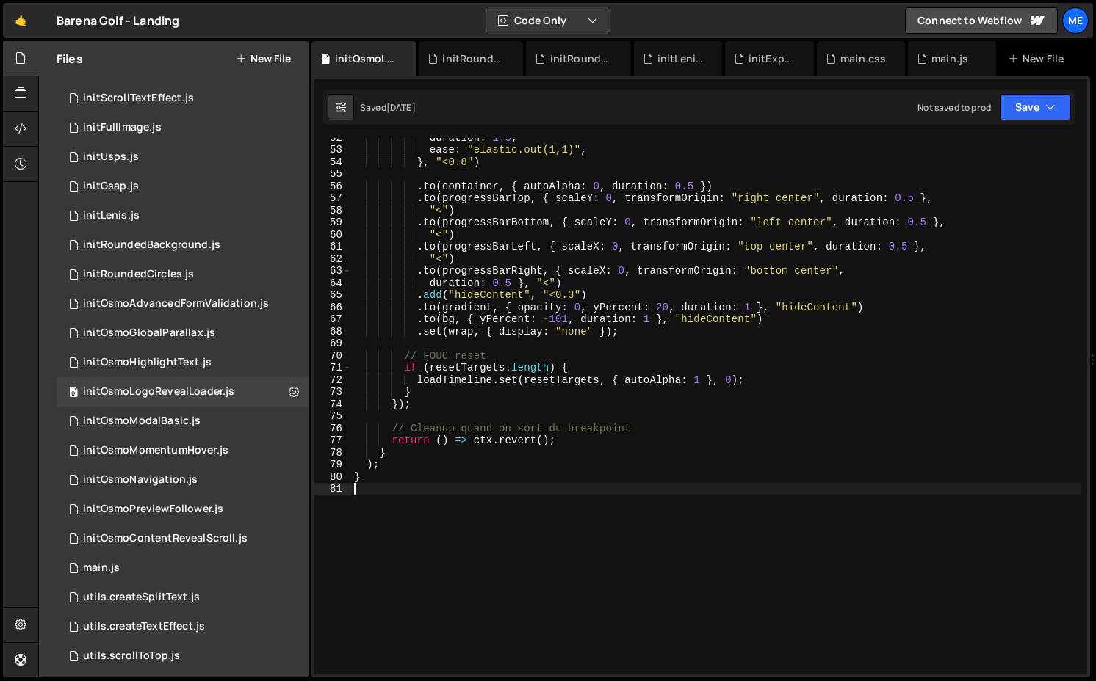
click at [704, 500] on div "duration : 1.5 , ease : "elastic.out(1,1)" , } , "<0.8" ) . to ( container , { …" at bounding box center [716, 411] width 730 height 561
type textarea "}"
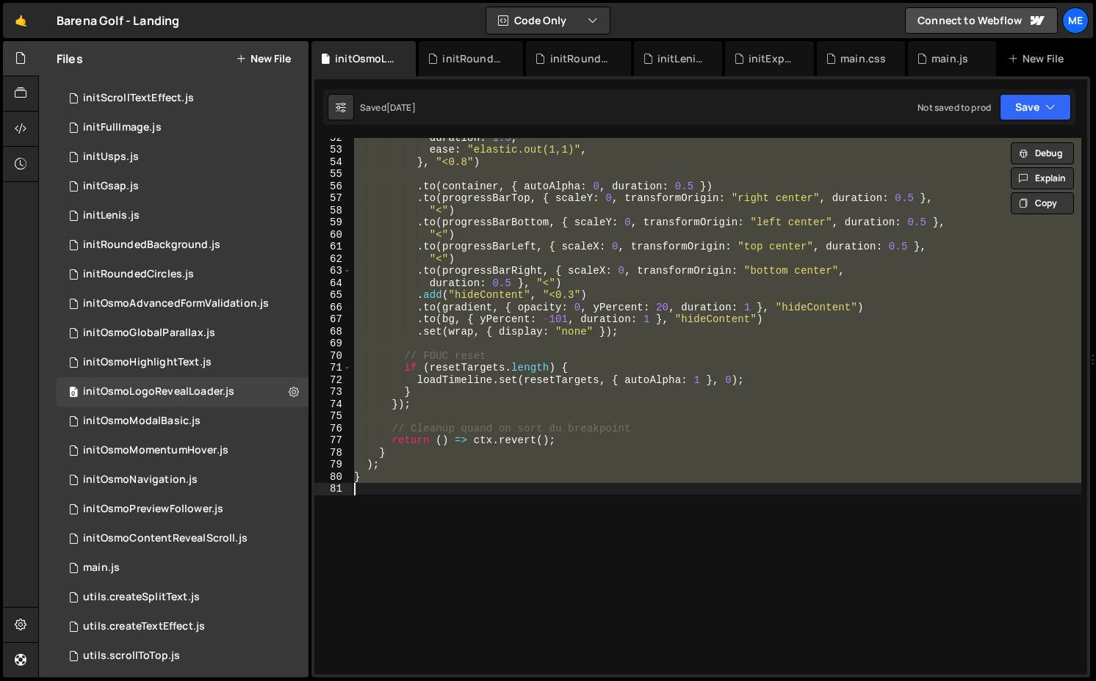
paste textarea
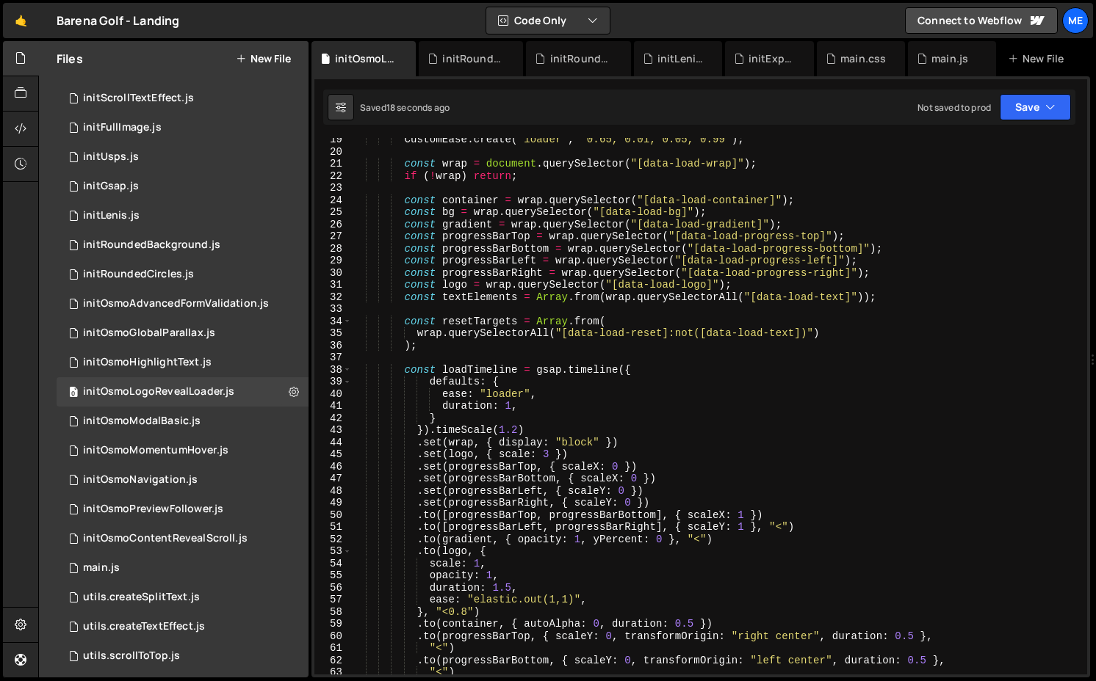
scroll to position [46, 0]
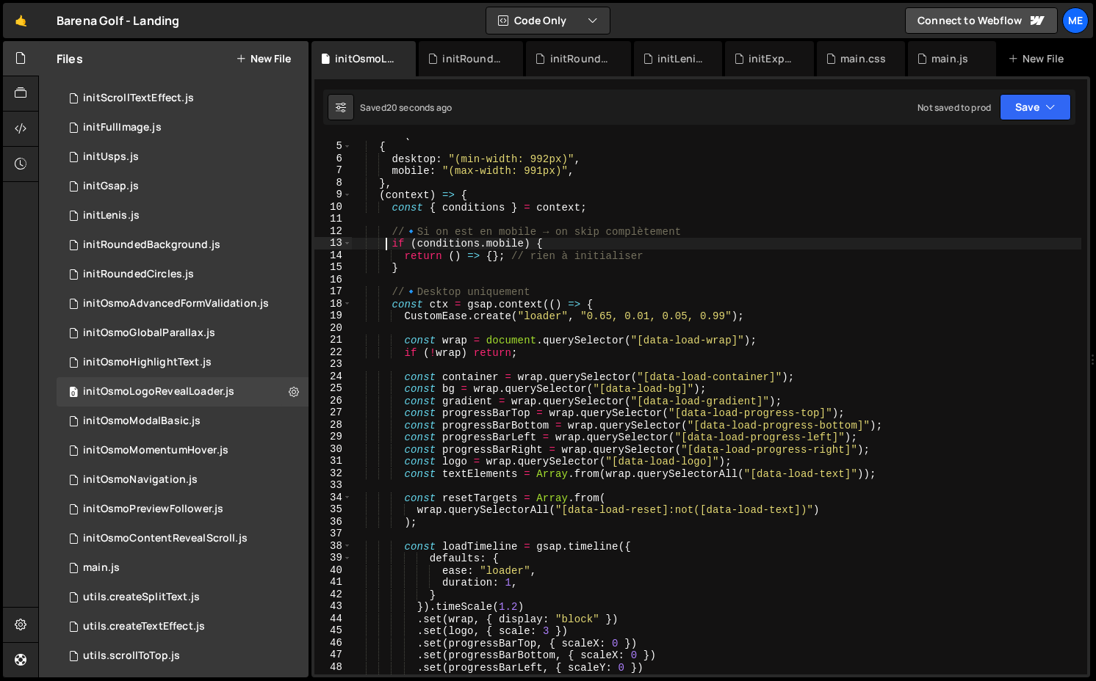
click at [385, 240] on div "mm . add ( { desktop : "(min-width: 992px)" , mobile : "(max-width: 991px)" , }…" at bounding box center [716, 409] width 730 height 561
drag, startPoint x: 506, startPoint y: 256, endPoint x: 731, endPoint y: 262, distance: 225.5
click at [731, 262] on div "mm . add ( { desktop : "(min-width: 992px)" , mobile : "(max-width: 991px)" , }…" at bounding box center [716, 409] width 730 height 561
type textarea "// 🔹 Si on est en mobile → on skip complètement"
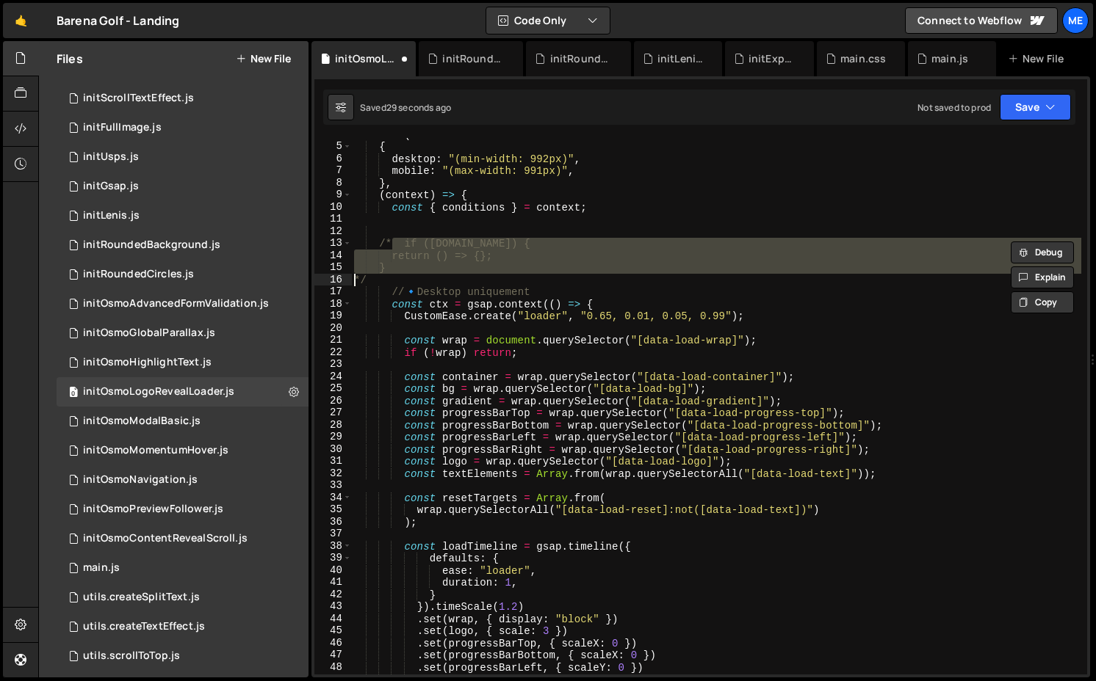
click at [389, 285] on div "mm . add ( { desktop : "(min-width: 992px)" , mobile : "(max-width: 991px)" , }…" at bounding box center [716, 409] width 730 height 561
type textarea "*/"
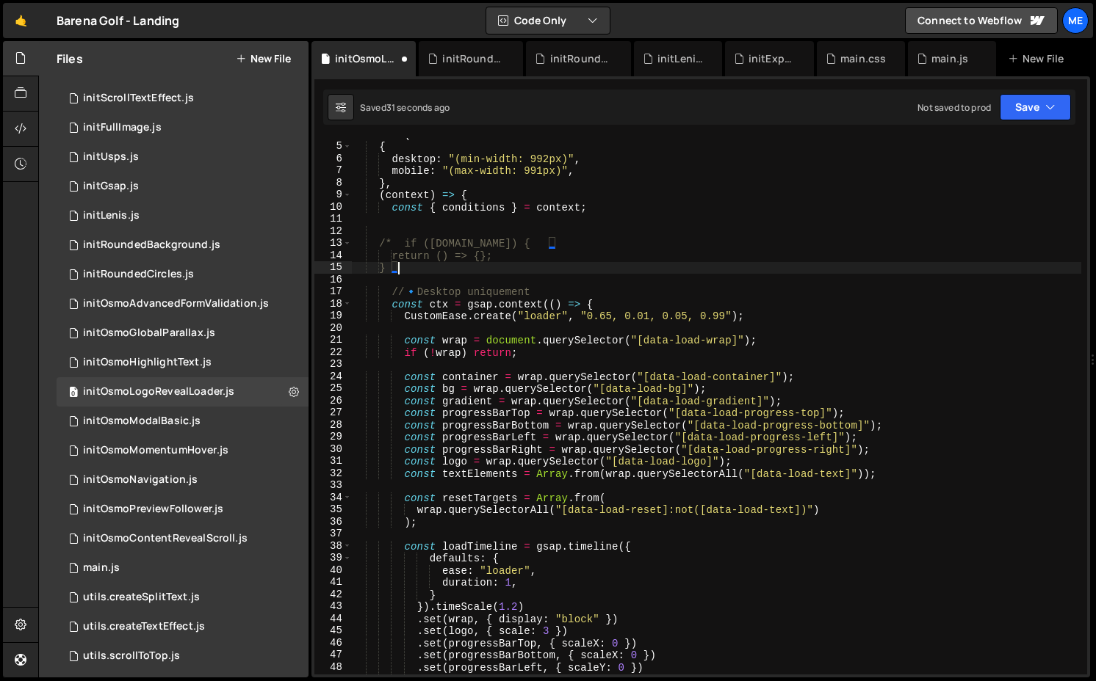
paste textarea "*/"
type textarea "}*/"
click at [401, 276] on div "mm . add ( { desktop : "(min-width: 992px)" , mobile : "(max-width: 991px)" , }…" at bounding box center [716, 409] width 730 height 561
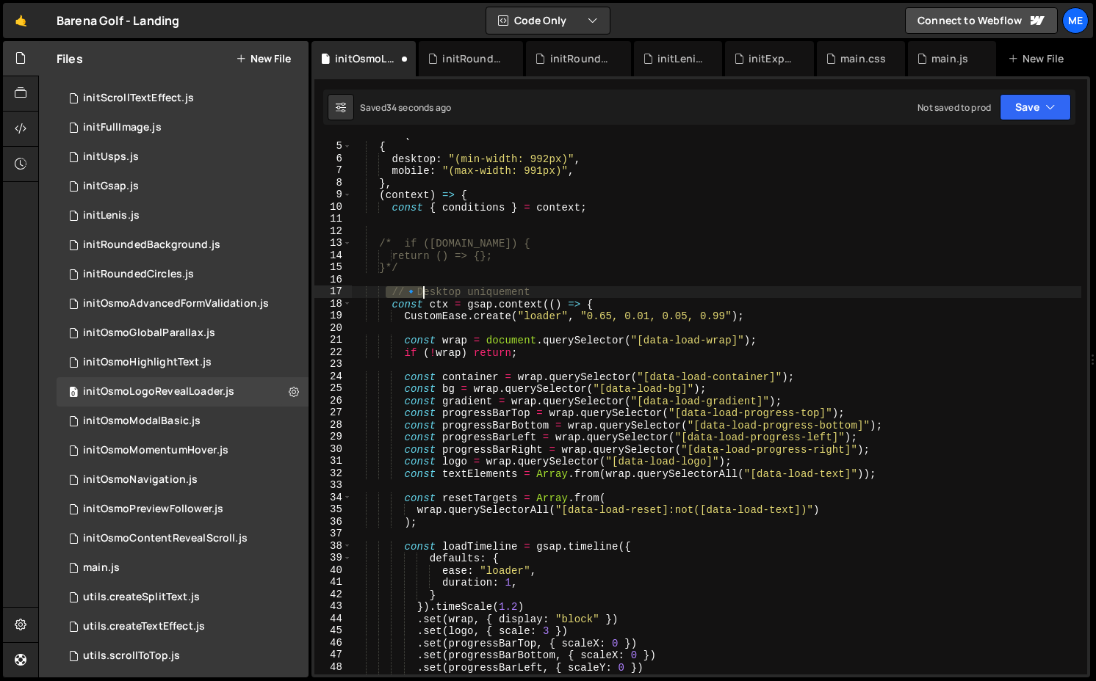
drag, startPoint x: 383, startPoint y: 294, endPoint x: 618, endPoint y: 293, distance: 235.0
click at [618, 294] on div "mm . add ( { desktop : "(min-width: 992px)" , mobile : "(max-width: 991px)" , }…" at bounding box center [716, 409] width 730 height 561
type textarea "// 🔹 Desktop uniquement"
type textarea "CustomEase.create("loader", "0.65, 0.01, 0.05, 0.99");"
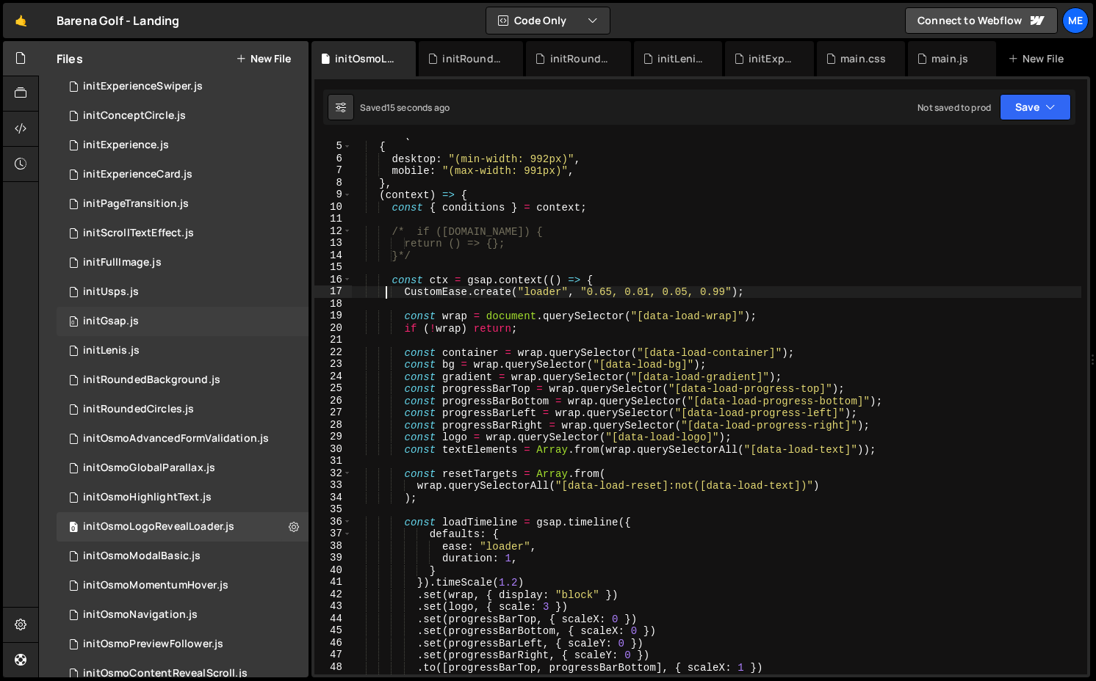
scroll to position [0, 0]
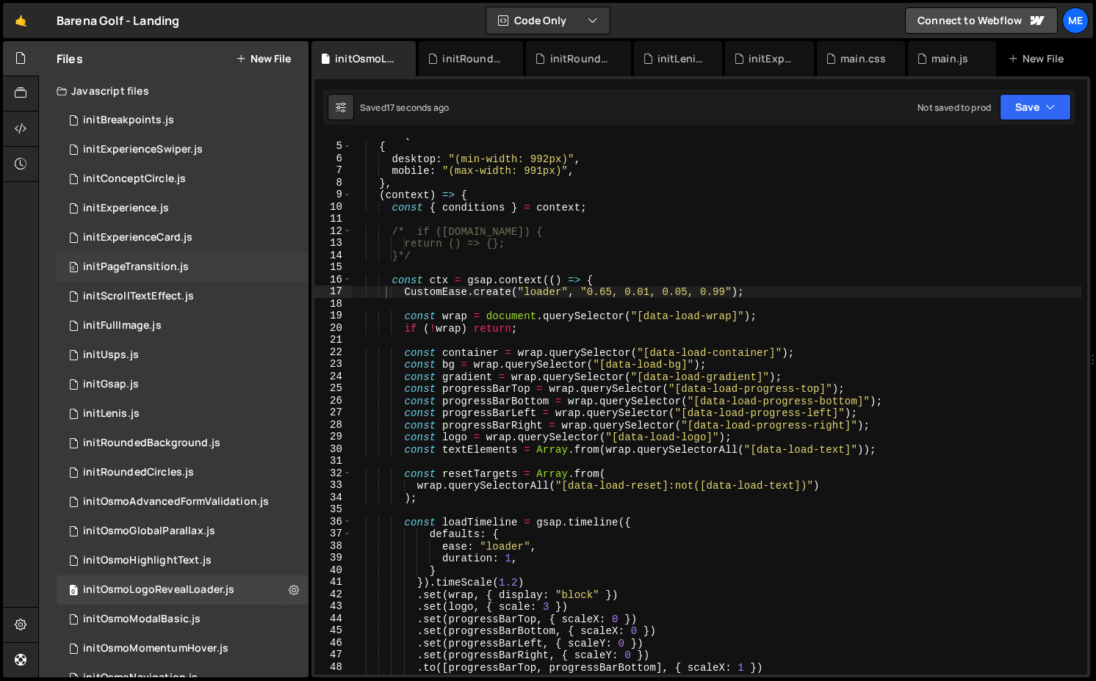
click at [154, 275] on div "0 initPageTransition.js 0" at bounding box center [183, 267] width 252 height 29
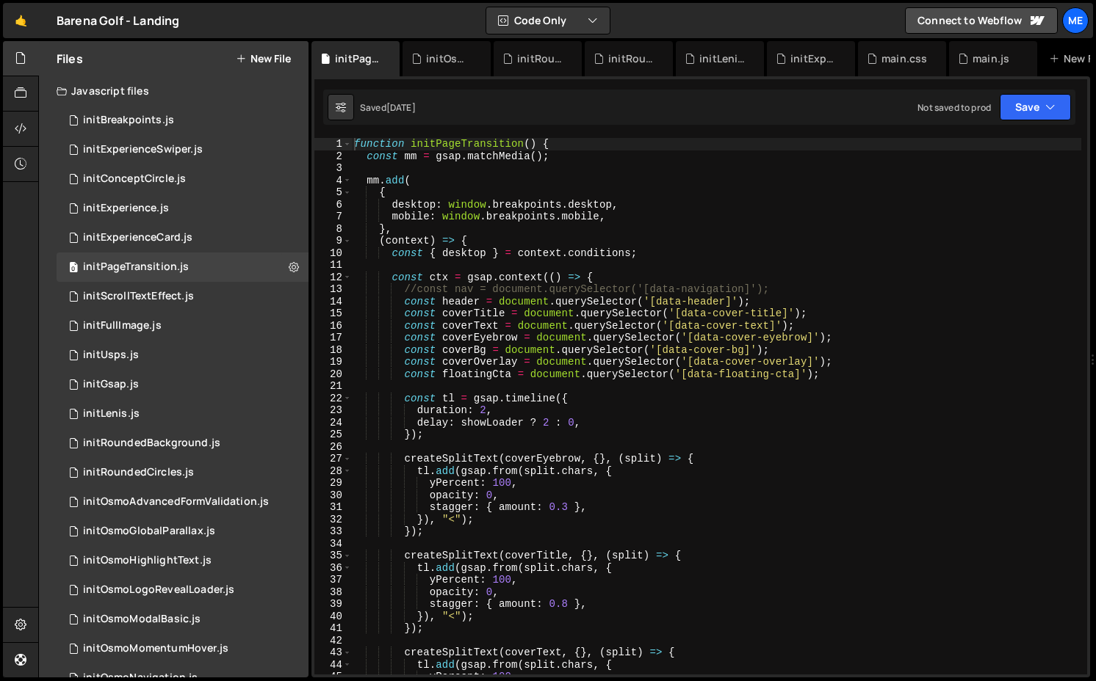
click at [488, 422] on div "function initPageTransition ( ) { const mm = gsap . matchMedia ( ) ; mm . add (…" at bounding box center [716, 418] width 730 height 561
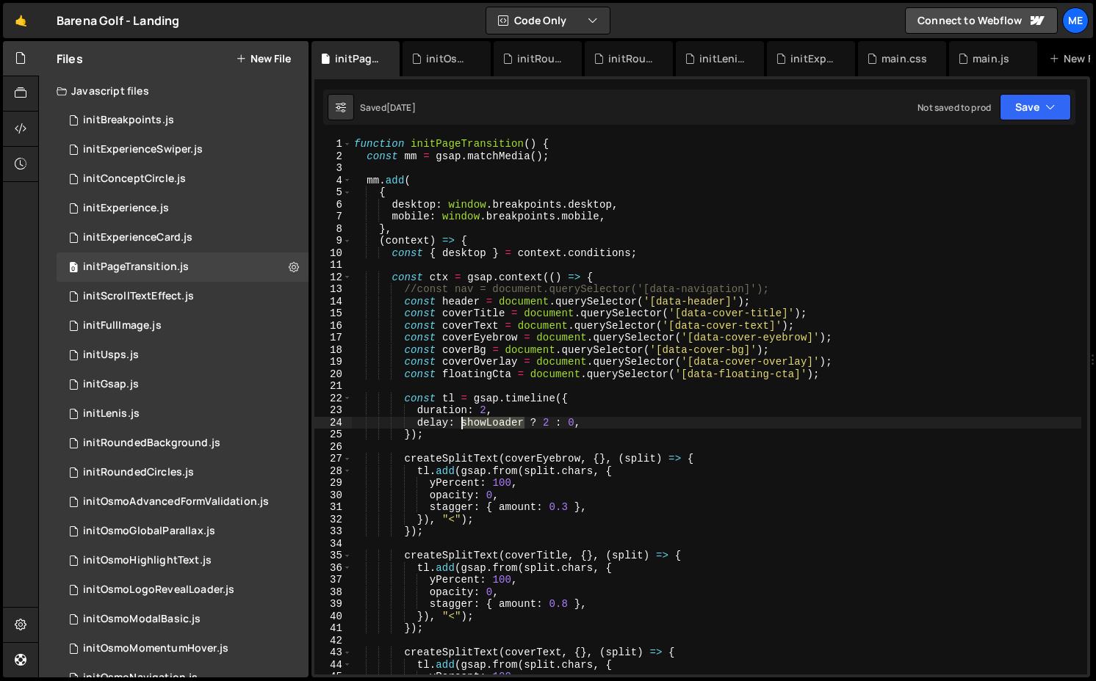
click at [488, 422] on div "function initPageTransition ( ) { const mm = gsap . matchMedia ( ) ; mm . add (…" at bounding box center [716, 418] width 730 height 561
click at [416, 221] on div "function initPageTransition ( ) { const mm = gsap . matchMedia ( ) ; mm . add (…" at bounding box center [716, 418] width 730 height 561
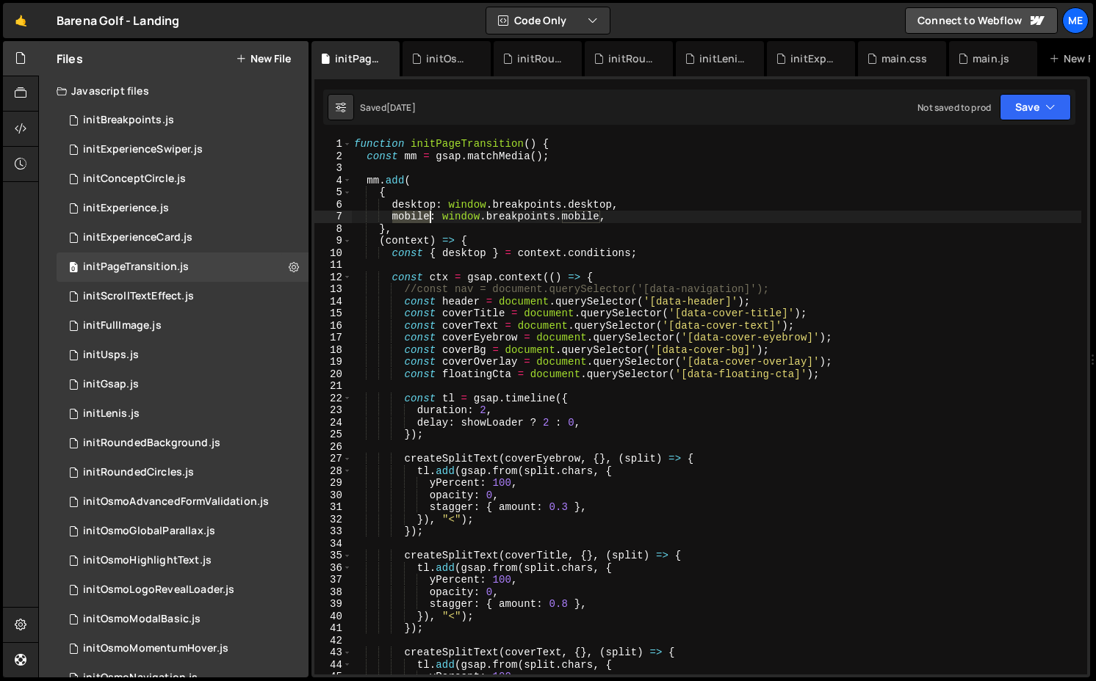
click at [416, 221] on div "function initPageTransition ( ) { const mm = gsap . matchMedia ( ) ; mm . add (…" at bounding box center [716, 418] width 730 height 561
click at [464, 424] on div "function initPageTransition ( ) { const mm = gsap . matchMedia ( ) ; mm . add (…" at bounding box center [716, 418] width 730 height 561
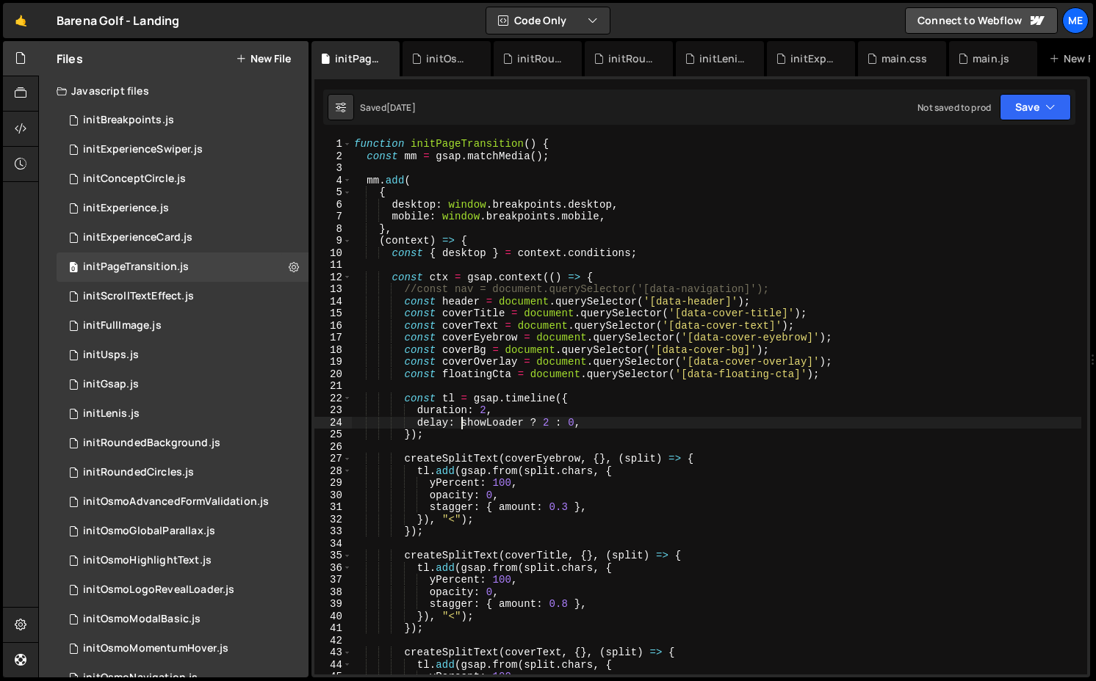
click at [473, 257] on div "function initPageTransition ( ) { const mm = gsap . matchMedia ( ) ; mm . add (…" at bounding box center [716, 418] width 730 height 561
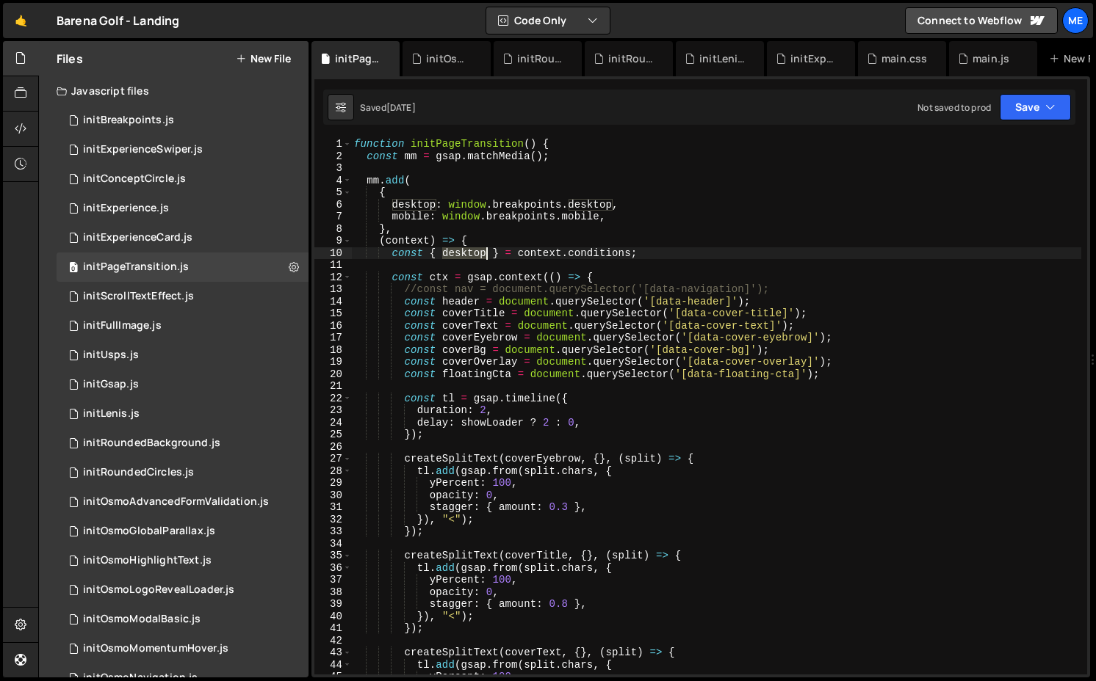
click at [473, 257] on div "function initPageTransition ( ) { const mm = gsap . matchMedia ( ) ; mm . add (…" at bounding box center [716, 418] width 730 height 561
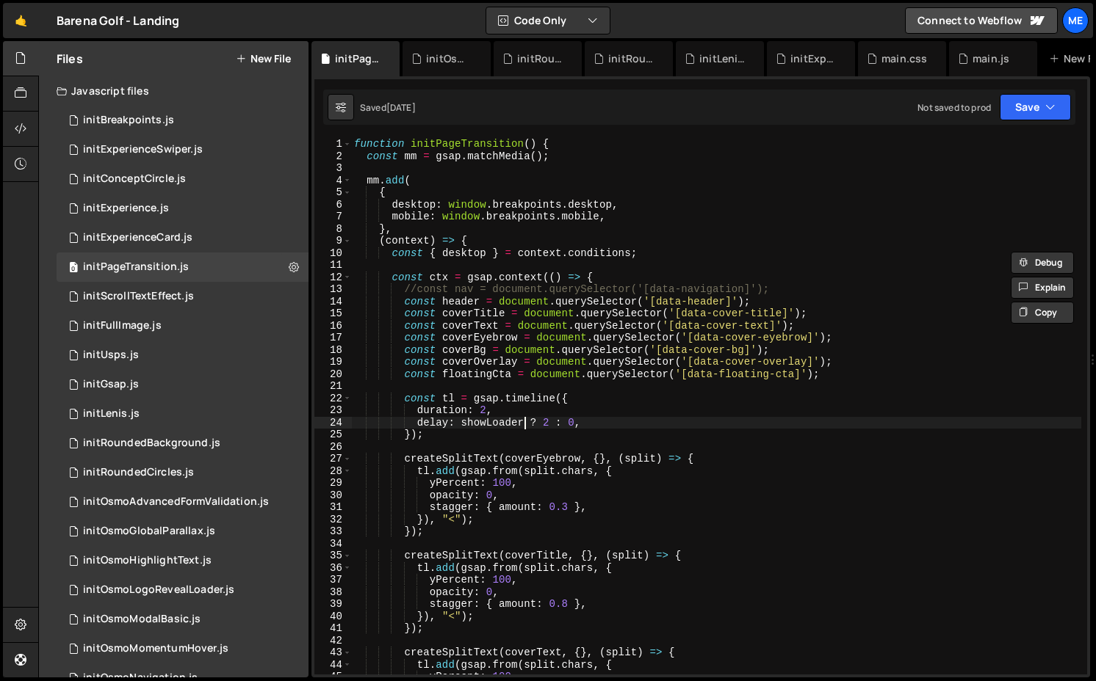
click at [524, 424] on div "function initPageTransition ( ) { const mm = gsap . matchMedia ( ) ; mm . add (…" at bounding box center [716, 418] width 730 height 561
paste textarea "desktop"
drag, startPoint x: 548, startPoint y: 427, endPoint x: 529, endPoint y: 427, distance: 18.4
click at [529, 427] on div "function initPageTransition ( ) { const mm = gsap . matchMedia ( ) ; mm . add (…" at bounding box center [716, 418] width 730 height 561
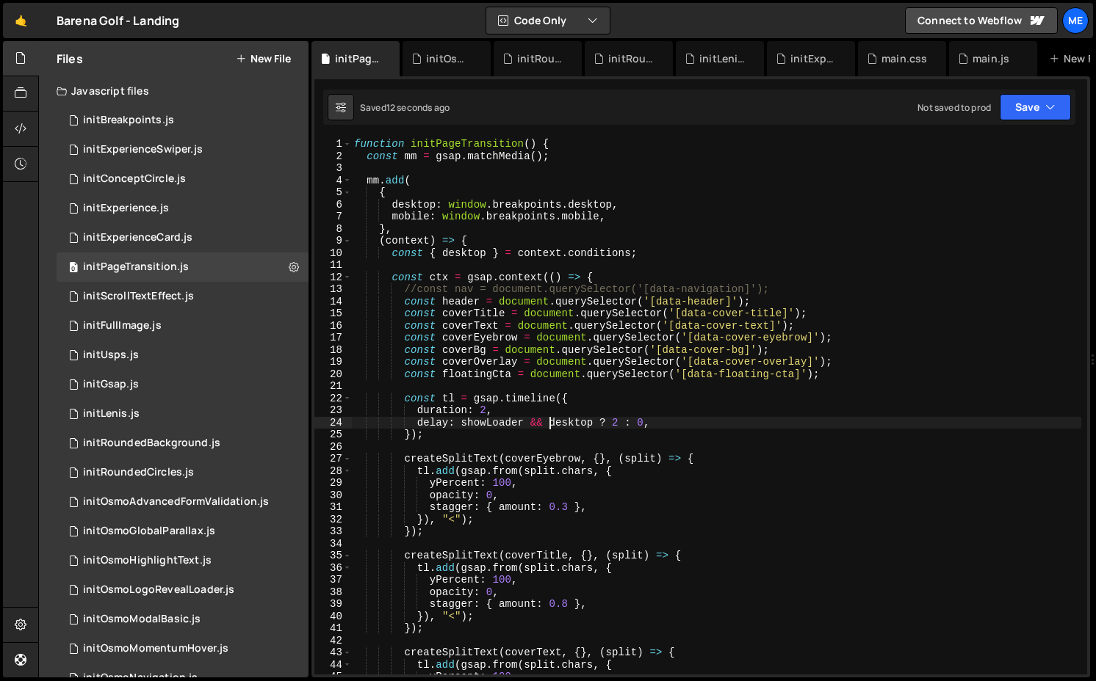
click at [656, 254] on div "function initPageTransition ( ) { const mm = gsap . matchMedia ( ) ; mm . add (…" at bounding box center [716, 418] width 730 height 561
type textarea "const { desktop } = context.conditions;"
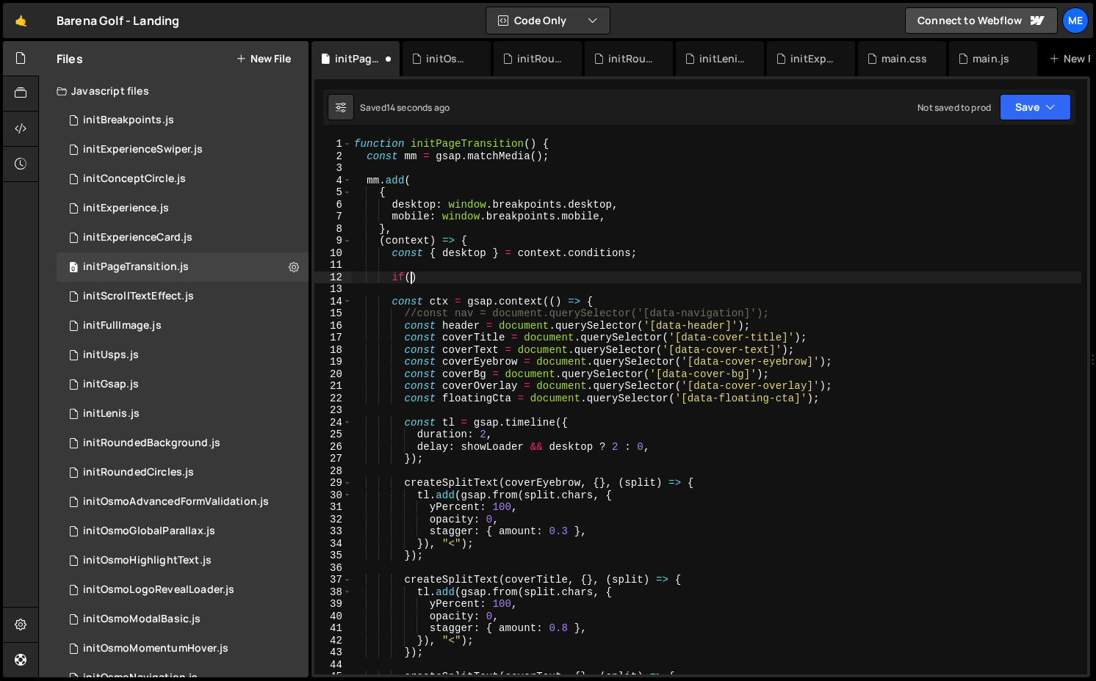
scroll to position [0, 3]
type textarea "if()"
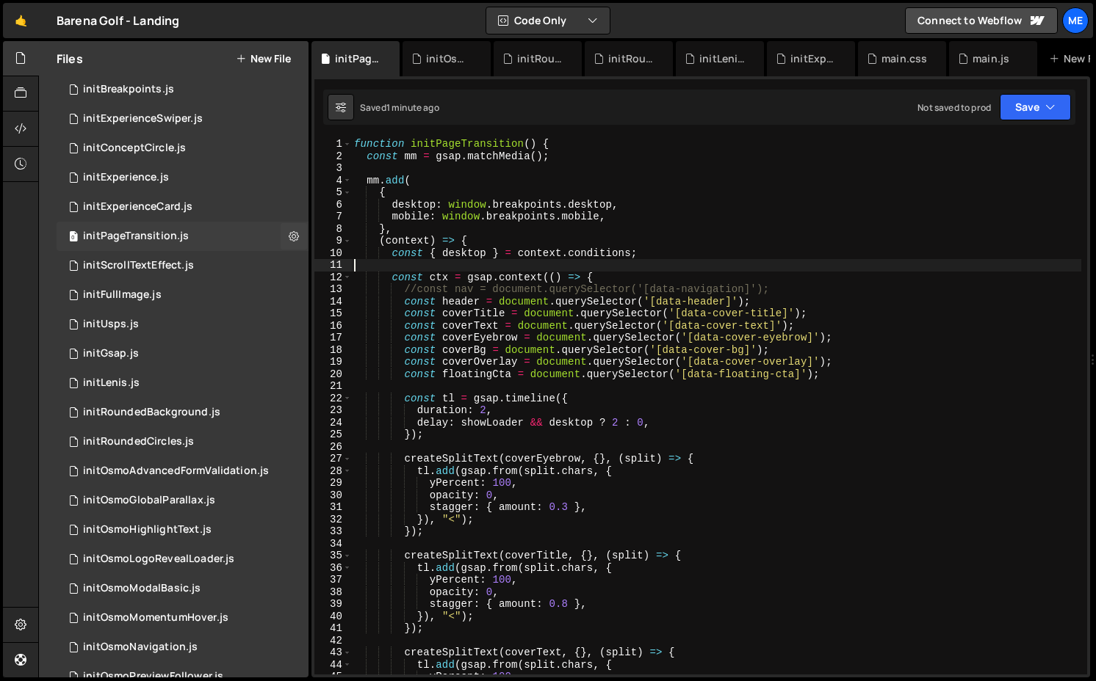
scroll to position [33, 0]
click at [168, 362] on div "0 initGsap.js 0" at bounding box center [183, 351] width 252 height 29
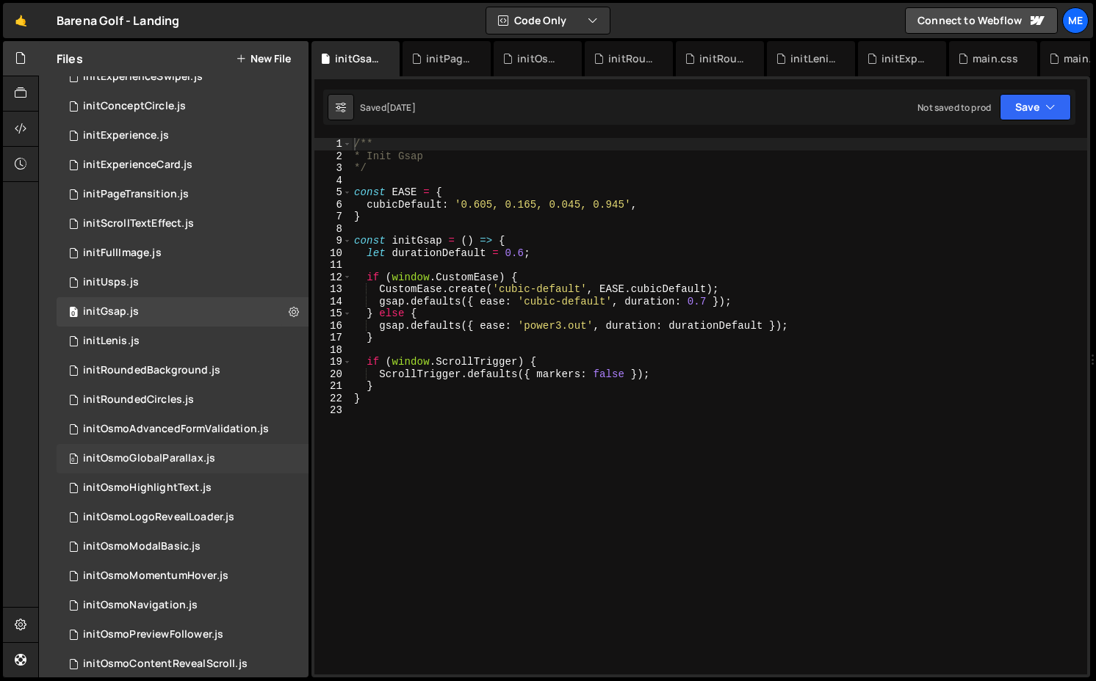
scroll to position [75, 0]
click at [172, 515] on div "initOsmoLogoRevealLoader.js" at bounding box center [158, 515] width 151 height 13
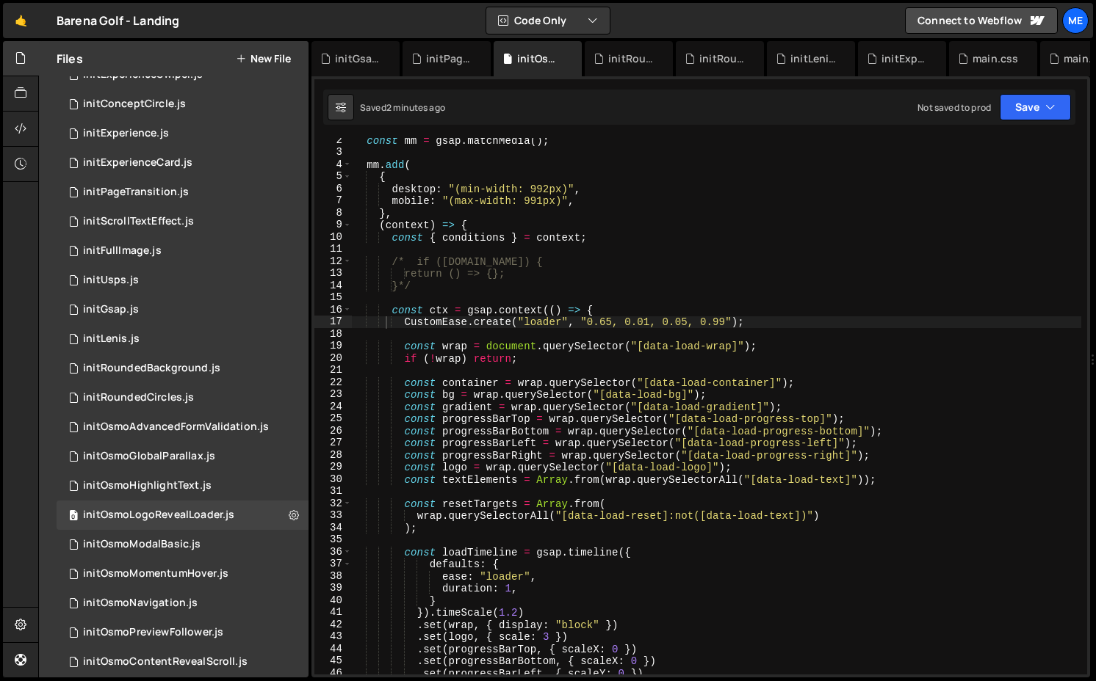
scroll to position [15, 0]
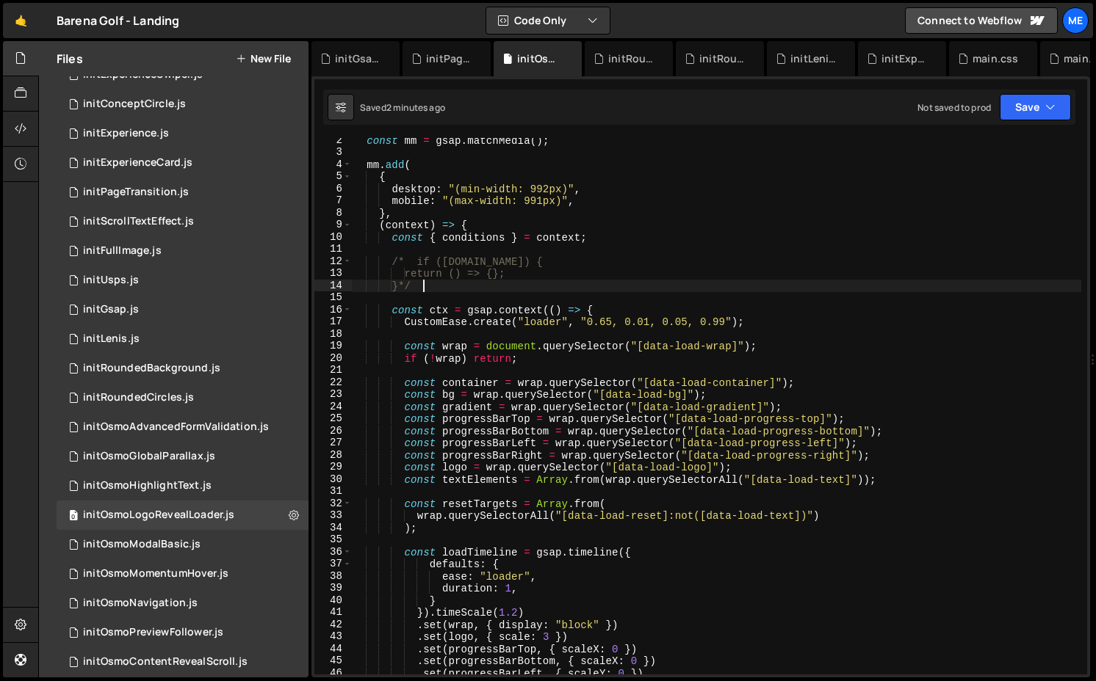
click at [441, 291] on div "const mm = gsap . matchMedia ( ) ; mm . add ( { desktop : "(min-width: 992px)" …" at bounding box center [716, 414] width 730 height 561
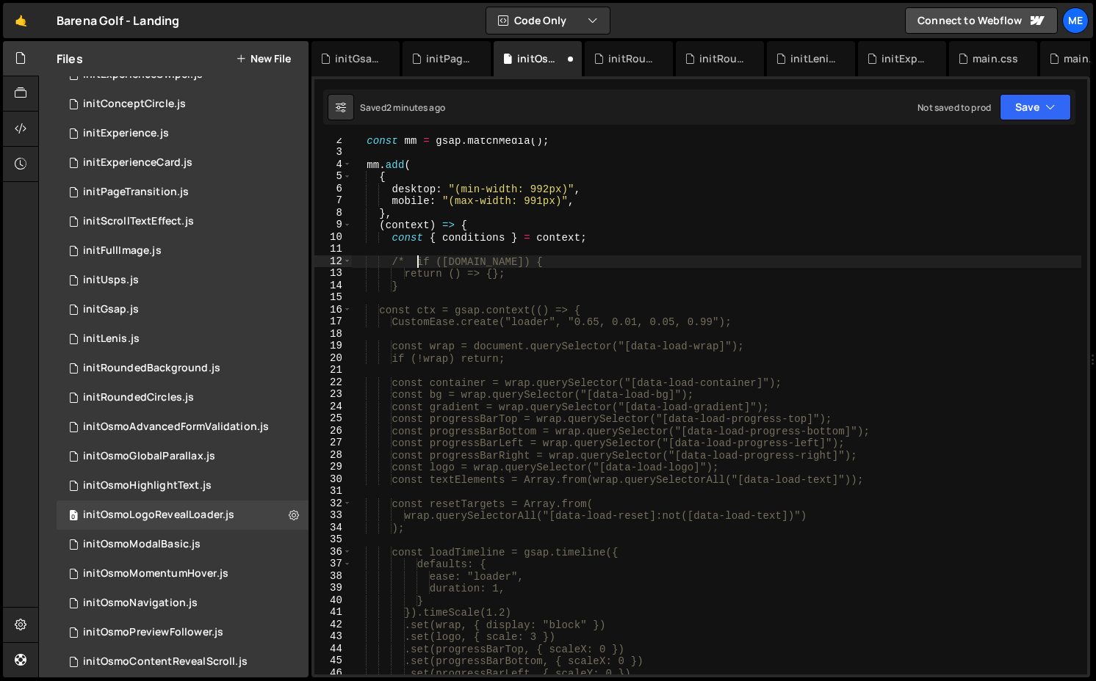
click at [416, 259] on div "const mm = gsap . matchMedia ( ) ; mm . add ( { desktop : "(min-width: 992px)" …" at bounding box center [716, 414] width 730 height 561
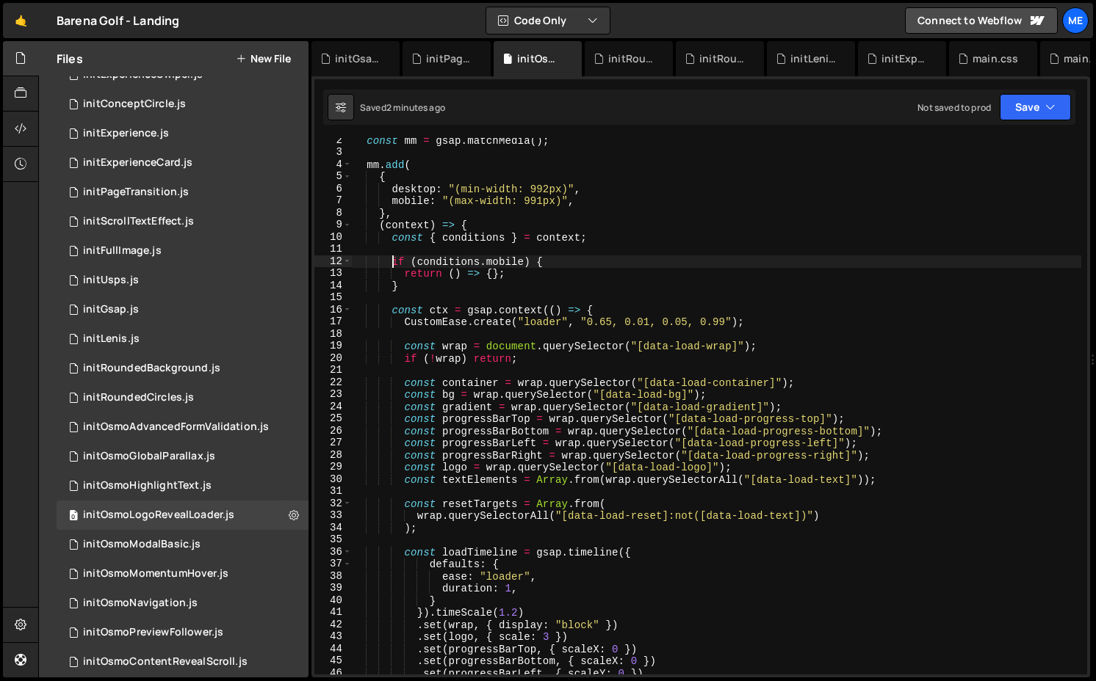
click at [574, 269] on div "const mm = gsap . matchMedia ( ) ; mm . add ( { desktop : "(min-width: 992px)" …" at bounding box center [716, 414] width 730 height 561
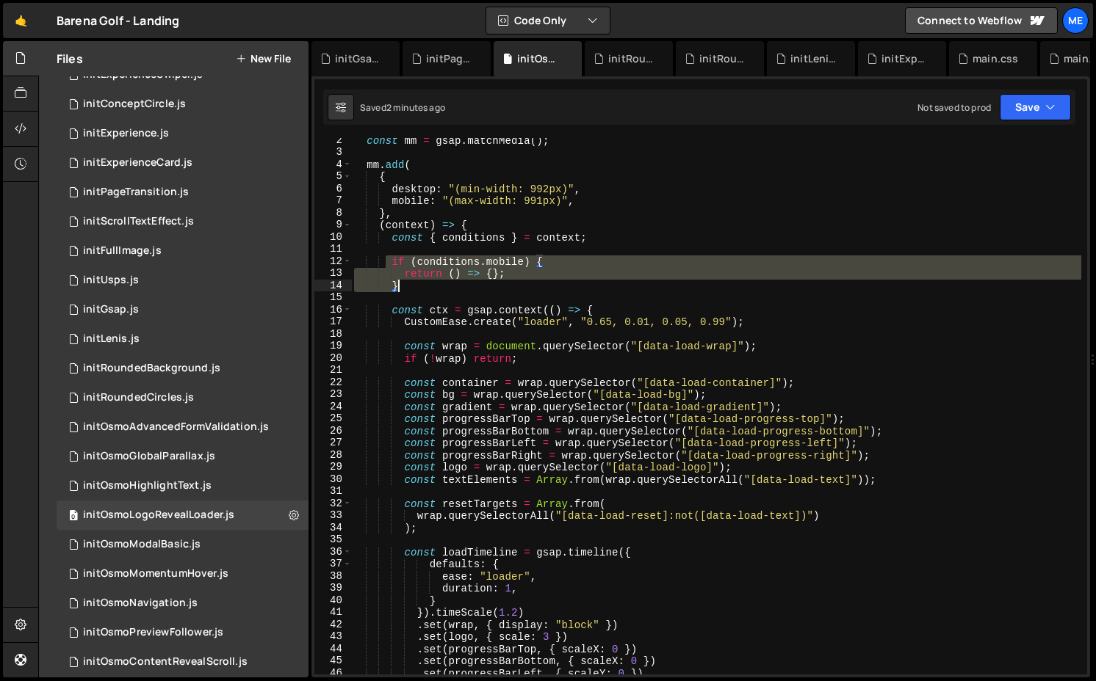
drag, startPoint x: 387, startPoint y: 260, endPoint x: 417, endPoint y: 288, distance: 41.1
click at [417, 288] on div "const mm = gsap . matchMedia ( ) ; mm . add ( { desktop : "(min-width: 992px)" …" at bounding box center [716, 414] width 730 height 561
type textarea "return () => {}; }"
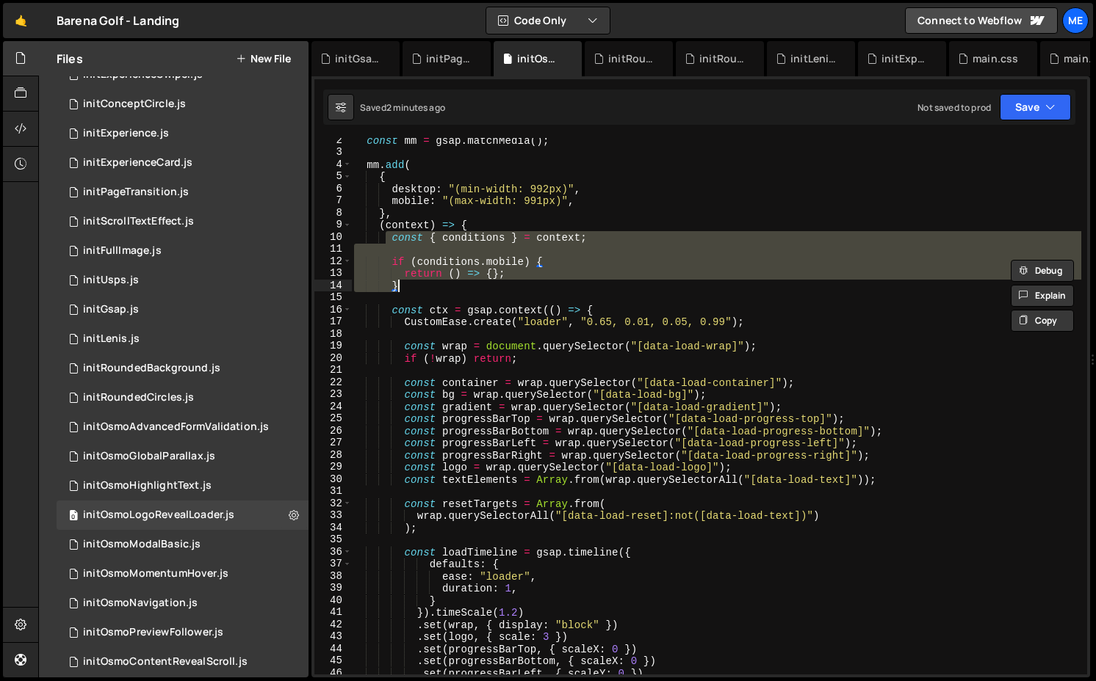
drag, startPoint x: 388, startPoint y: 238, endPoint x: 455, endPoint y: 288, distance: 83.4
click at [455, 288] on div "const mm = gsap . matchMedia ( ) ; mm . add ( { desktop : "(min-width: 992px)" …" at bounding box center [716, 414] width 730 height 561
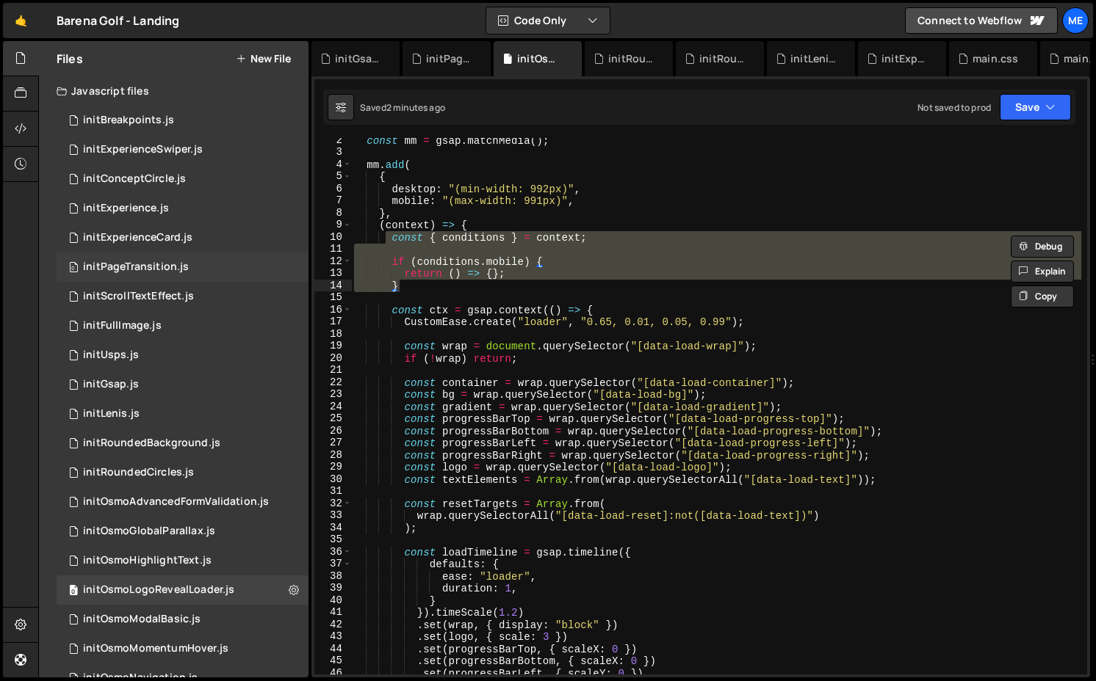
click at [145, 262] on div "initPageTransition.js" at bounding box center [136, 267] width 106 height 13
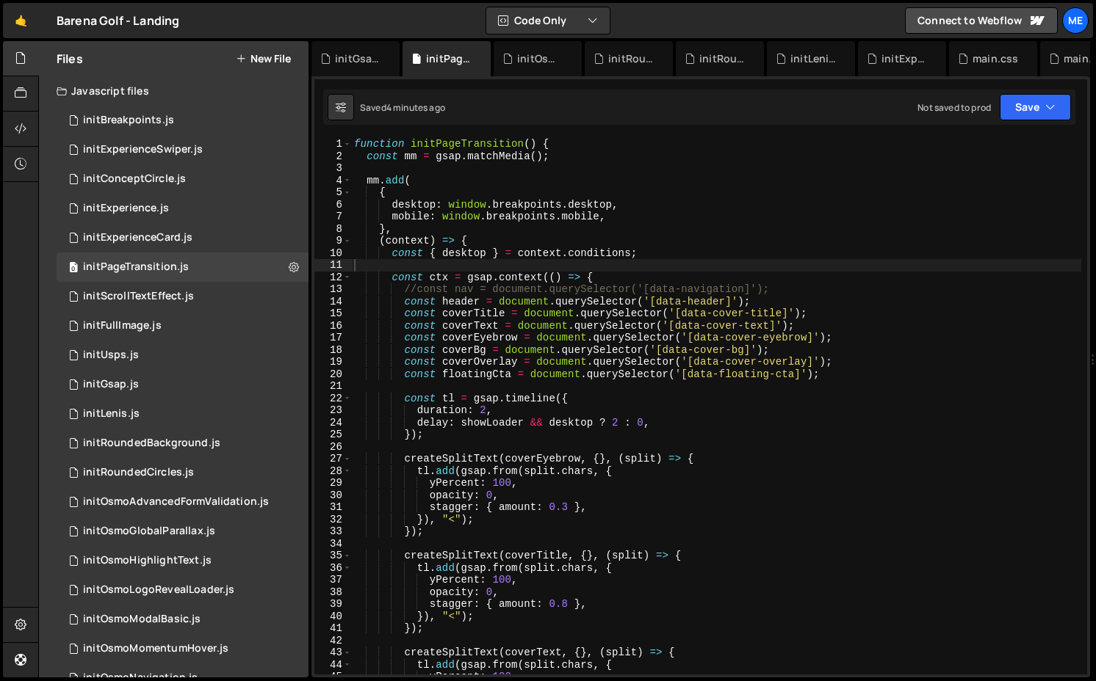
click at [488, 253] on div "function initPageTransition ( ) { const mm = gsap . matchMedia ( ) ; mm . add (…" at bounding box center [716, 418] width 730 height 561
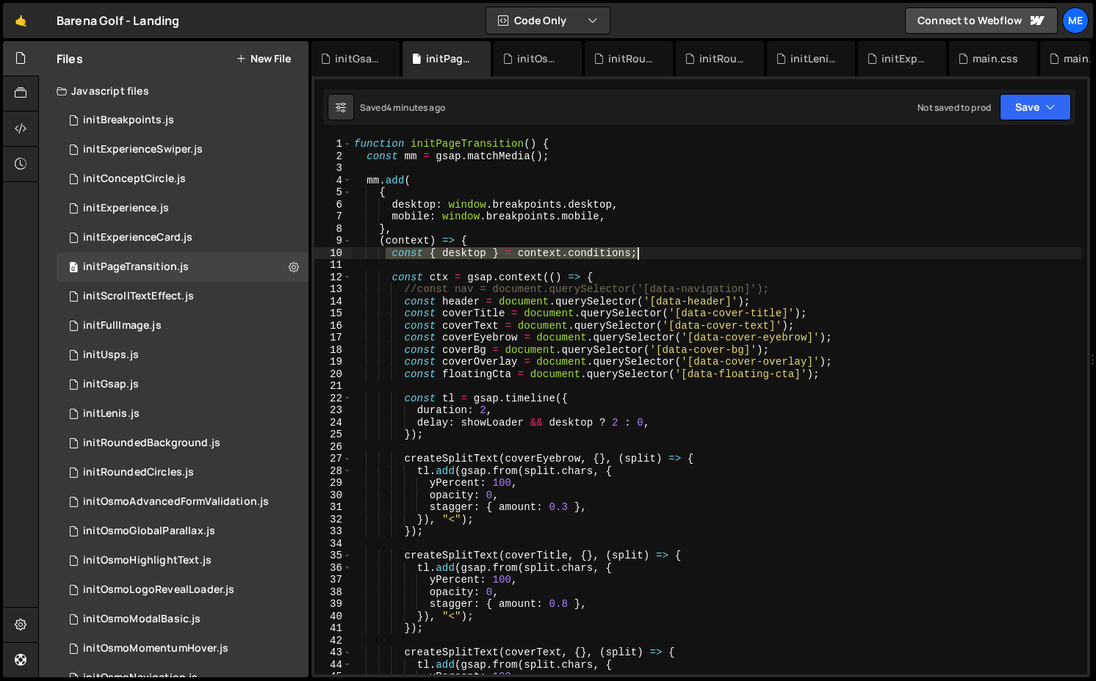
drag, startPoint x: 390, startPoint y: 255, endPoint x: 661, endPoint y: 255, distance: 271.0
click at [661, 255] on div "function initPageTransition ( ) { const mm = gsap . matchMedia ( ) ; mm . add (…" at bounding box center [716, 418] width 730 height 561
paste textarea "}"
click at [487, 253] on div "function initPageTransition ( ) { const mm = gsap . matchMedia ( ) ; mm . add (…" at bounding box center [716, 406] width 730 height 537
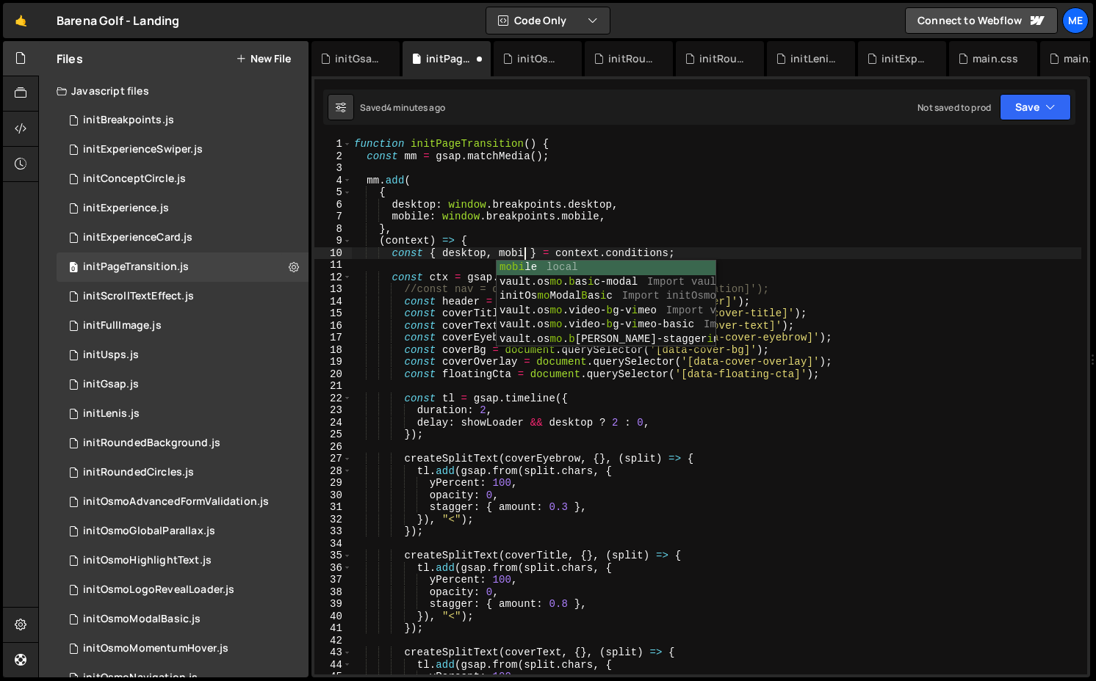
scroll to position [0, 12]
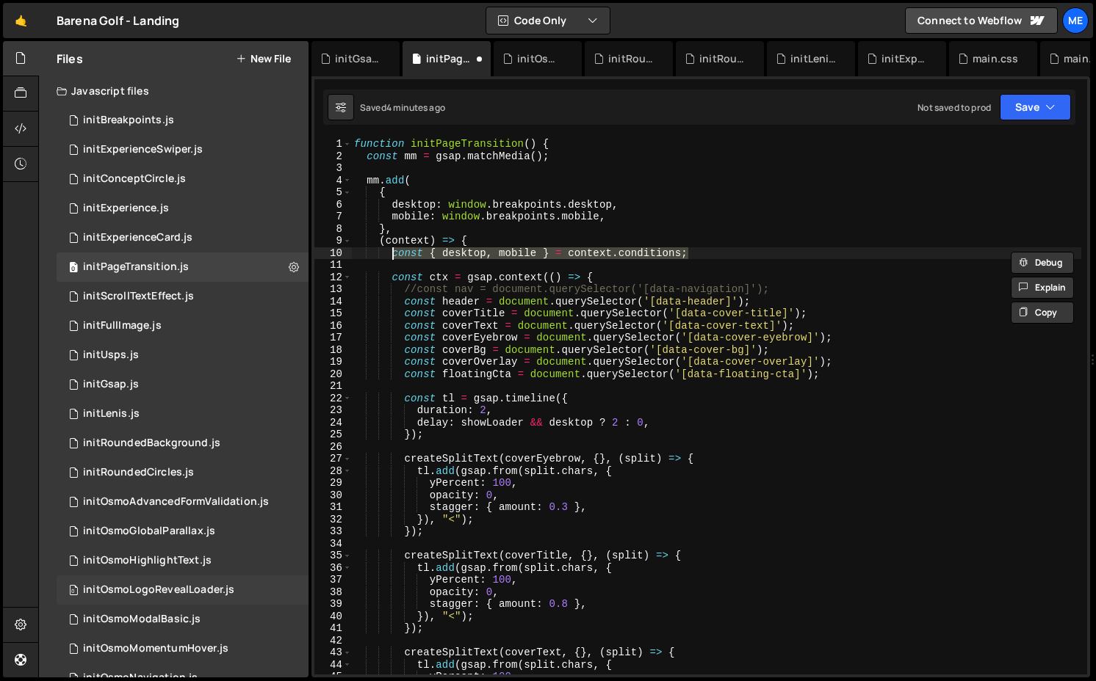
type textarea "const { desktop, mobile } = context.conditions;"
click at [151, 584] on div "initOsmoLogoRevealLoader.js" at bounding box center [158, 590] width 151 height 13
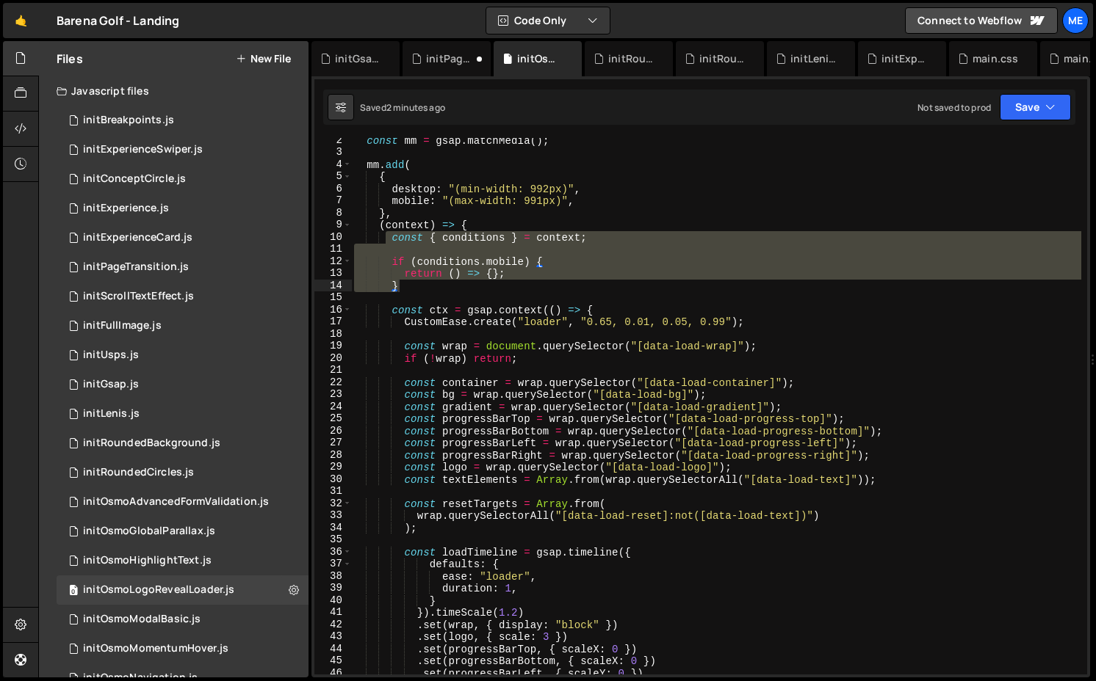
click at [396, 242] on div "const mm = gsap . matchMedia ( ) ; mm . add ( { desktop : "(min-width: 992px)" …" at bounding box center [716, 406] width 730 height 537
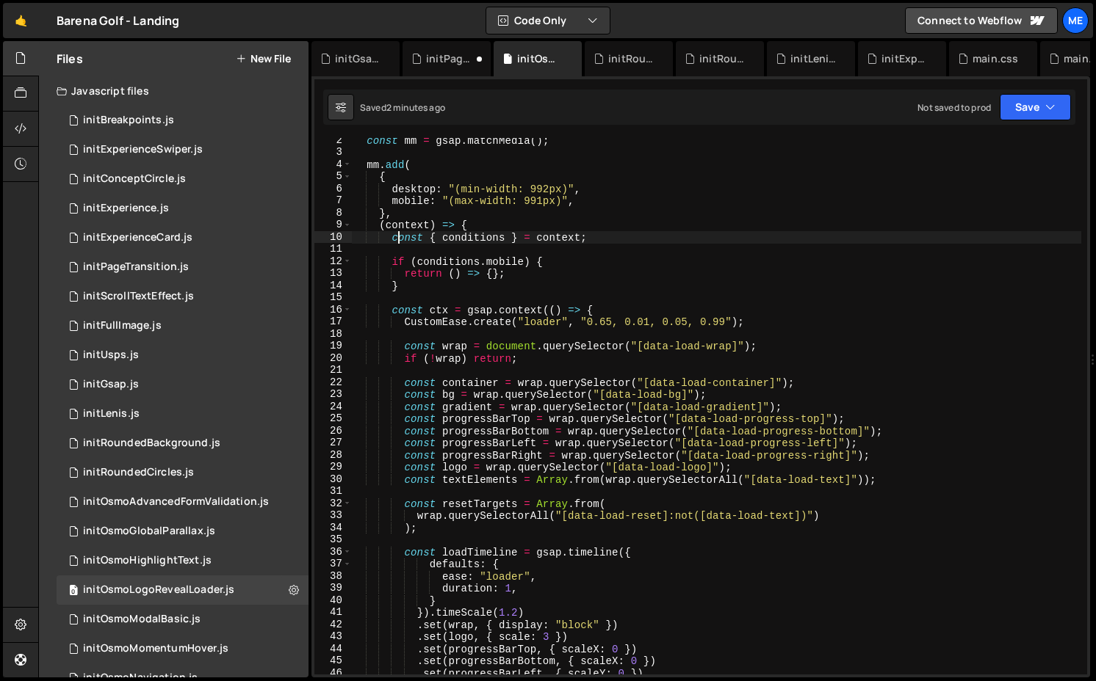
click at [630, 236] on div "const mm = gsap . matchMedia ( ) ; mm . add ( { desktop : "(min-width: 992px)" …" at bounding box center [716, 414] width 730 height 561
paste textarea "desktop, mobile } = context.conditions"
click at [526, 239] on div "const mm = gsap . matchMedia ( ) ; mm . add ( { desktop : "(min-width: 992px)" …" at bounding box center [716, 414] width 730 height 561
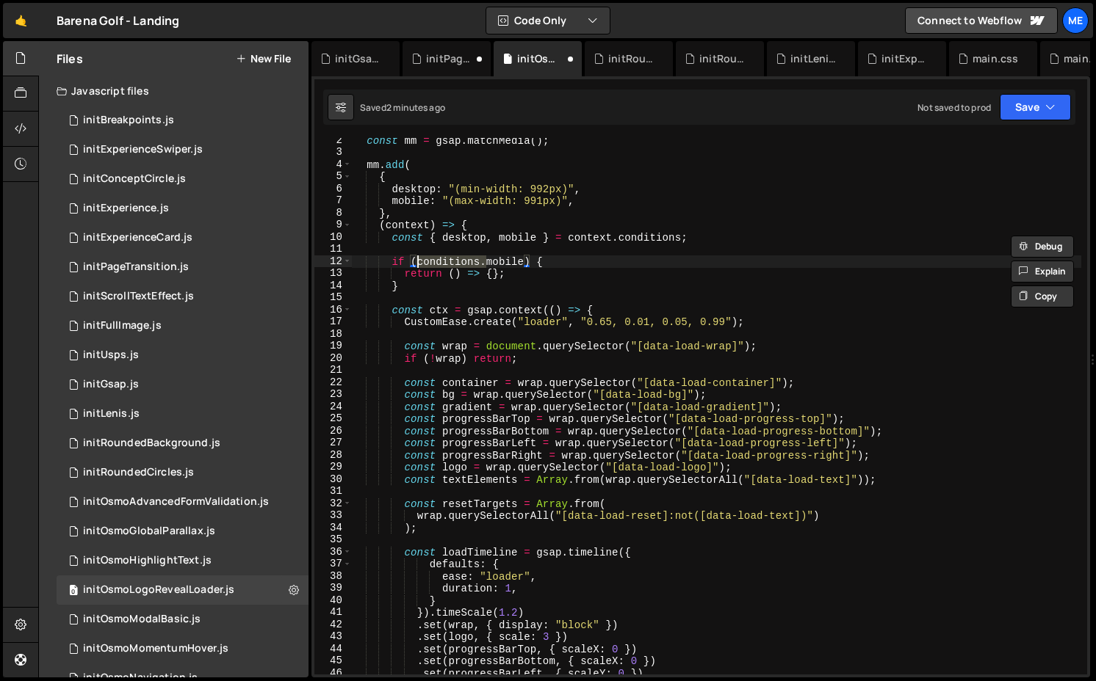
drag, startPoint x: 487, startPoint y: 264, endPoint x: 419, endPoint y: 265, distance: 68.3
click at [419, 265] on div "const mm = gsap . matchMedia ( ) ; mm . add ( { desktop : "(min-width: 992px)" …" at bounding box center [716, 414] width 730 height 561
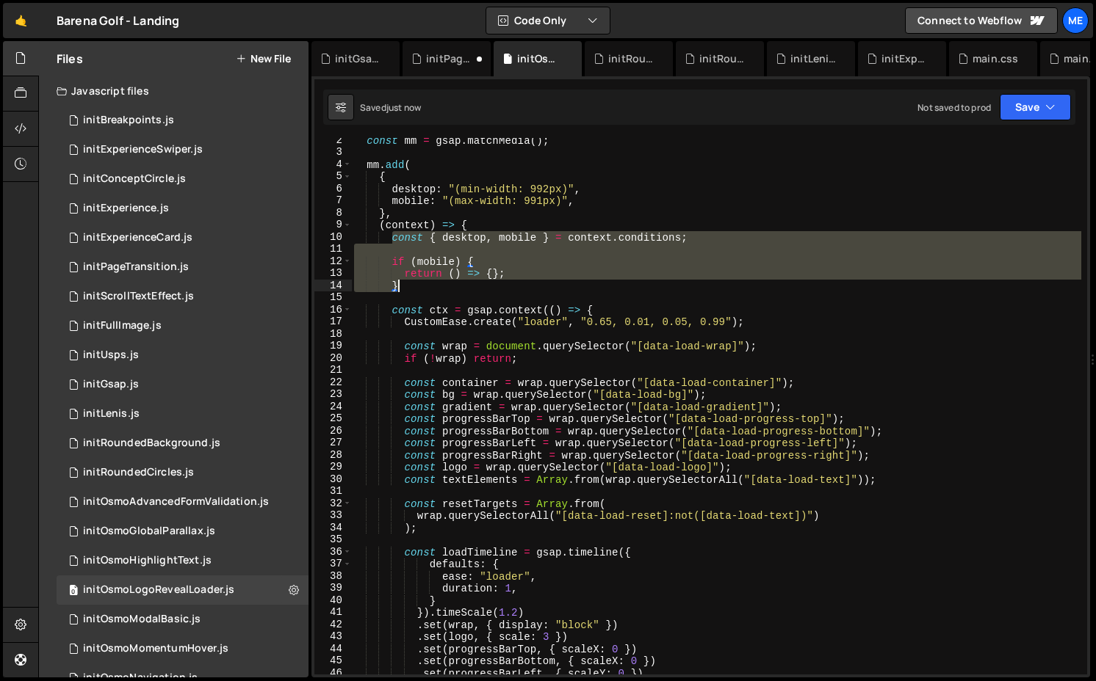
drag, startPoint x: 390, startPoint y: 240, endPoint x: 430, endPoint y: 289, distance: 63.2
click at [430, 291] on div "const mm = gsap . matchMedia ( ) ; mm . add ( { desktop : "(min-width: 992px)" …" at bounding box center [716, 414] width 730 height 561
type textarea "return () => {}; }"
click at [128, 261] on div "initPageTransition.js" at bounding box center [136, 267] width 106 height 13
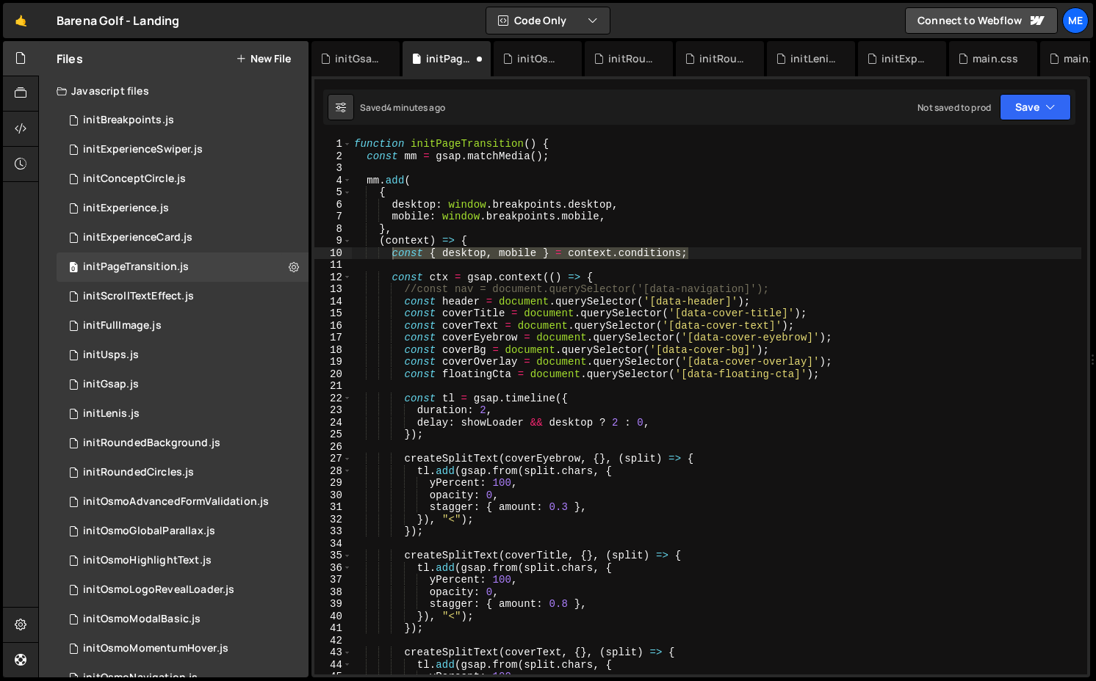
click at [727, 249] on div "function initPageTransition ( ) { const mm = gsap . matchMedia ( ) ; mm . add (…" at bounding box center [716, 418] width 730 height 561
paste textarea "}"
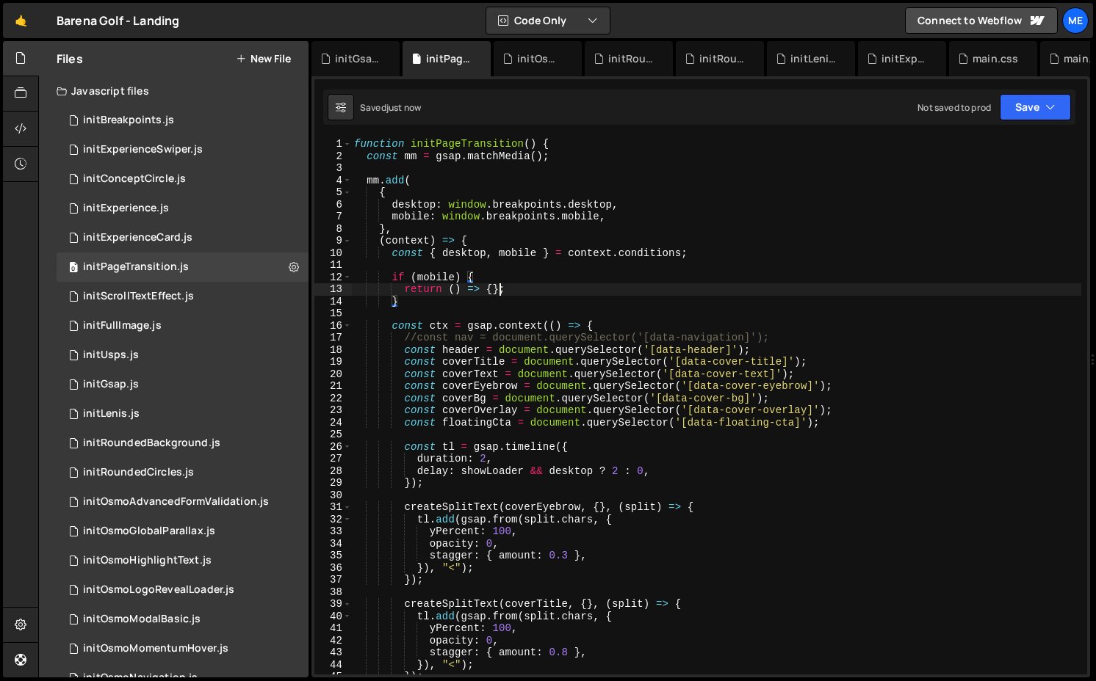
click at [496, 284] on div "function initPageTransition ( ) { const mm = gsap . matchMedia ( ) ; mm . add (…" at bounding box center [716, 418] width 730 height 561
type textarea "return () => {};"
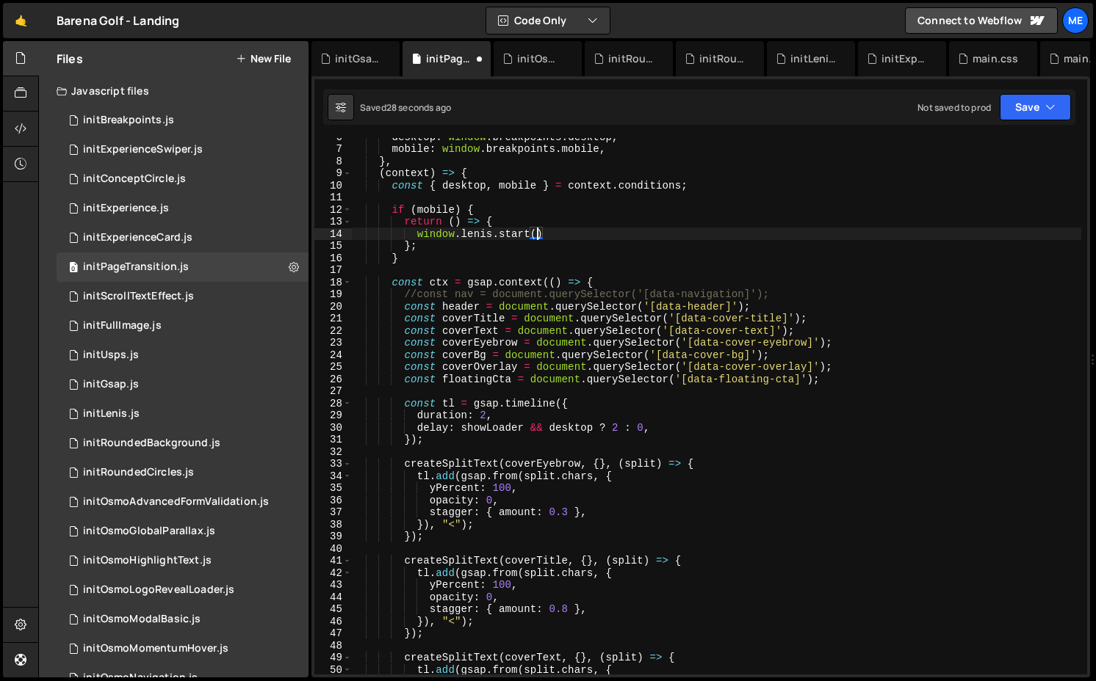
scroll to position [0, 12]
type textarea "window.lenis.start();"
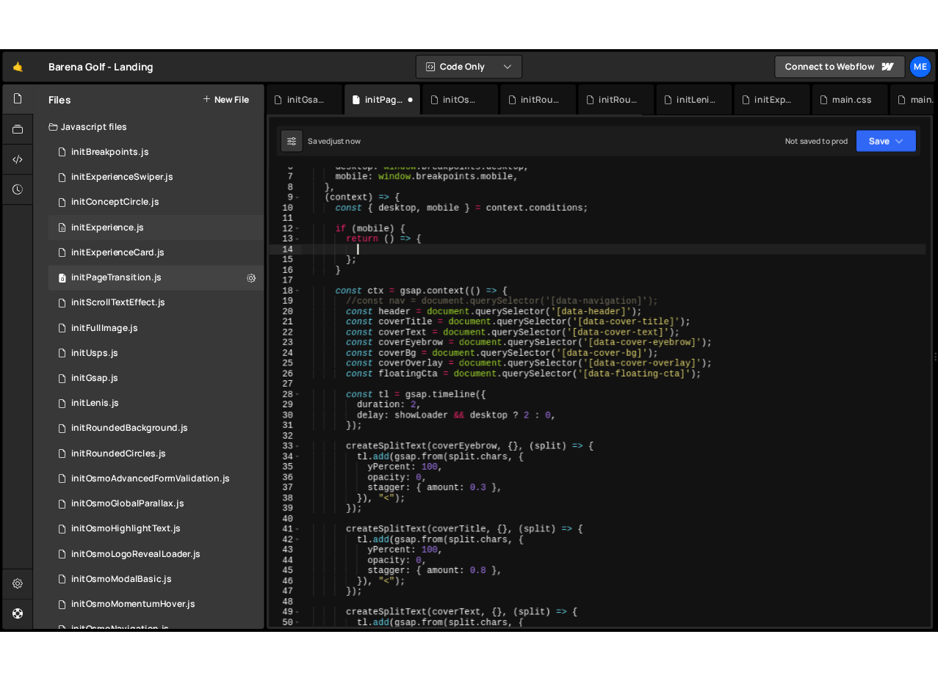
scroll to position [0, 0]
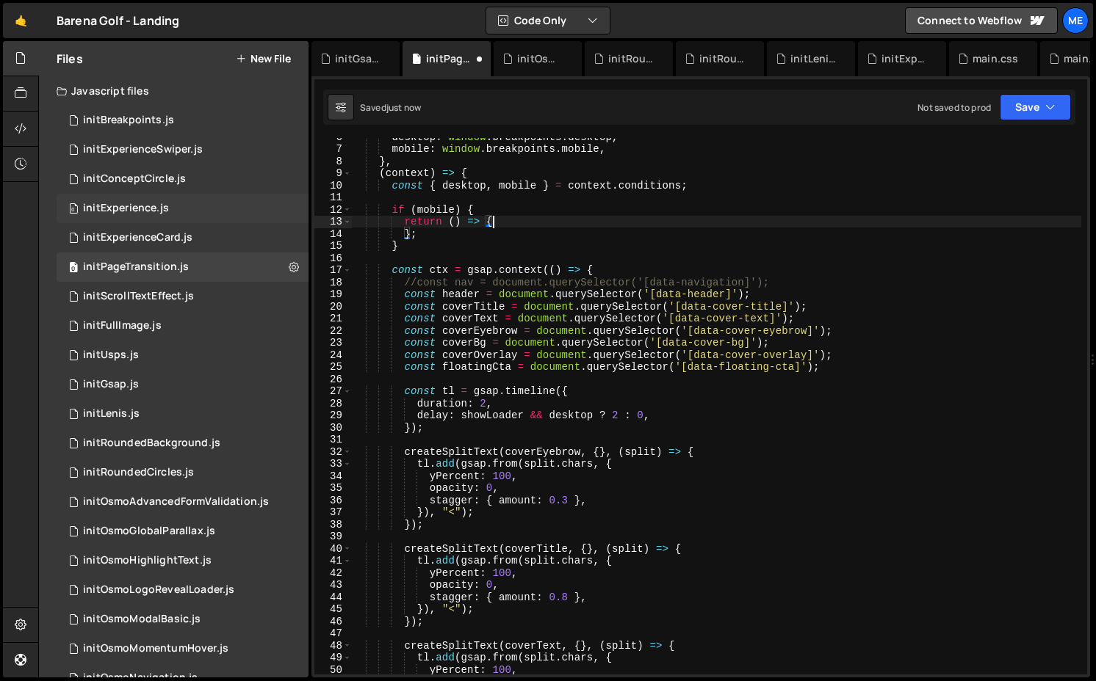
type textarea "return () => {};"
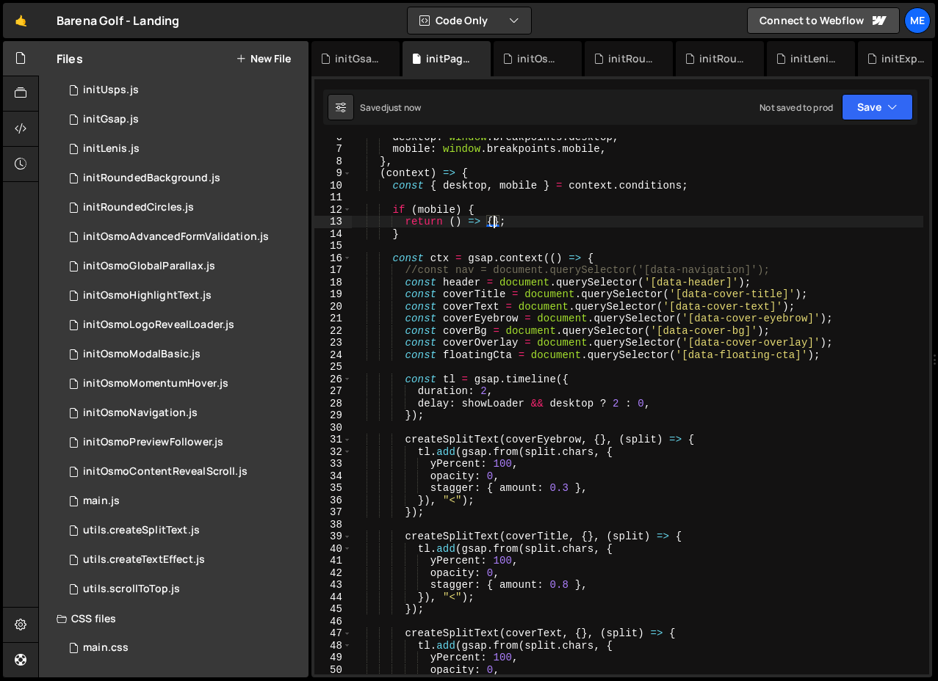
scroll to position [264, 0]
click at [106, 508] on div "main.js" at bounding box center [101, 502] width 37 height 13
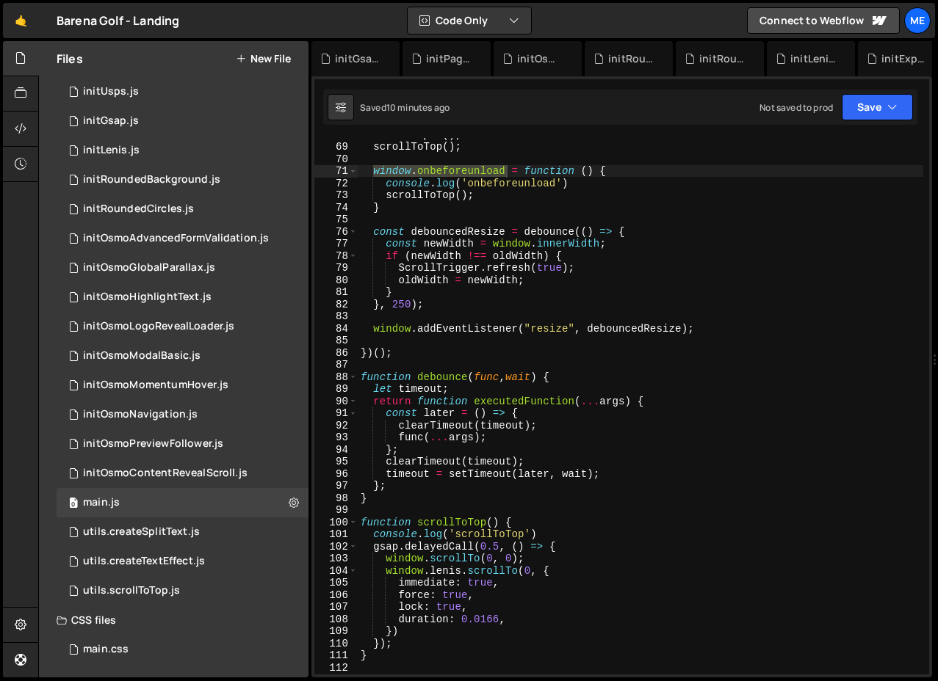
type textarea "console.log('scrollToTop')"
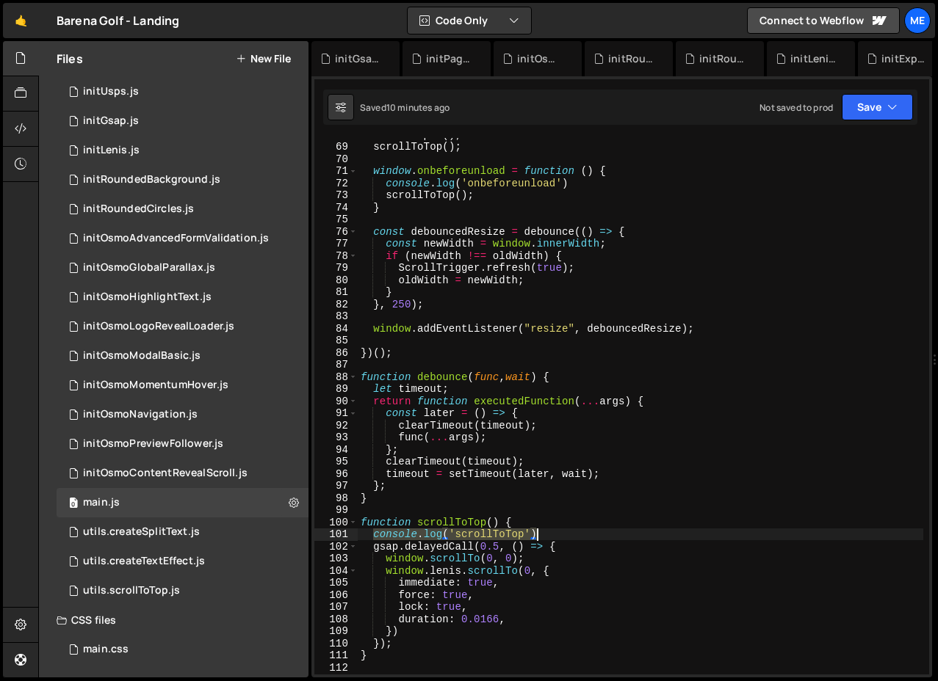
drag, startPoint x: 372, startPoint y: 536, endPoint x: 676, endPoint y: 536, distance: 304.0
click at [676, 536] on div "initScripts ( ) ; scrollToTop ( ) ; window . onbeforeunload = function ( ) { co…" at bounding box center [640, 409] width 565 height 561
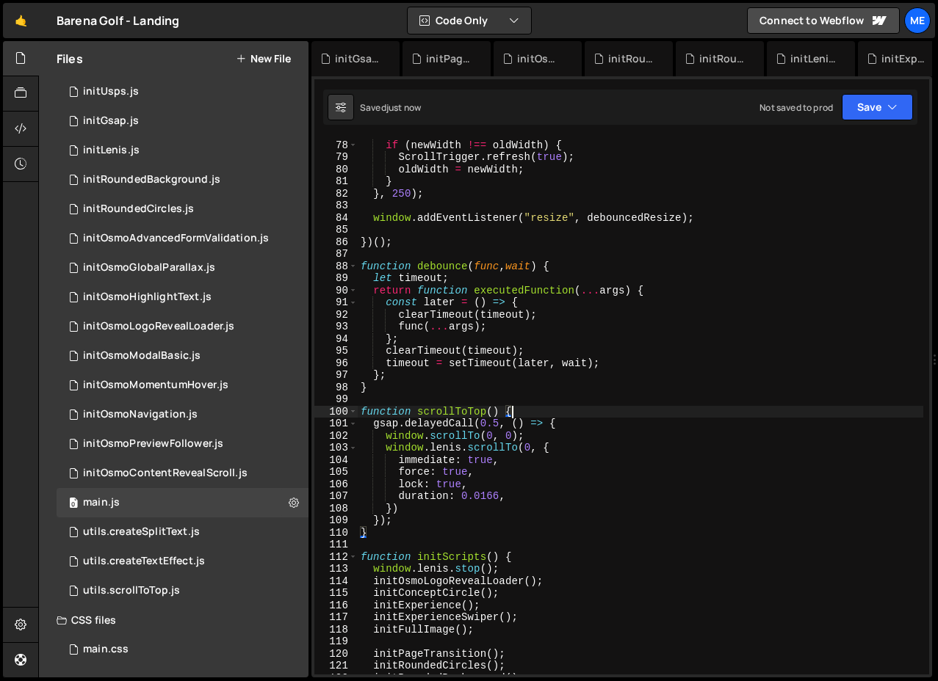
scroll to position [932, 0]
click at [499, 422] on div "const newWidth = window . innerWidth ; if ( newWidth !== oldWidth ) { ScrollTri…" at bounding box center [640, 407] width 565 height 561
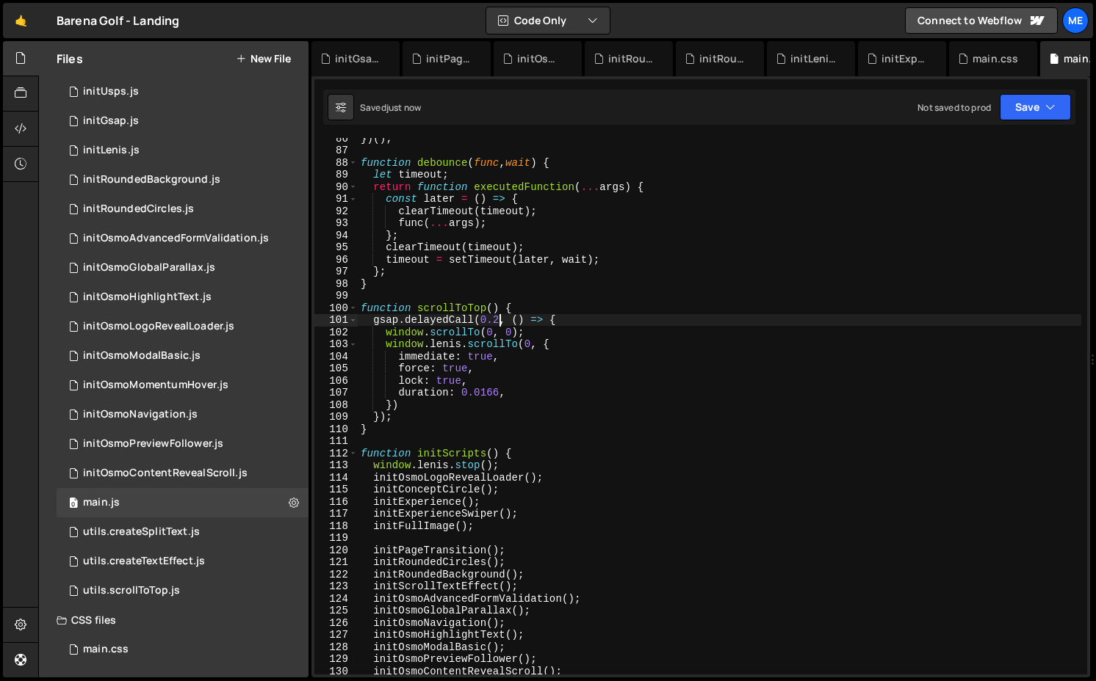
scroll to position [1035, 0]
click at [518, 468] on div "}) ( ) ; function debounce ( func , wait ) { let timeout ; return function exec…" at bounding box center [719, 412] width 723 height 561
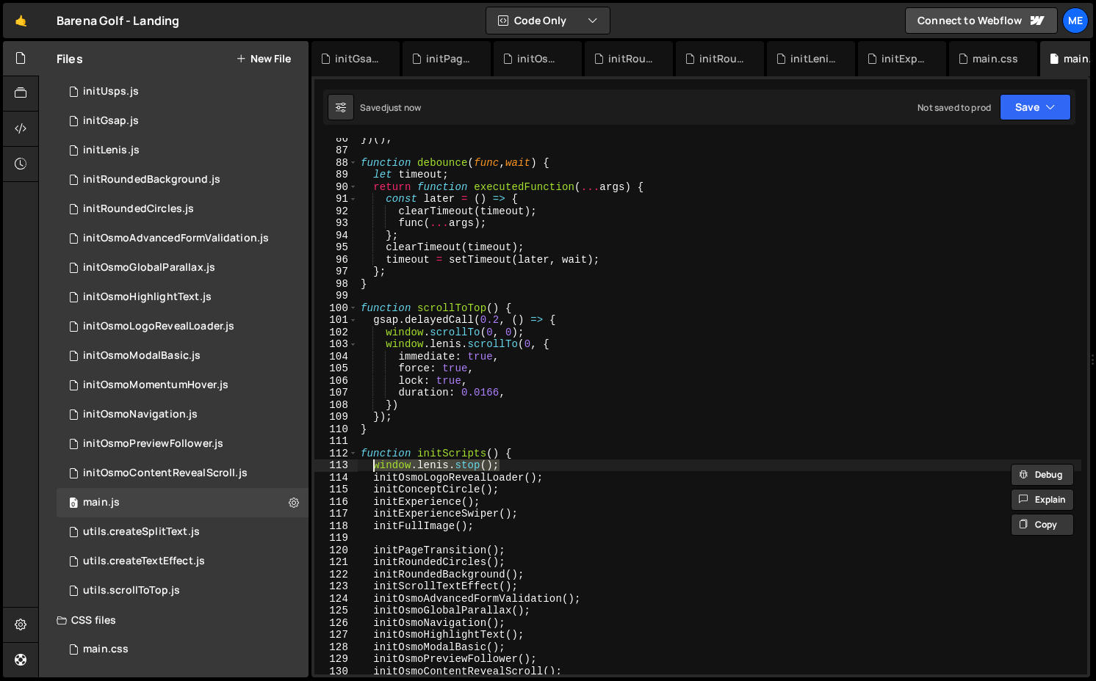
type textarea "initOsmoLogoRevealLoader();"
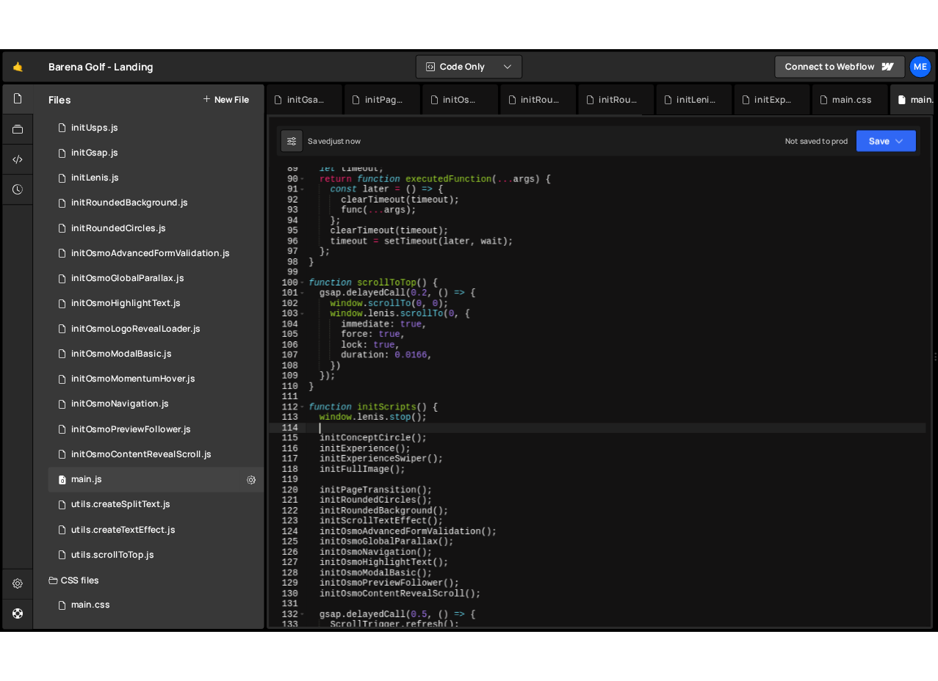
scroll to position [1086, 0]
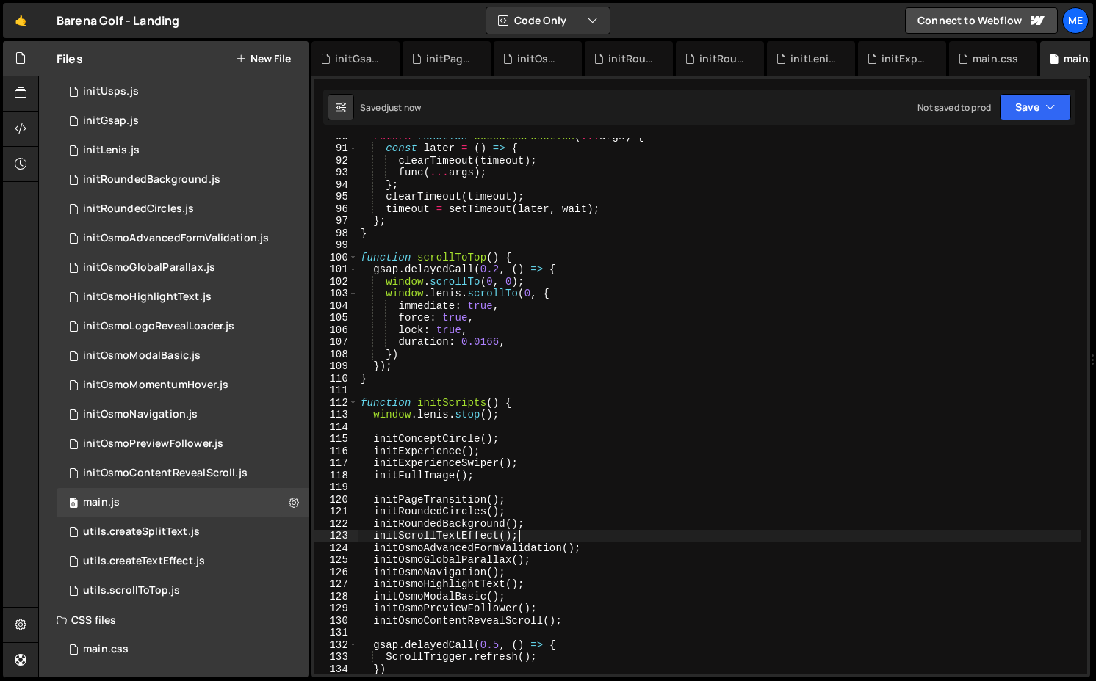
click at [617, 539] on div "return function executedFunction ( ... args ) { const later = ( ) => { clearTim…" at bounding box center [719, 410] width 723 height 561
click at [609, 552] on div "return function executedFunction ( ... args ) { const later = ( ) => { clearTim…" at bounding box center [719, 410] width 723 height 561
type textarea "initOsmoAdvancedFormValidation();"
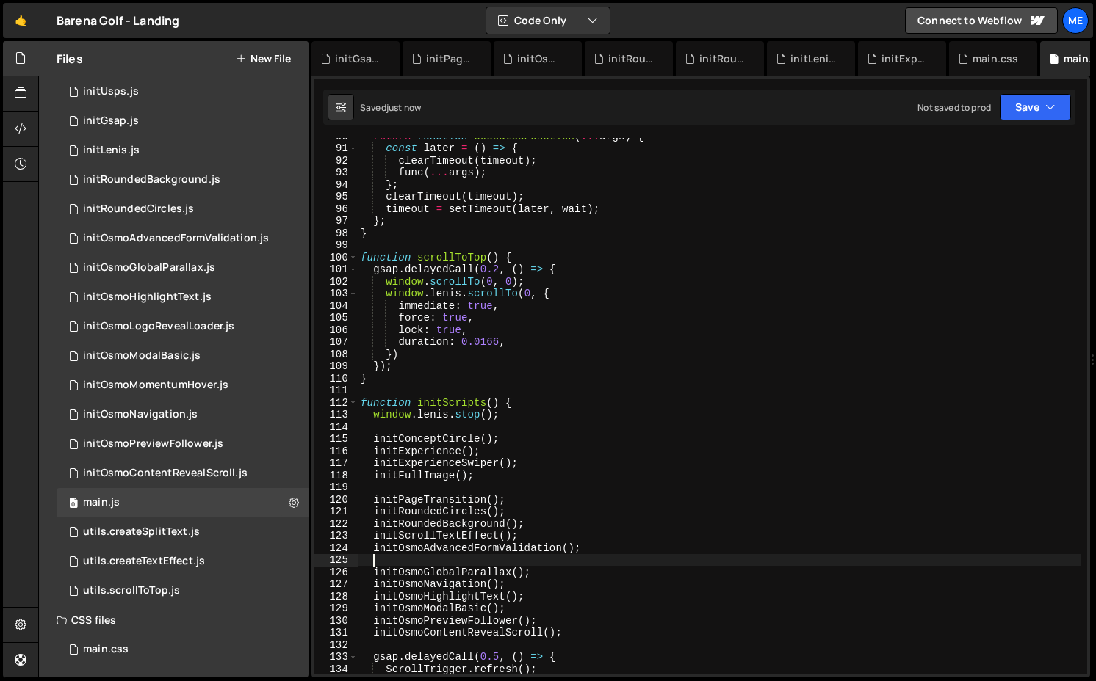
paste textarea "initOsmoLogoRevealLoader();"
type textarea "initOsmoLogoRevealLoader();"
type textarea "initOsmoGlobalParallax();"
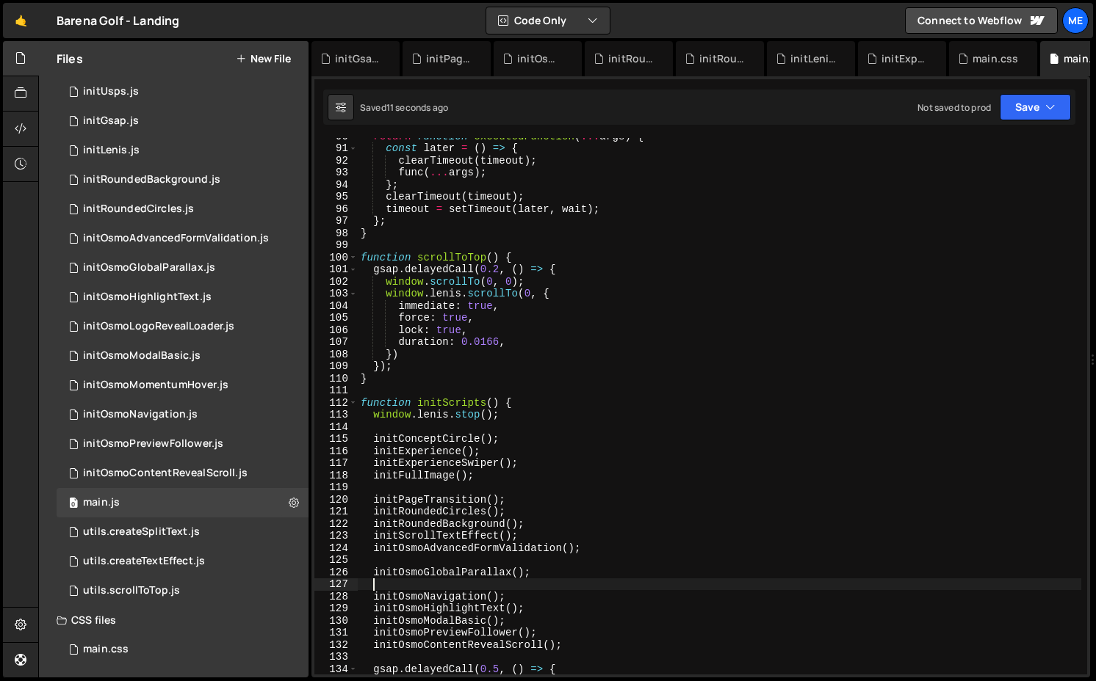
paste textarea "initOsmoLogoRevealLoader();"
type textarea "initOsmoGlobalParallax();"
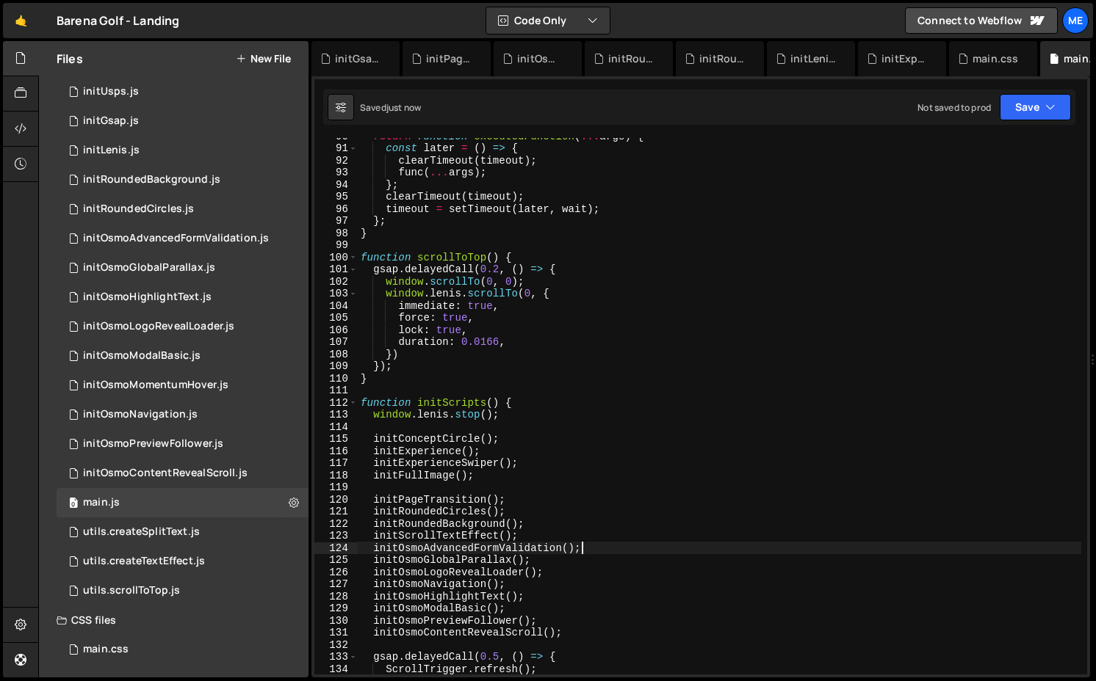
click at [527, 415] on div "return function executedFunction ( ... args ) { const later = ( ) => { clearTim…" at bounding box center [719, 410] width 723 height 561
type textarea "window.lenis.stop();"
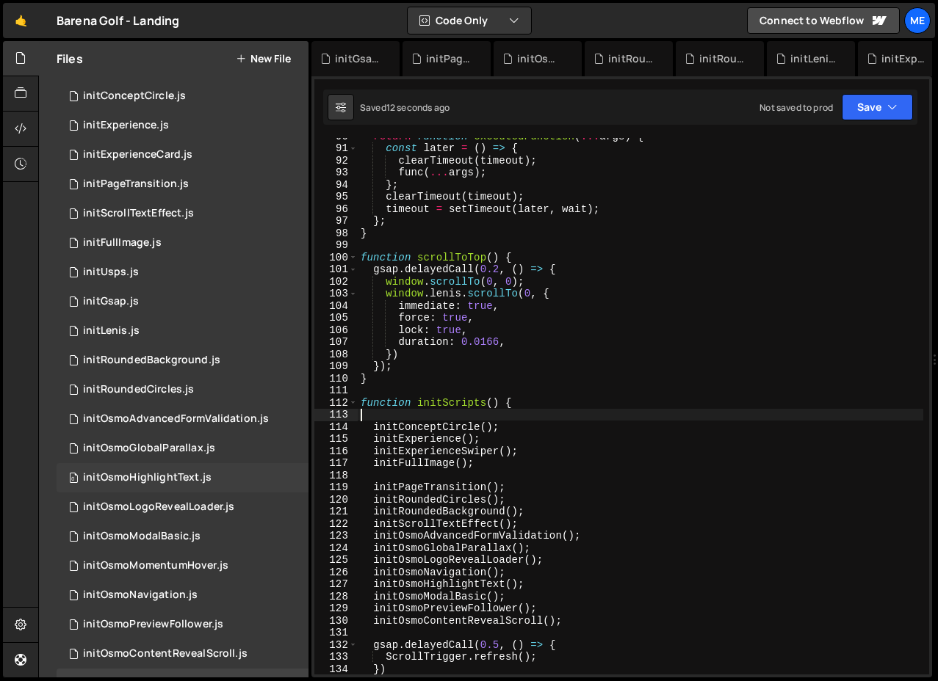
scroll to position [65, 0]
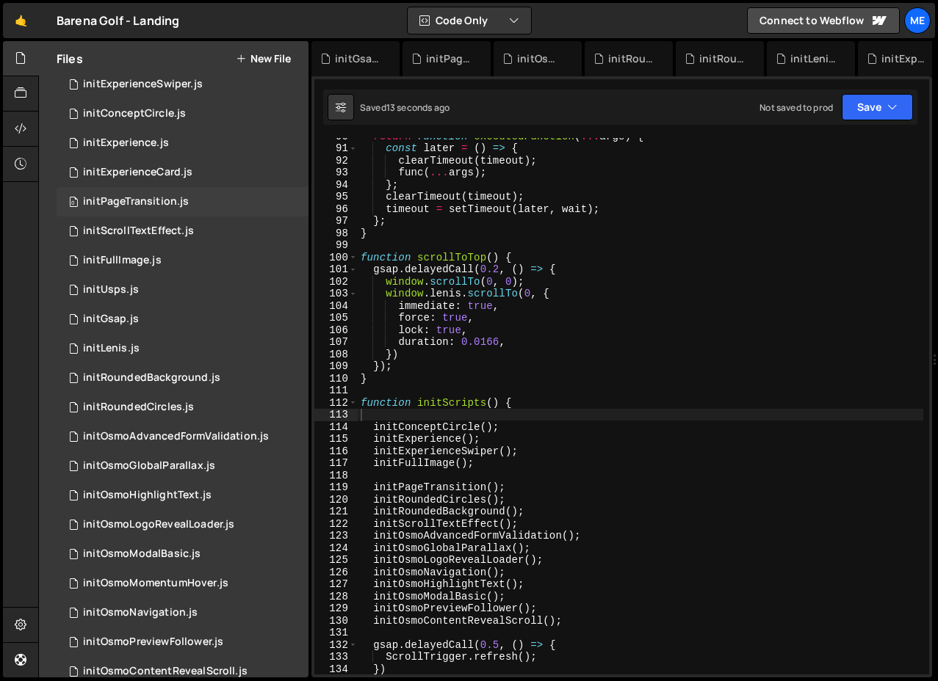
click at [160, 200] on div "initPageTransition.js" at bounding box center [136, 201] width 106 height 13
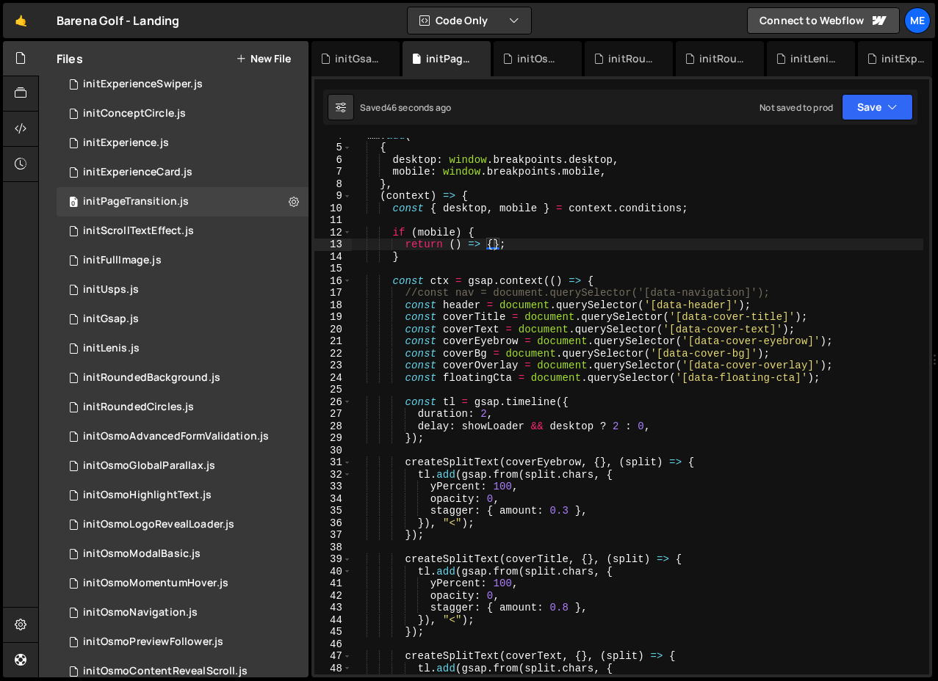
scroll to position [41, 0]
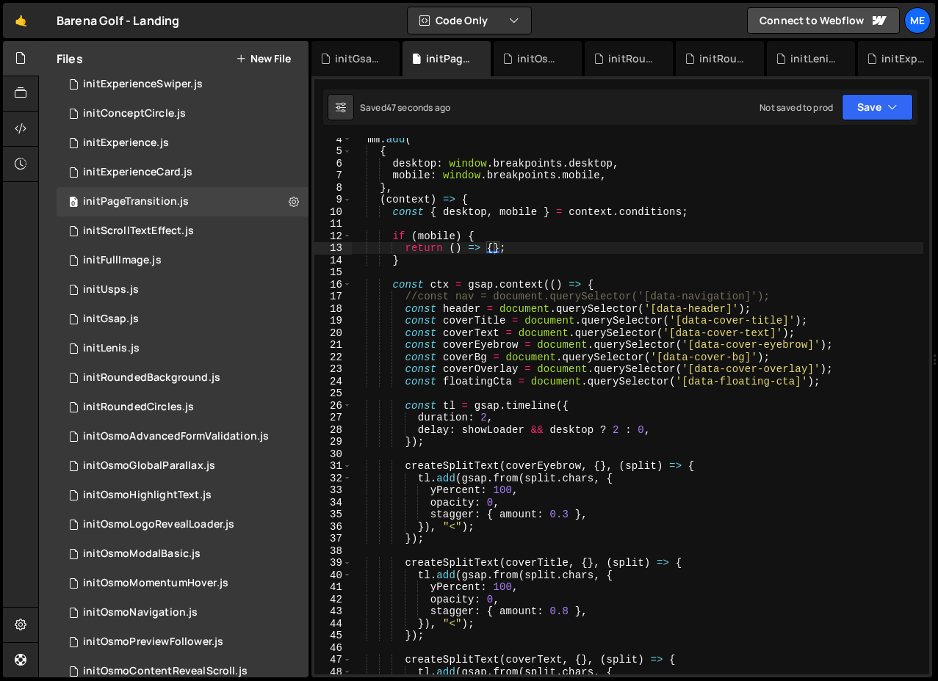
type textarea "const ctx = gsap.context(() => {"
click at [622, 286] on div "mm . add ( { desktop : window . breakpoints . desktop , mobile : window . break…" at bounding box center [637, 413] width 571 height 561
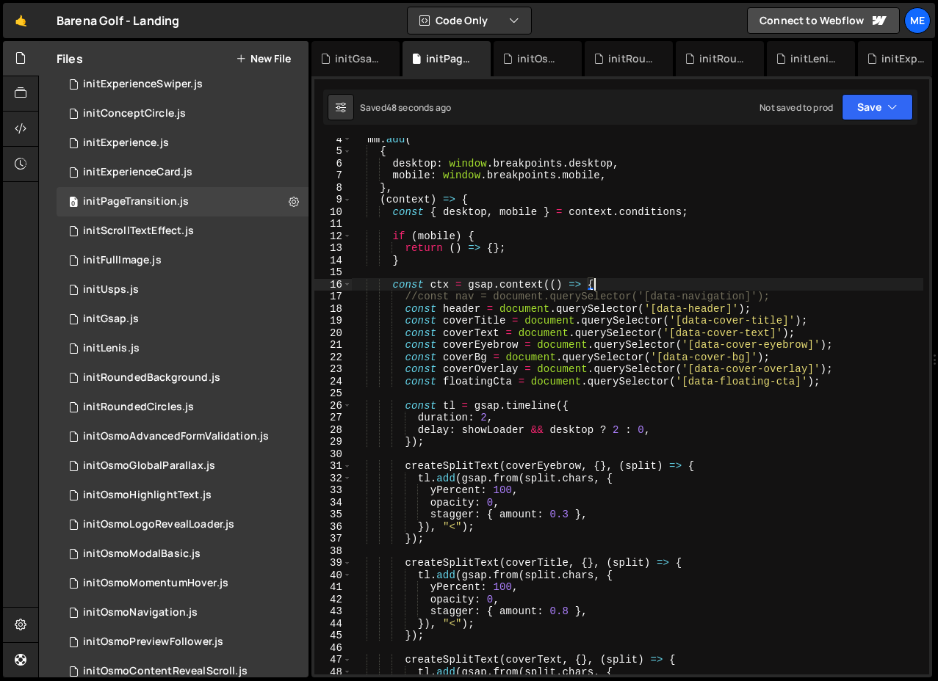
paste textarea "window.lenis.stop();"
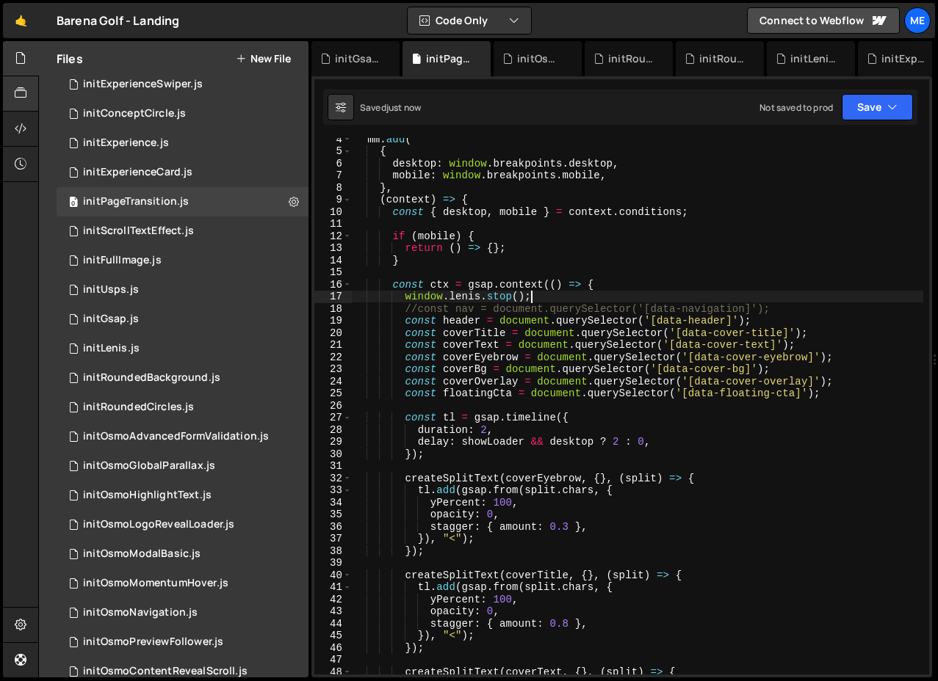
type textarea "window.lenis.stop();"
